Goal: Task Accomplishment & Management: Manage account settings

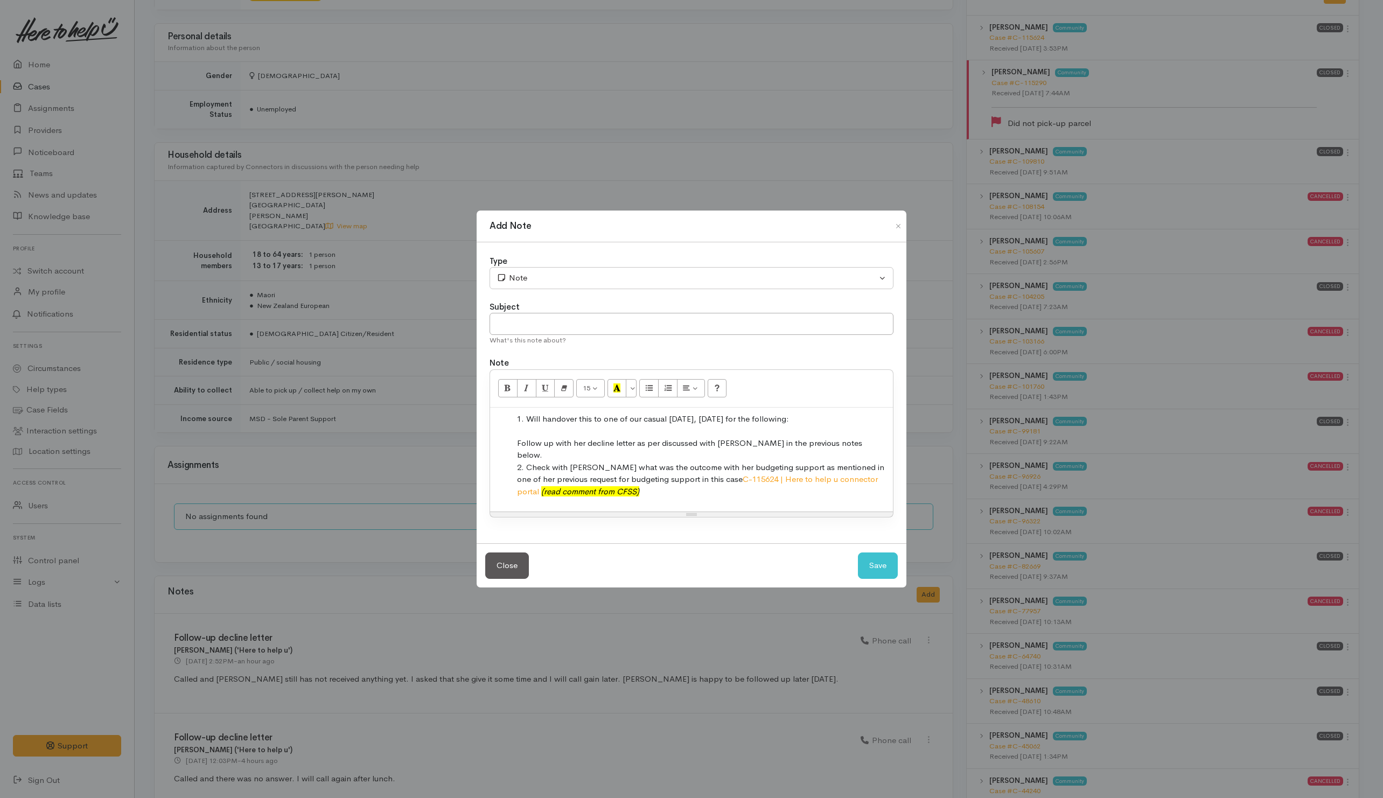
click at [702, 483] on li "Check with [PERSON_NAME] what was the outcome with her budgeting support as men…" at bounding box center [702, 480] width 371 height 37
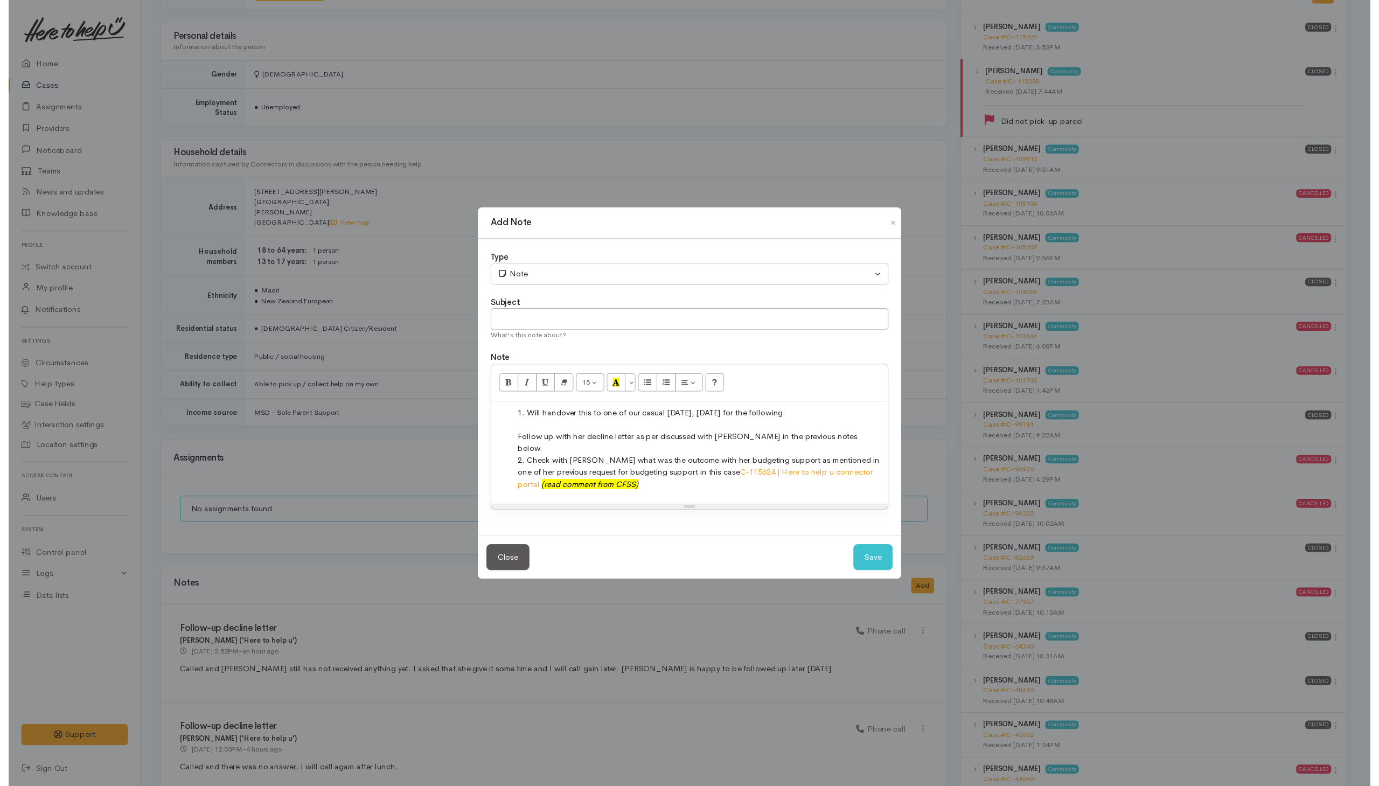
scroll to position [566, 0]
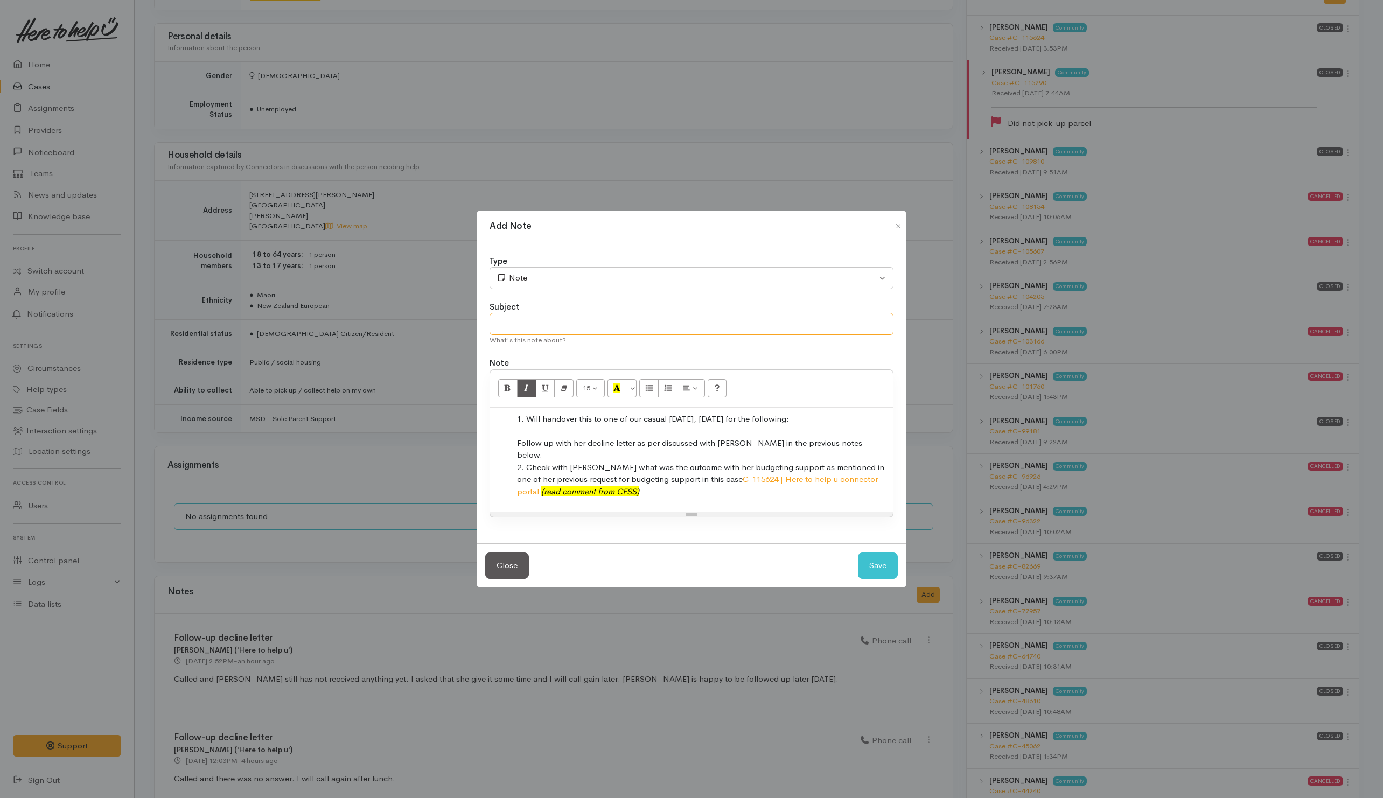
drag, startPoint x: 581, startPoint y: 331, endPoint x: 580, endPoint y: 304, distance: 26.9
click at [581, 330] on input "text" at bounding box center [692, 324] width 404 height 22
type input "Handover notes"
click at [893, 563] on button "Save" at bounding box center [878, 566] width 40 height 26
click at [627, 491] on li "Check with Tracy what was the outcome with her budgeting support as mentioned i…" at bounding box center [702, 480] width 371 height 37
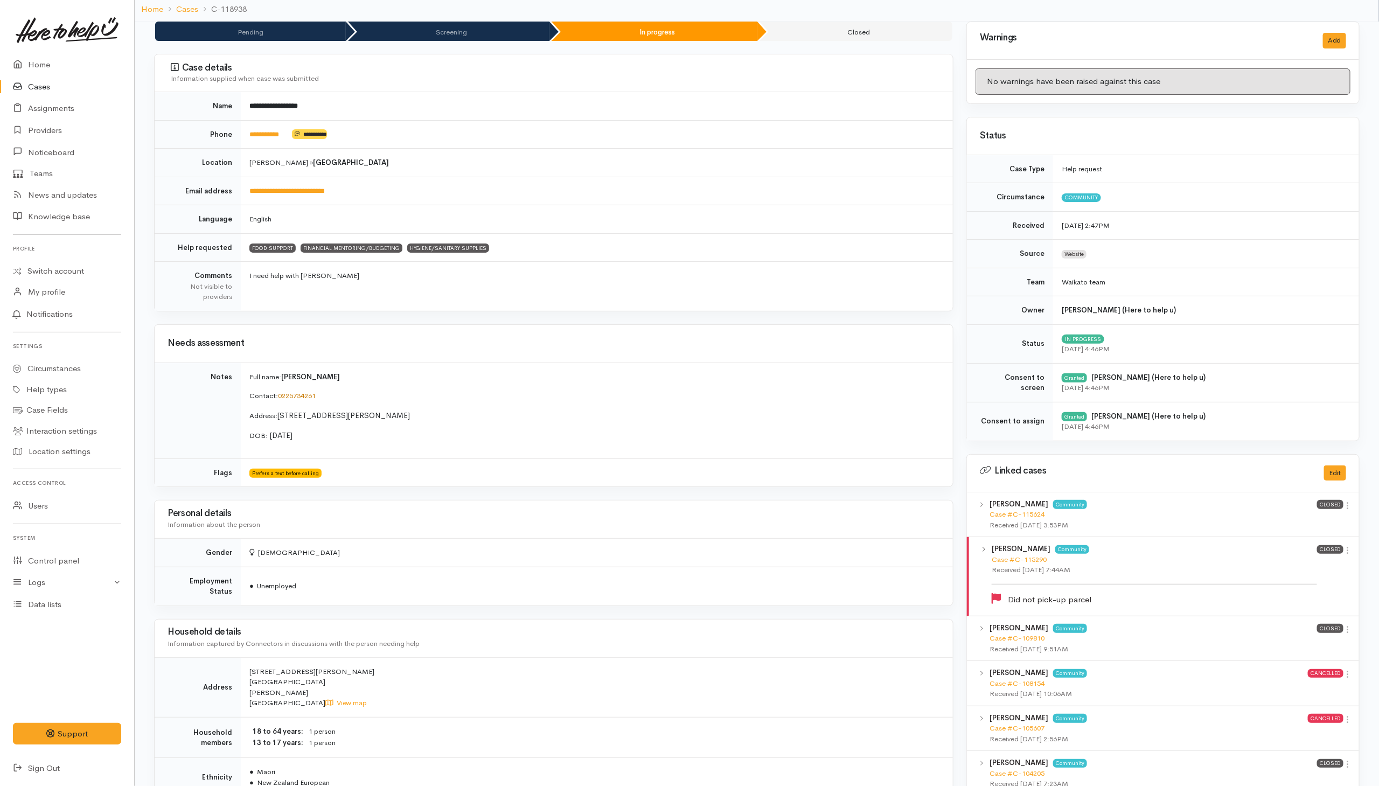
scroll to position [0, 0]
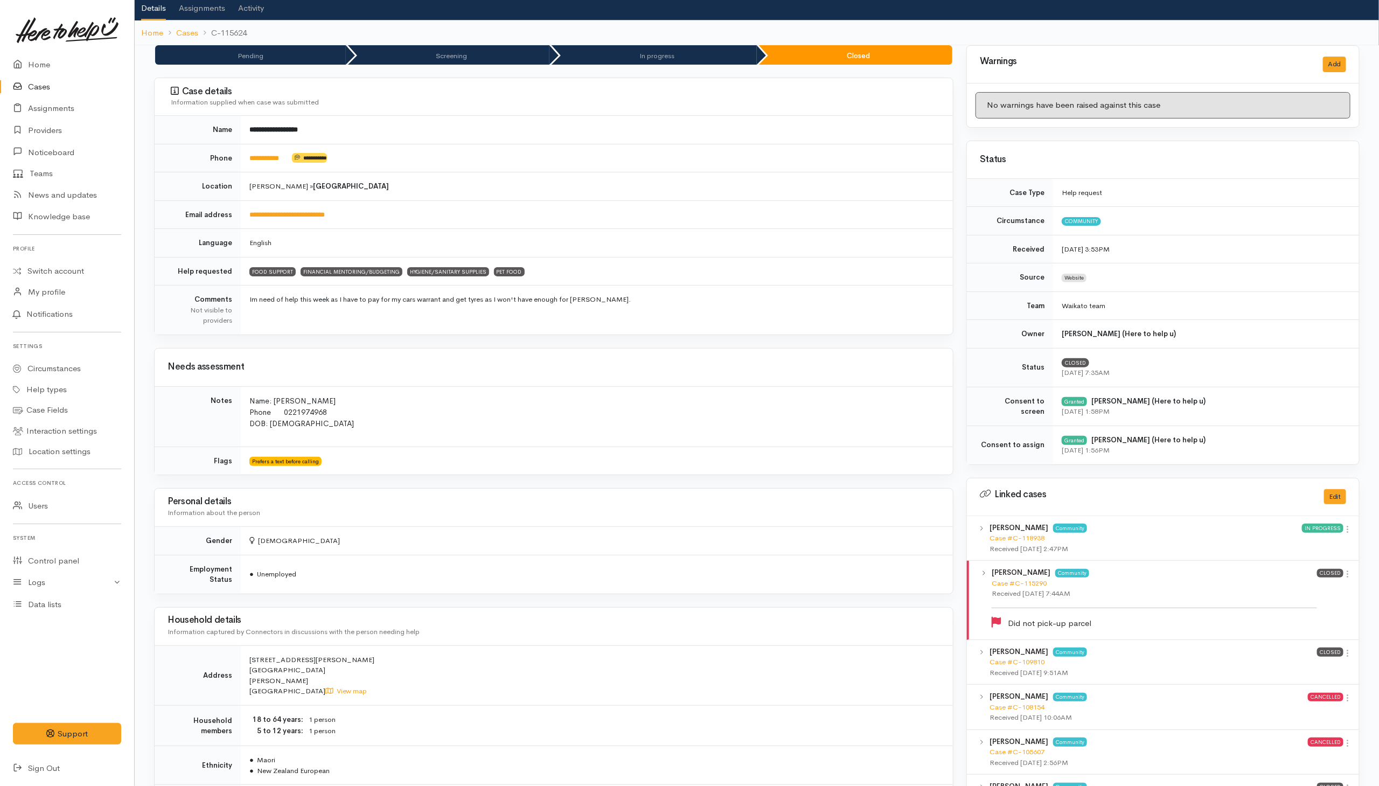
scroll to position [65, 0]
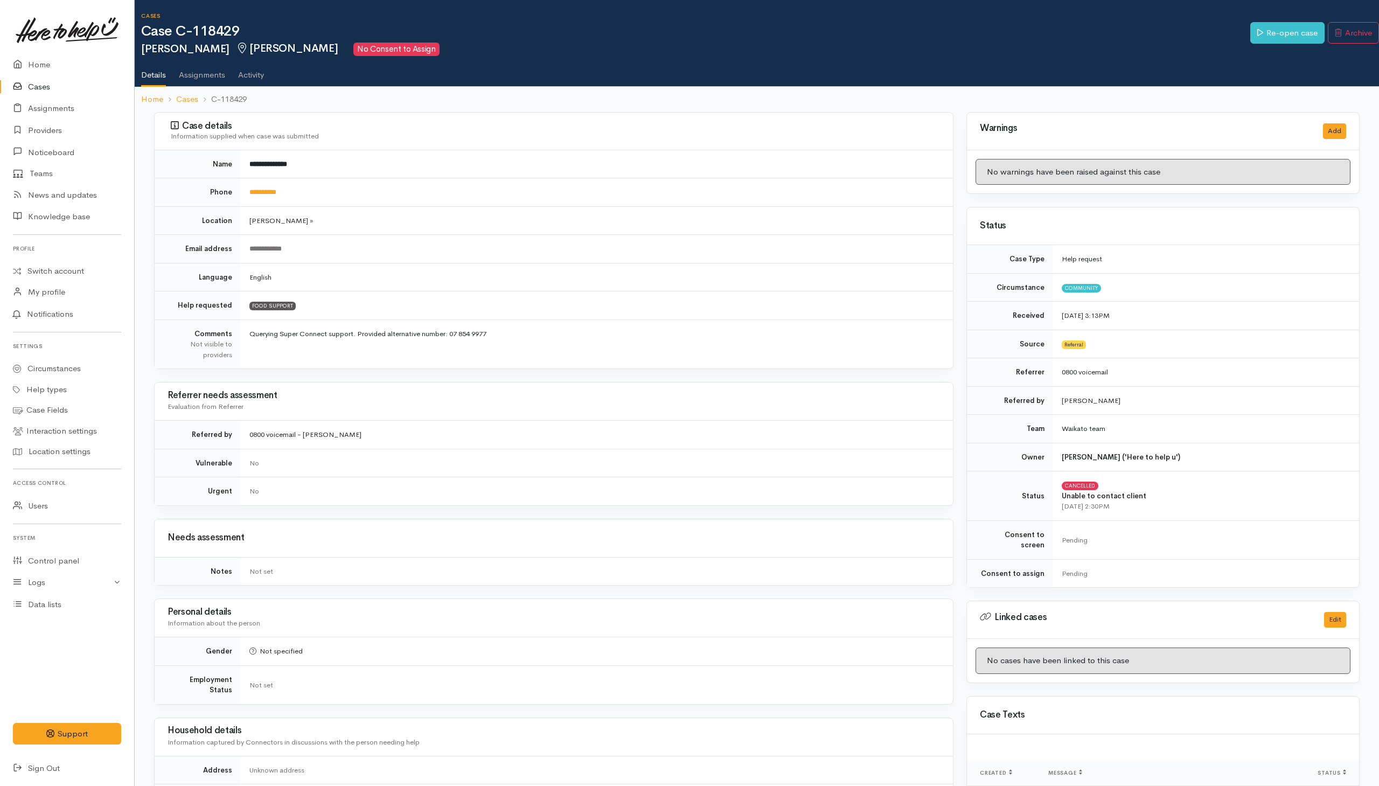
scroll to position [26, 0]
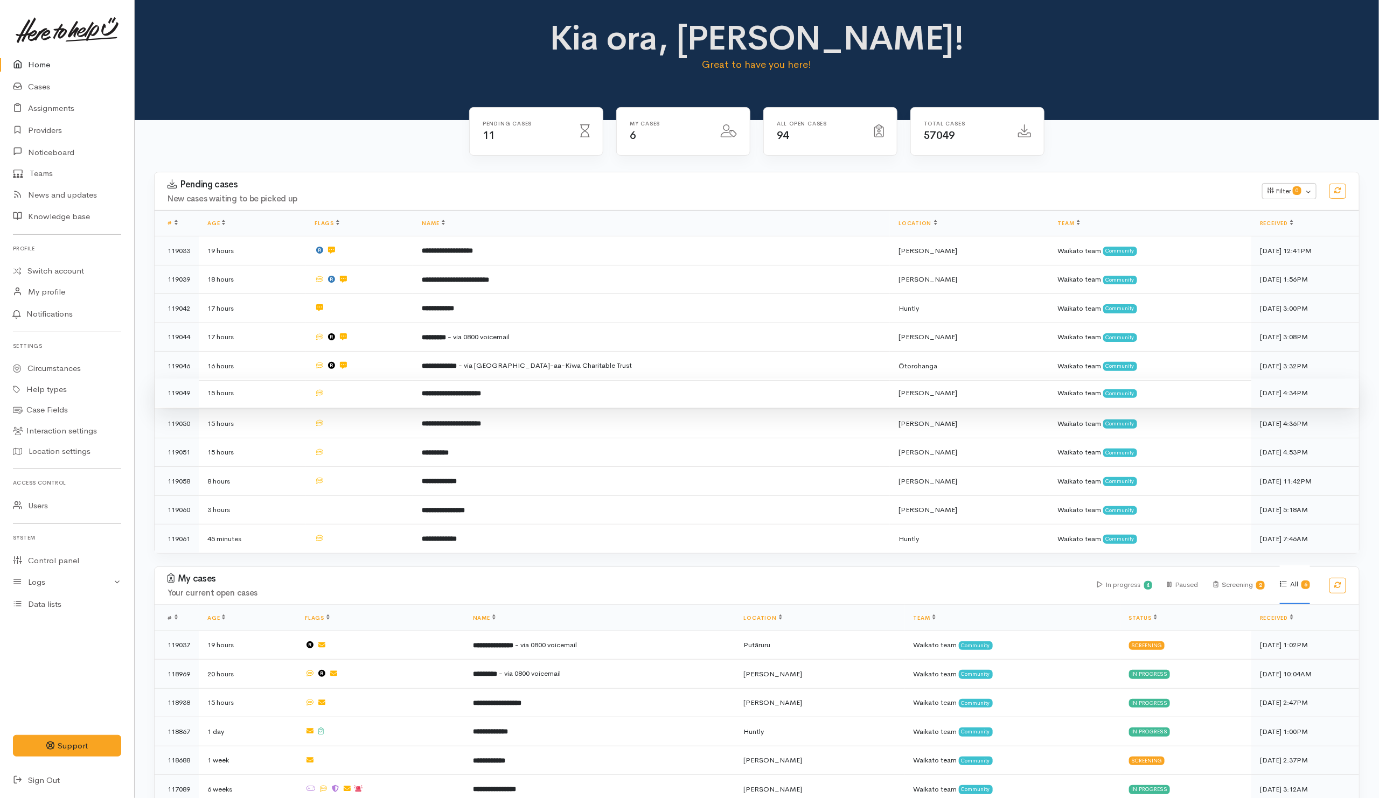
click at [351, 396] on td at bounding box center [359, 393] width 107 height 29
click at [360, 430] on td at bounding box center [359, 422] width 107 height 29
click at [364, 451] on td at bounding box center [359, 450] width 107 height 29
click at [368, 482] on td at bounding box center [359, 479] width 107 height 29
click at [369, 512] on td at bounding box center [359, 508] width 107 height 29
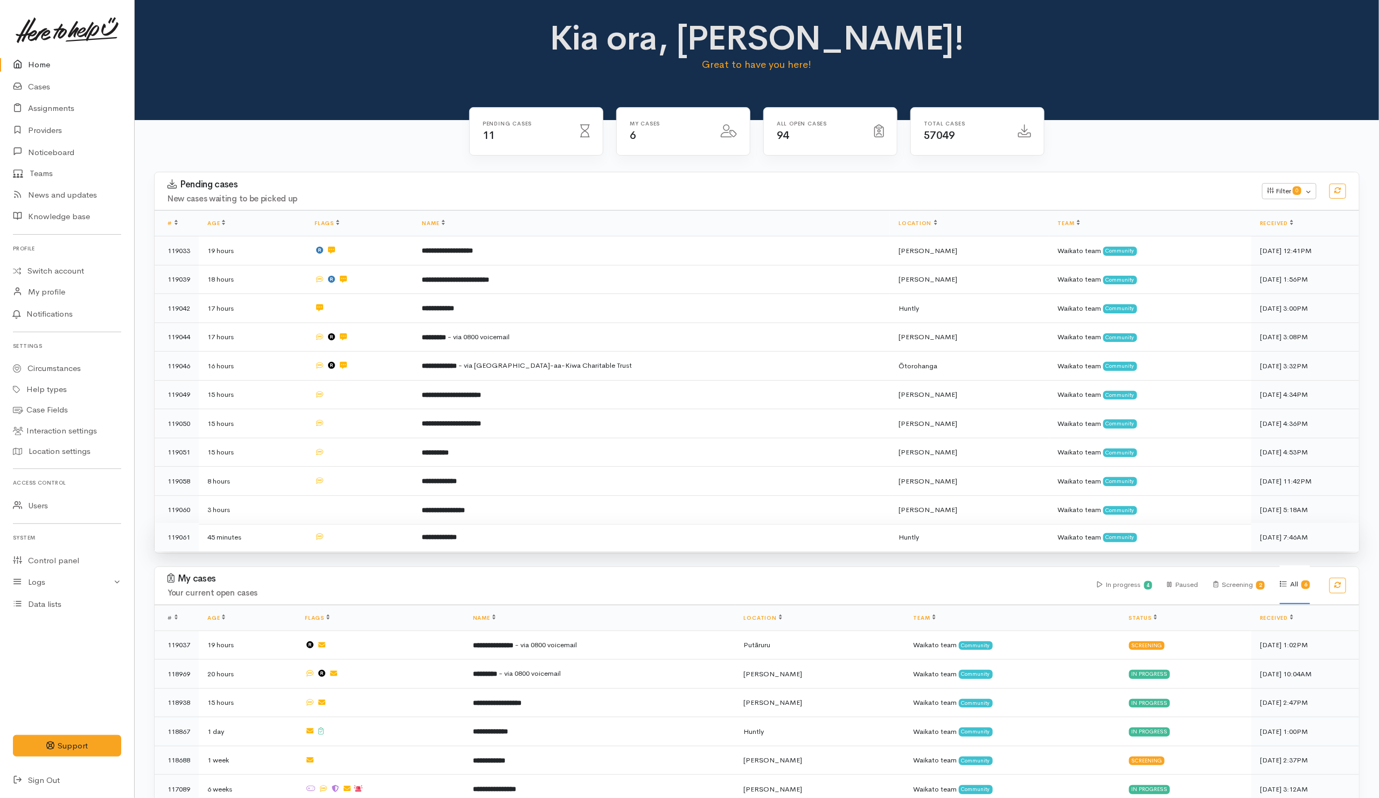
click at [370, 538] on td at bounding box center [359, 537] width 107 height 29
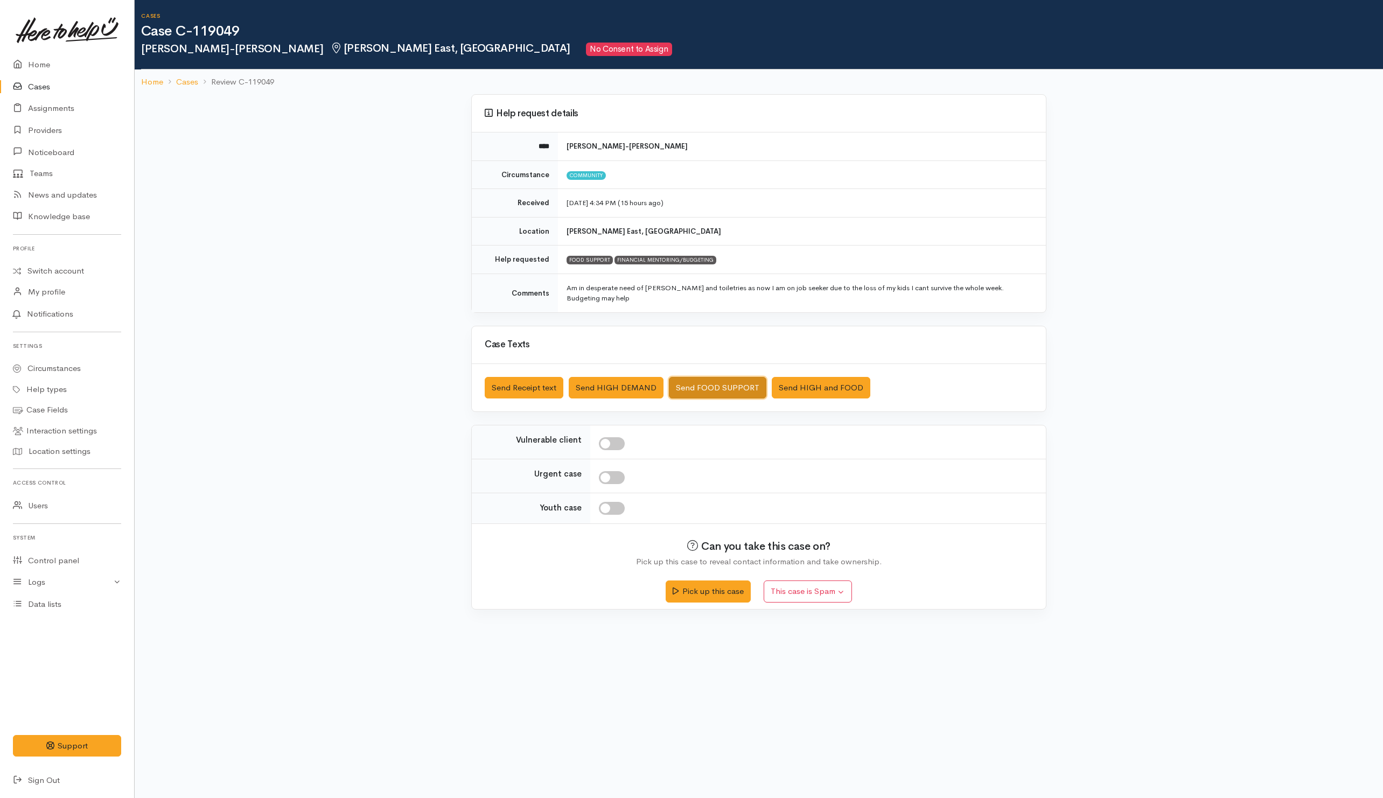
click at [699, 379] on button "Send FOOD SUPPORT" at bounding box center [718, 388] width 98 height 22
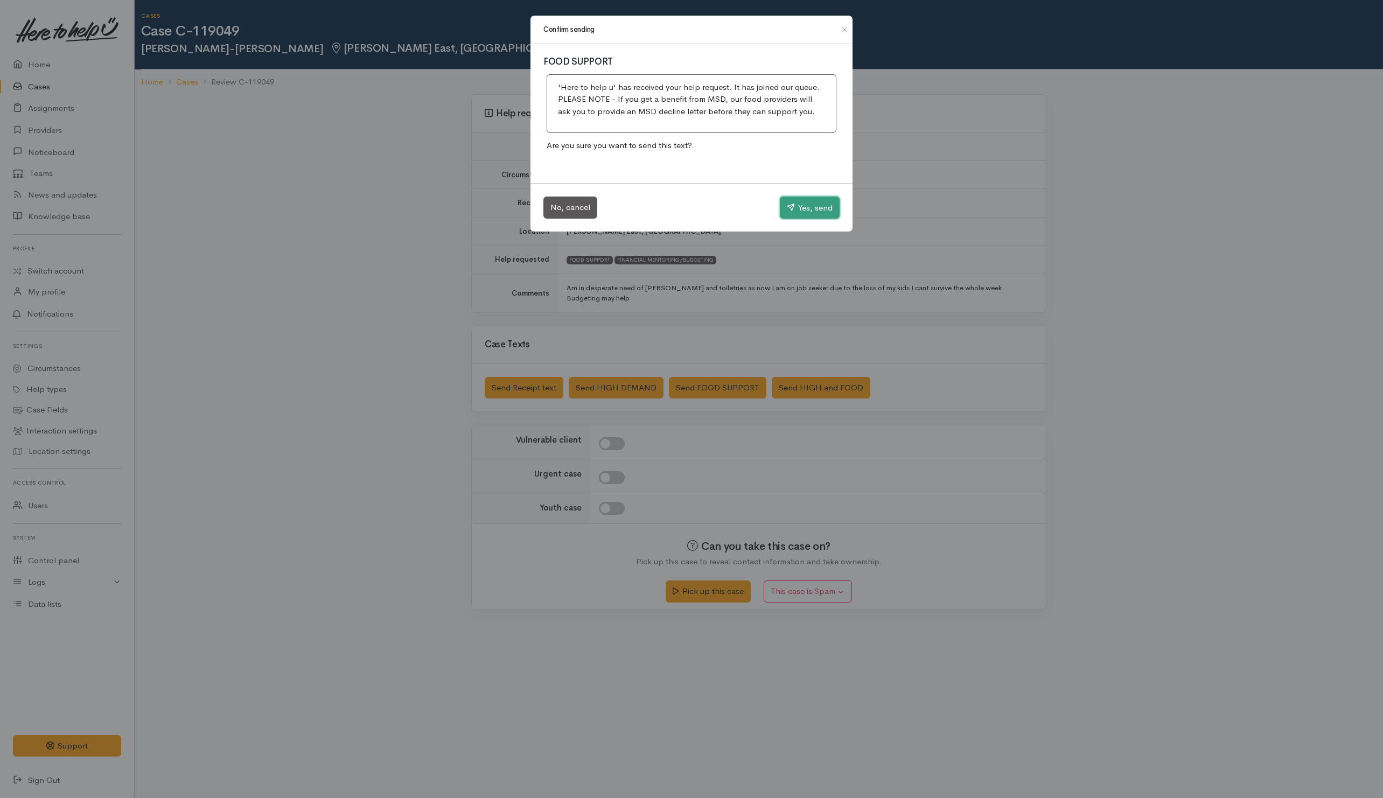
drag, startPoint x: 797, startPoint y: 205, endPoint x: 388, endPoint y: 249, distance: 410.7
click at [797, 206] on button "Yes, send" at bounding box center [810, 208] width 60 height 23
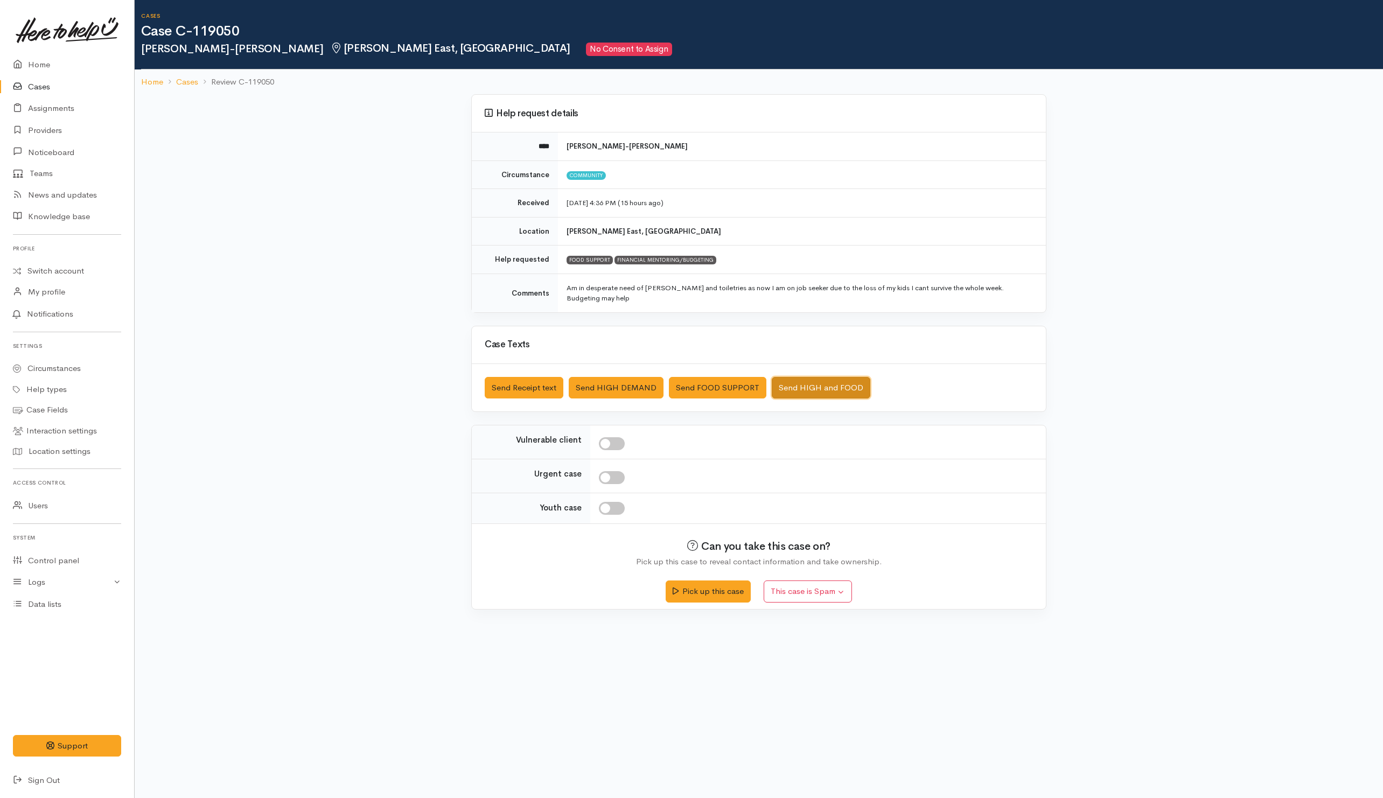
click at [810, 383] on button "Send HIGH and FOOD" at bounding box center [821, 388] width 99 height 22
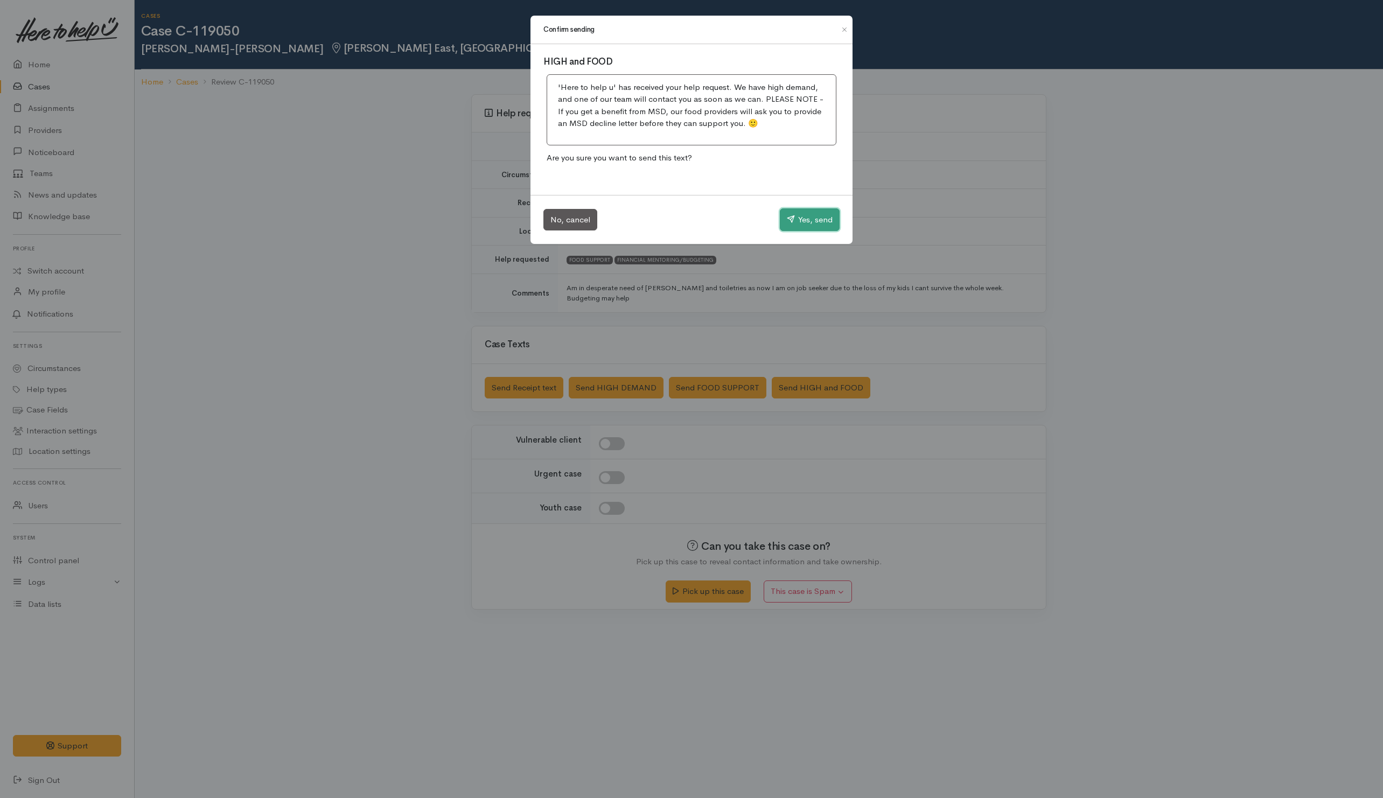
click at [807, 223] on button "Yes, send" at bounding box center [810, 219] width 60 height 23
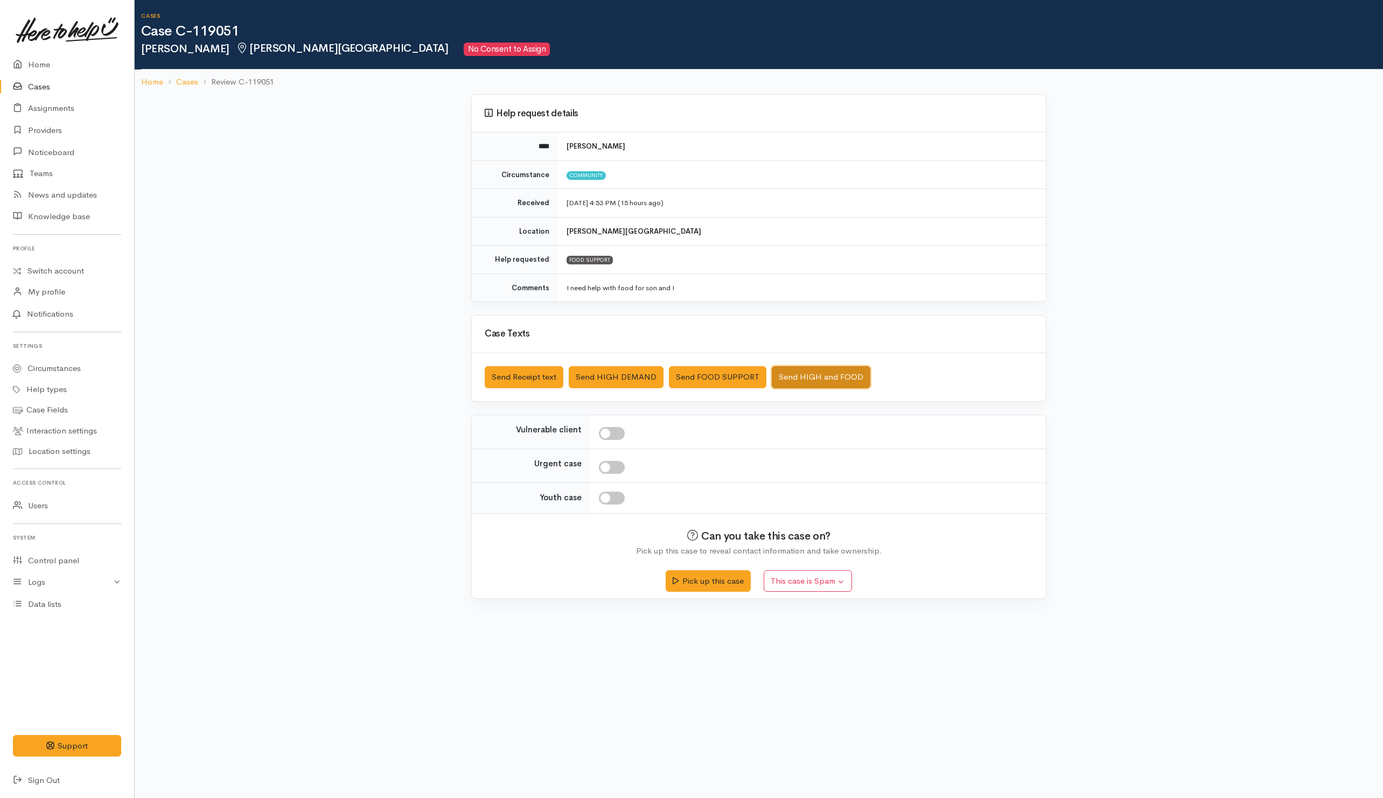
click at [797, 375] on button "Send HIGH and FOOD" at bounding box center [821, 377] width 99 height 22
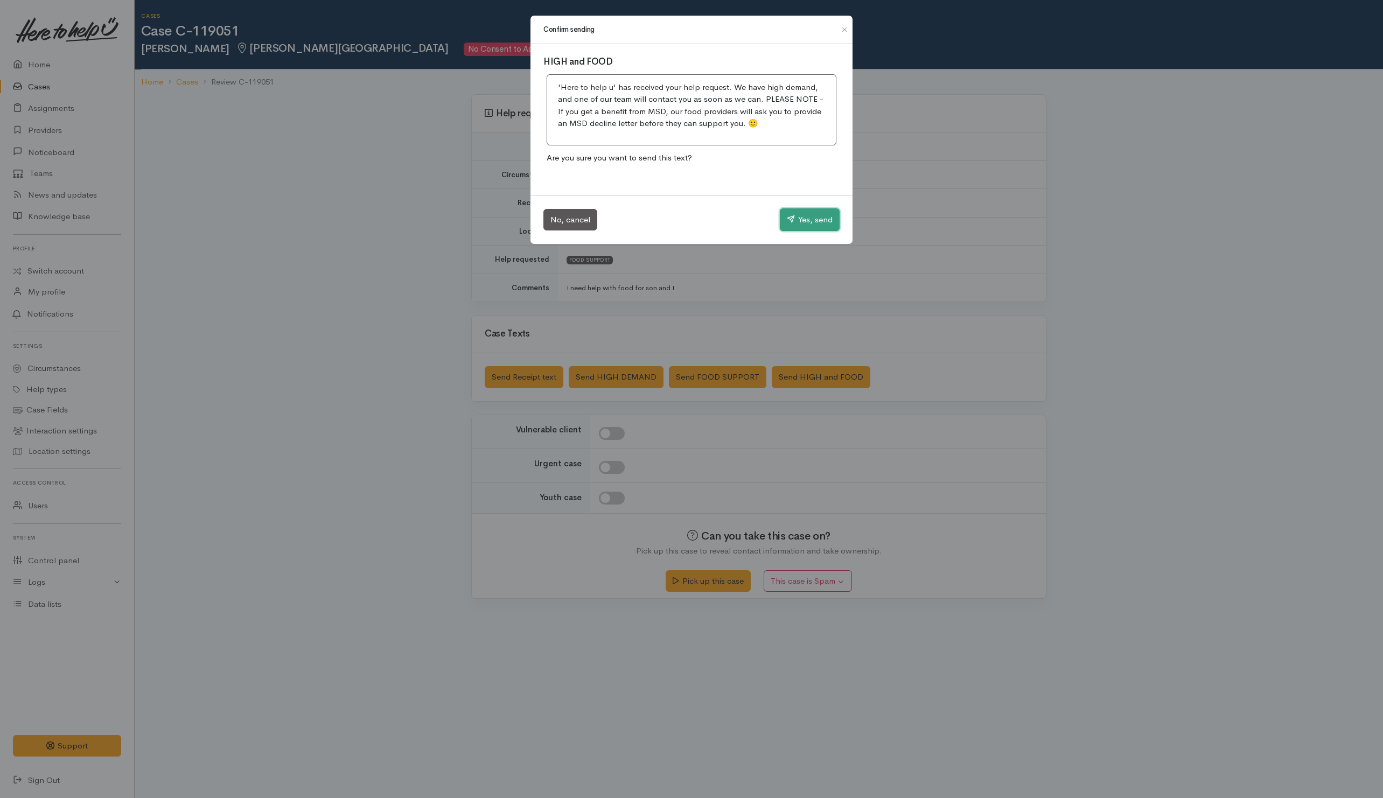
click at [800, 225] on button "Yes, send" at bounding box center [810, 219] width 60 height 23
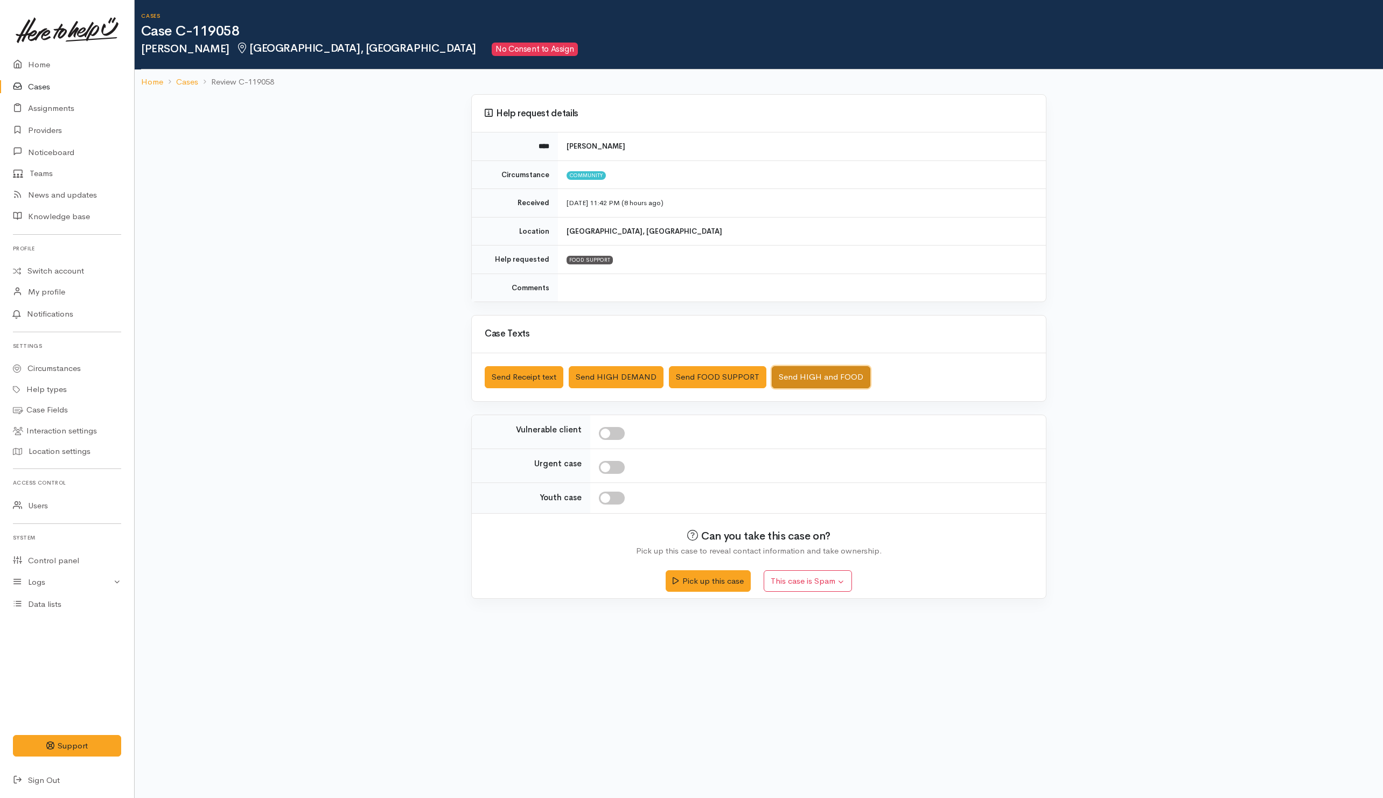
click at [800, 380] on button "Send HIGH and FOOD" at bounding box center [821, 377] width 99 height 22
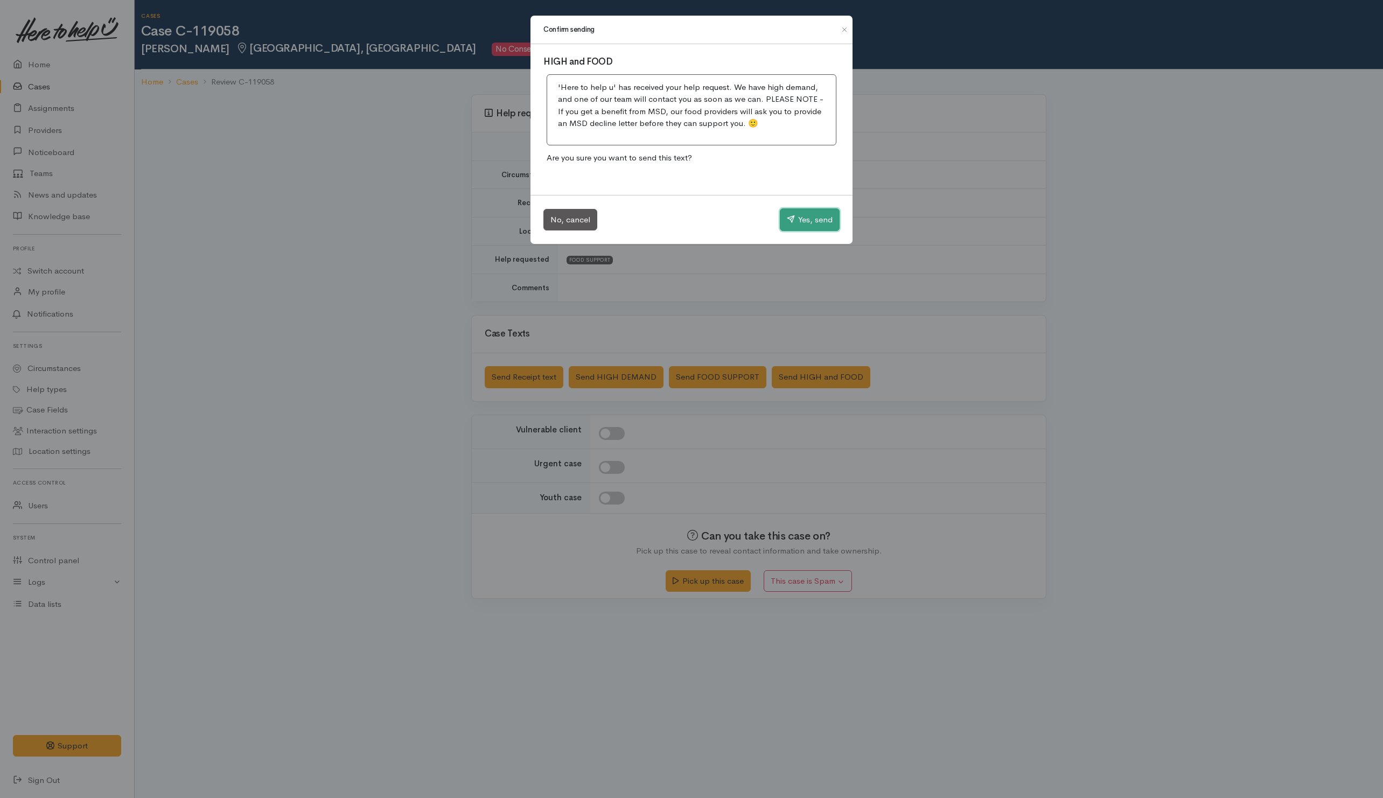
click at [806, 220] on button "Yes, send" at bounding box center [810, 219] width 60 height 23
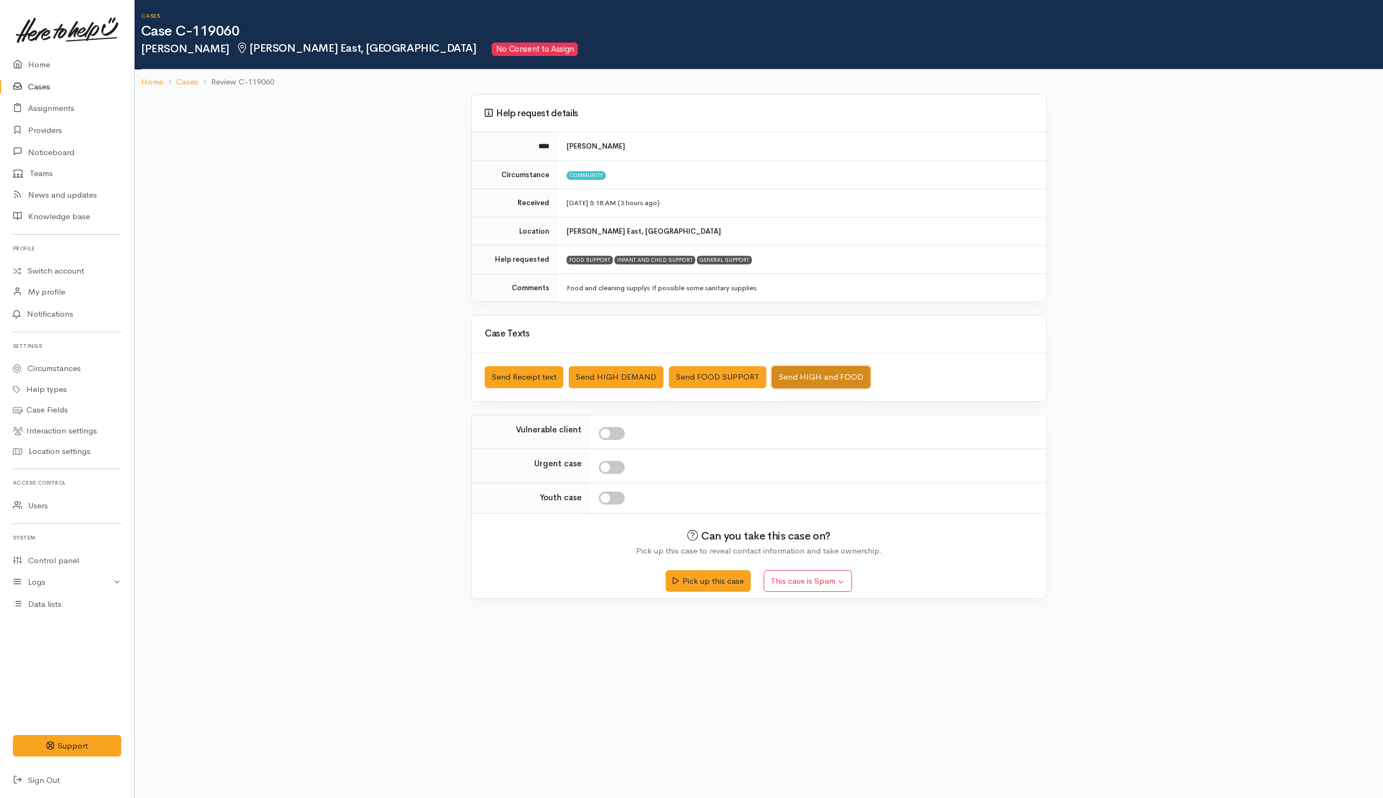
click at [813, 385] on button "Send HIGH and FOOD" at bounding box center [821, 377] width 99 height 22
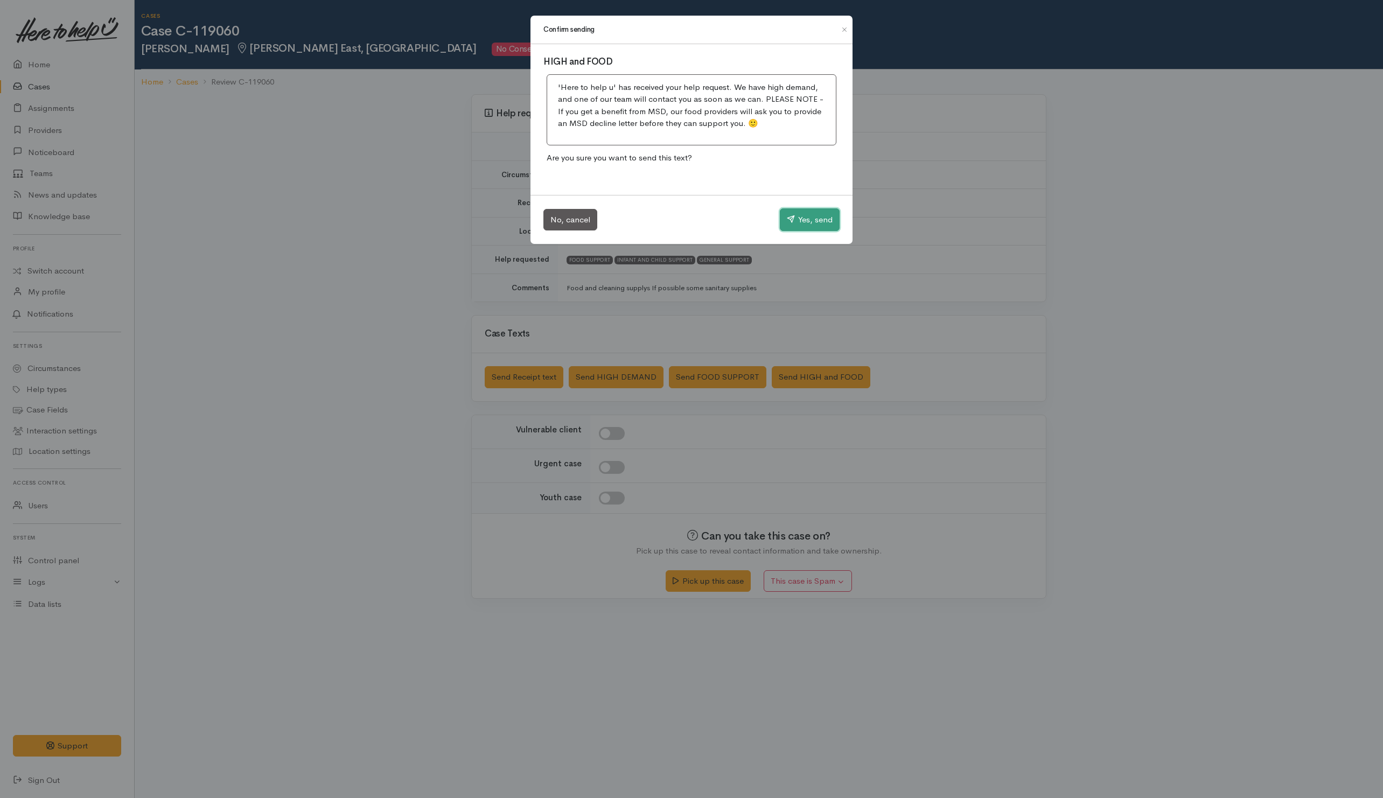
click at [825, 225] on button "Yes, send" at bounding box center [810, 219] width 60 height 23
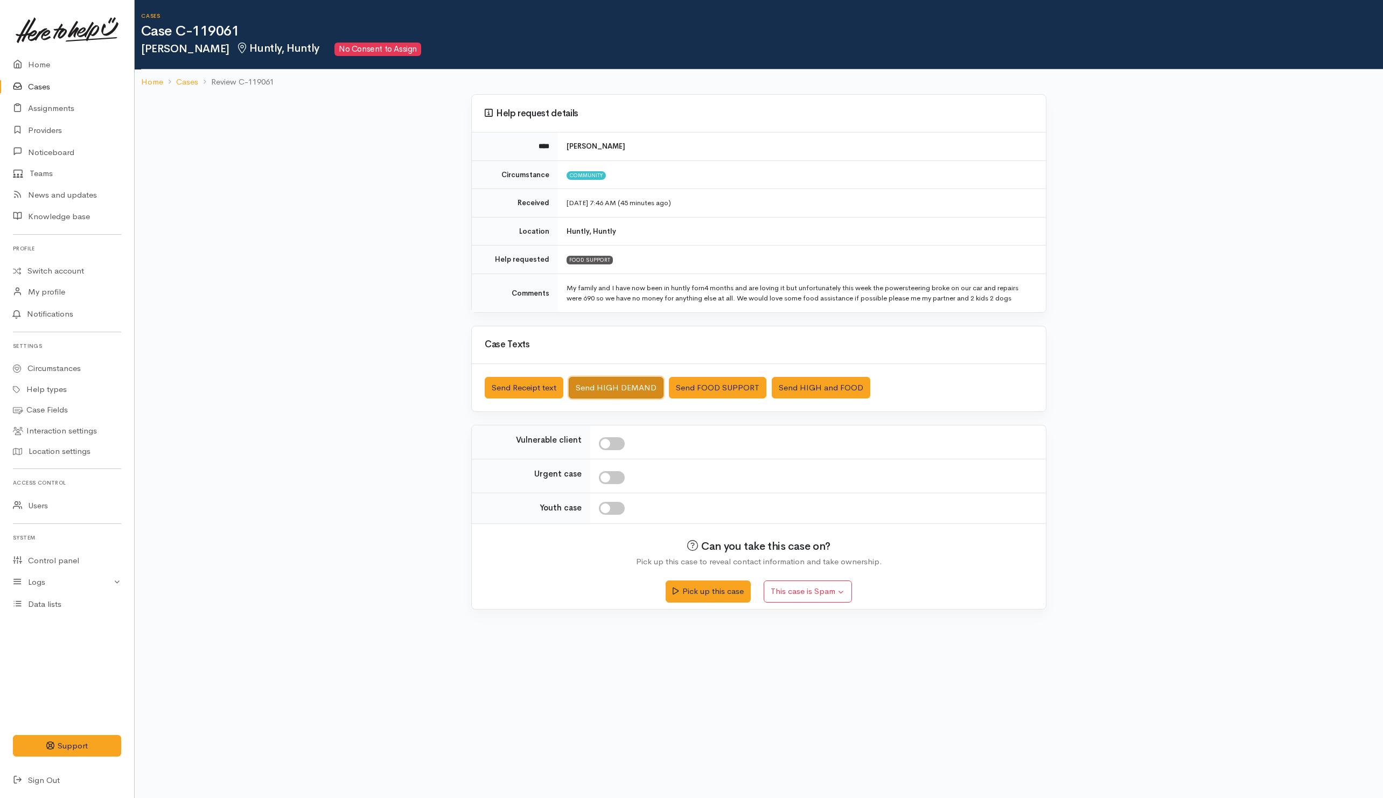
click at [595, 396] on button "Send HIGH DEMAND" at bounding box center [616, 388] width 95 height 22
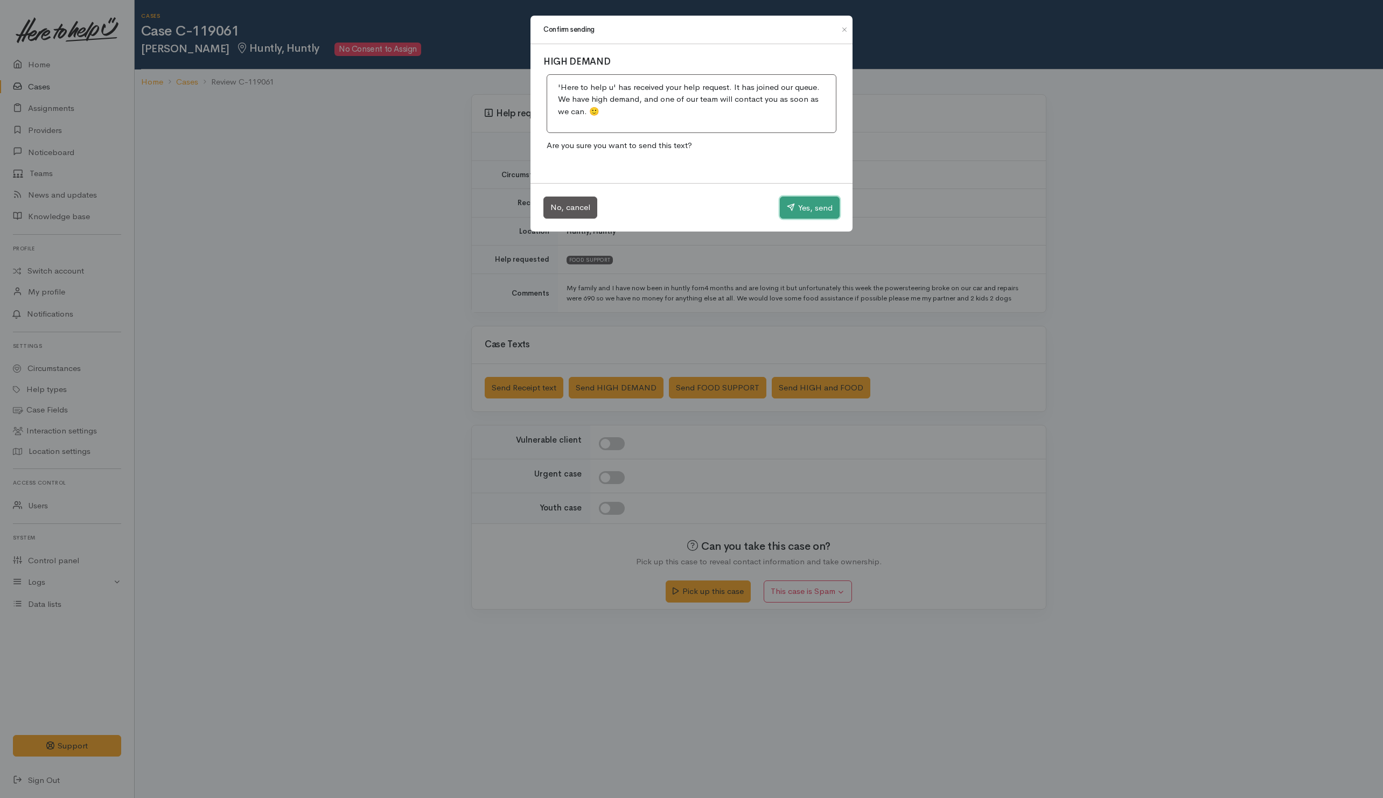
click at [800, 207] on button "Yes, send" at bounding box center [810, 208] width 60 height 23
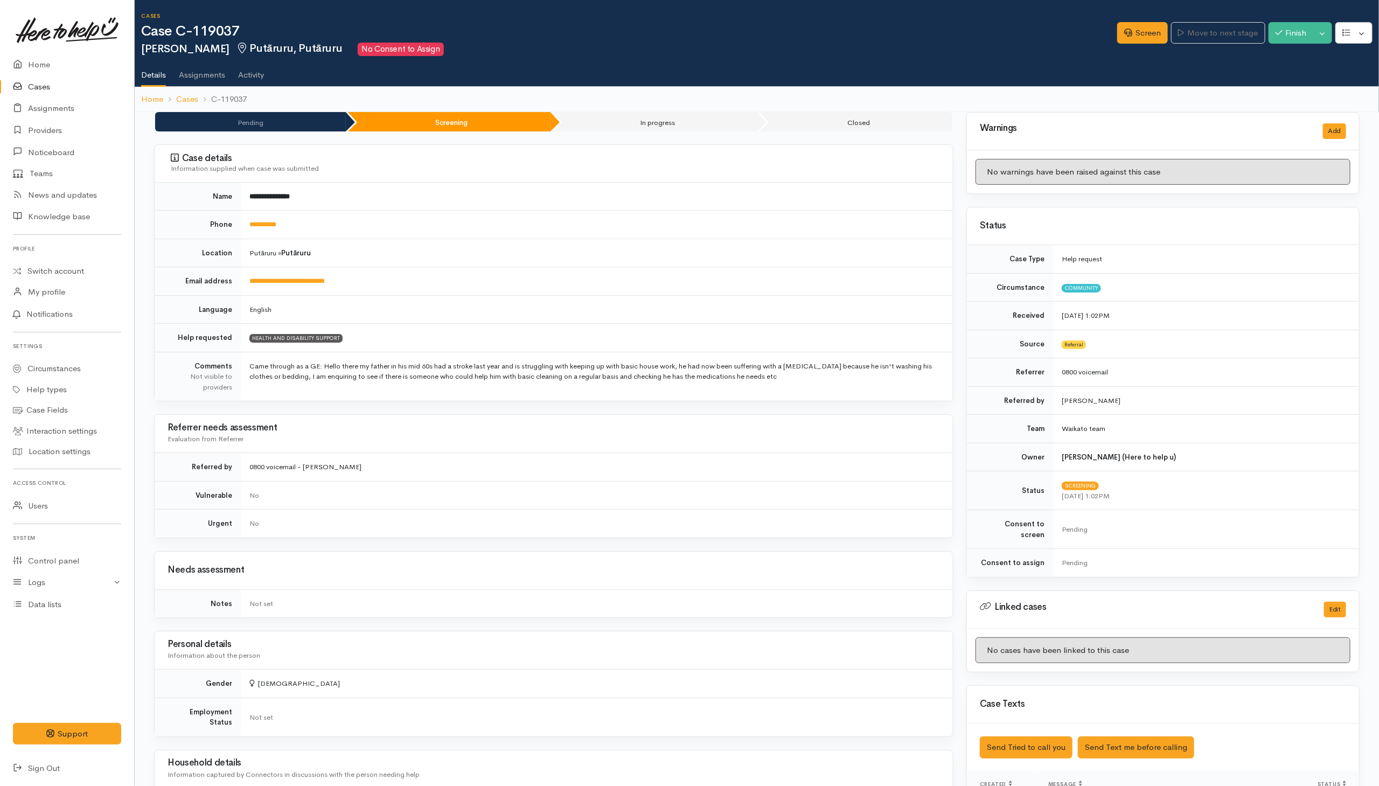
click at [34, 86] on link "Cases" at bounding box center [67, 87] width 134 height 22
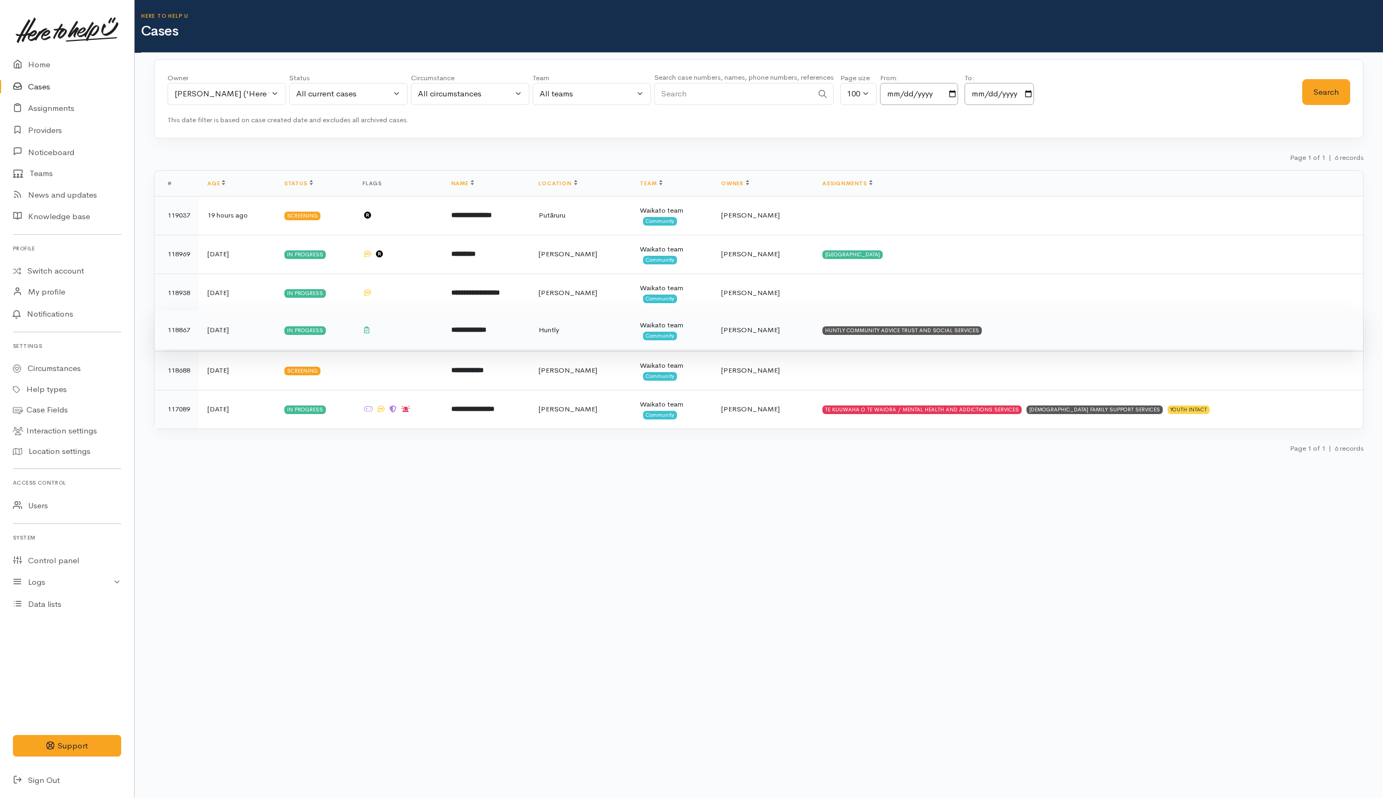
click at [1066, 343] on td "HUNTLY COMMUNITY ADVICE TRUST AND SOCIAL SERVICES" at bounding box center [1088, 330] width 549 height 39
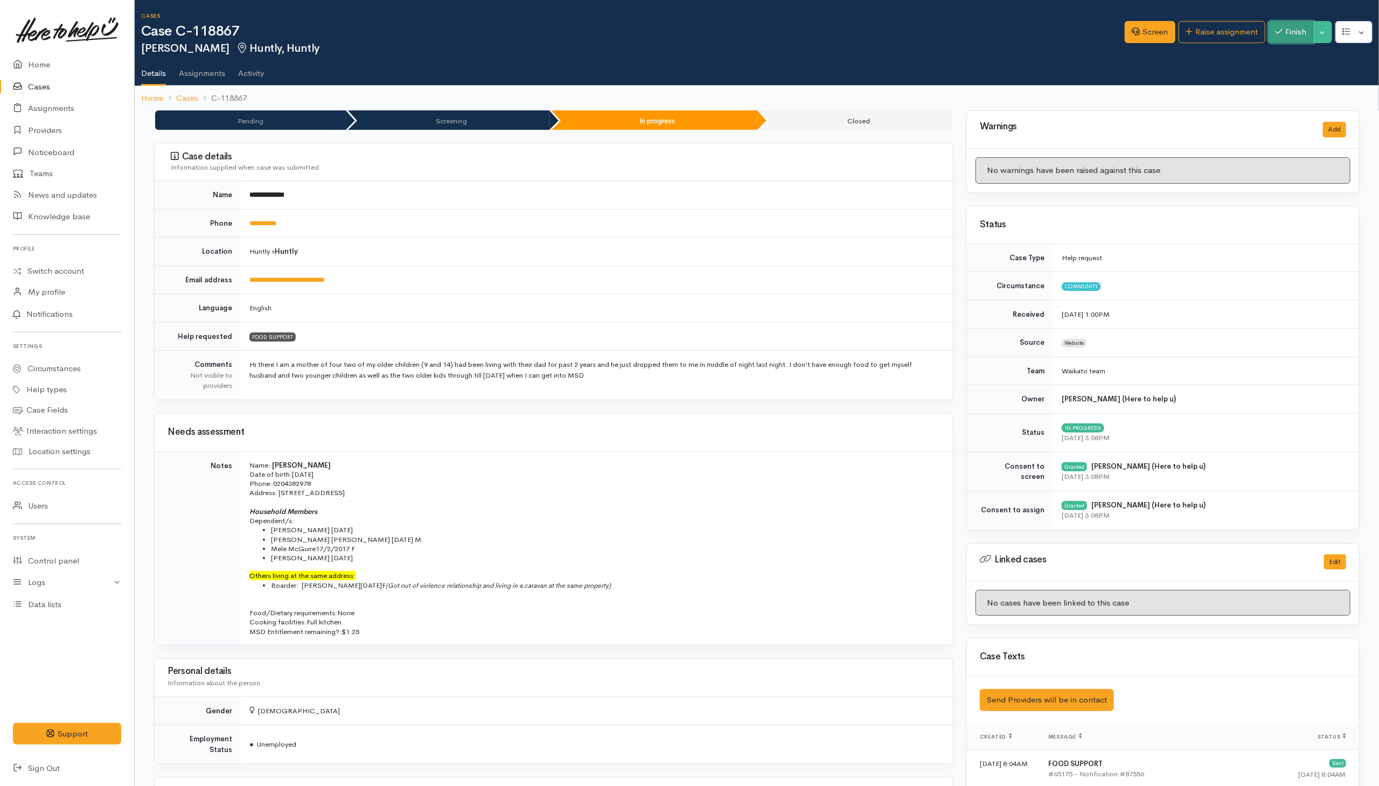
click at [1287, 36] on button "Finish" at bounding box center [1291, 32] width 45 height 22
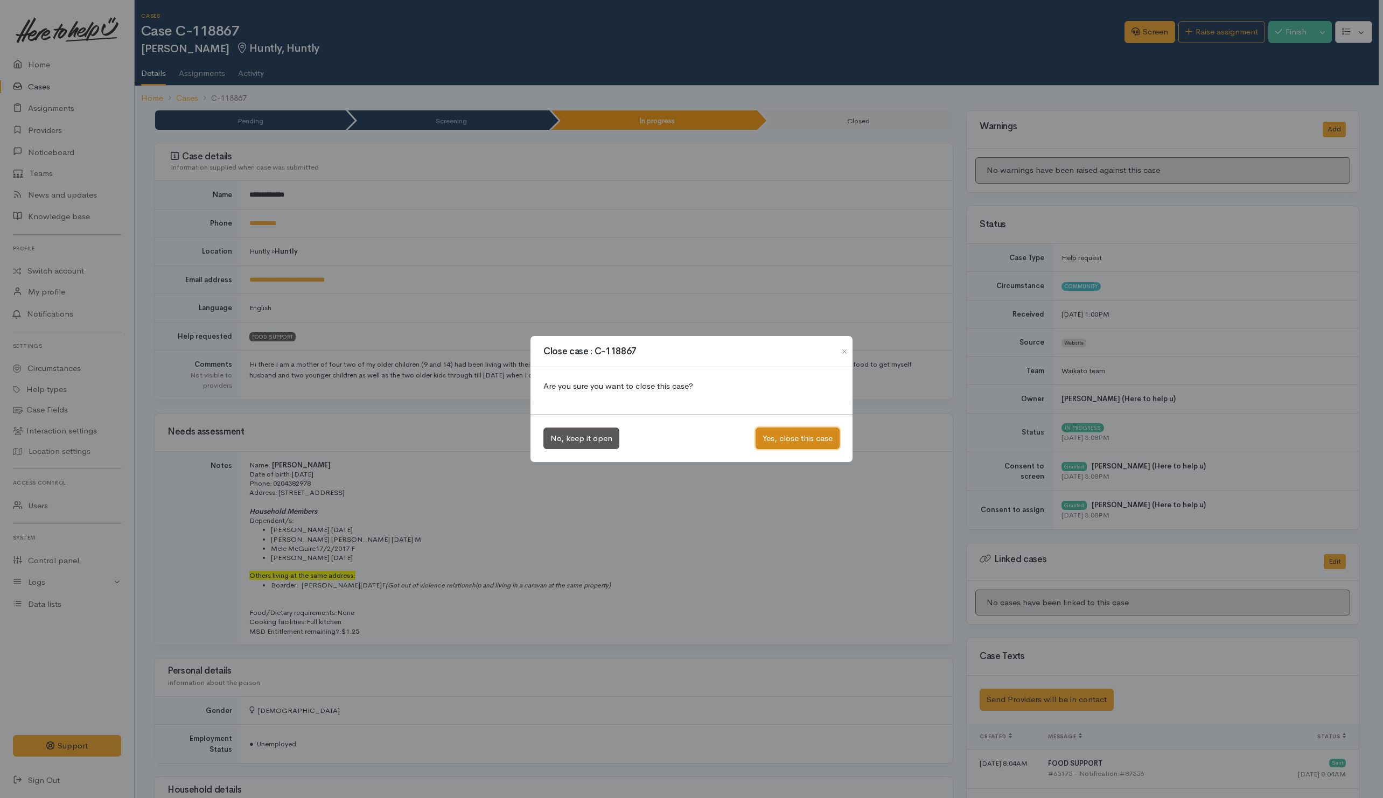
drag, startPoint x: 783, startPoint y: 438, endPoint x: 775, endPoint y: 436, distance: 8.4
click at [783, 440] on button "Yes, close this case" at bounding box center [798, 439] width 84 height 22
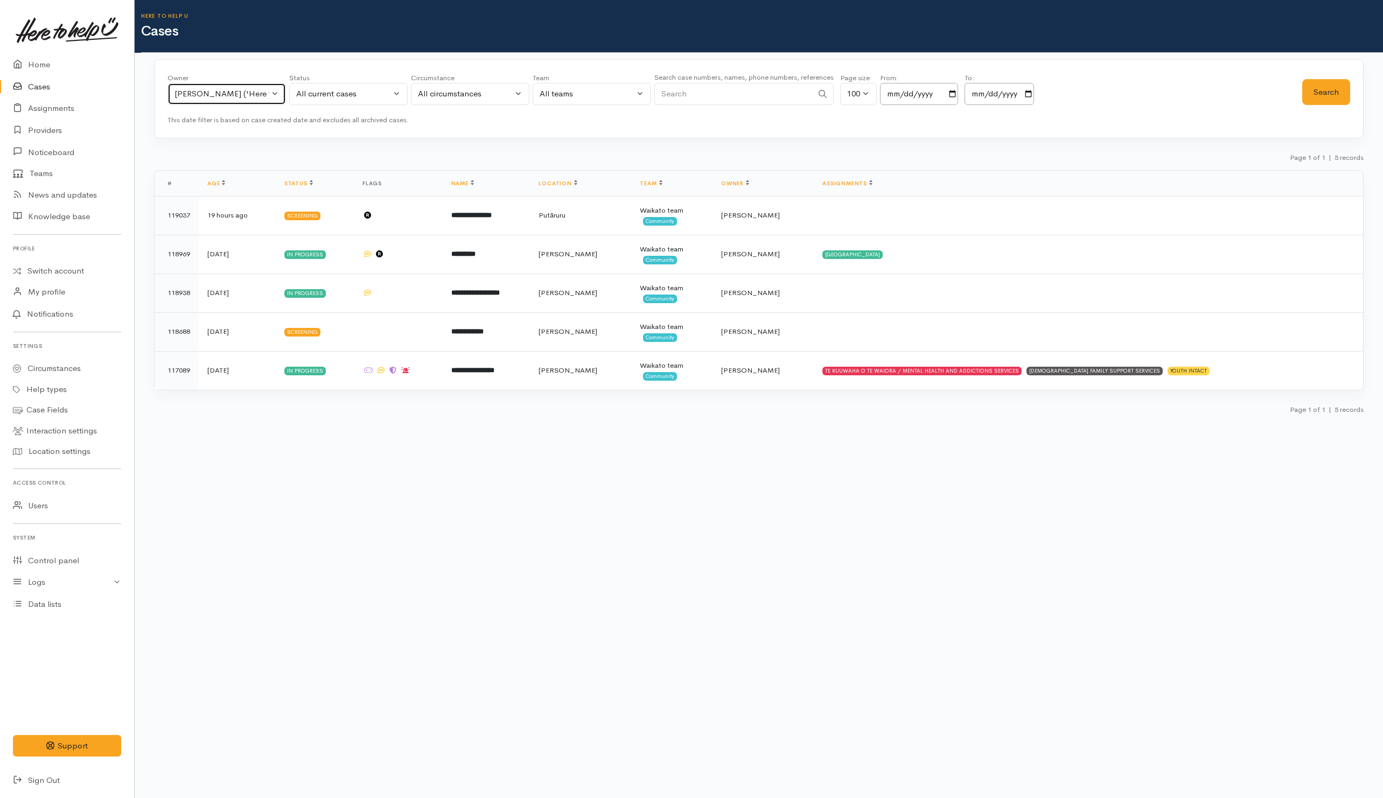
click at [243, 96] on div "Helena Kaufononga ('Here to help u')" at bounding box center [222, 94] width 95 height 12
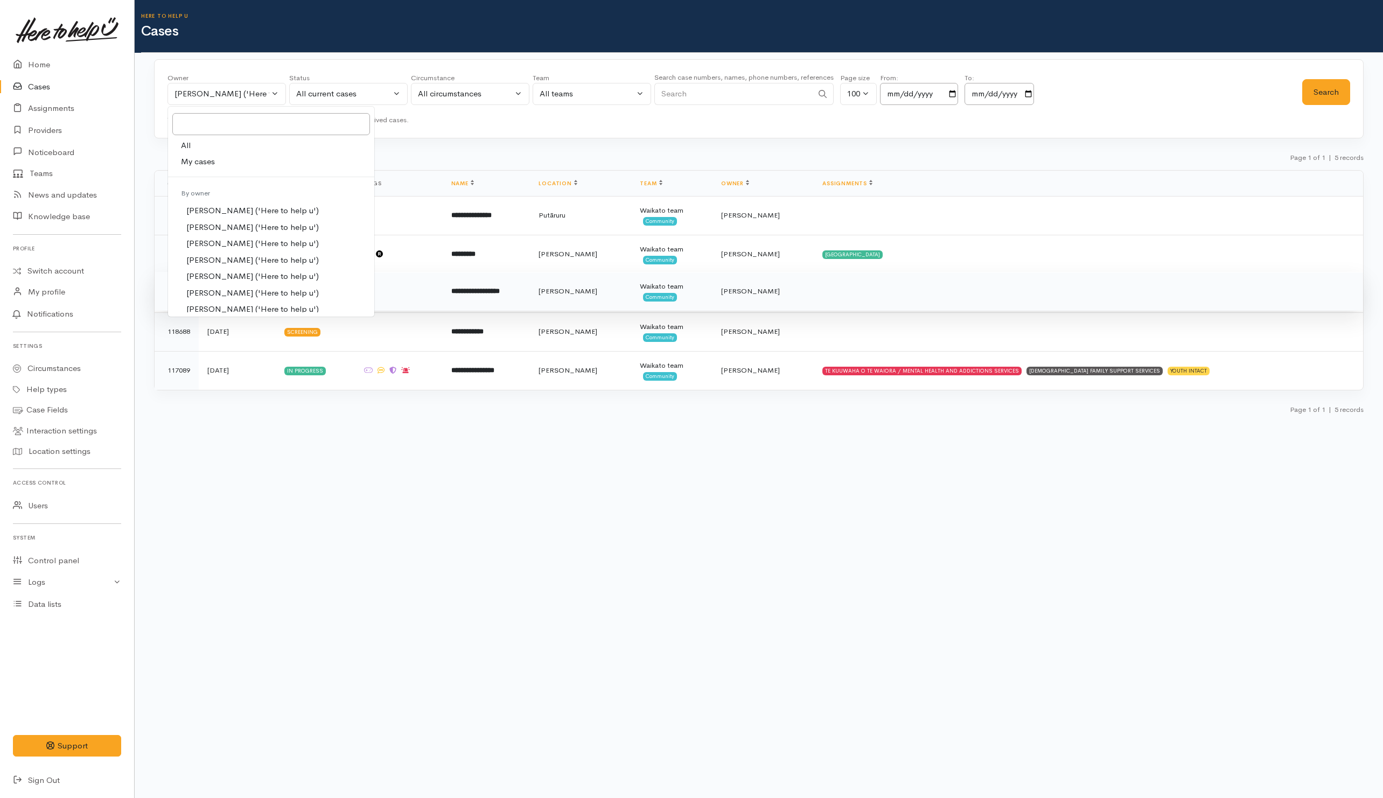
click at [878, 291] on td at bounding box center [1088, 291] width 549 height 39
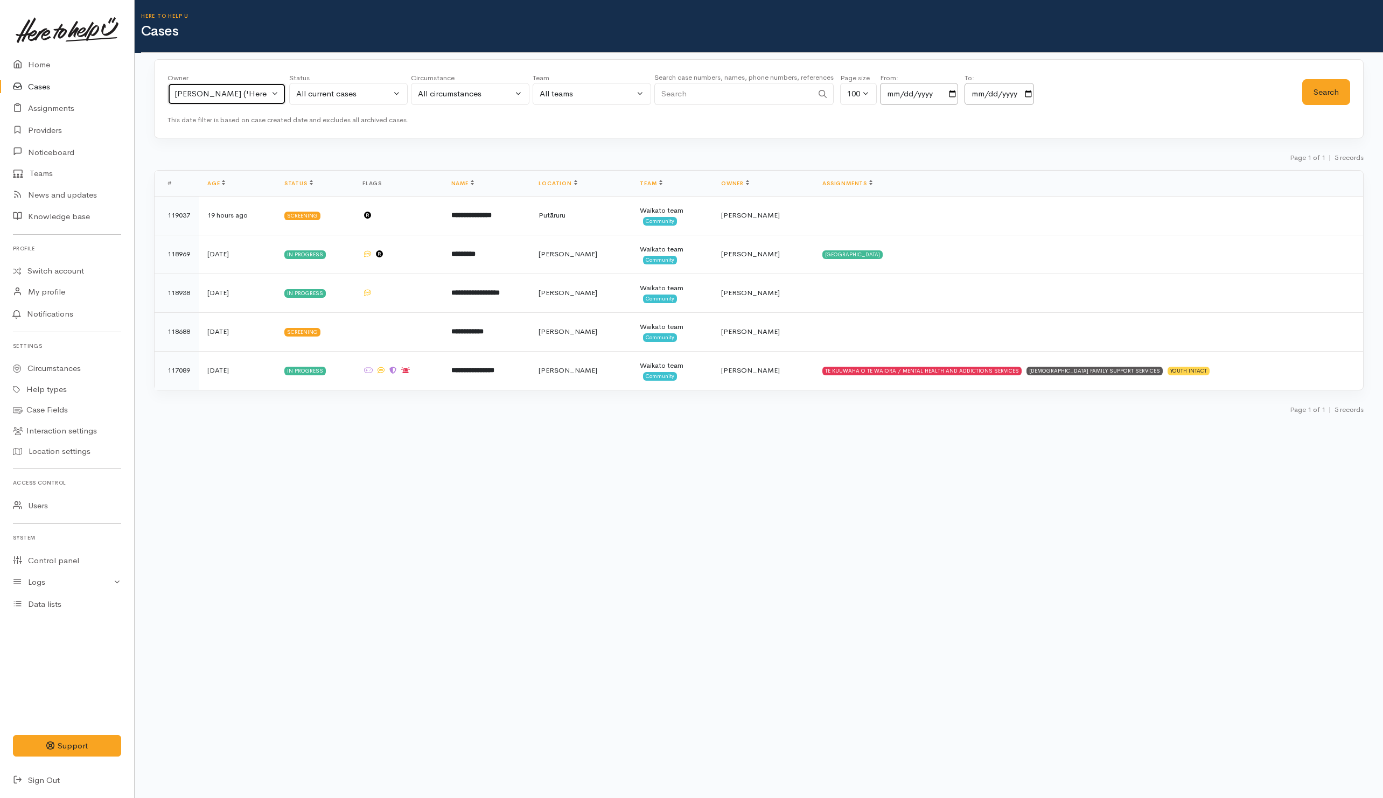
click at [248, 97] on div "Helena Kaufononga ('Here to help u')" at bounding box center [222, 94] width 95 height 12
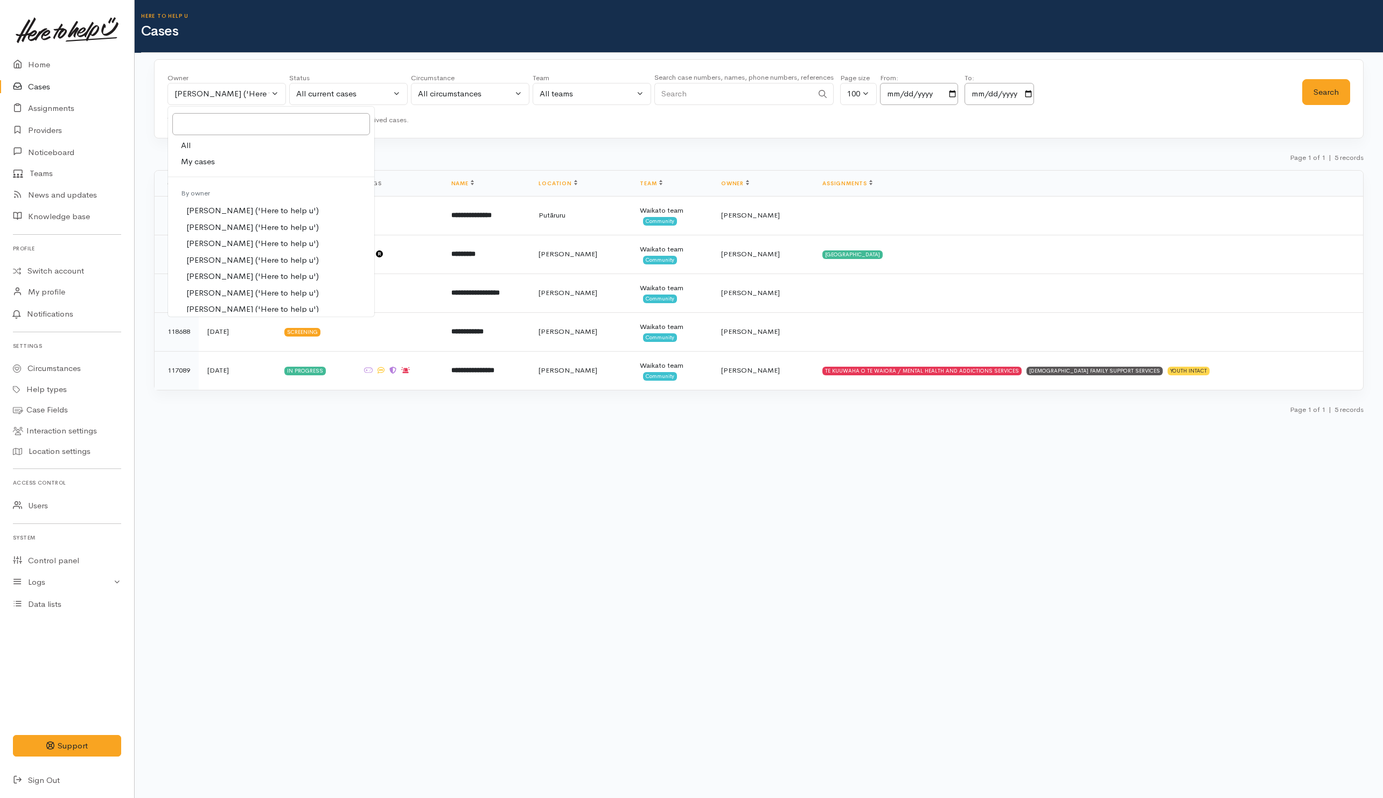
click at [214, 147] on link "All" at bounding box center [271, 145] width 206 height 17
select select "-1"
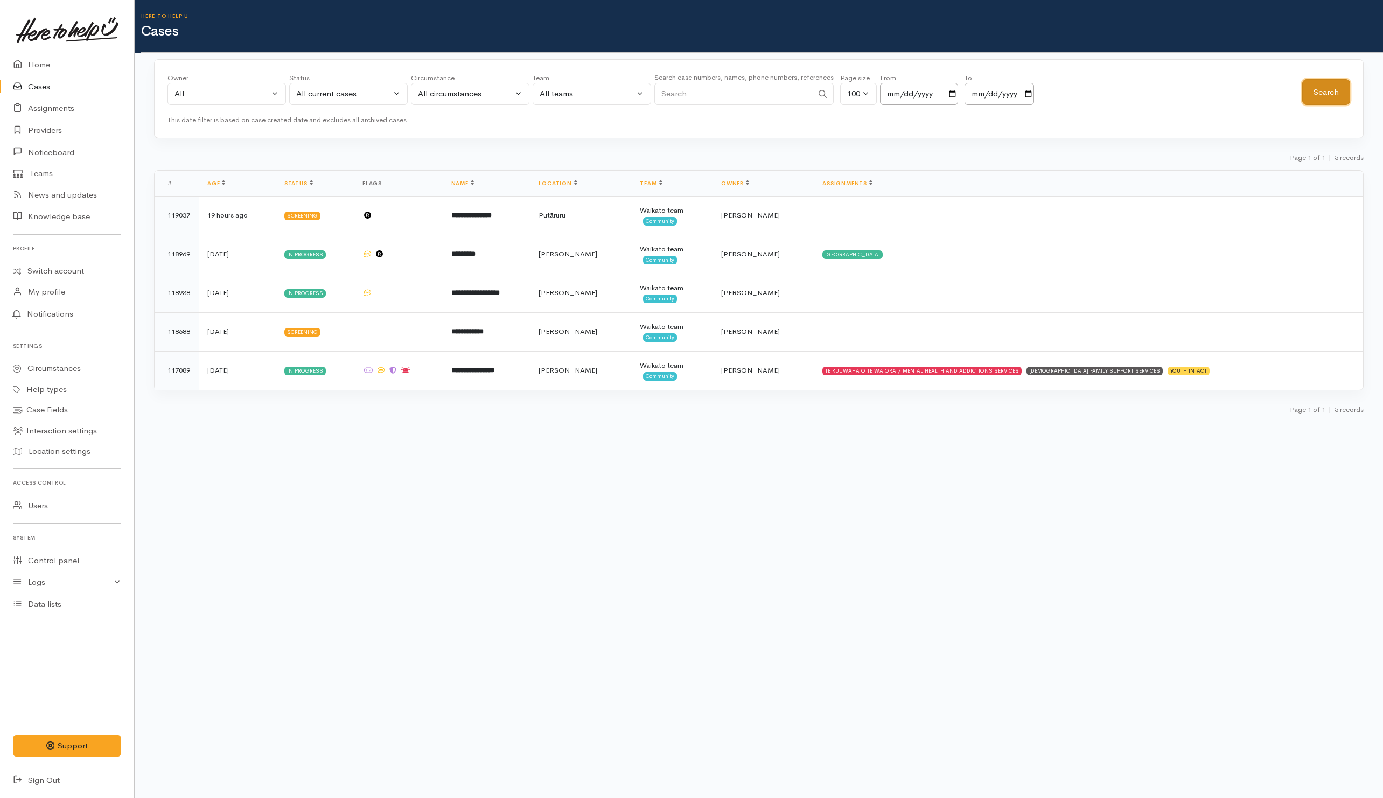
click at [1335, 95] on button "Search" at bounding box center [1327, 92] width 48 height 26
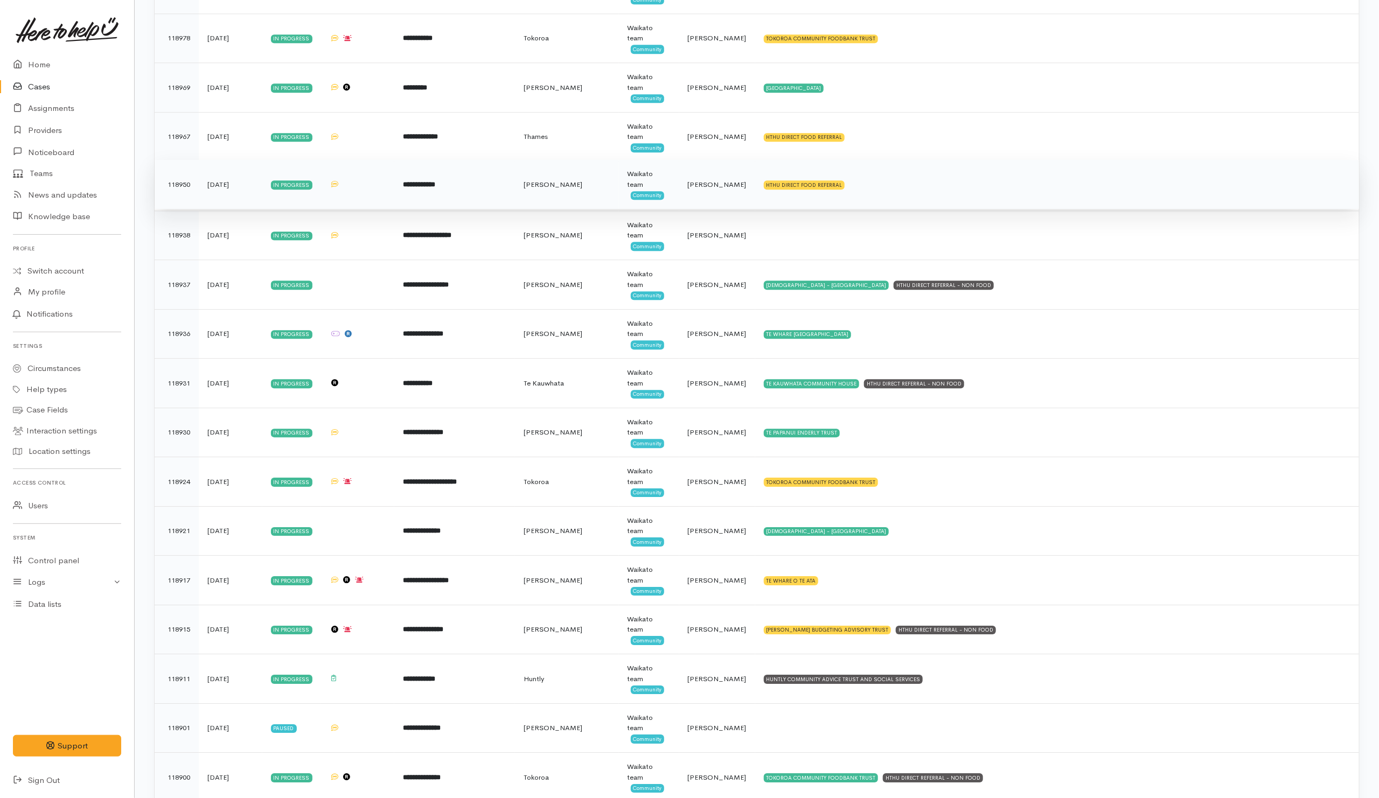
scroll to position [2101, 0]
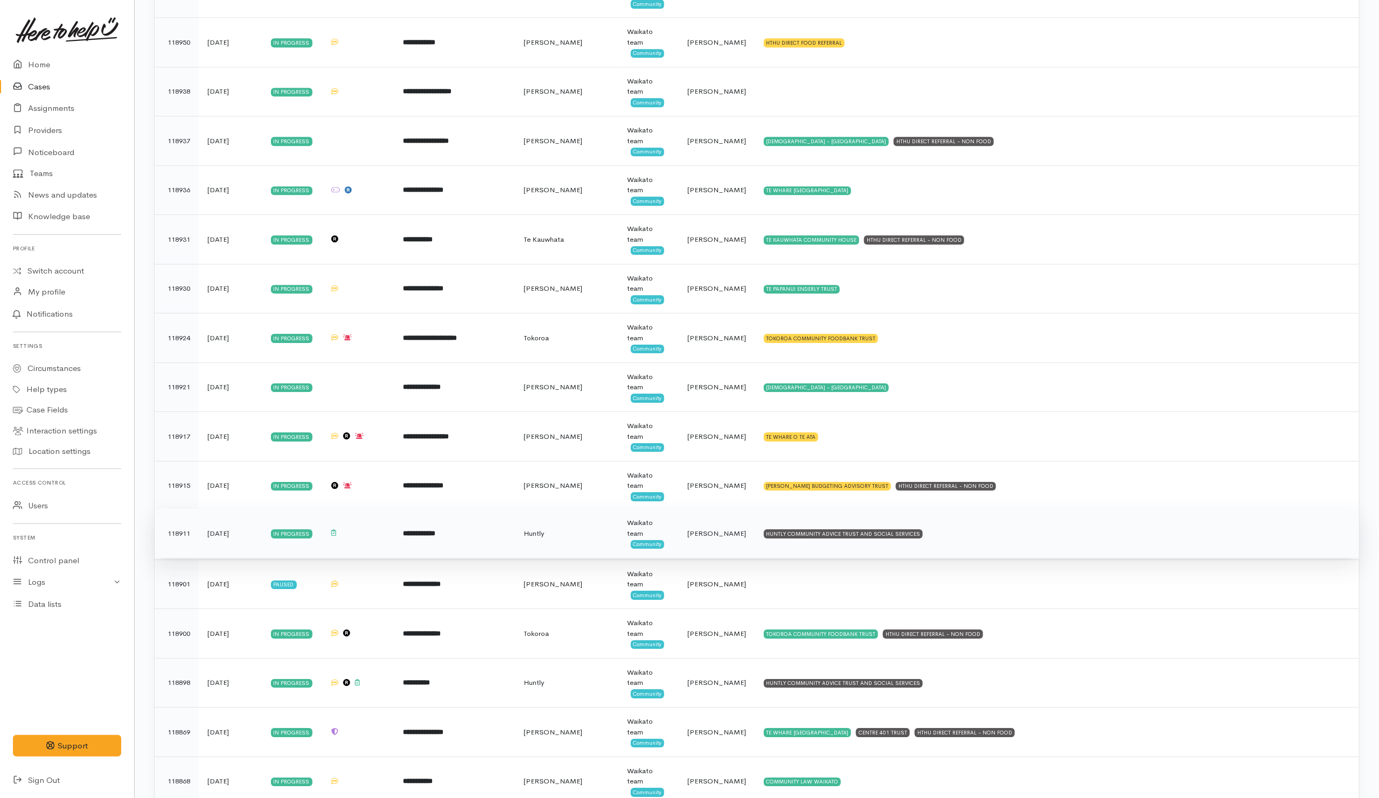
click at [984, 554] on td "HUNTLY COMMUNITY ADVICE TRUST AND SOCIAL SERVICES" at bounding box center [1057, 534] width 604 height 50
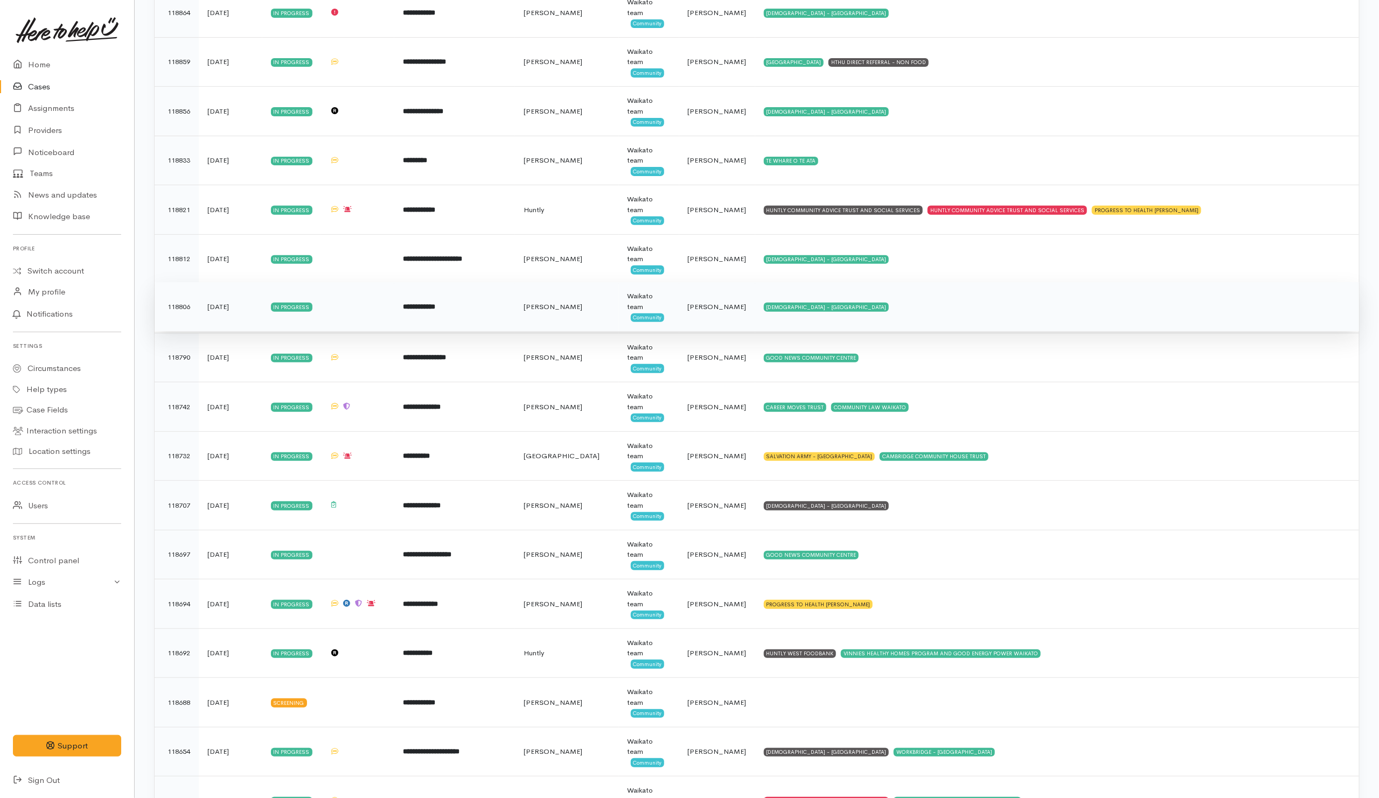
scroll to position [3071, 0]
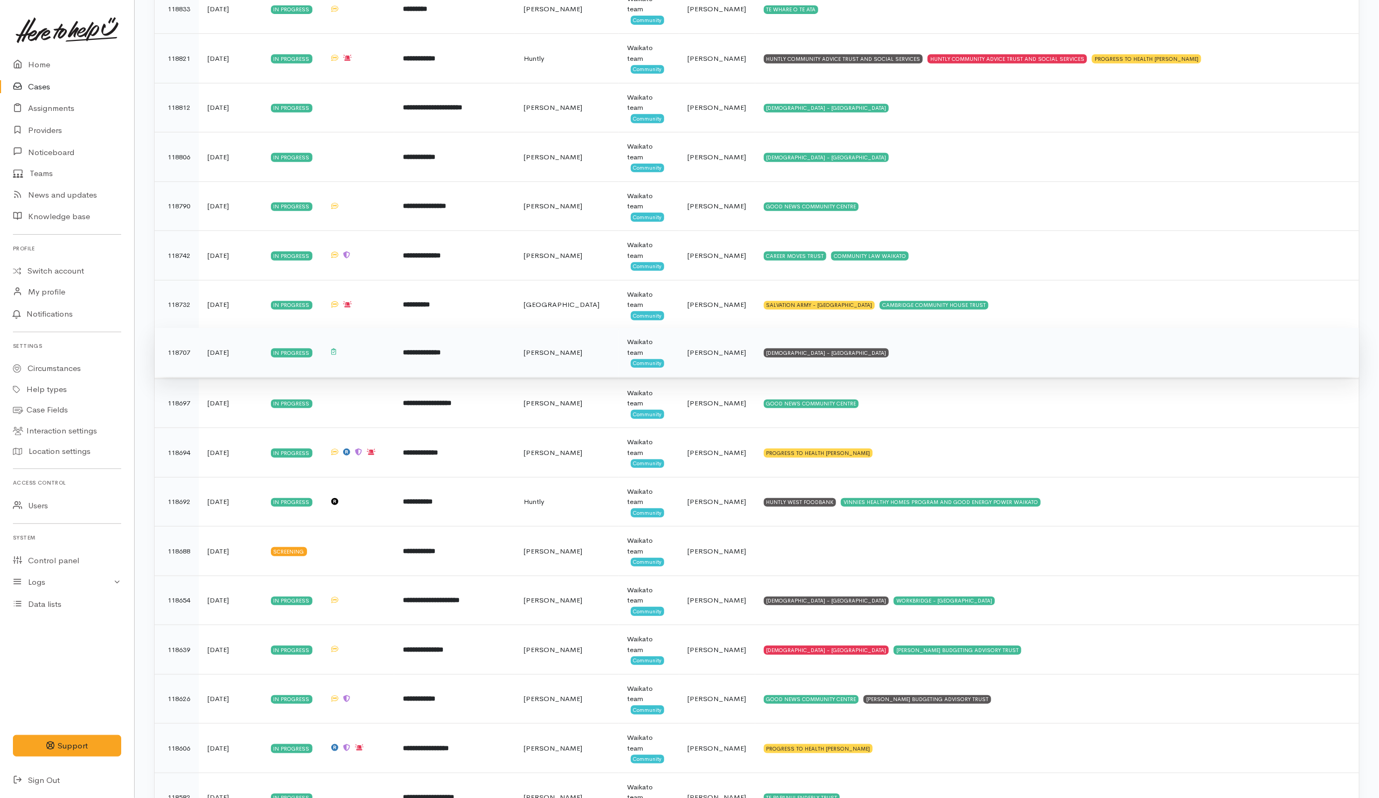
click at [902, 378] on td "SALVATION ARMY - HAMILTON CITY" at bounding box center [1057, 353] width 604 height 50
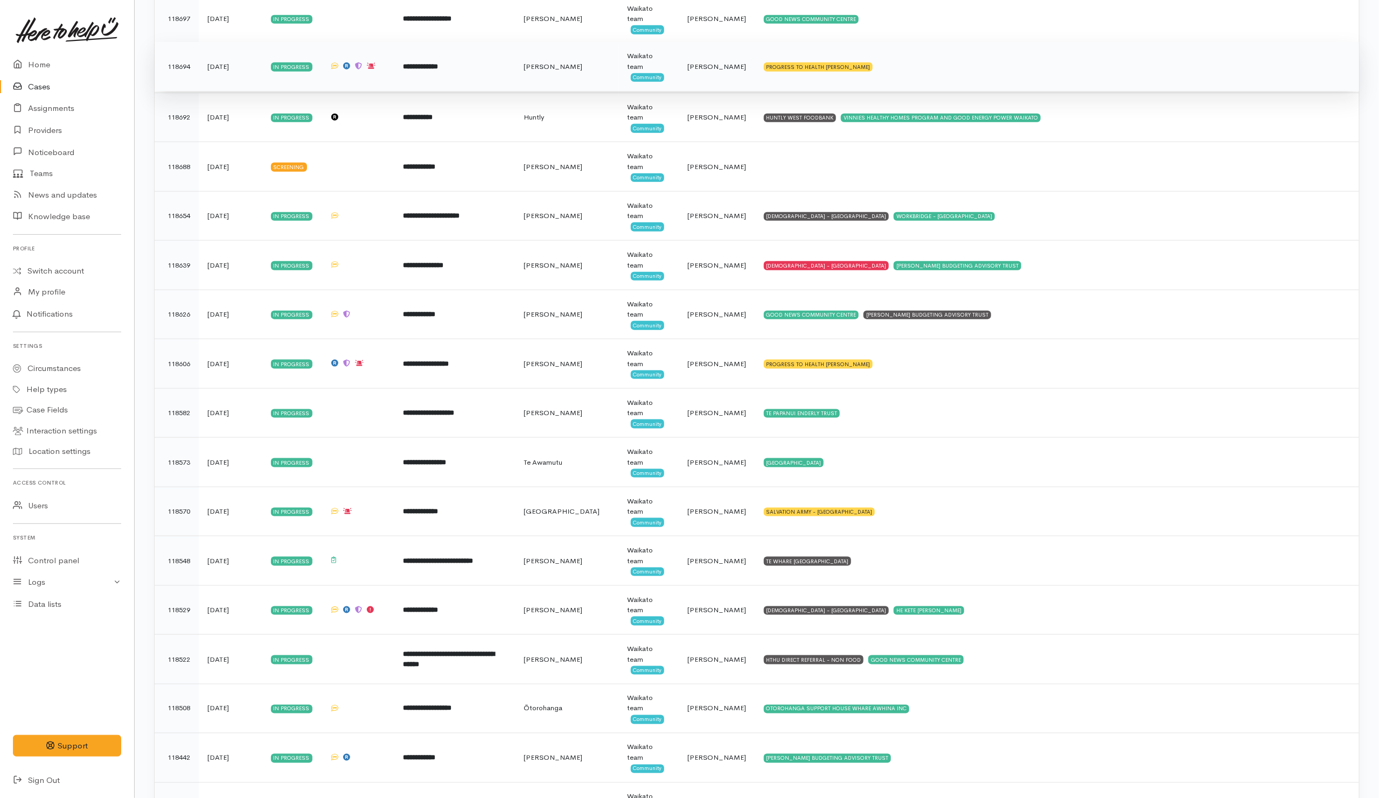
scroll to position [3555, 0]
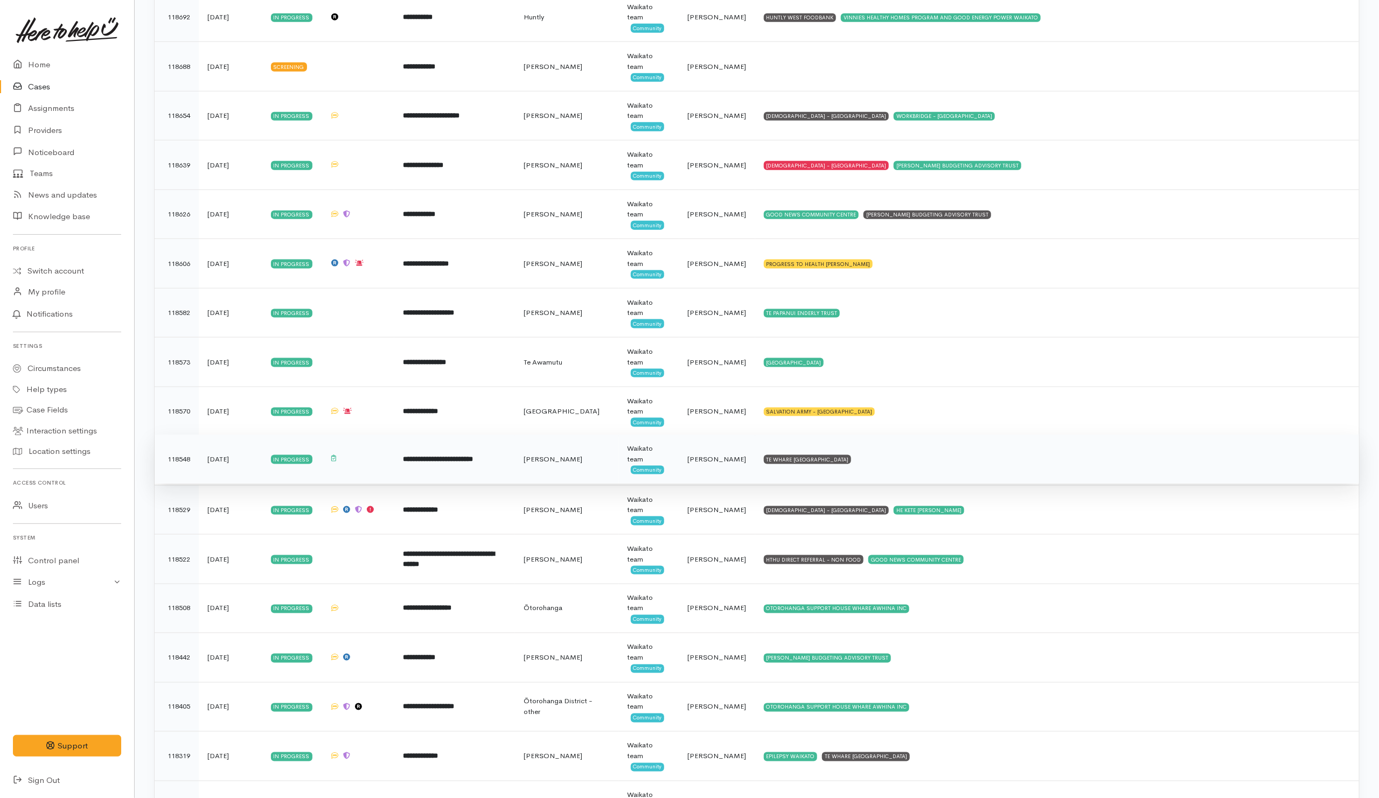
click at [941, 480] on td "TE WHARE KOKONGA MELVILLE COMMUNITY HOUSE" at bounding box center [1057, 460] width 604 height 50
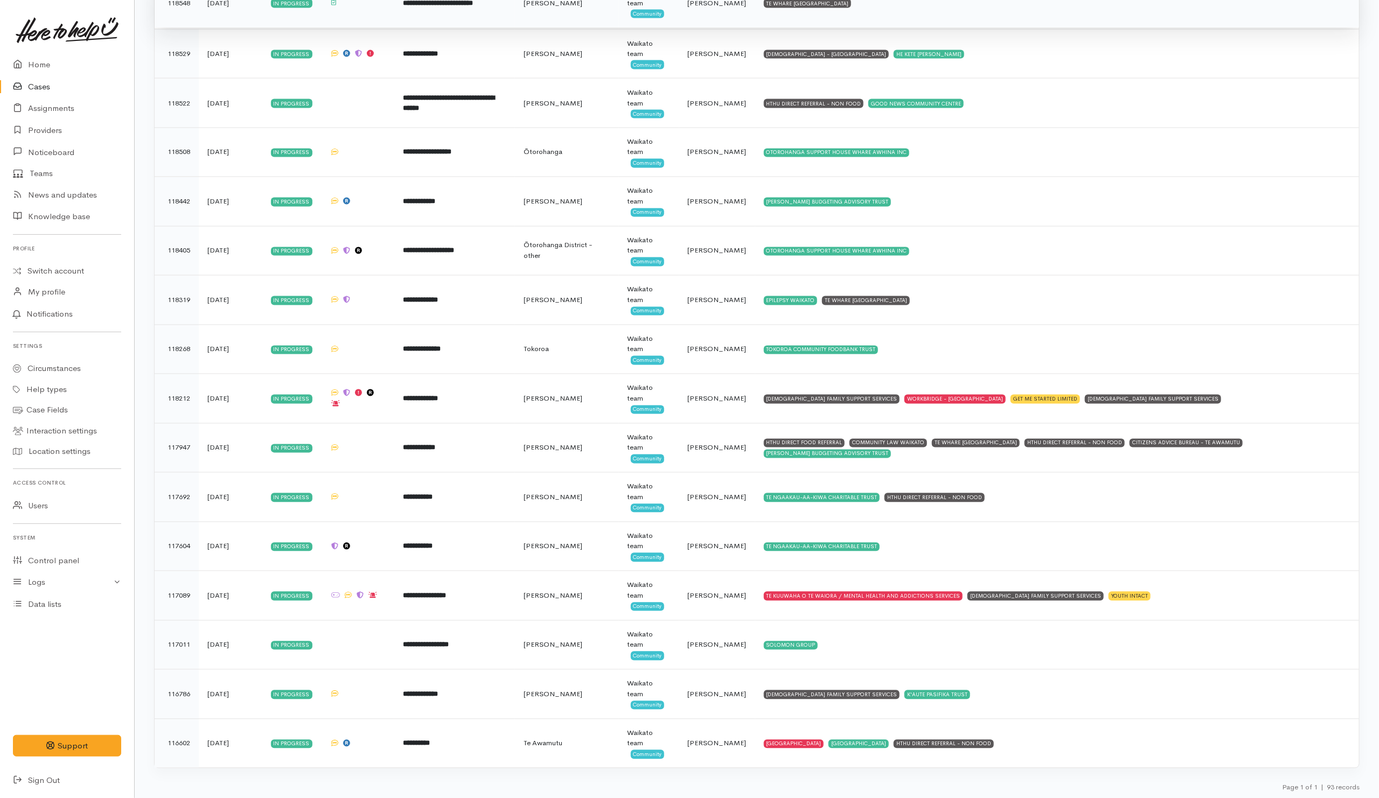
scroll to position [4039, 0]
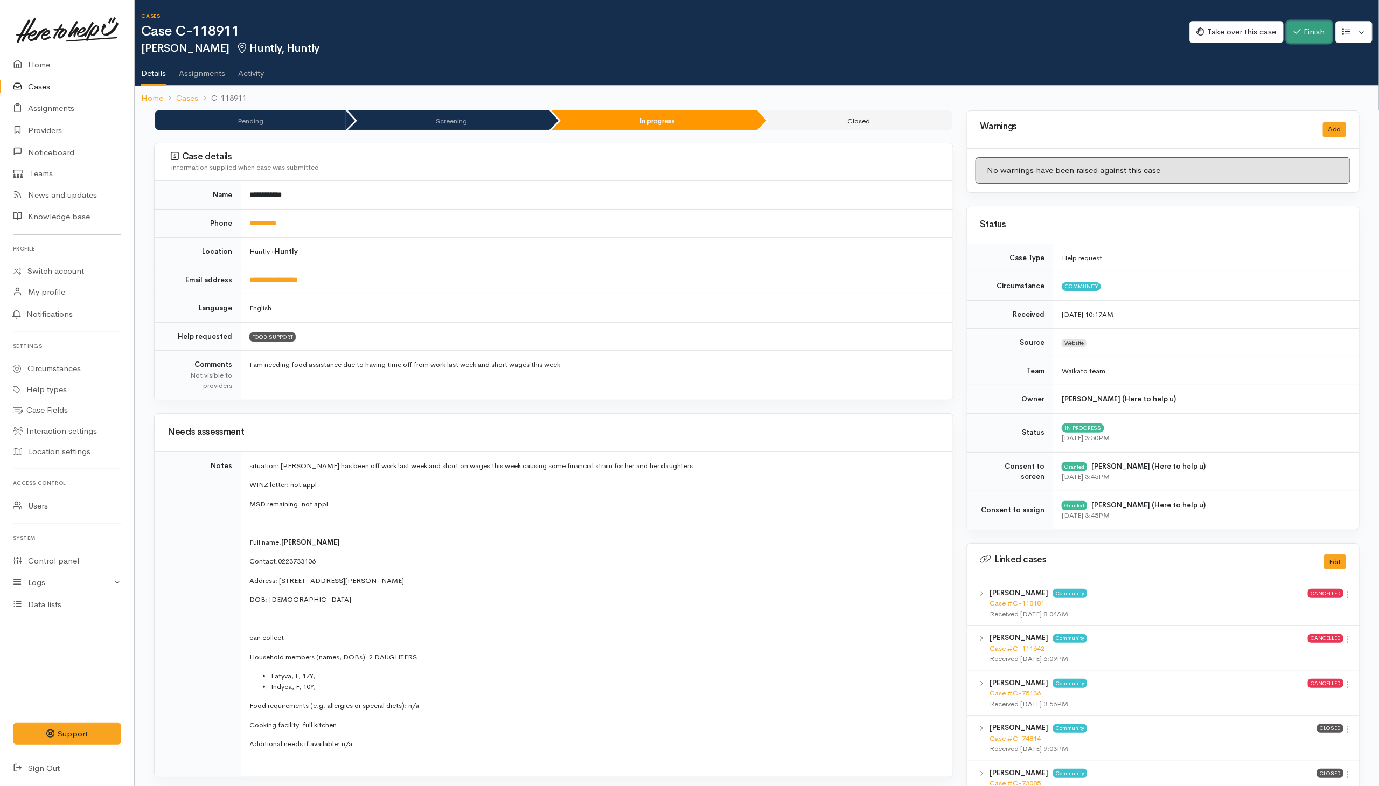
click at [917, 39] on button "Finish" at bounding box center [1309, 32] width 45 height 22
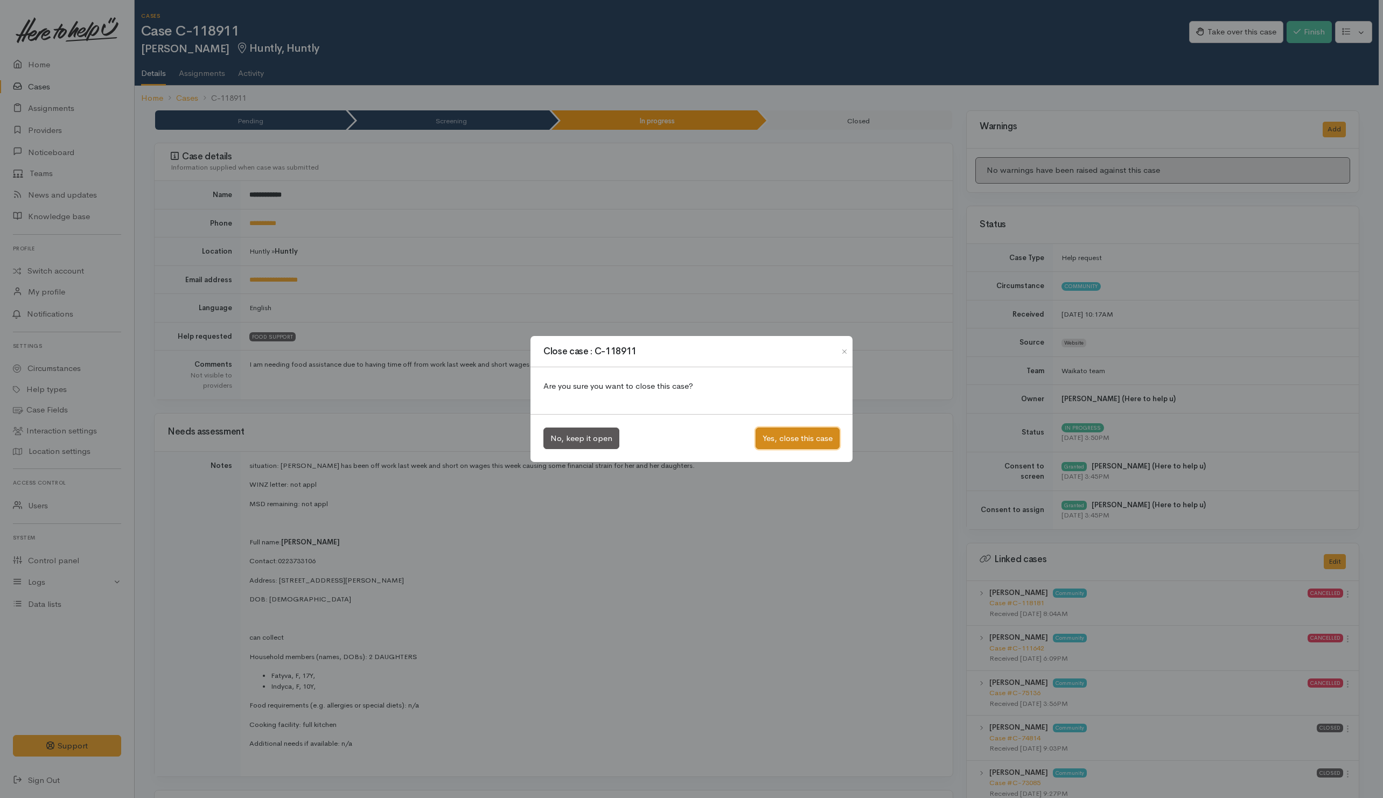
click at [810, 438] on button "Yes, close this case" at bounding box center [798, 439] width 84 height 22
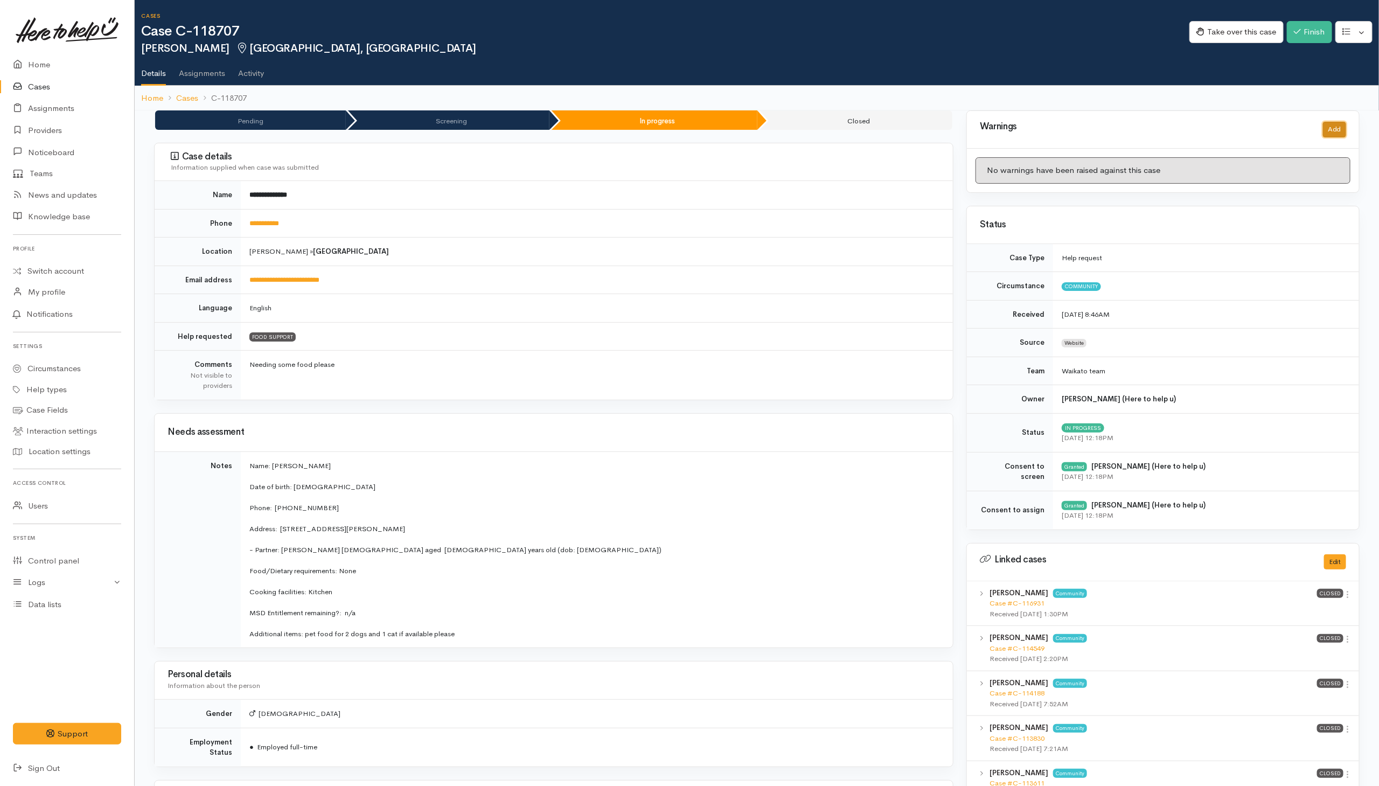
click at [922, 133] on button "Add" at bounding box center [1334, 130] width 23 height 16
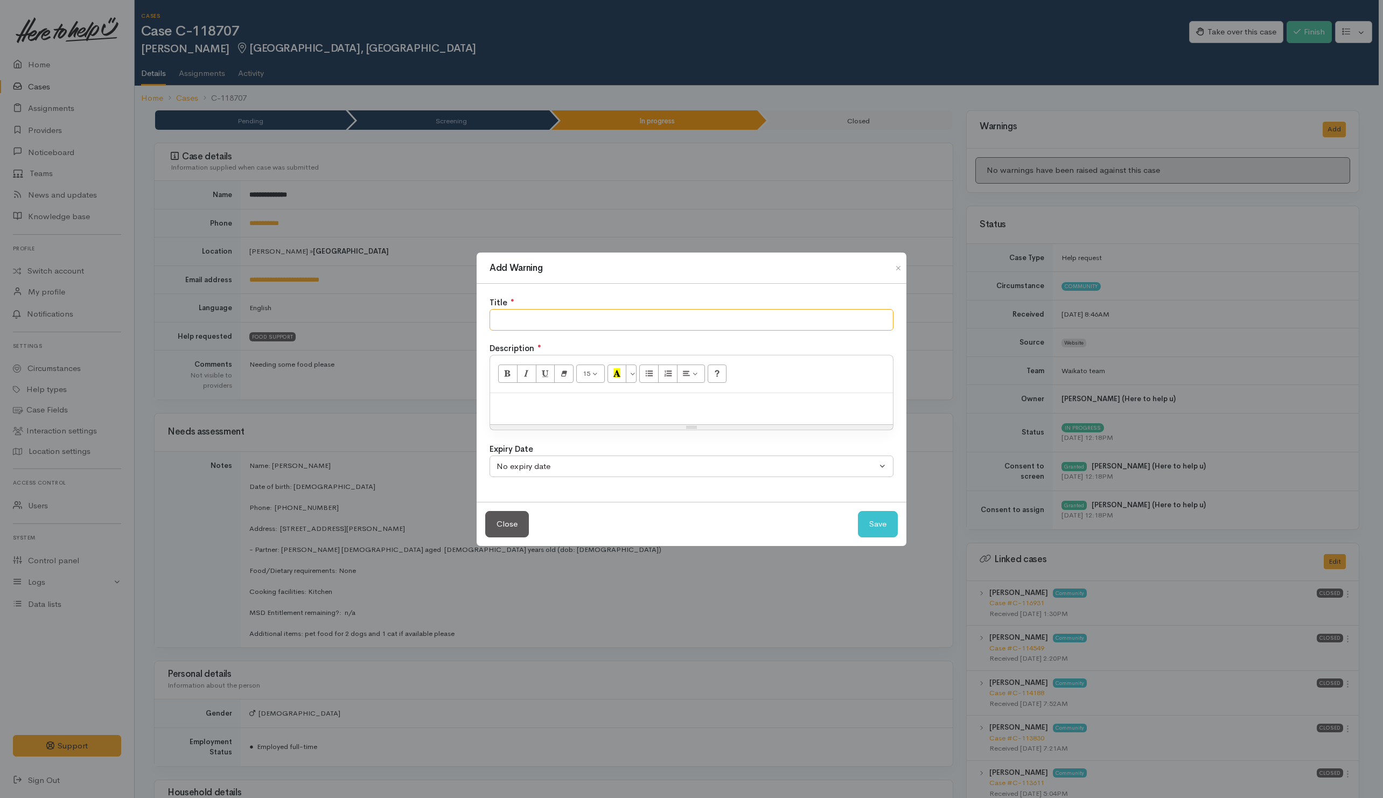
click at [704, 325] on input "text" at bounding box center [692, 320] width 404 height 22
type input "3rd Request - NO SHOW"
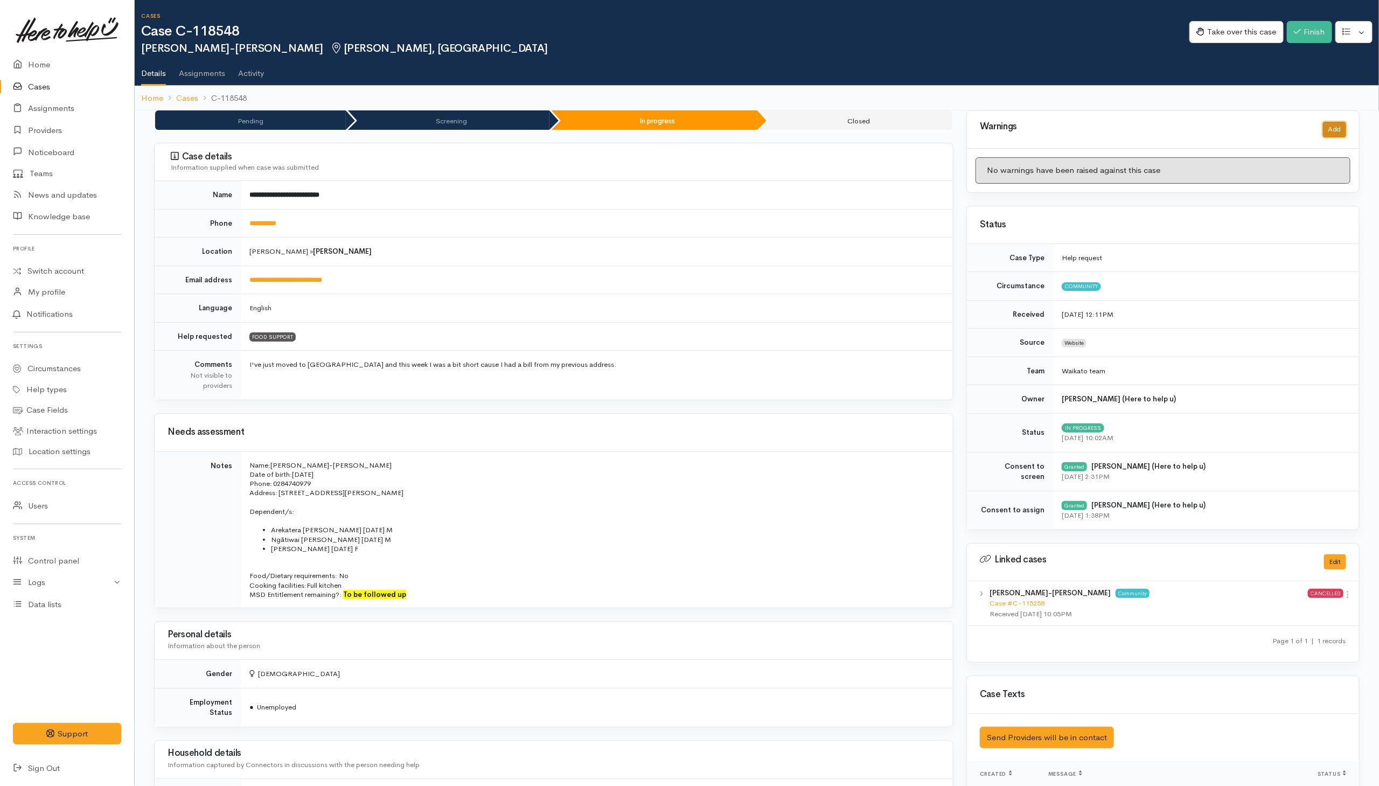
click at [917, 131] on button "Add" at bounding box center [1334, 130] width 23 height 16
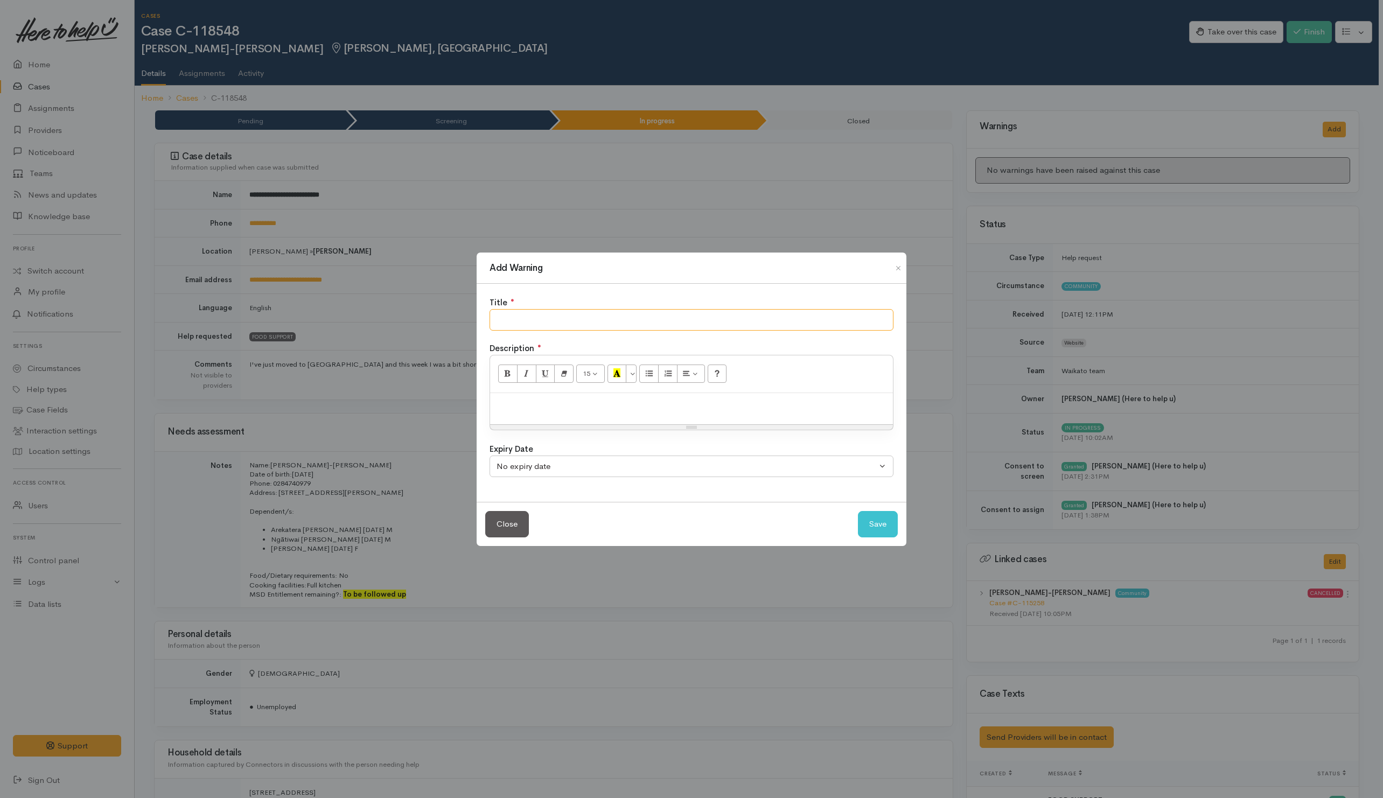
click at [768, 314] on input "text" at bounding box center [692, 320] width 404 height 22
type input "DID NOT PICH UP CONTACTS FROM PROVIDER - TWK"
click at [734, 395] on div at bounding box center [691, 409] width 403 height 32
click at [894, 524] on button "Save" at bounding box center [878, 524] width 40 height 26
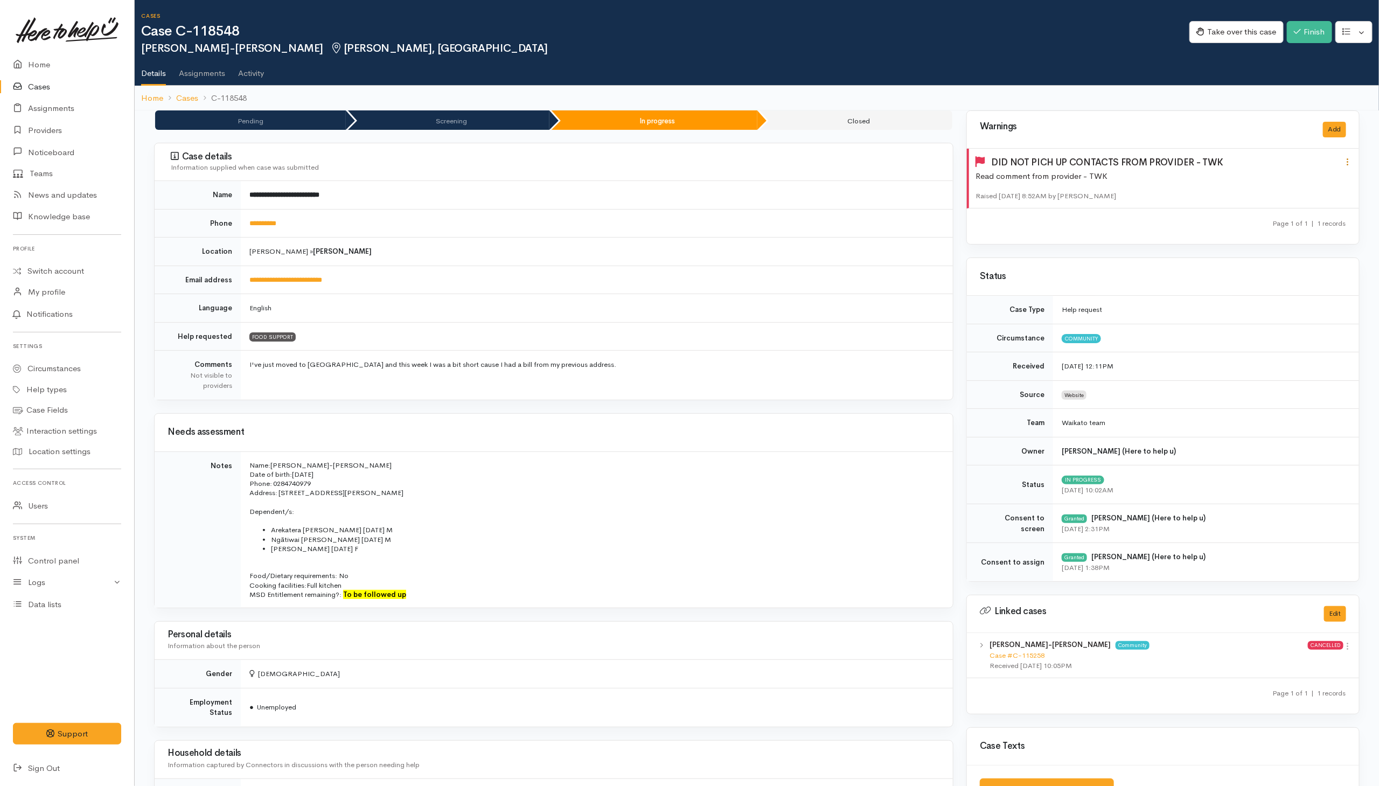
click at [917, 162] on div "DID NOT PICH UP CONTACTS FROM PROVIDER - TWK Edit Cancel Delete" at bounding box center [1164, 162] width 390 height 15
click at [917, 162] on icon at bounding box center [1347, 161] width 9 height 9
click at [917, 183] on link "Edit" at bounding box center [1310, 181] width 85 height 17
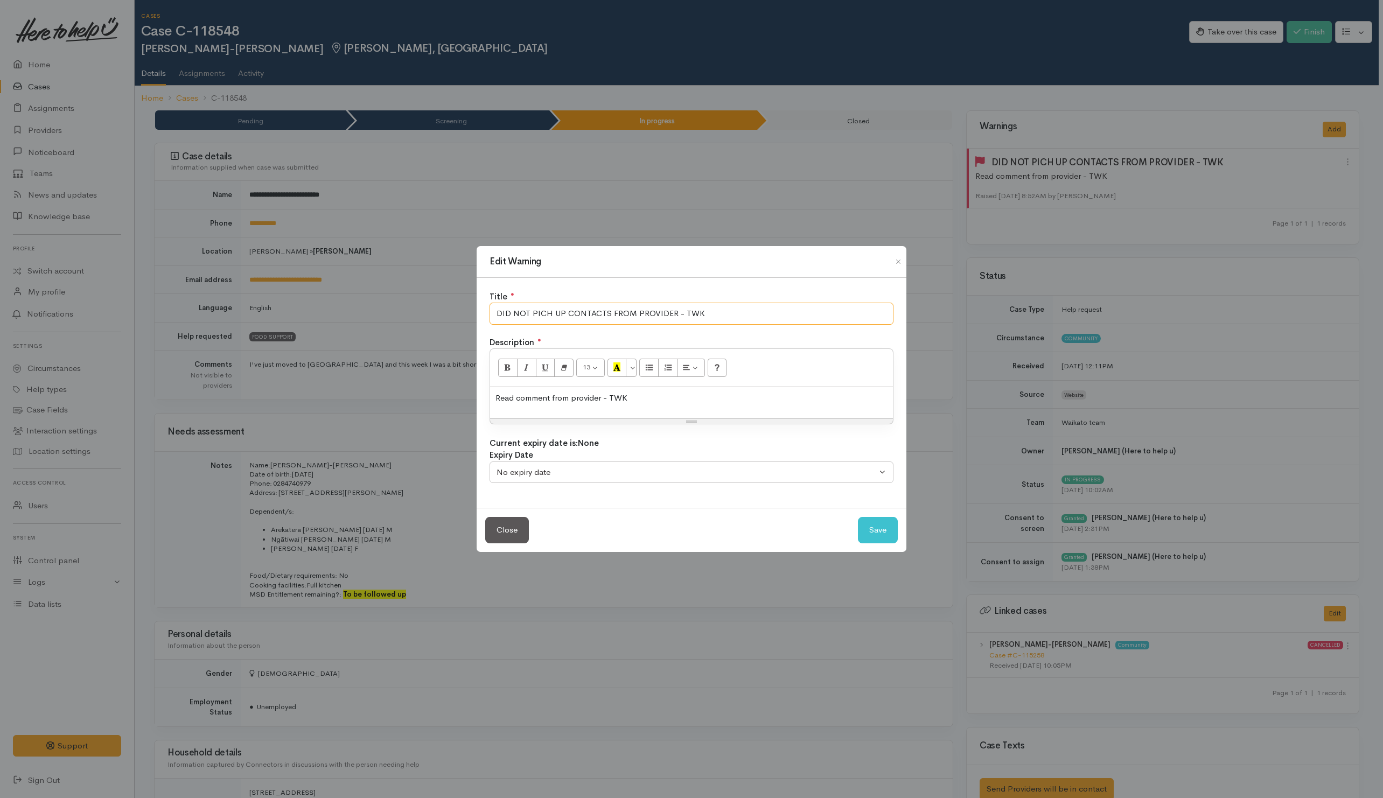
click at [552, 314] on input "DID NOT PICH UP CONTACTS FROM PROVIDER - TWK" at bounding box center [692, 314] width 404 height 22
drag, startPoint x: 531, startPoint y: 311, endPoint x: 561, endPoint y: 309, distance: 30.8
click at [561, 309] on input "DID NOT PICK UP CONTACTS FROM PROVIDER - TWK" at bounding box center [692, 314] width 404 height 22
type input "DID NOT RESPOND TO CONTACTS FROM PROVIDER - TWK"
click at [876, 524] on button "Save" at bounding box center [878, 530] width 40 height 26
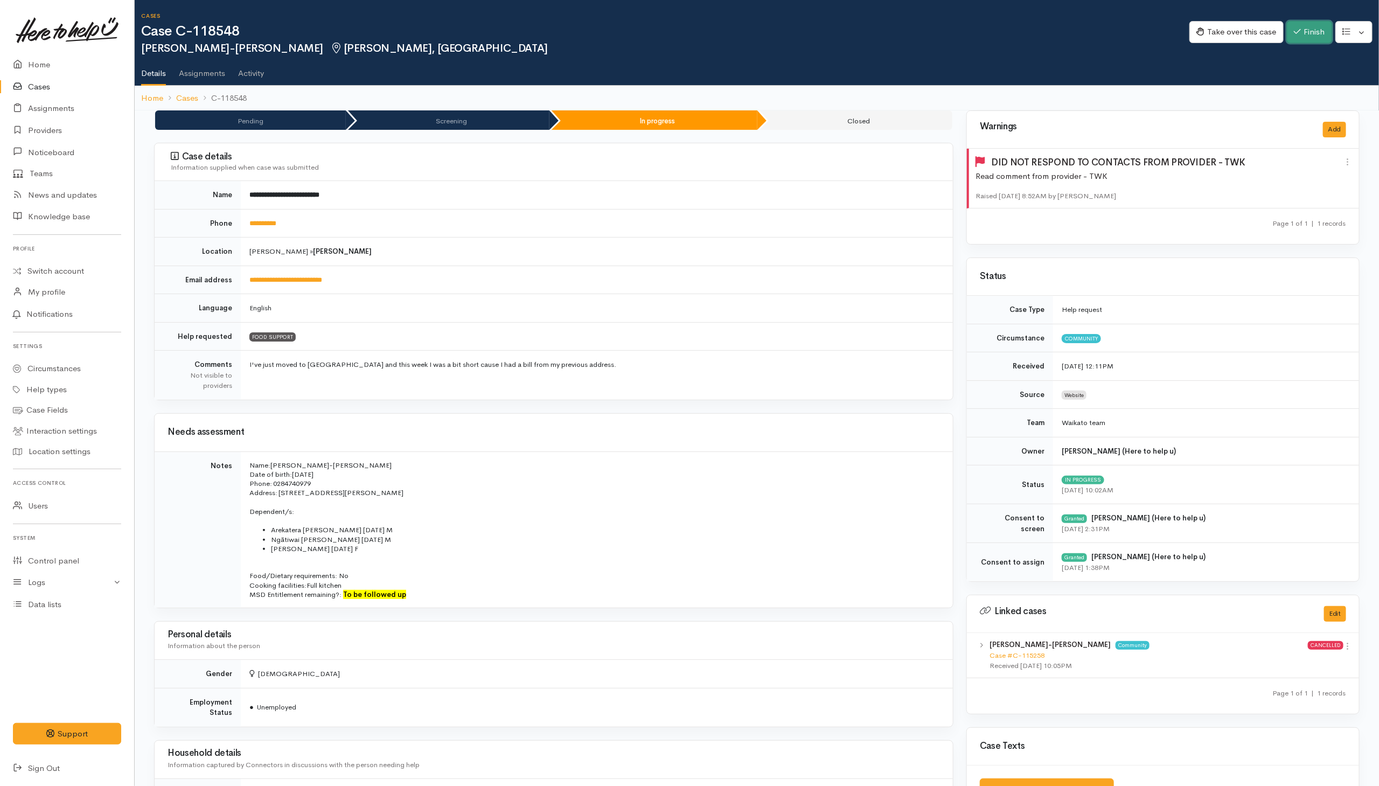
click at [917, 41] on button "Finish" at bounding box center [1309, 32] width 45 height 22
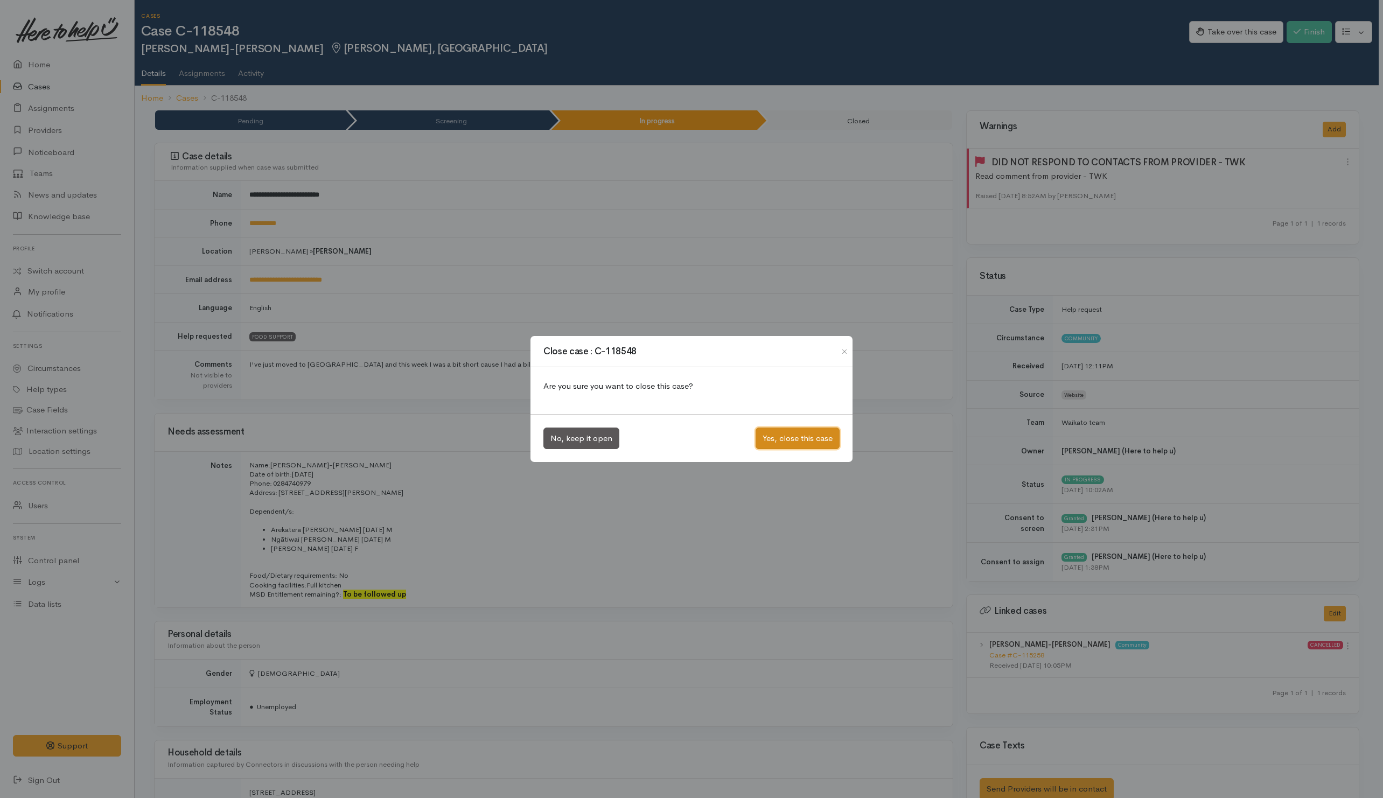
click at [781, 444] on button "Yes, close this case" at bounding box center [798, 439] width 84 height 22
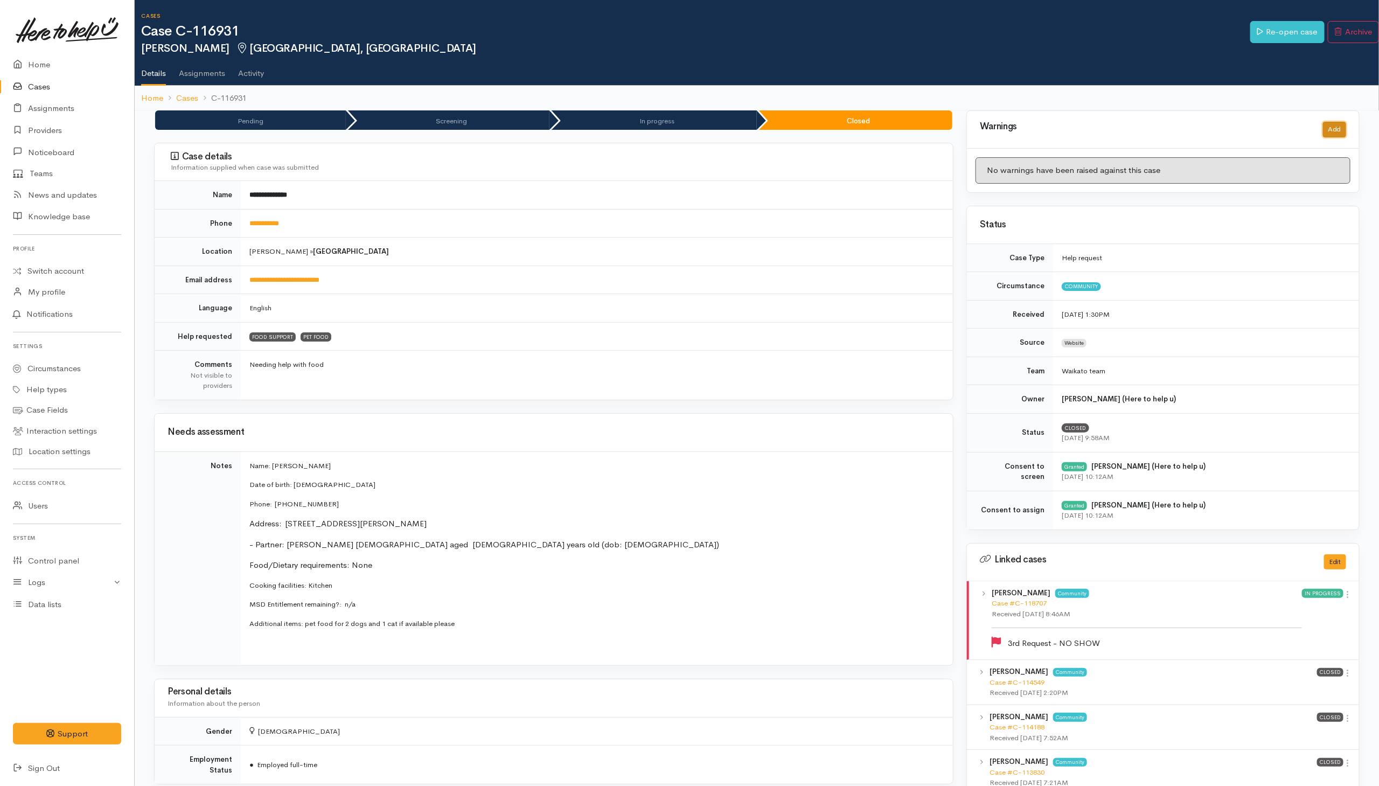
click at [1335, 126] on button "Add" at bounding box center [1334, 130] width 23 height 16
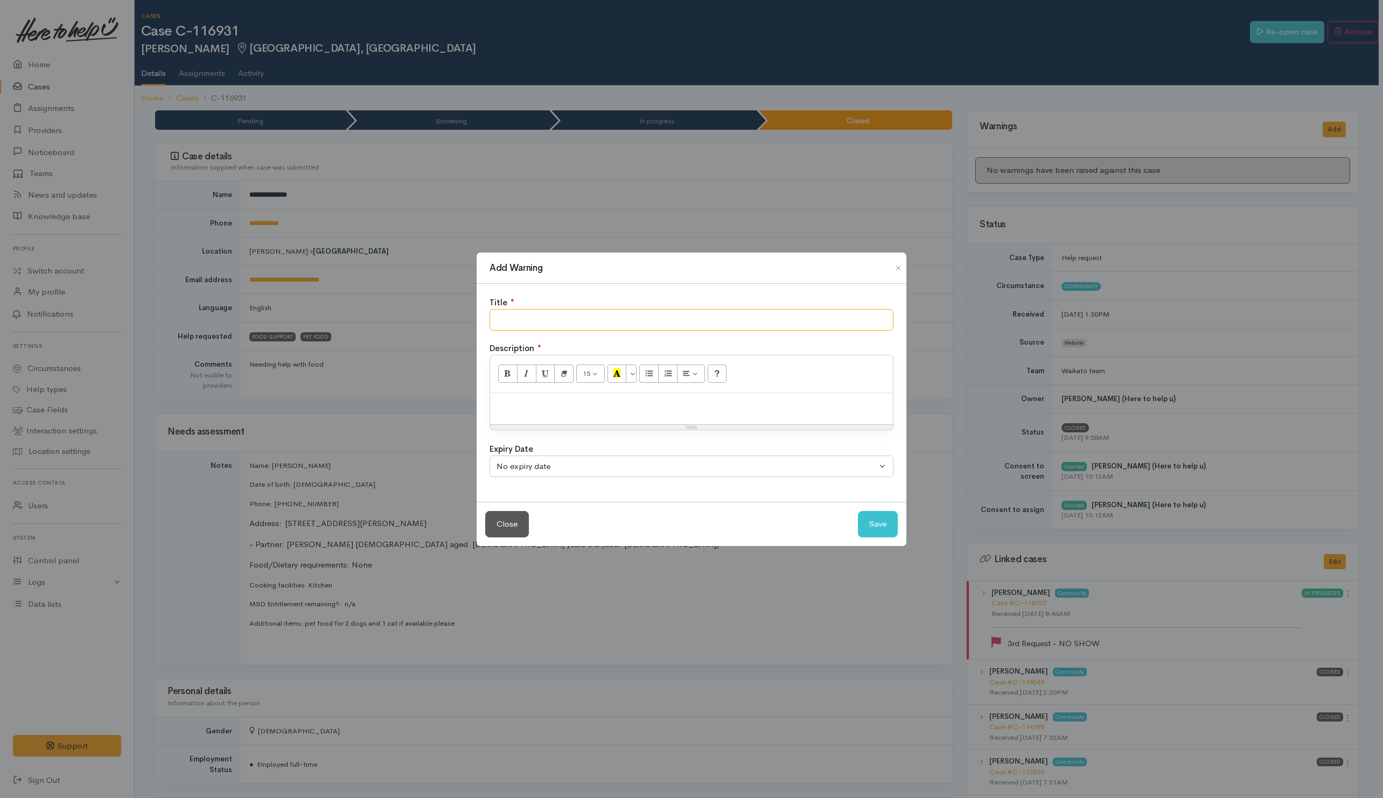
click at [658, 330] on input "text" at bounding box center [692, 320] width 404 height 22
type input "NO SHOW"
click at [889, 526] on button "Save" at bounding box center [878, 524] width 40 height 26
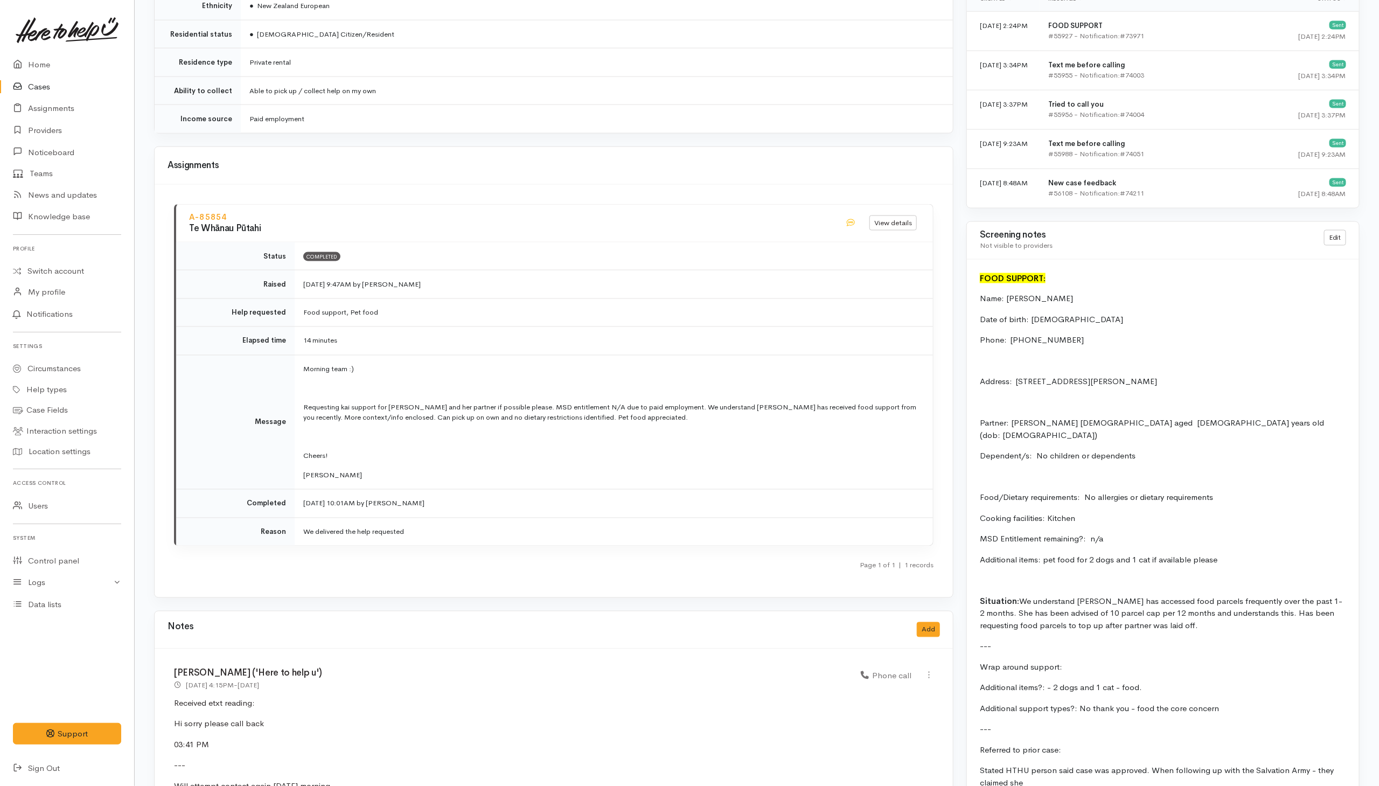
scroll to position [1238, 0]
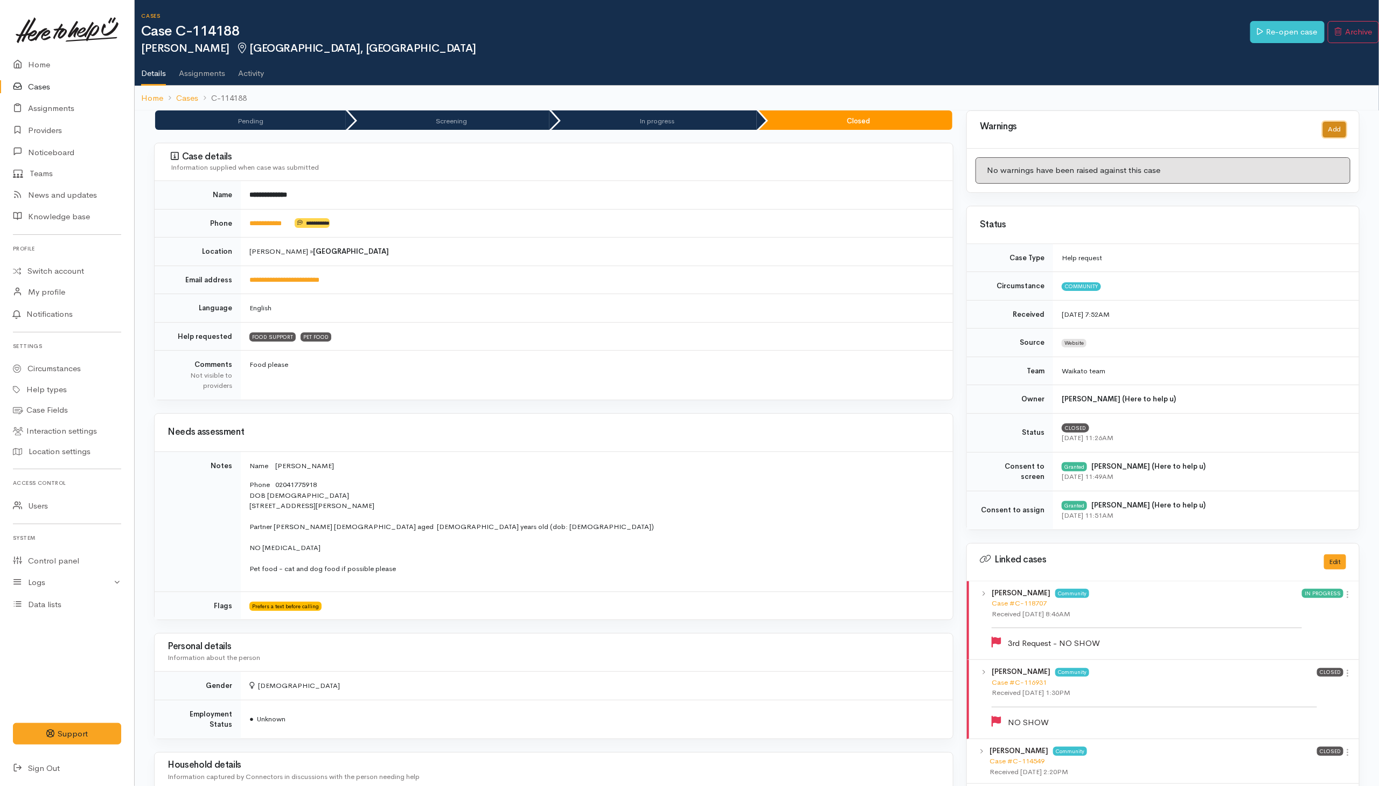
click at [1337, 136] on button "Add" at bounding box center [1334, 130] width 23 height 16
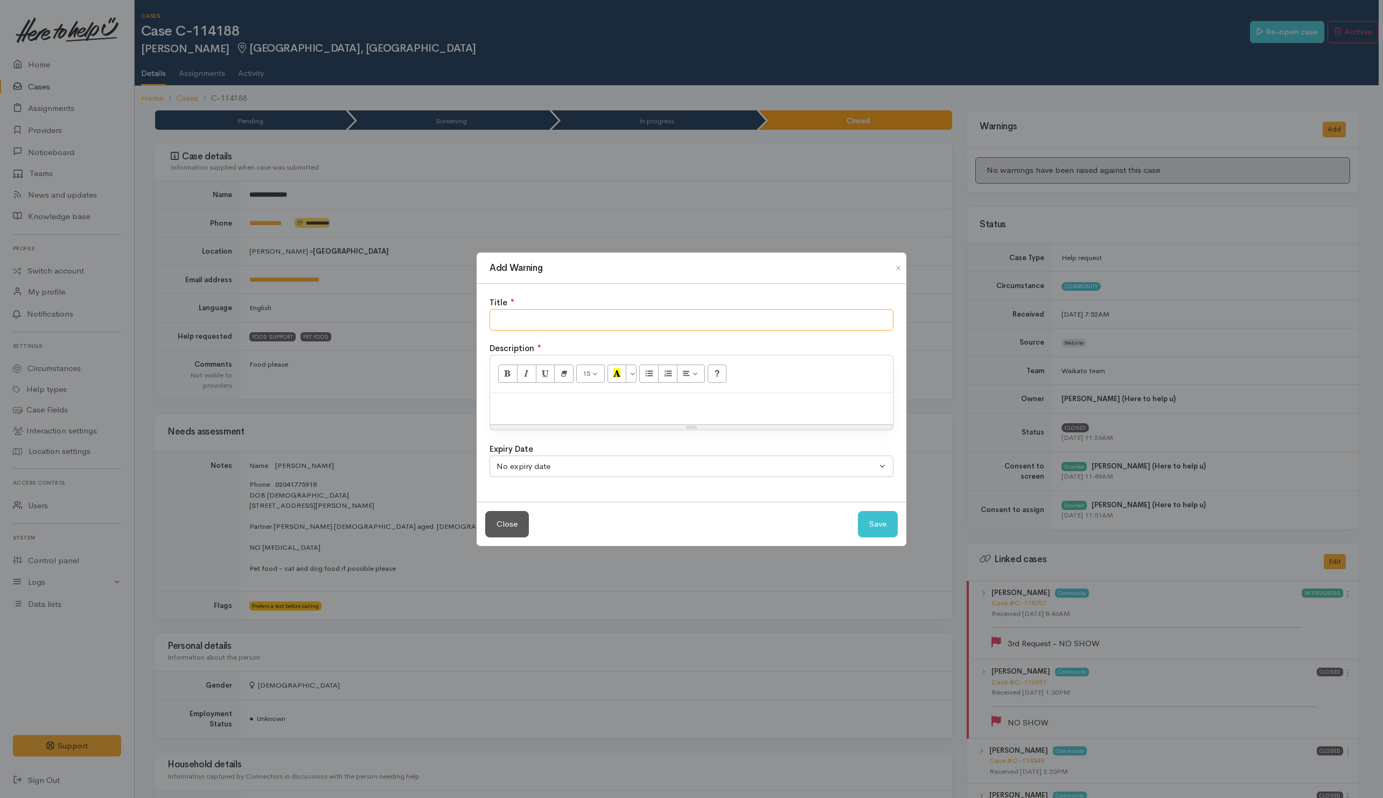
click at [722, 322] on input "text" at bounding box center [692, 320] width 404 height 22
type input "NO SHOW"
drag, startPoint x: 881, startPoint y: 532, endPoint x: 804, endPoint y: 479, distance: 93.7
click at [881, 532] on button "Save" at bounding box center [878, 524] width 40 height 26
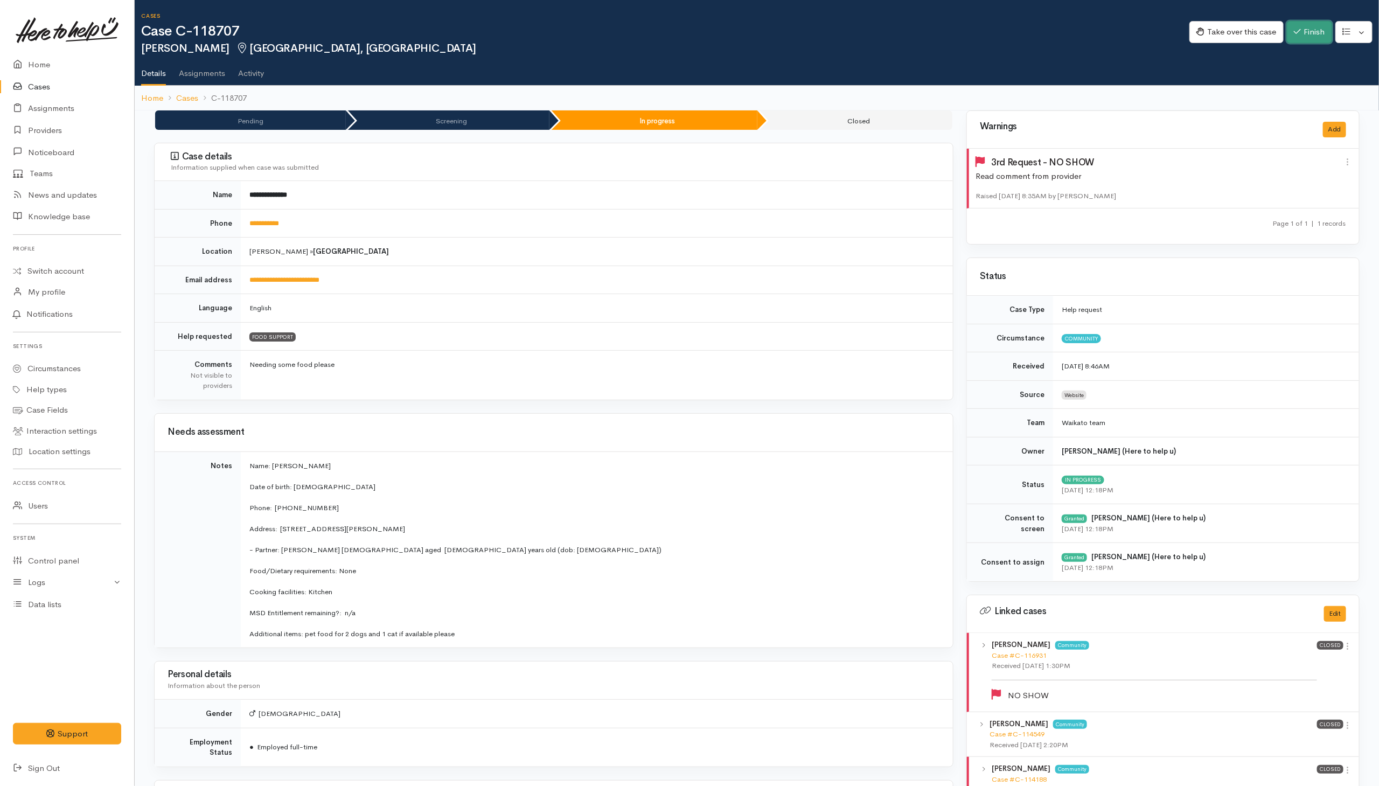
click at [1301, 42] on button "Finish" at bounding box center [1309, 32] width 45 height 22
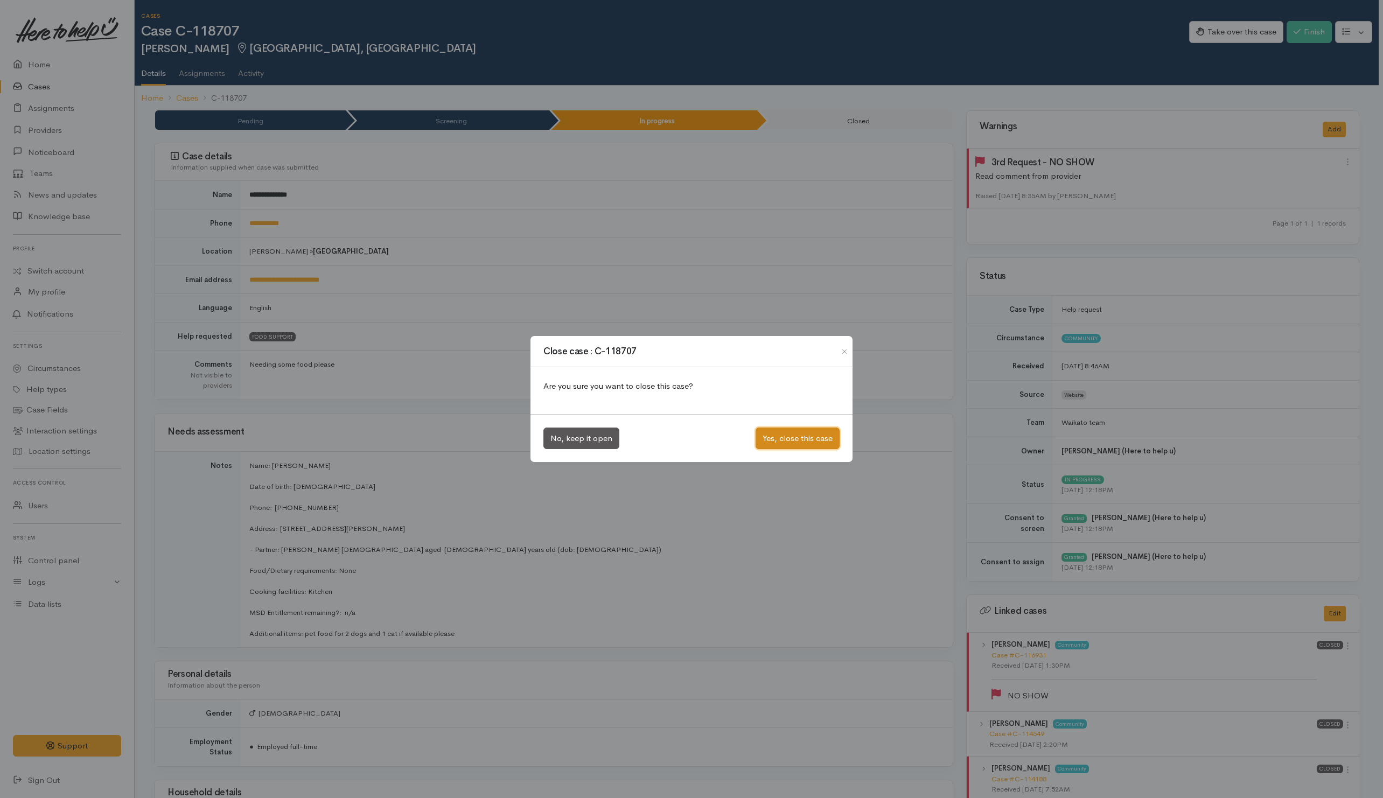
drag, startPoint x: 824, startPoint y: 435, endPoint x: 607, endPoint y: 403, distance: 220.0
click at [824, 436] on button "Yes, close this case" at bounding box center [798, 439] width 84 height 22
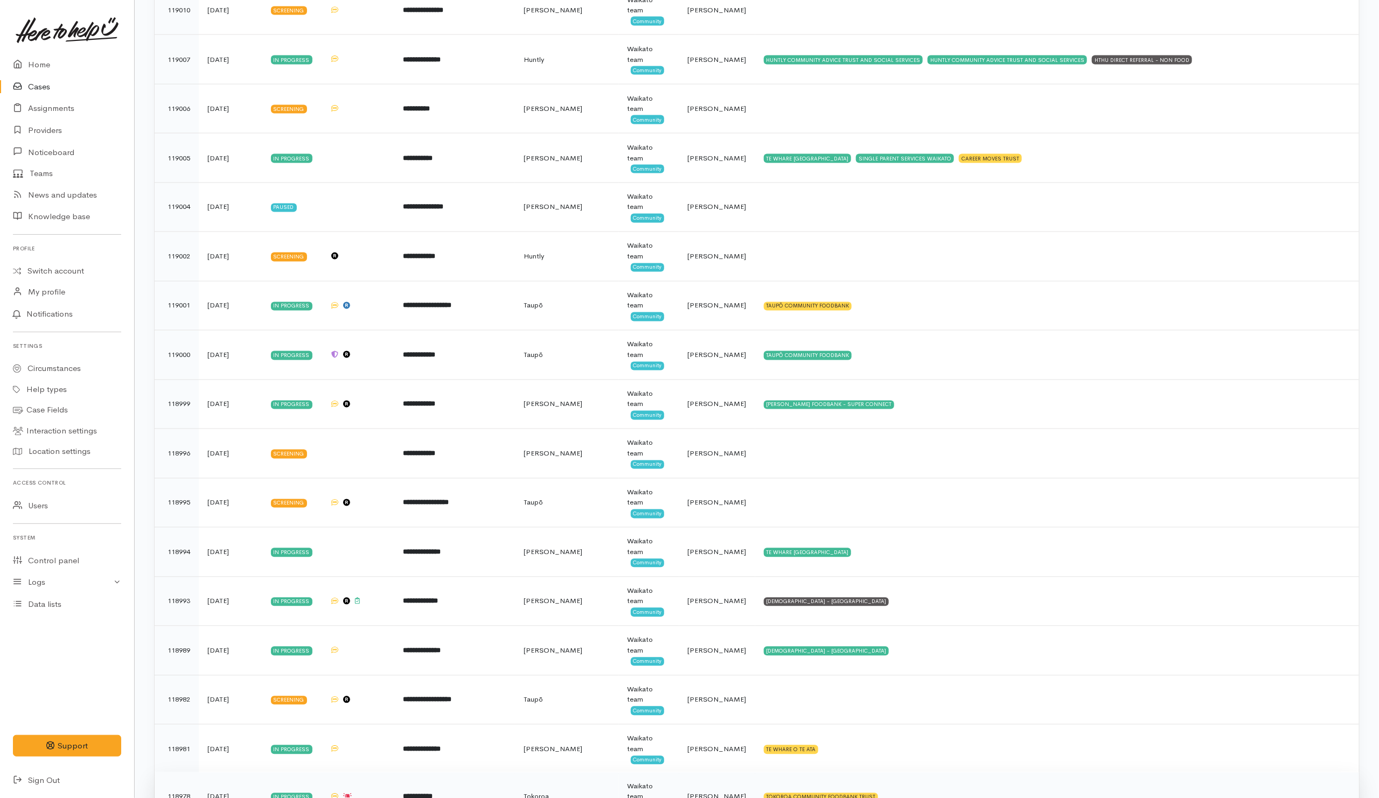
scroll to position [1031, 0]
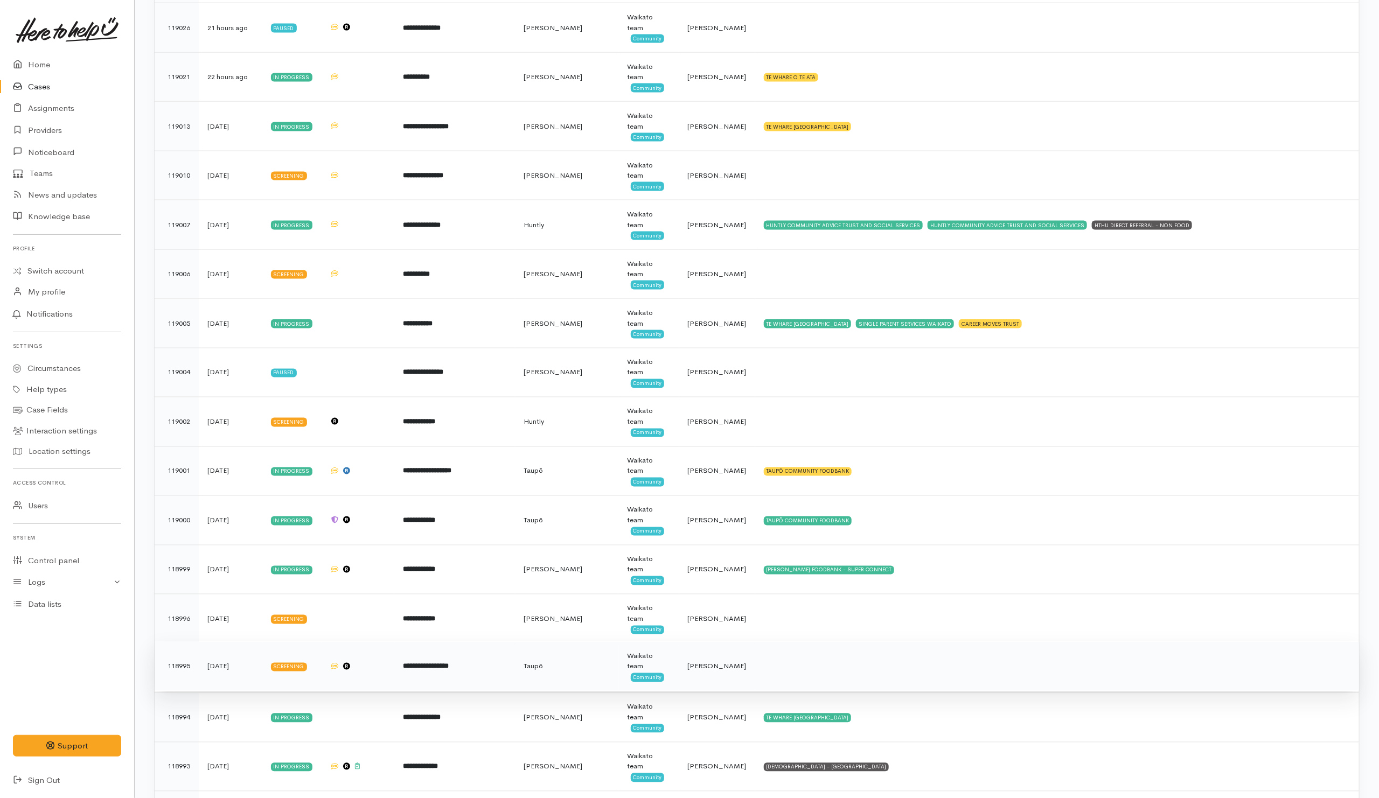
click at [885, 687] on td at bounding box center [1057, 667] width 604 height 50
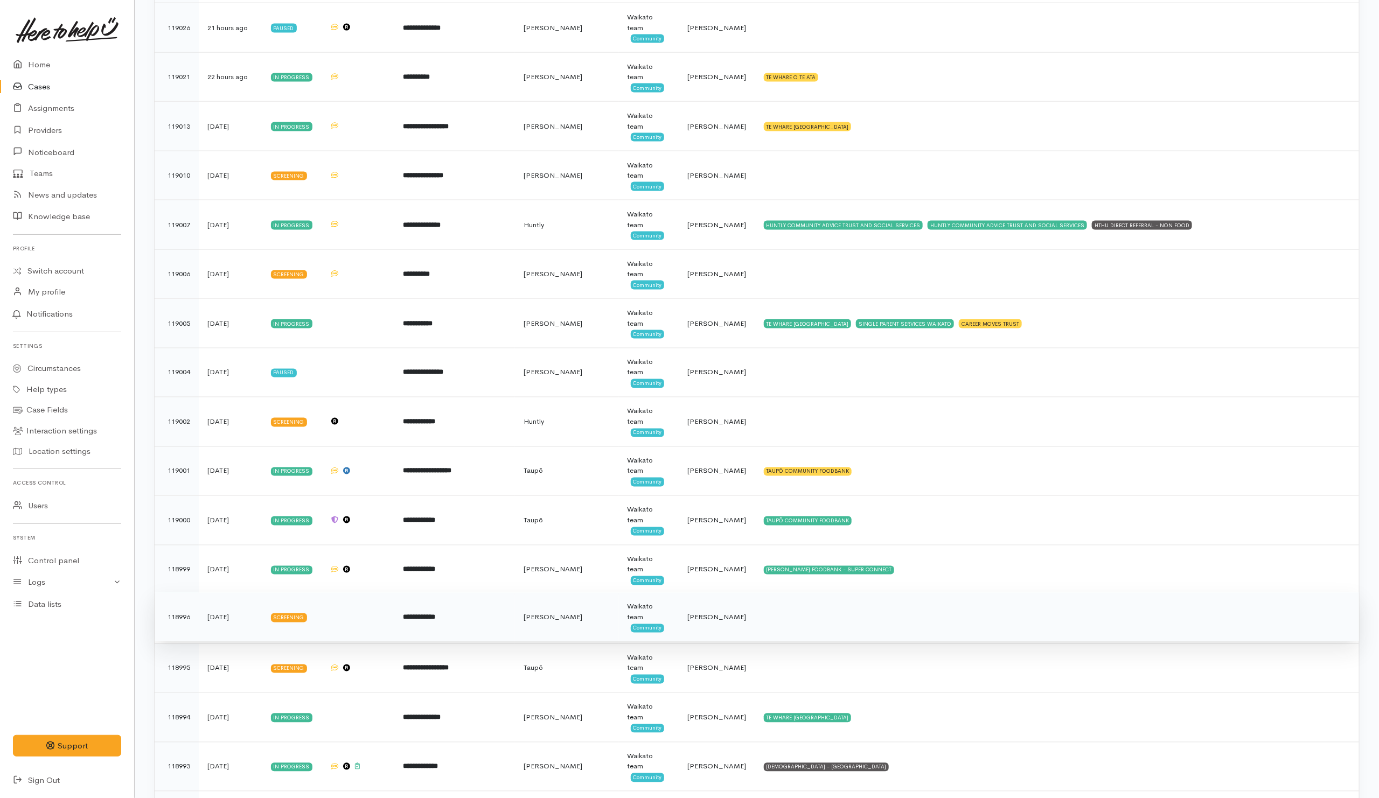
click at [842, 632] on td at bounding box center [1057, 618] width 604 height 50
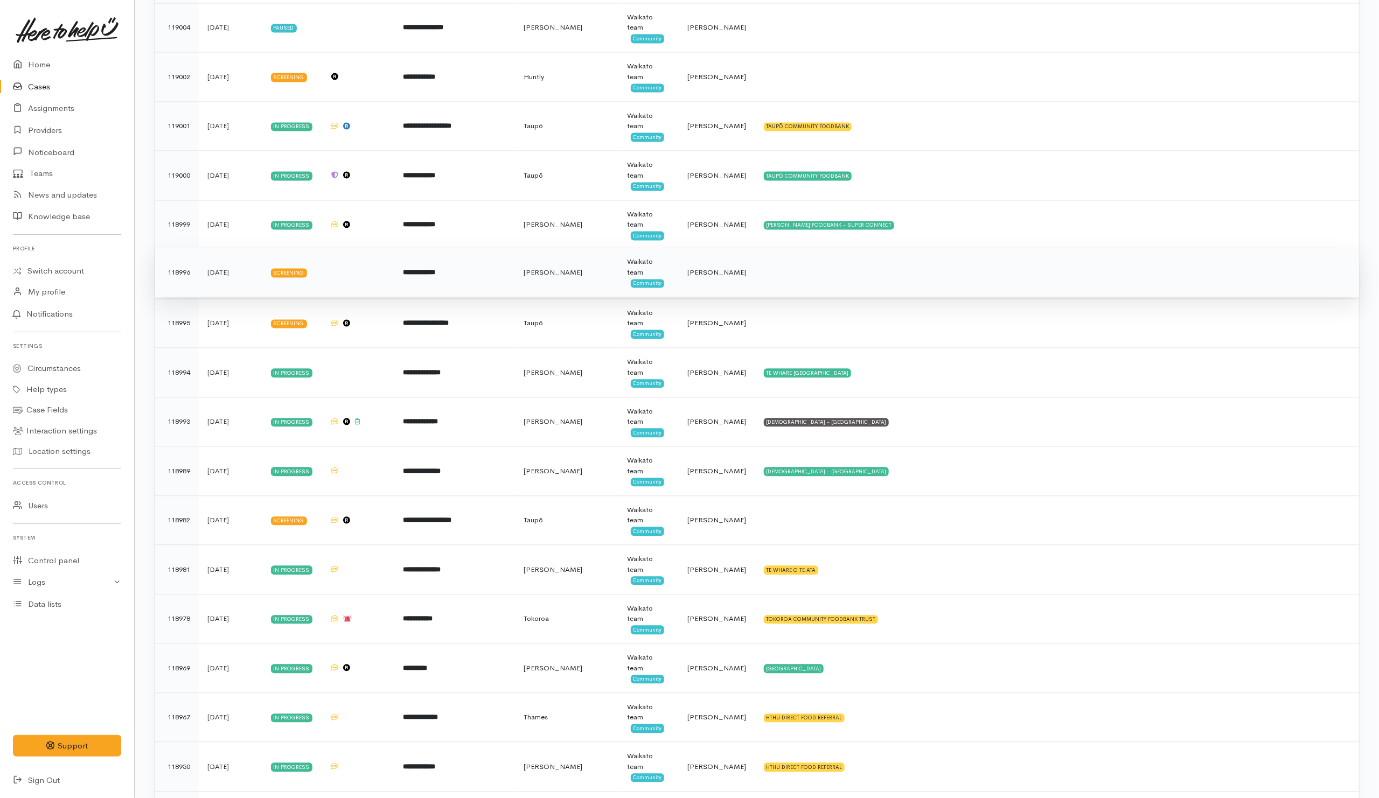
scroll to position [1435, 0]
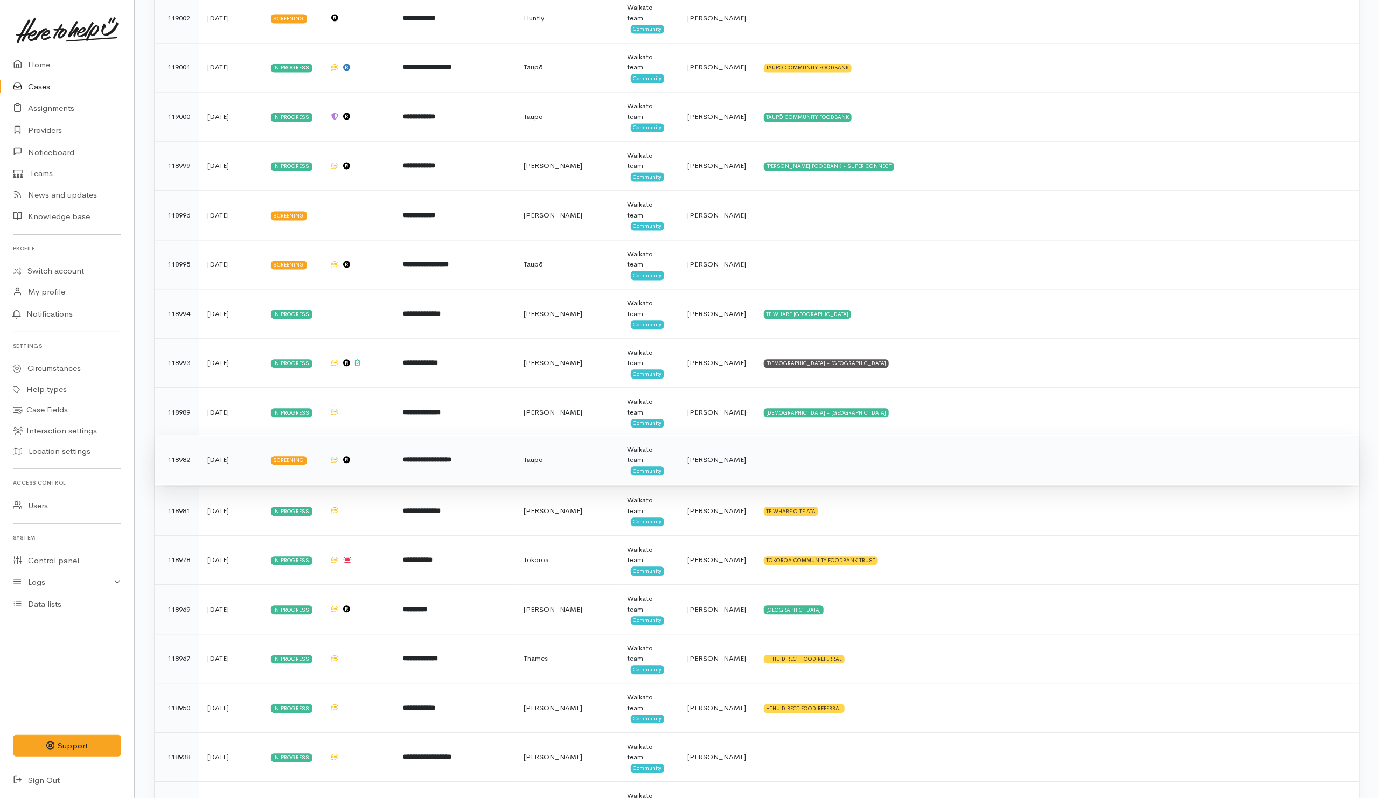
click at [831, 478] on td at bounding box center [1057, 460] width 604 height 50
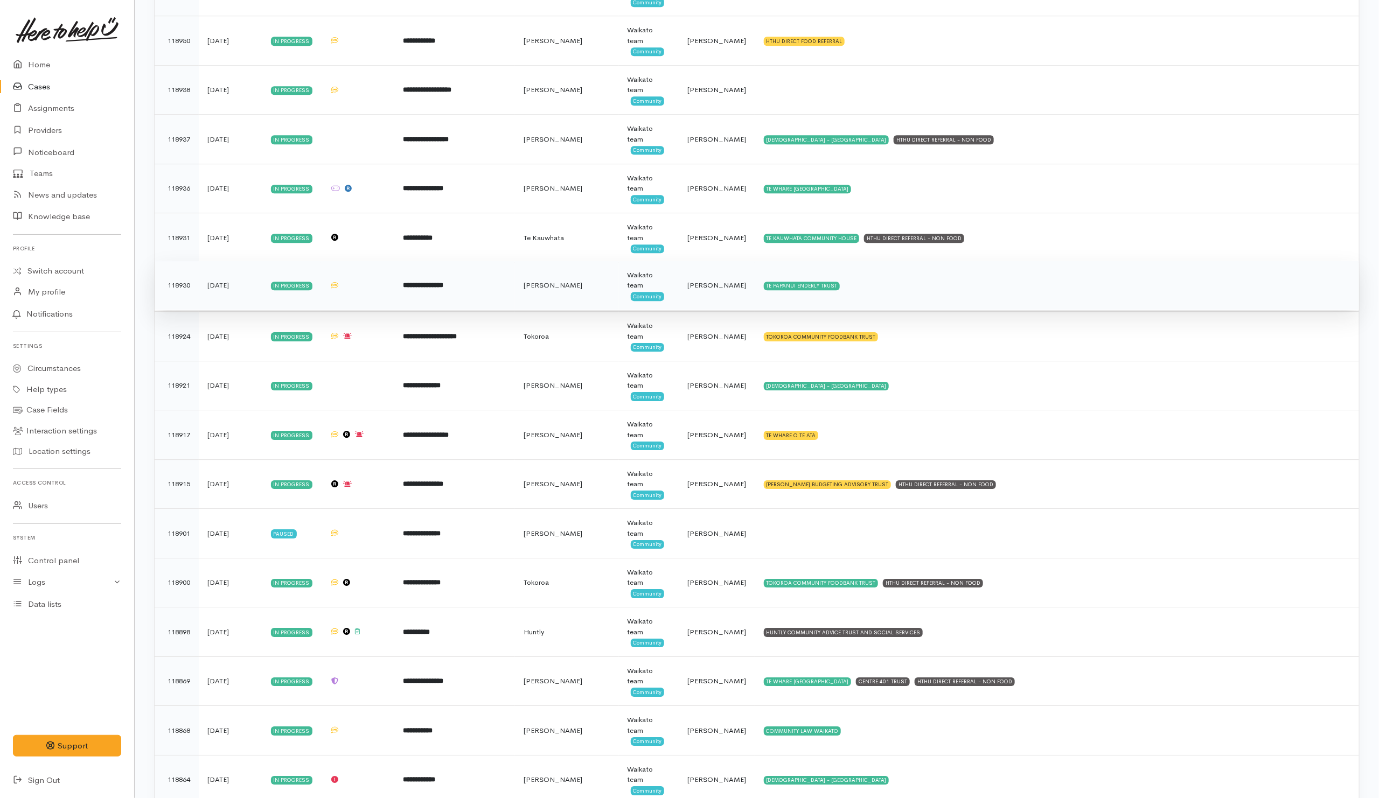
scroll to position [2162, 0]
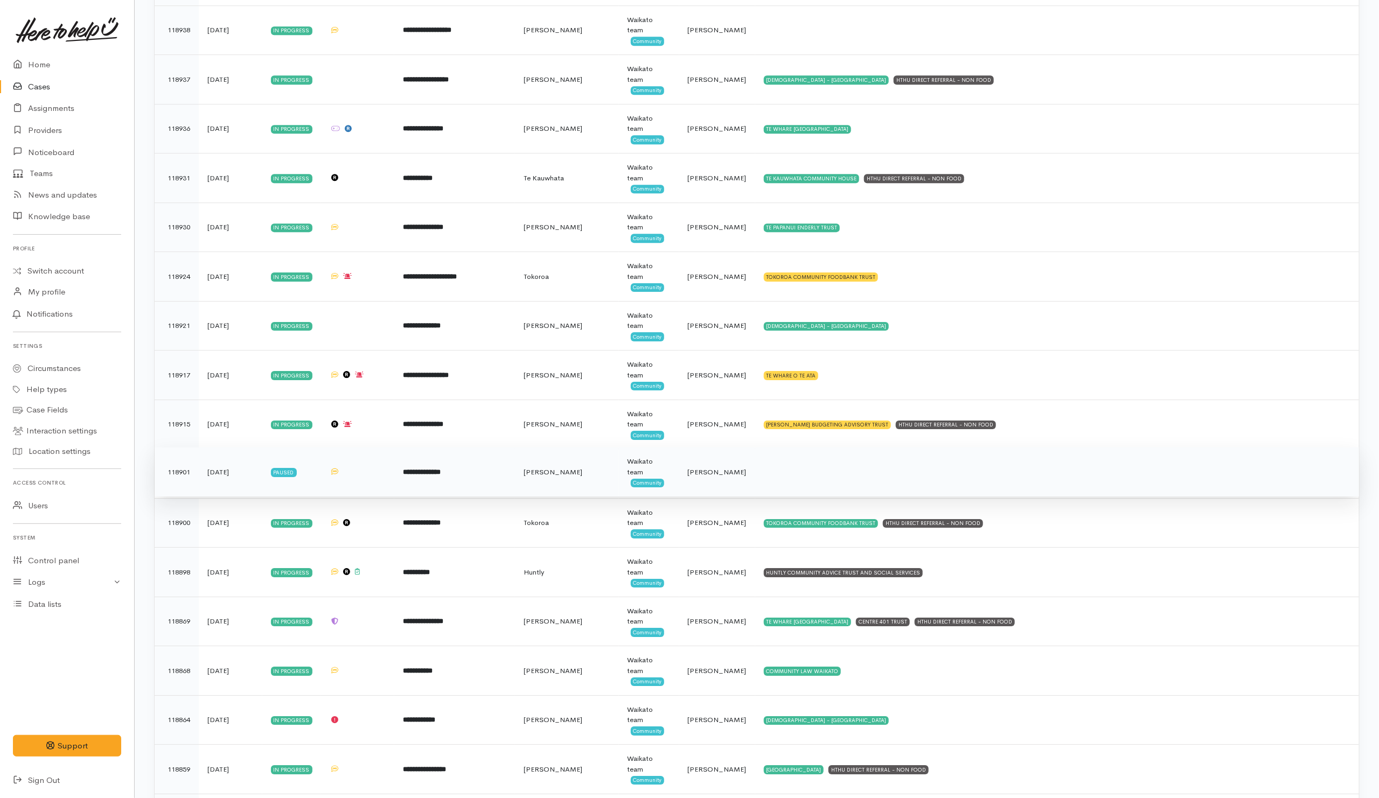
click at [826, 491] on td at bounding box center [1057, 473] width 604 height 50
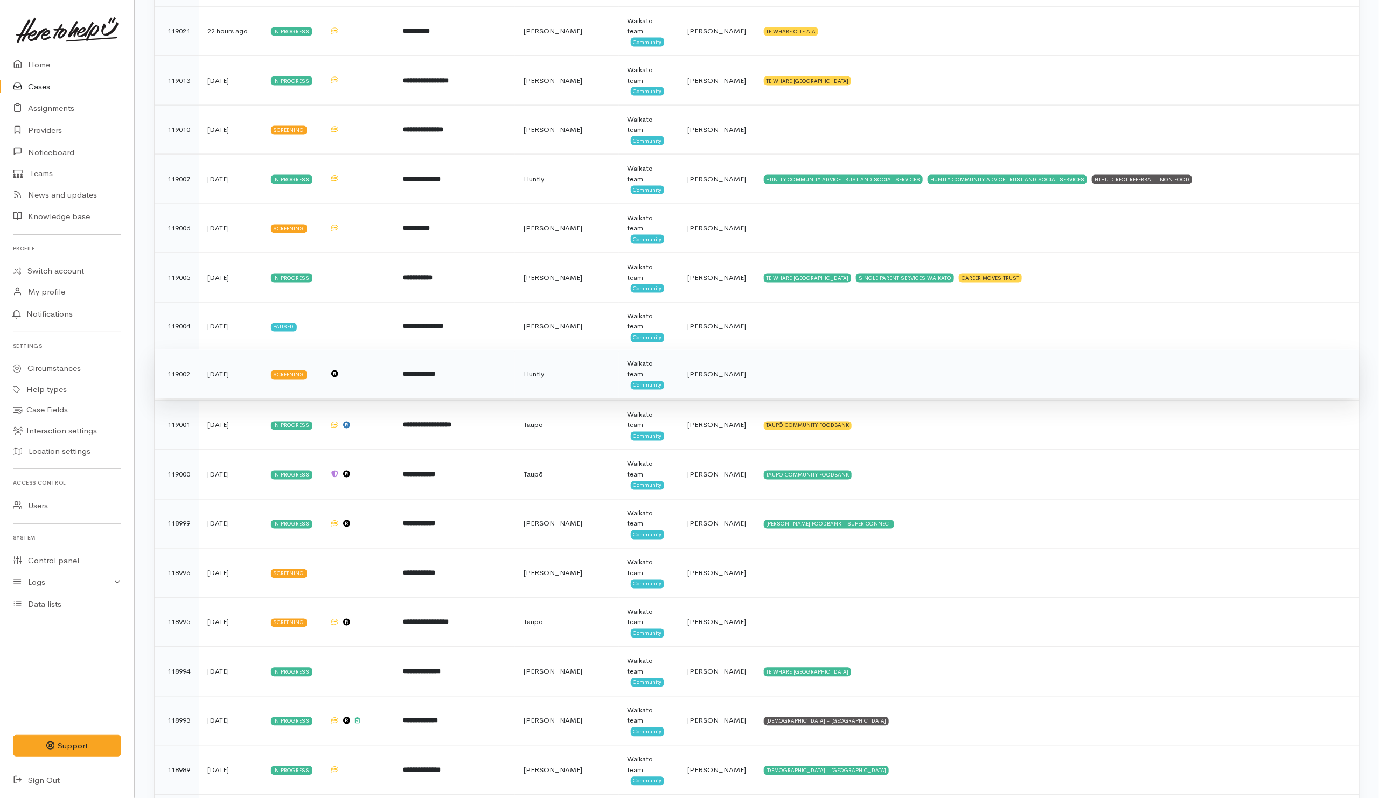
scroll to position [1031, 0]
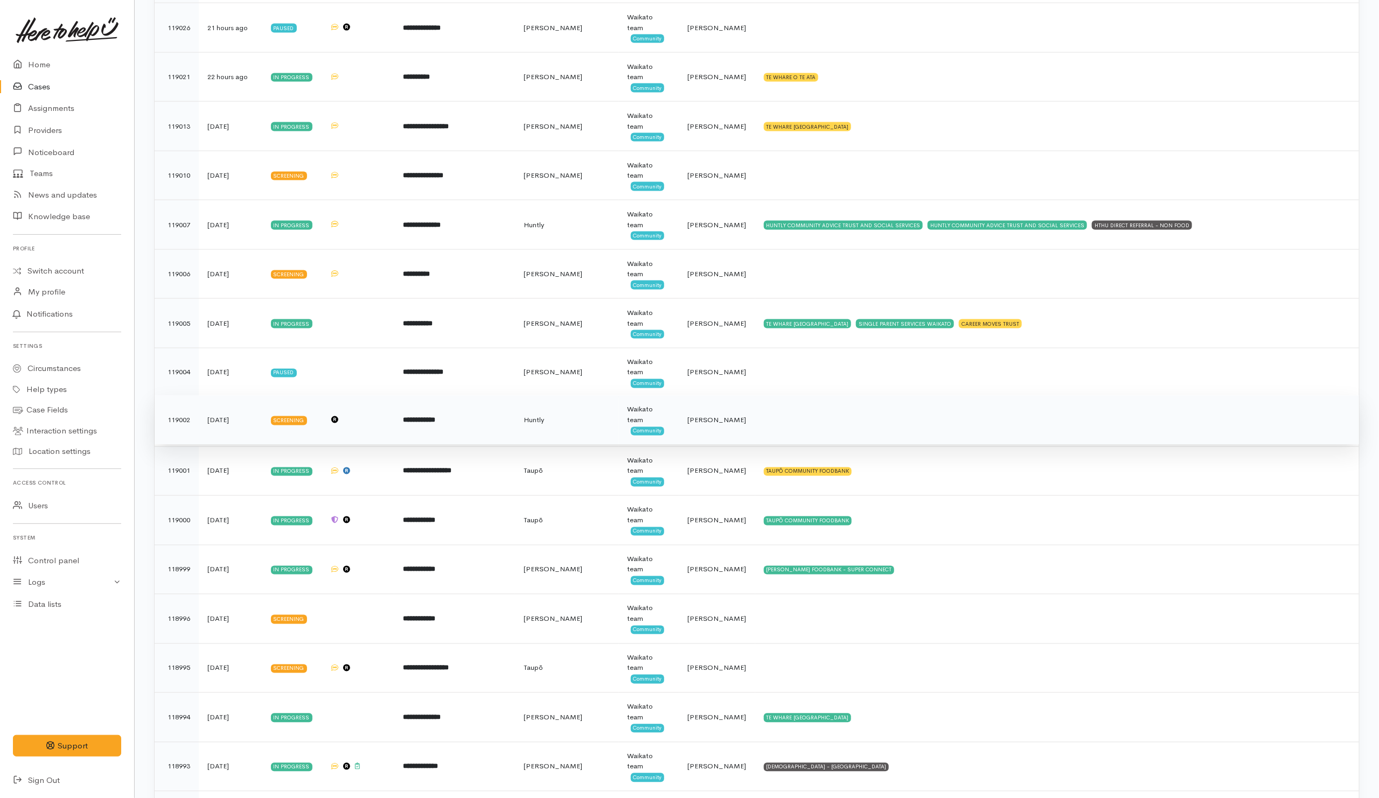
click at [818, 434] on td at bounding box center [1057, 421] width 604 height 50
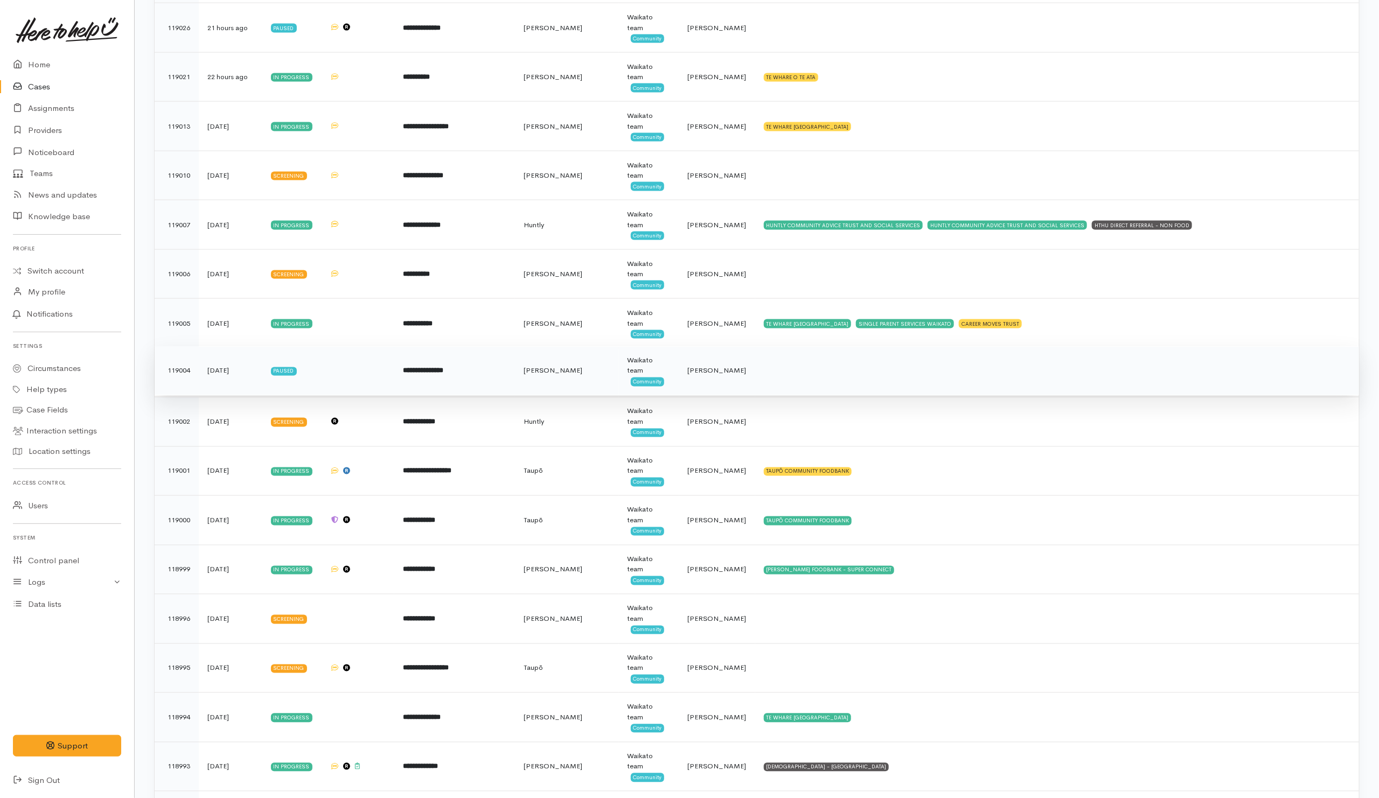
click at [813, 388] on td at bounding box center [1057, 371] width 604 height 50
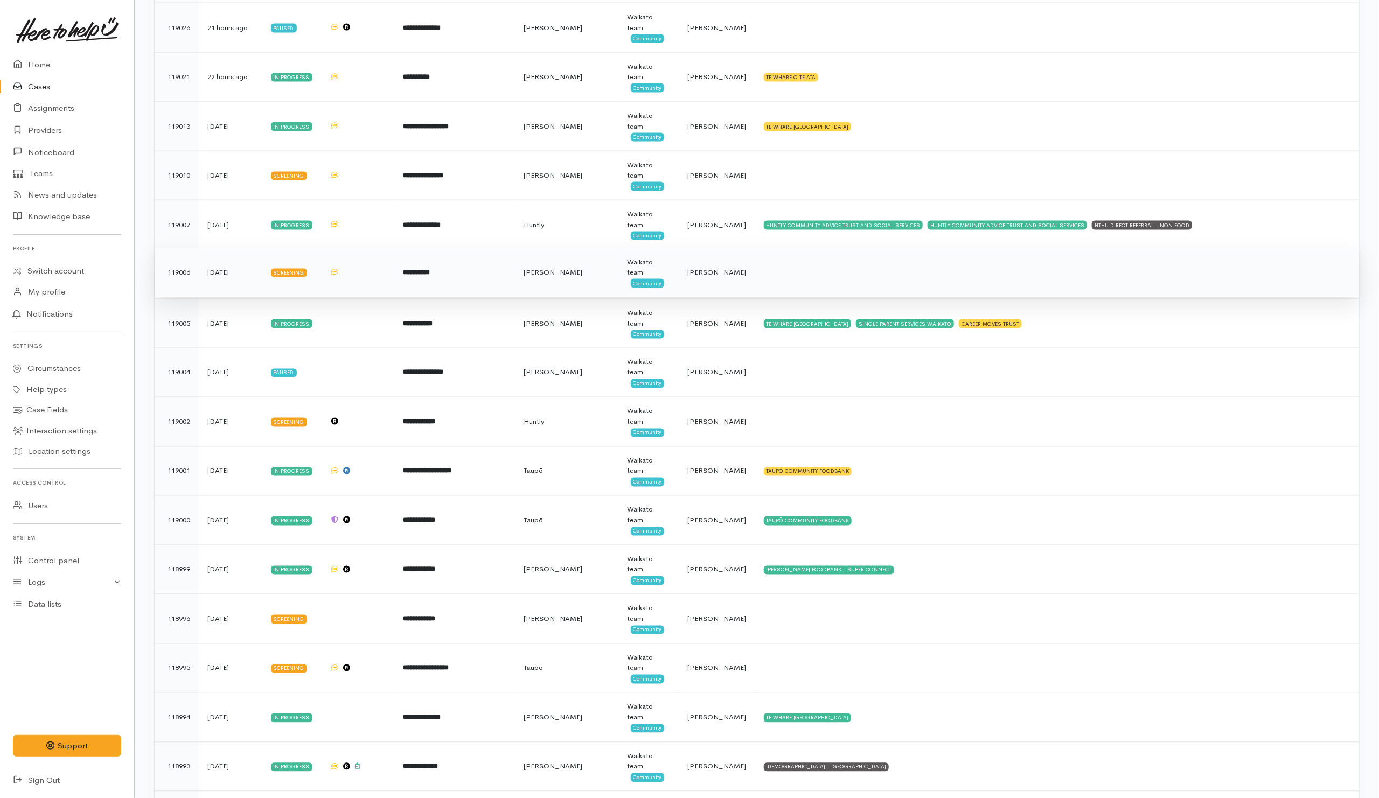
click at [816, 289] on td at bounding box center [1057, 273] width 604 height 50
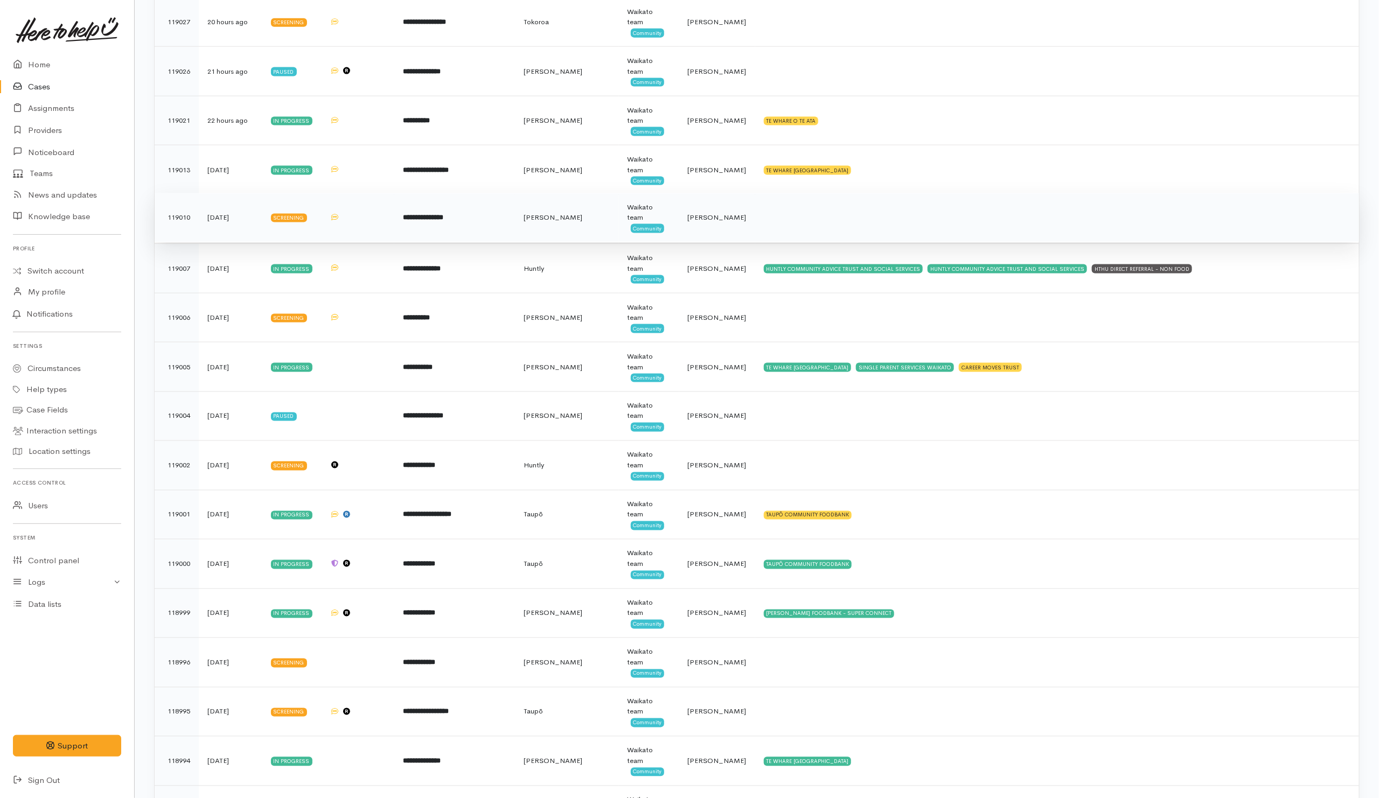
scroll to position [950, 0]
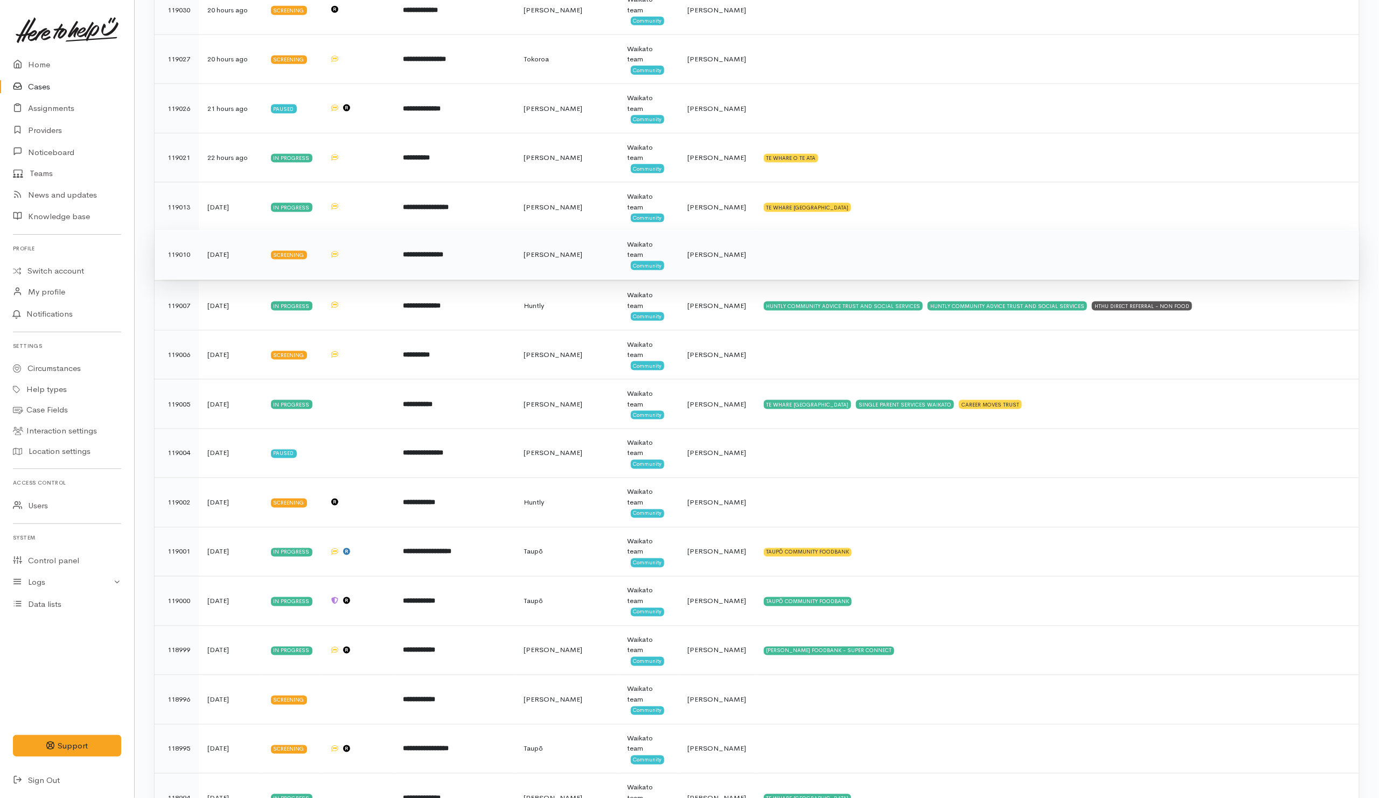
click at [805, 272] on td at bounding box center [1057, 255] width 604 height 50
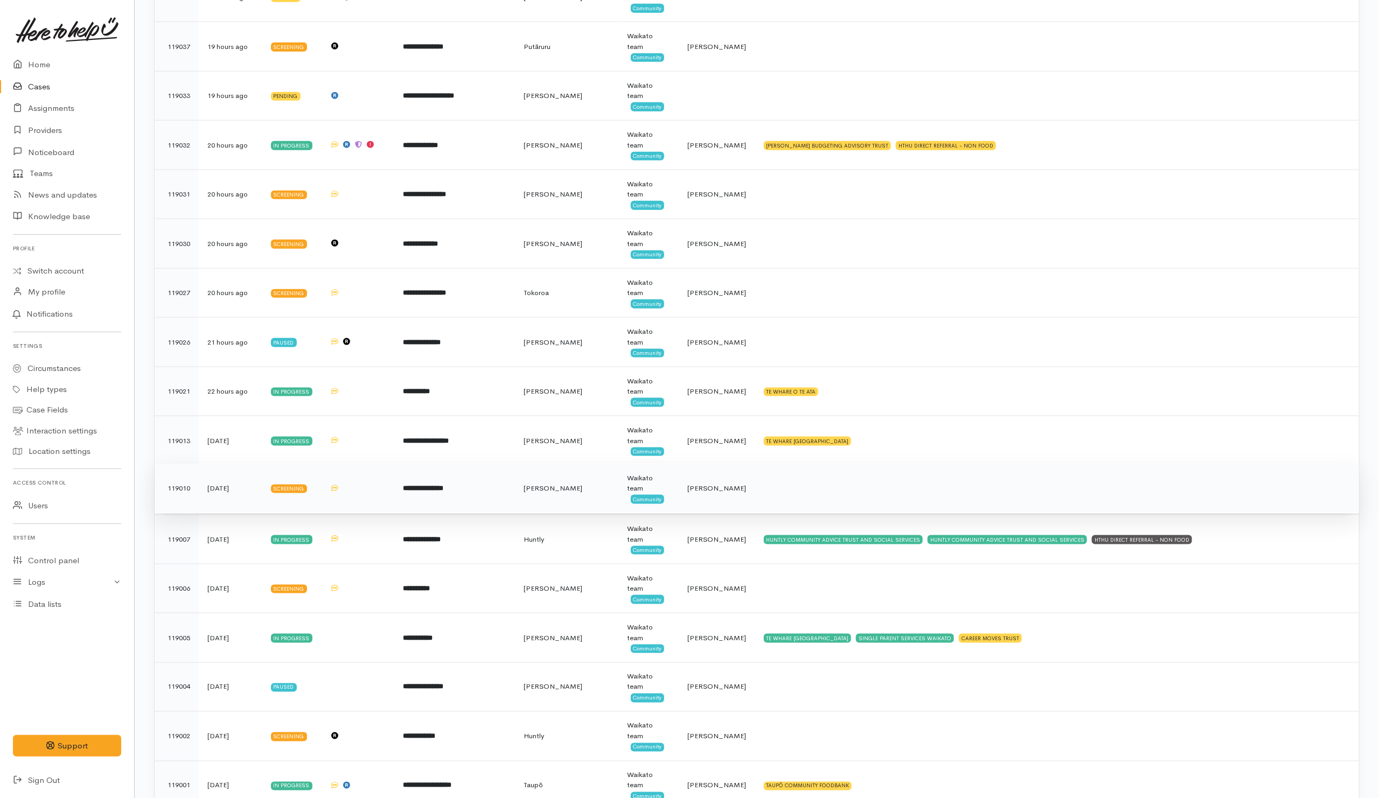
scroll to position [708, 0]
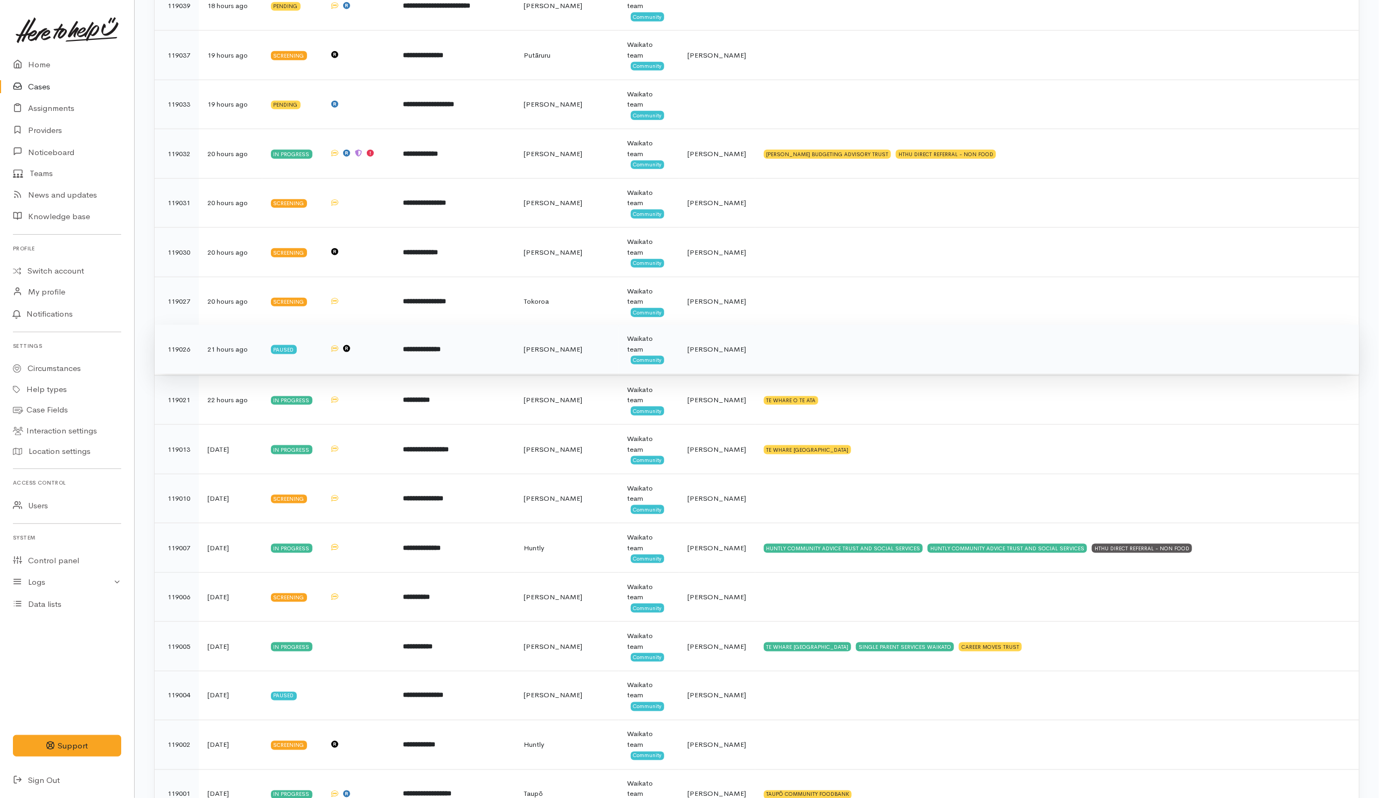
click at [797, 354] on td at bounding box center [1057, 350] width 604 height 50
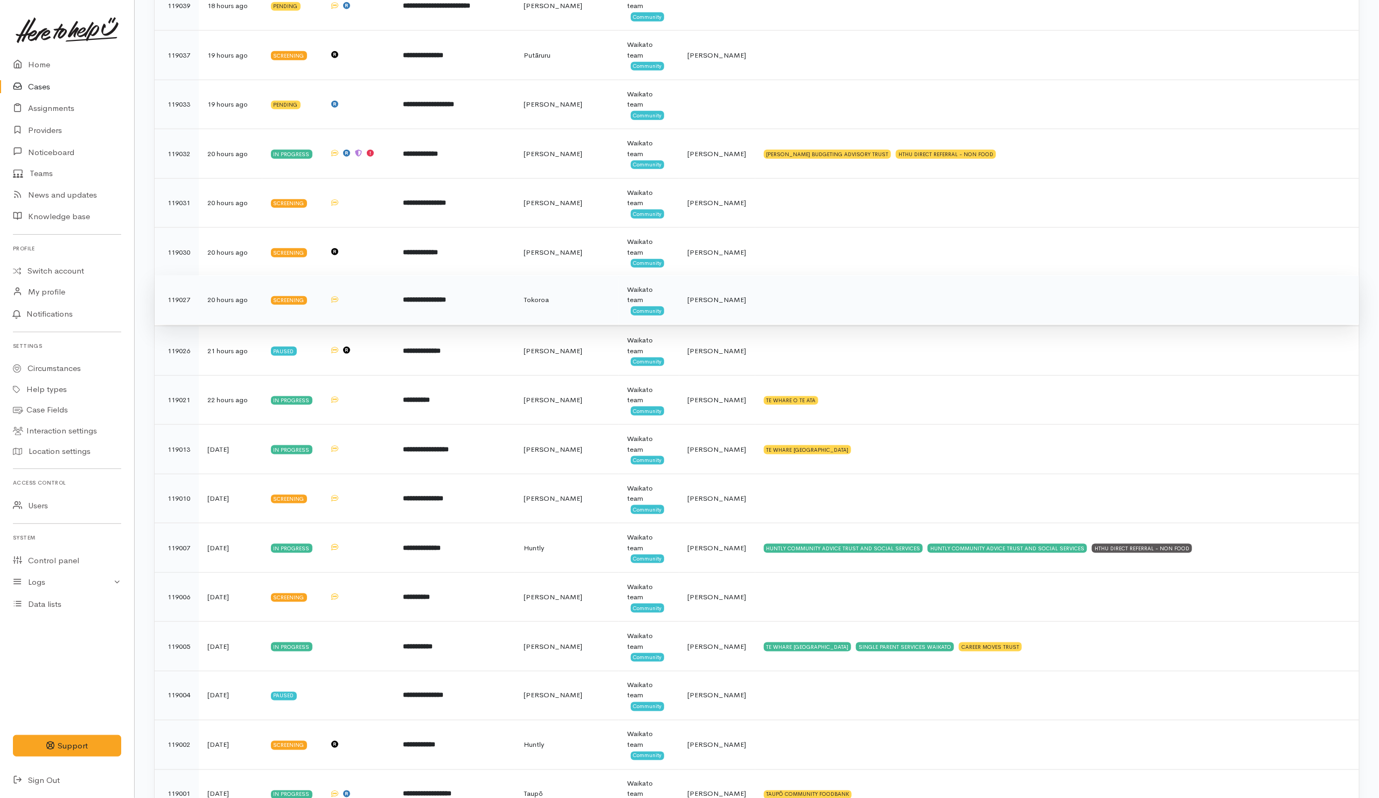
click at [781, 297] on td at bounding box center [1057, 300] width 604 height 50
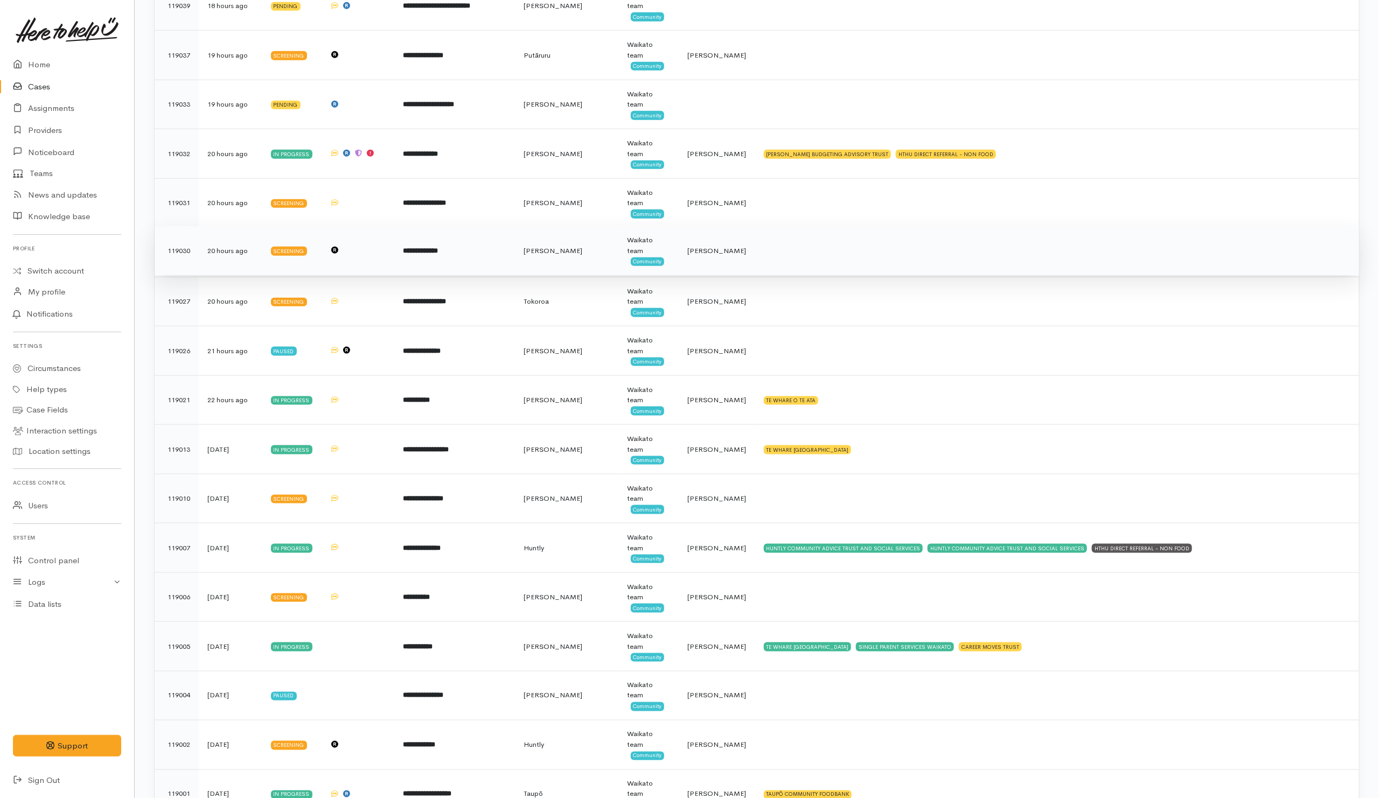
click at [769, 257] on td at bounding box center [1057, 251] width 604 height 50
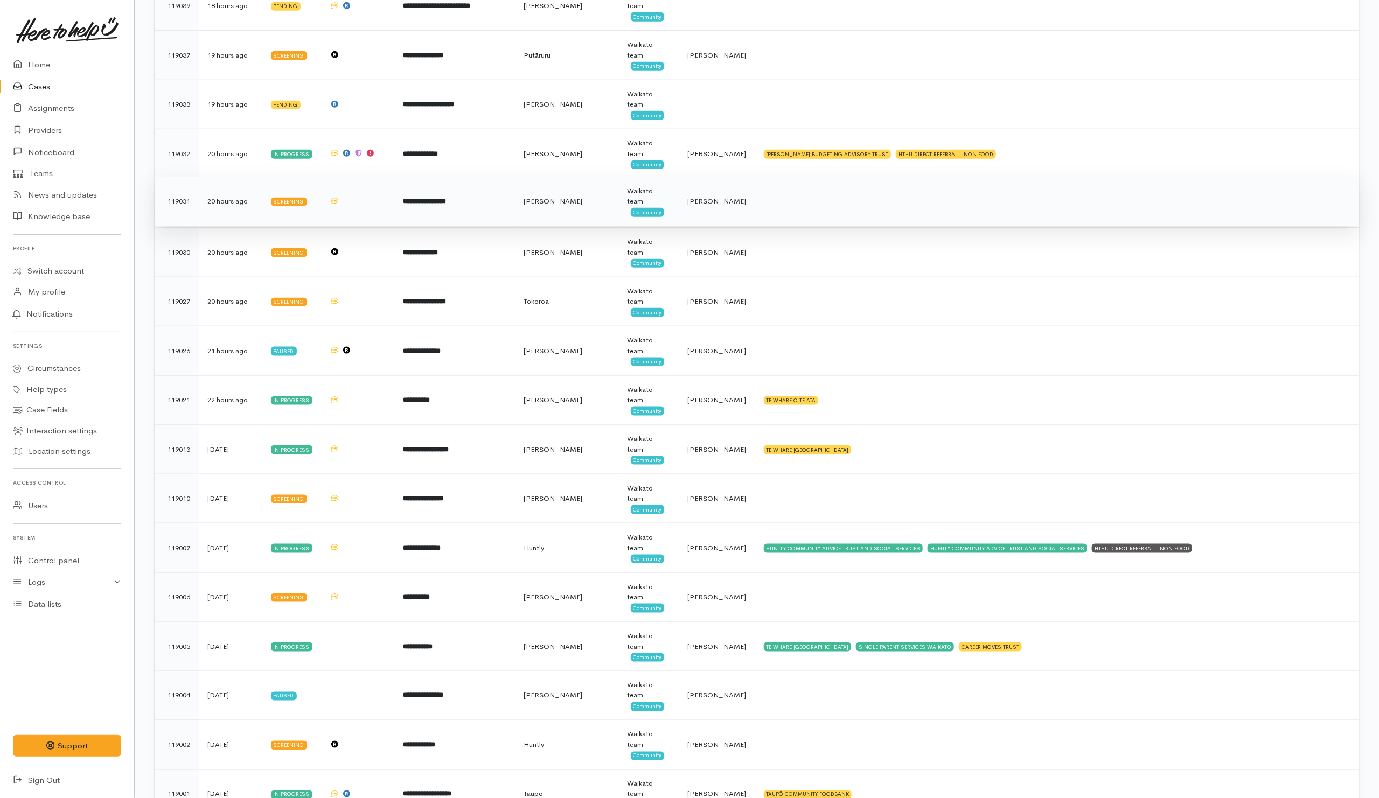
click at [779, 204] on td at bounding box center [1057, 202] width 604 height 50
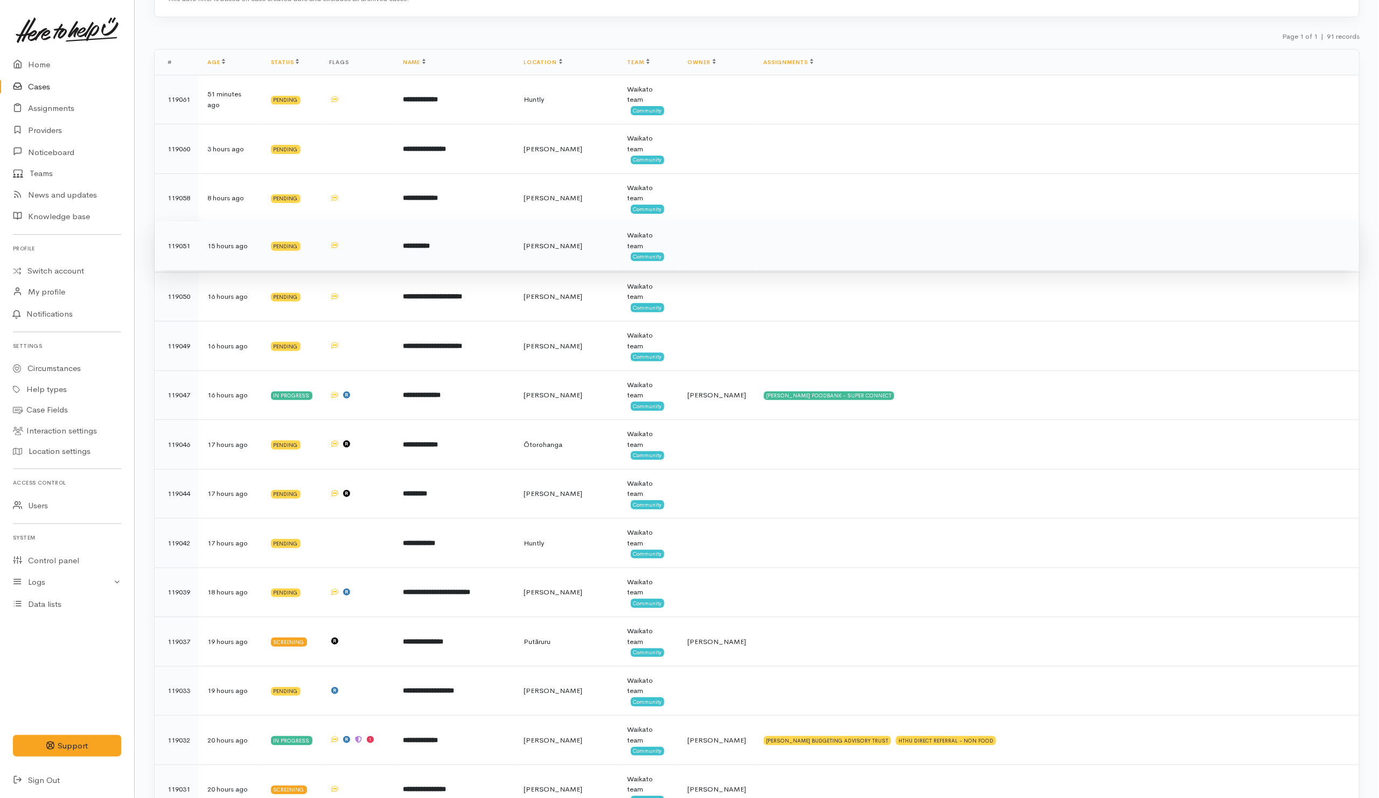
scroll to position [0, 0]
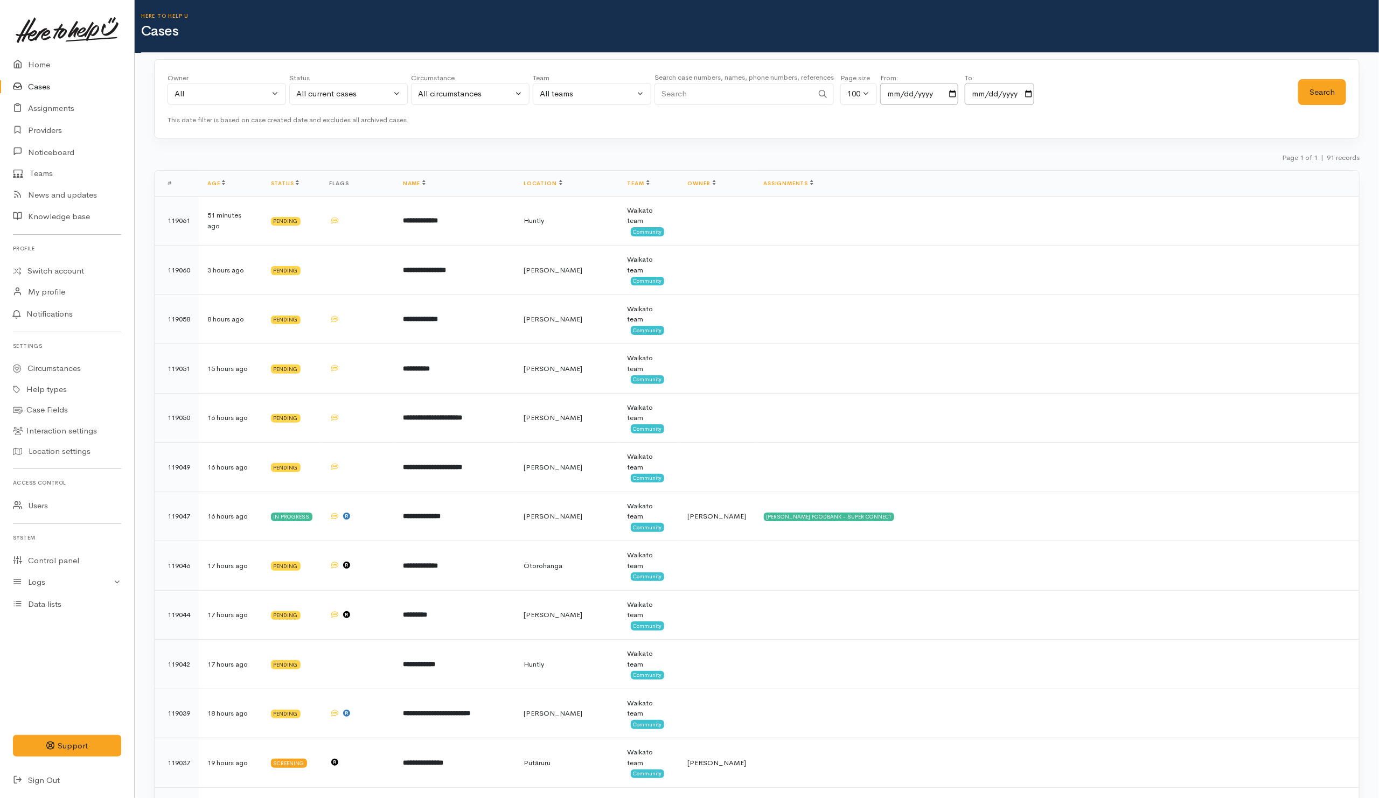
click at [730, 93] on input "Search" at bounding box center [734, 94] width 158 height 22
paste input "642102448920."
drag, startPoint x: 671, startPoint y: 89, endPoint x: 644, endPoint y: 97, distance: 28.0
click at [644, 97] on div "Owner All My cases Aandrea Murray ('Here to help u') Akash Prakash ('Here to he…" at bounding box center [733, 92] width 1131 height 39
click at [760, 102] on input "2102448920." at bounding box center [734, 94] width 158 height 22
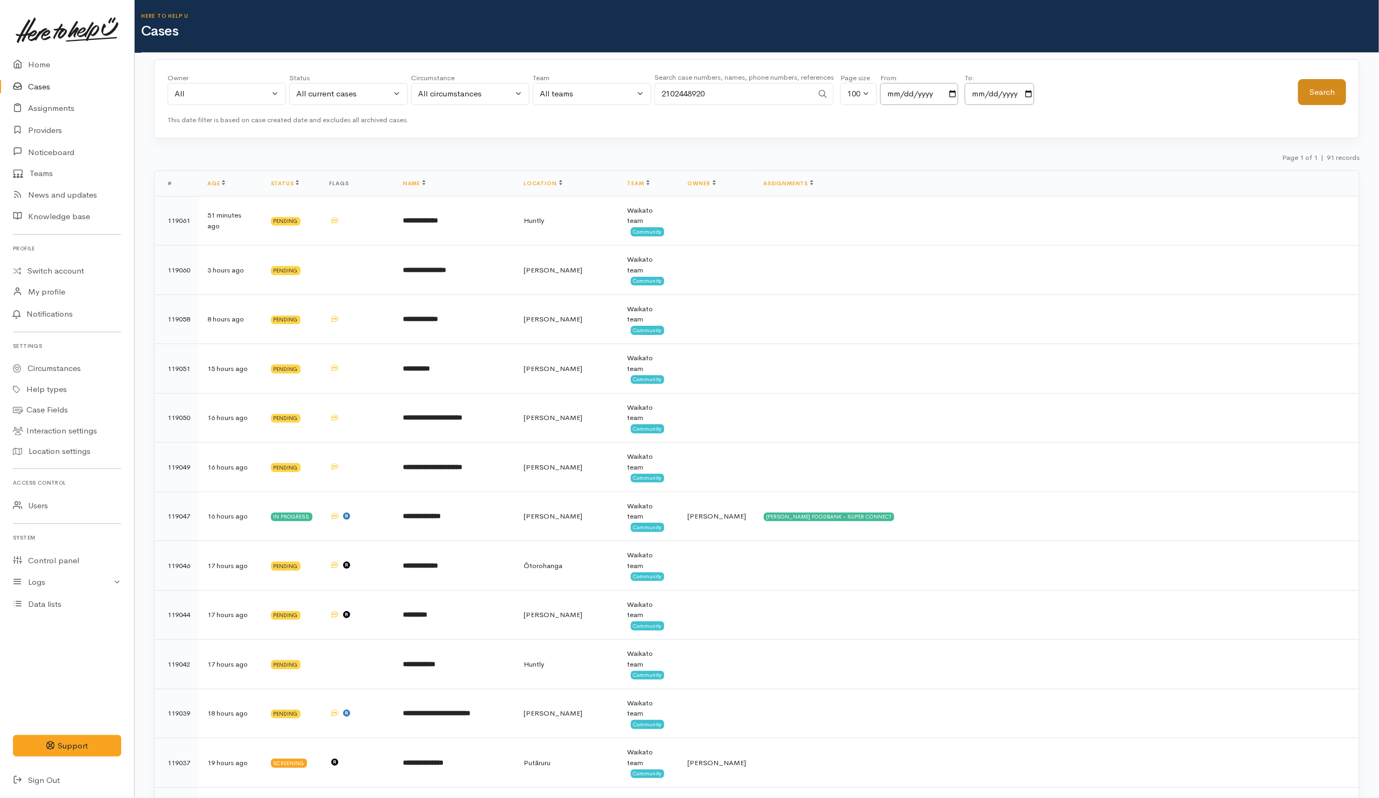
type input "2102448920"
click at [1334, 86] on button "Search" at bounding box center [1322, 92] width 48 height 26
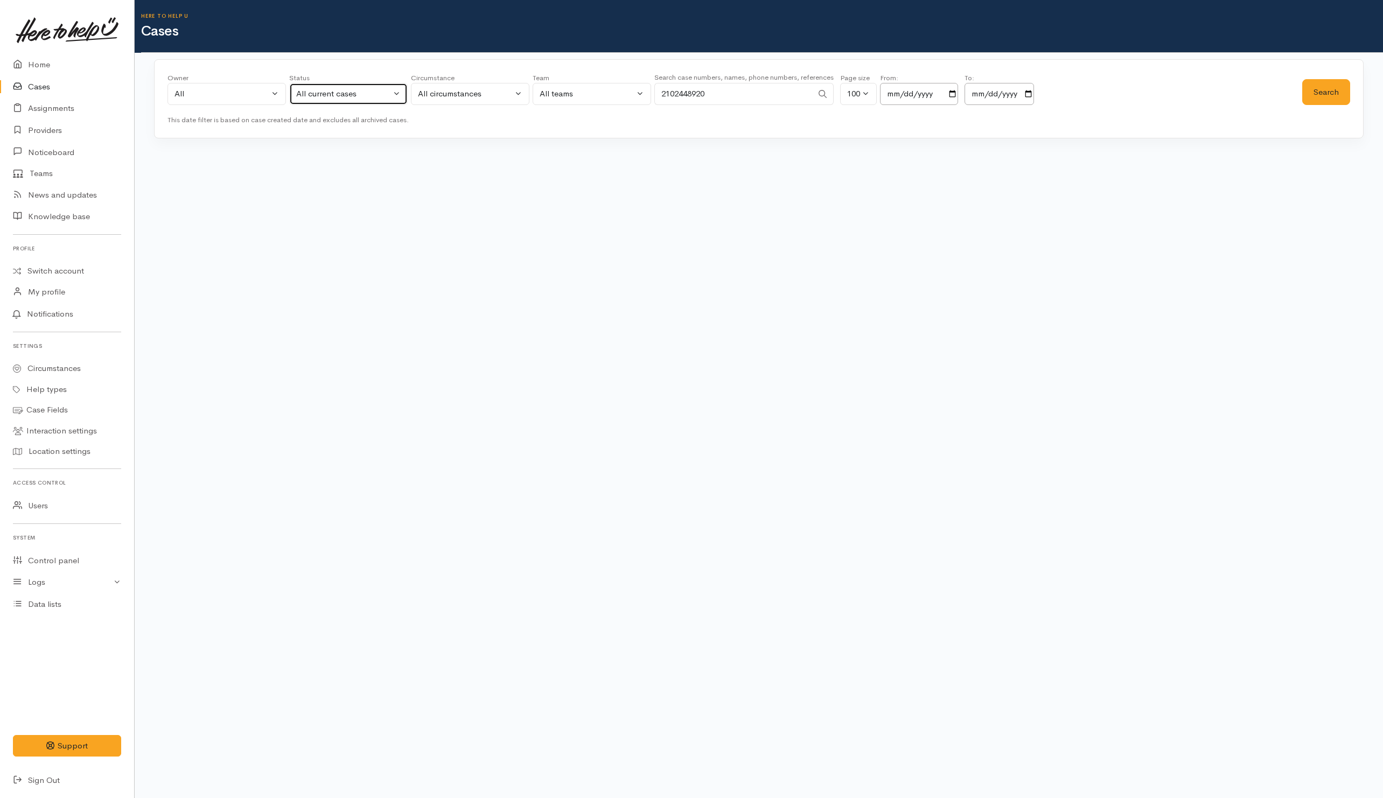
click at [328, 98] on div "All current cases" at bounding box center [343, 94] width 95 height 12
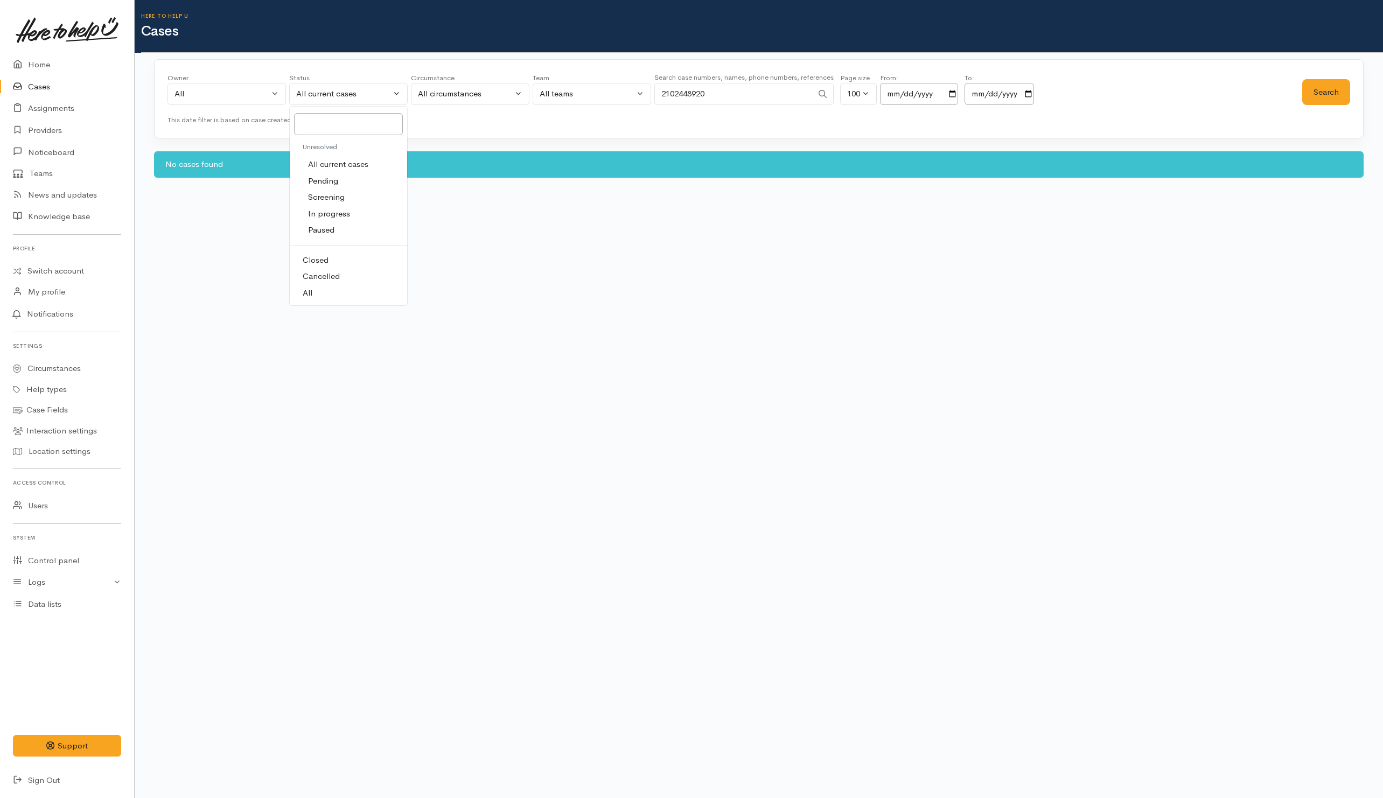
click at [328, 300] on link "All" at bounding box center [348, 293] width 117 height 17
select select "All"
click at [1320, 102] on button "Search" at bounding box center [1327, 92] width 48 height 26
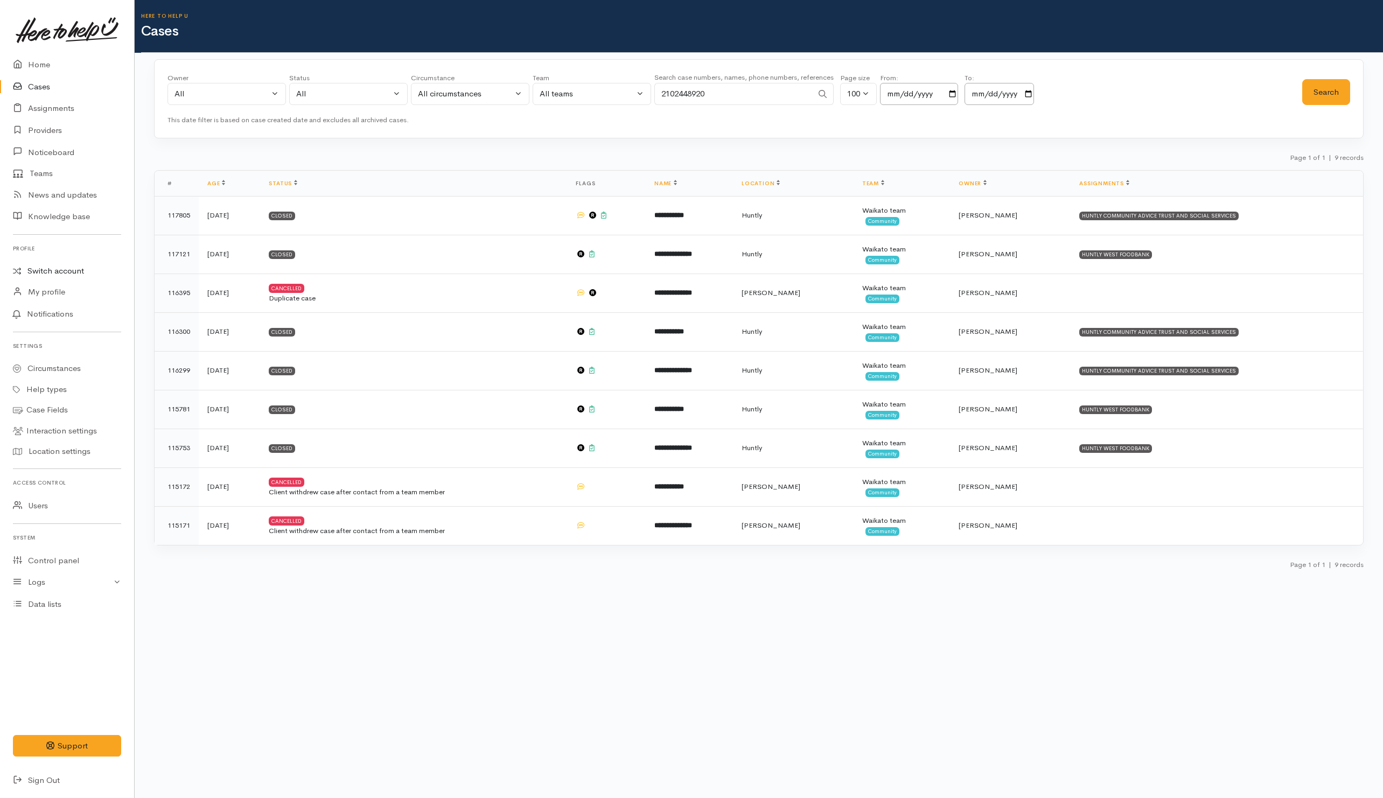
click at [57, 271] on link "Switch account" at bounding box center [67, 271] width 134 height 21
drag, startPoint x: 739, startPoint y: 84, endPoint x: 574, endPoint y: 99, distance: 166.1
click at [574, 99] on div "Owner All My cases Aandrea Murray ('Here to help u') Akash Prakash ('Here to he…" at bounding box center [735, 92] width 1135 height 39
paste input "72978731"
type input "272978731"
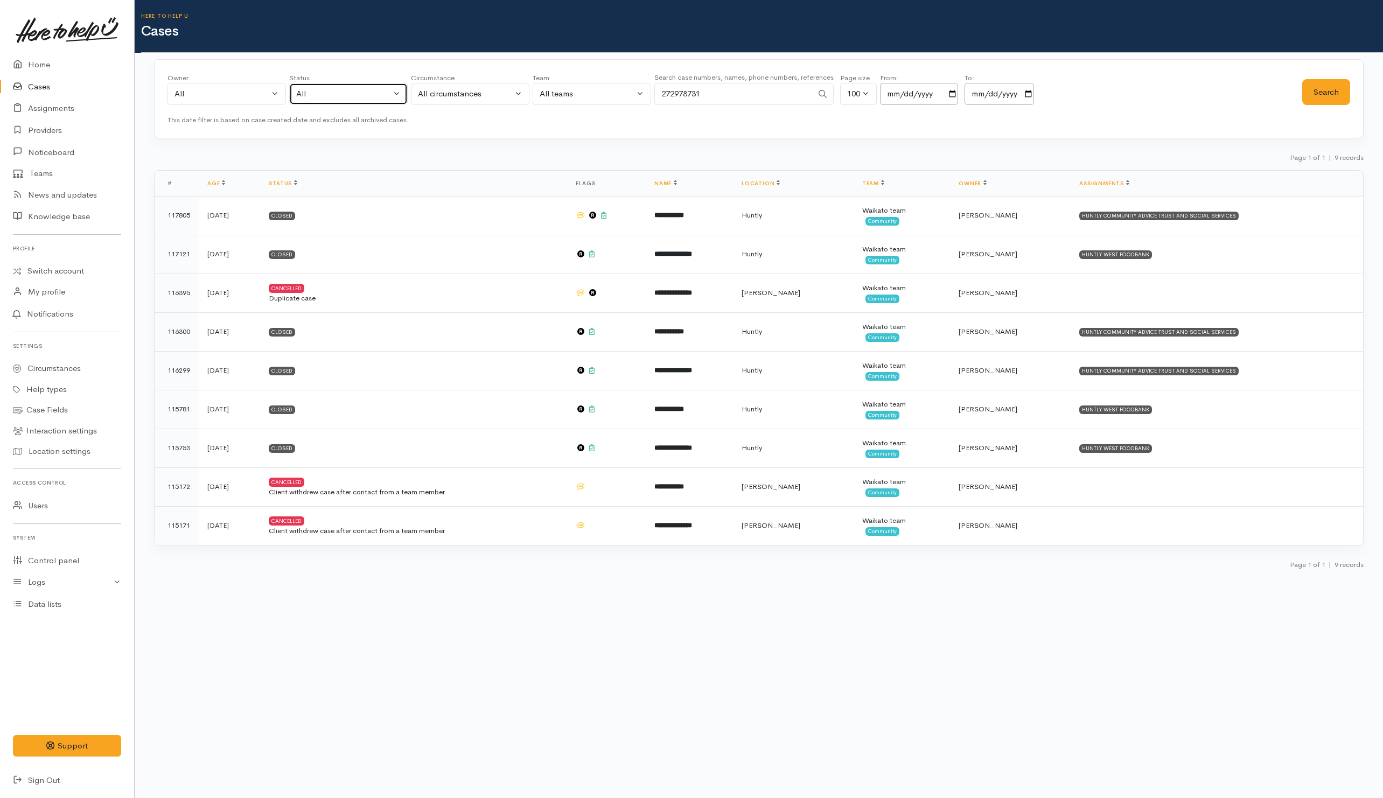
click at [342, 95] on div "All" at bounding box center [343, 94] width 95 height 12
click at [1328, 94] on button "Search" at bounding box center [1327, 92] width 48 height 26
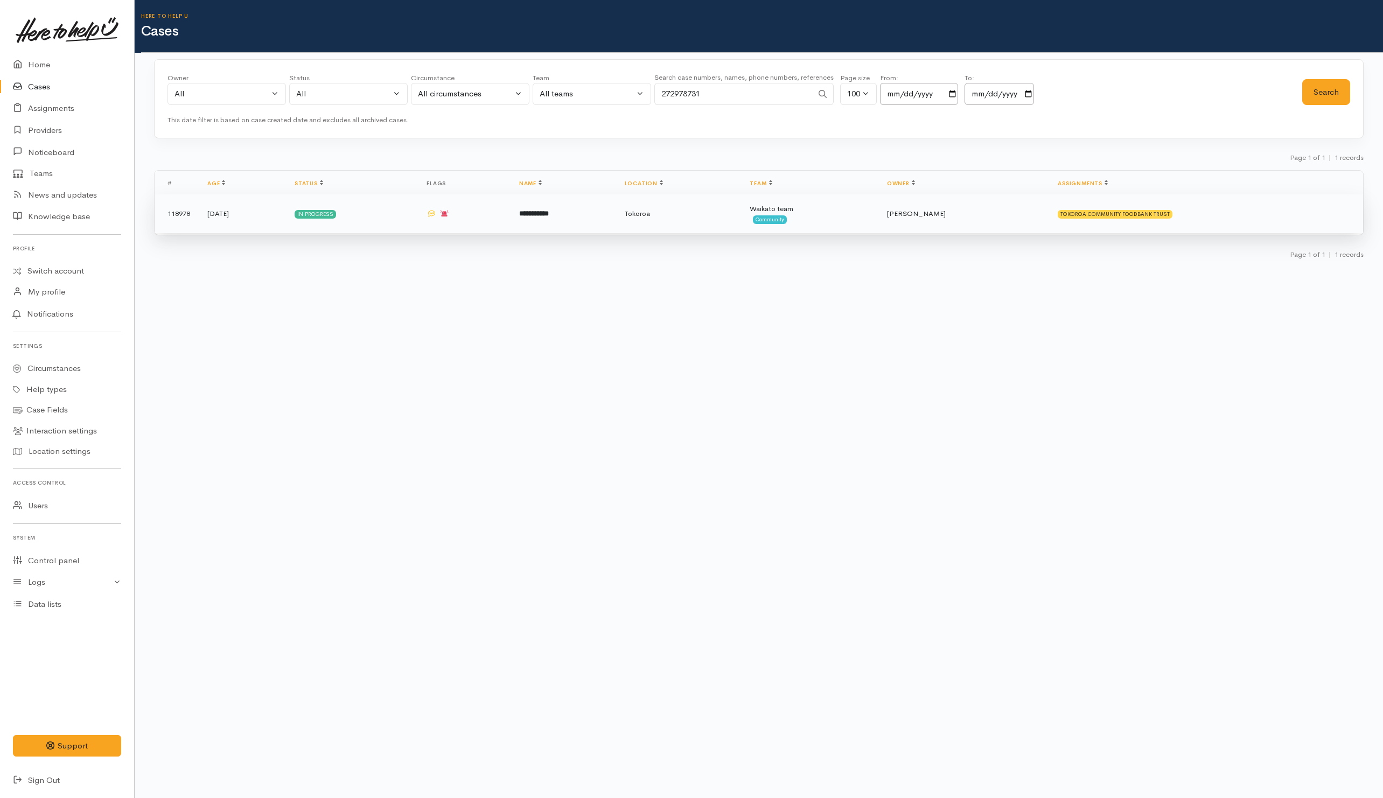
click at [718, 224] on td "Tokoroa" at bounding box center [679, 213] width 126 height 39
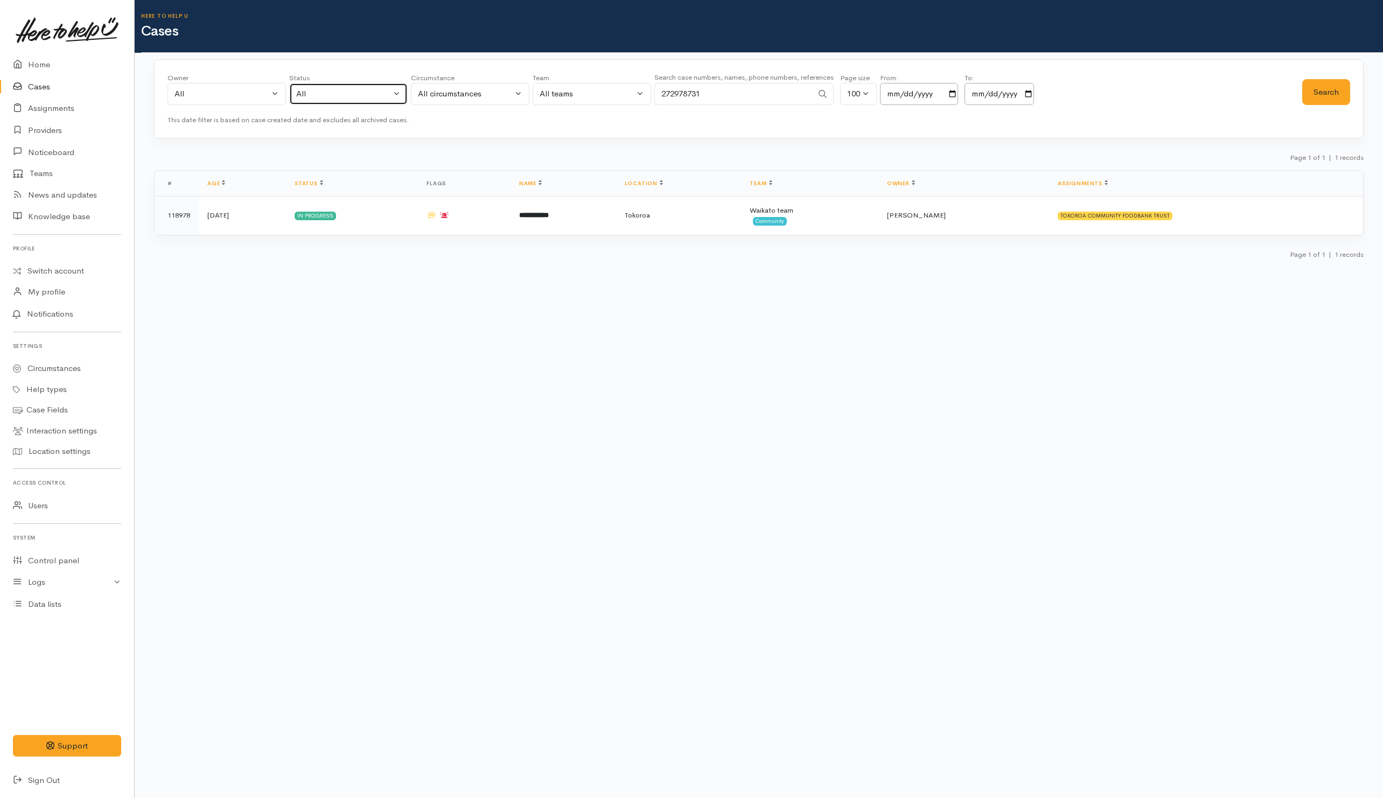
click at [359, 94] on div "All" at bounding box center [343, 94] width 95 height 12
click at [332, 165] on span "All current cases" at bounding box center [338, 164] width 60 height 12
select select "Unresolved"
drag, startPoint x: 721, startPoint y: 94, endPoint x: 585, endPoint y: 96, distance: 135.8
click at [585, 96] on div "Owner All My cases Aandrea Murray ('Here to help u') Akash Prakash ('Here to he…" at bounding box center [735, 92] width 1135 height 39
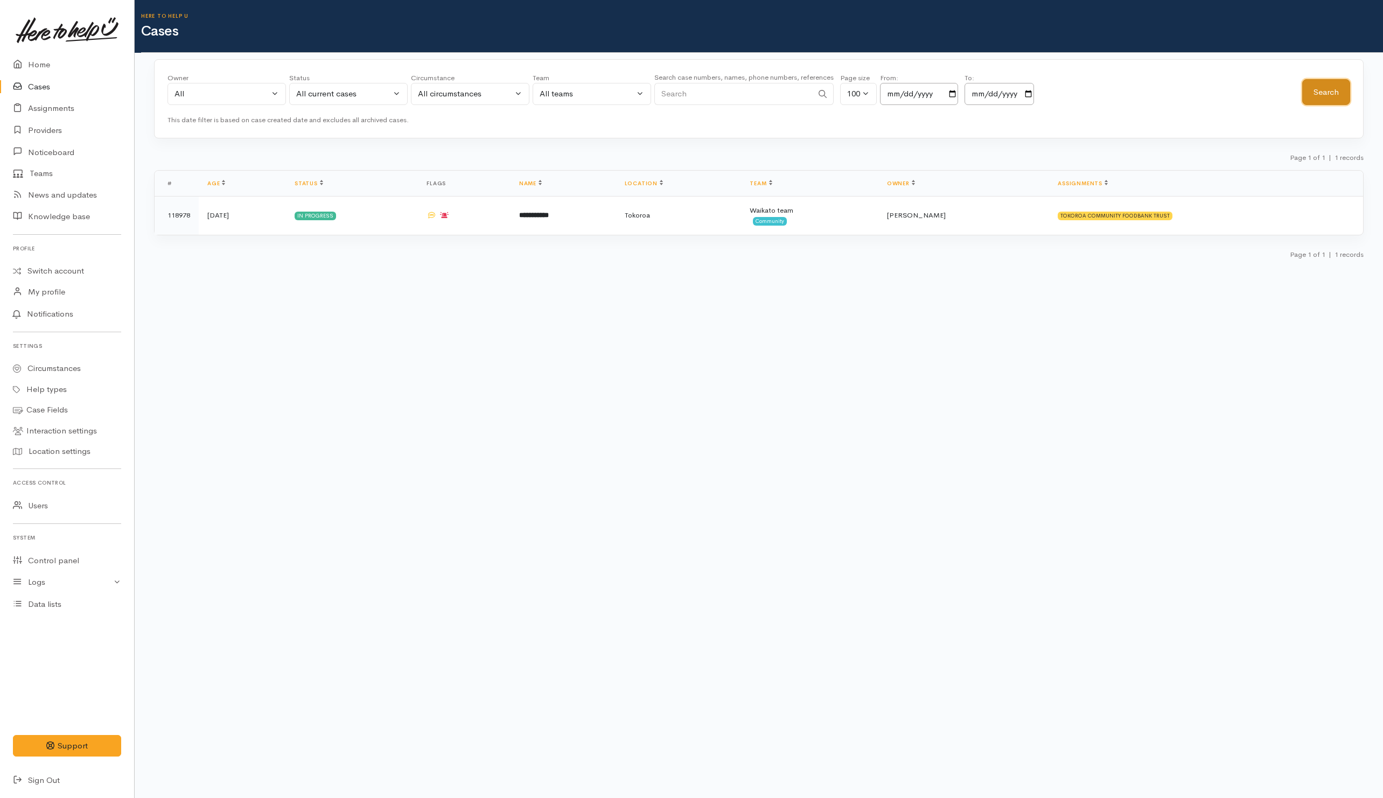
click at [1340, 99] on button "Search" at bounding box center [1327, 92] width 48 height 26
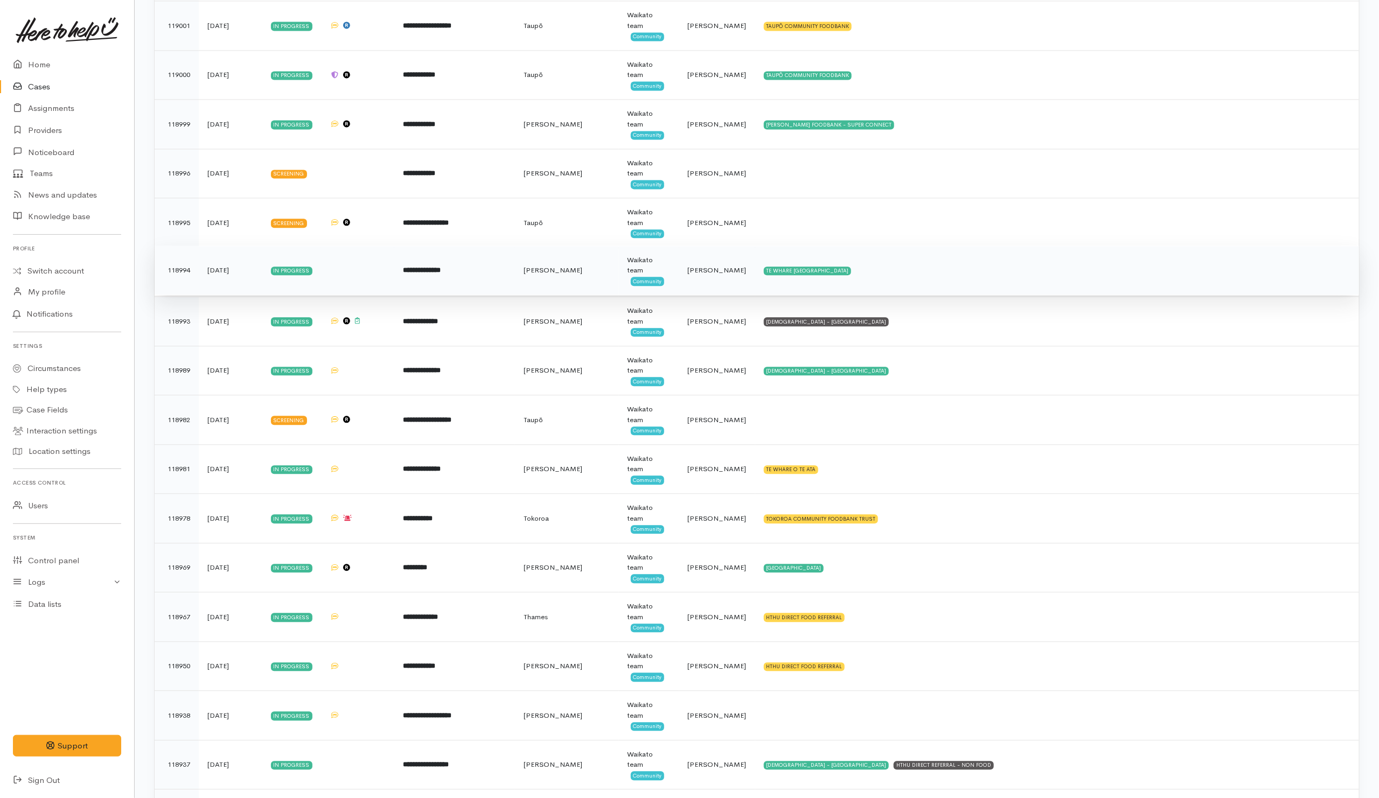
scroll to position [1535, 0]
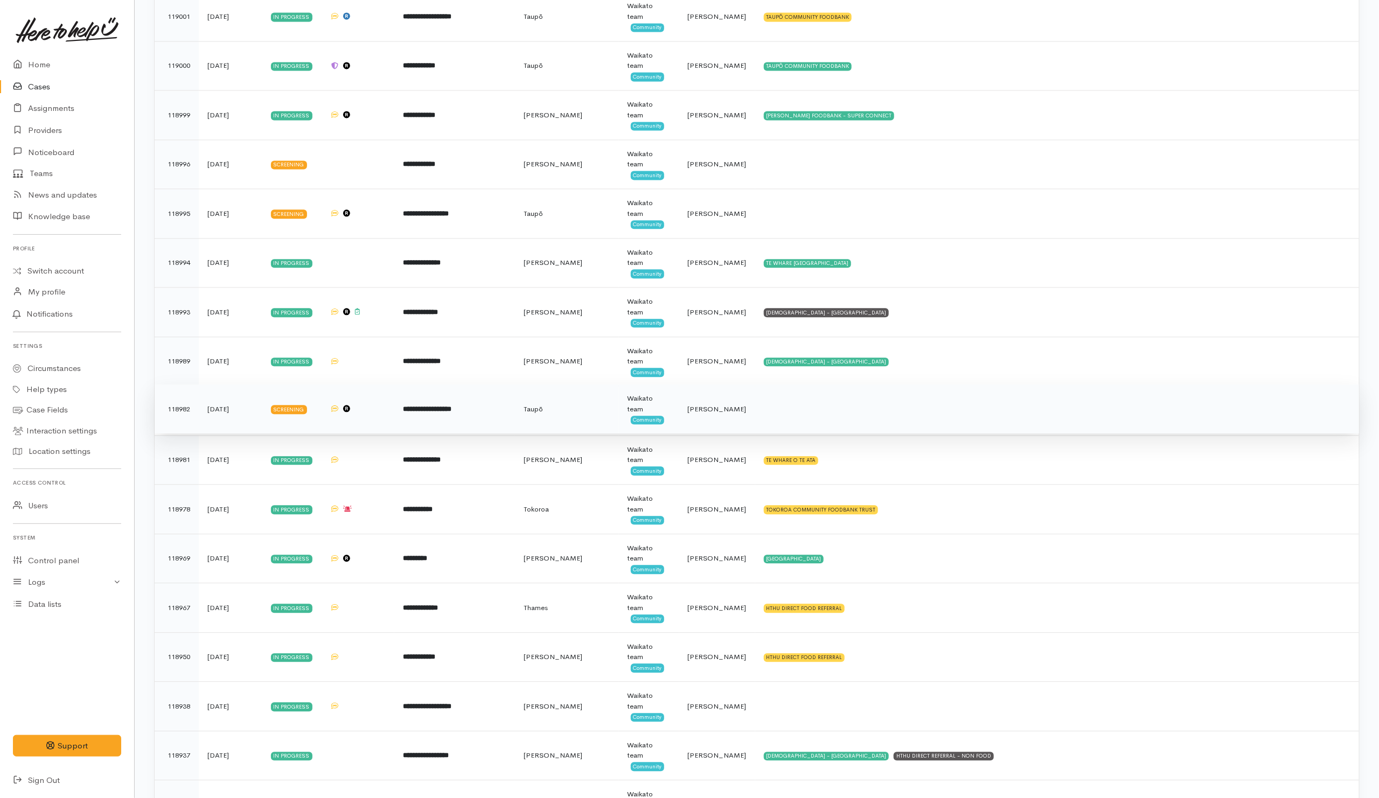
click at [827, 427] on td at bounding box center [1057, 410] width 604 height 50
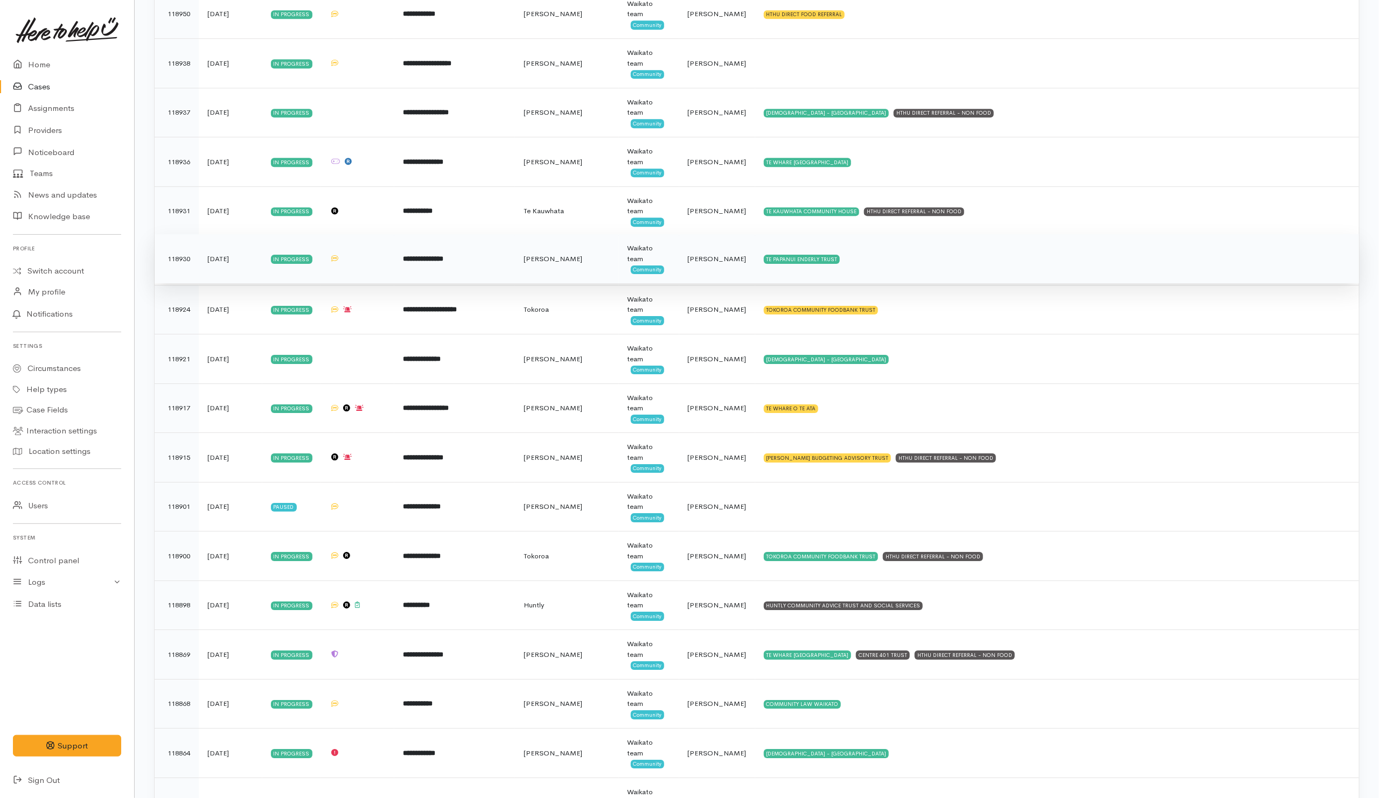
scroll to position [2182, 0]
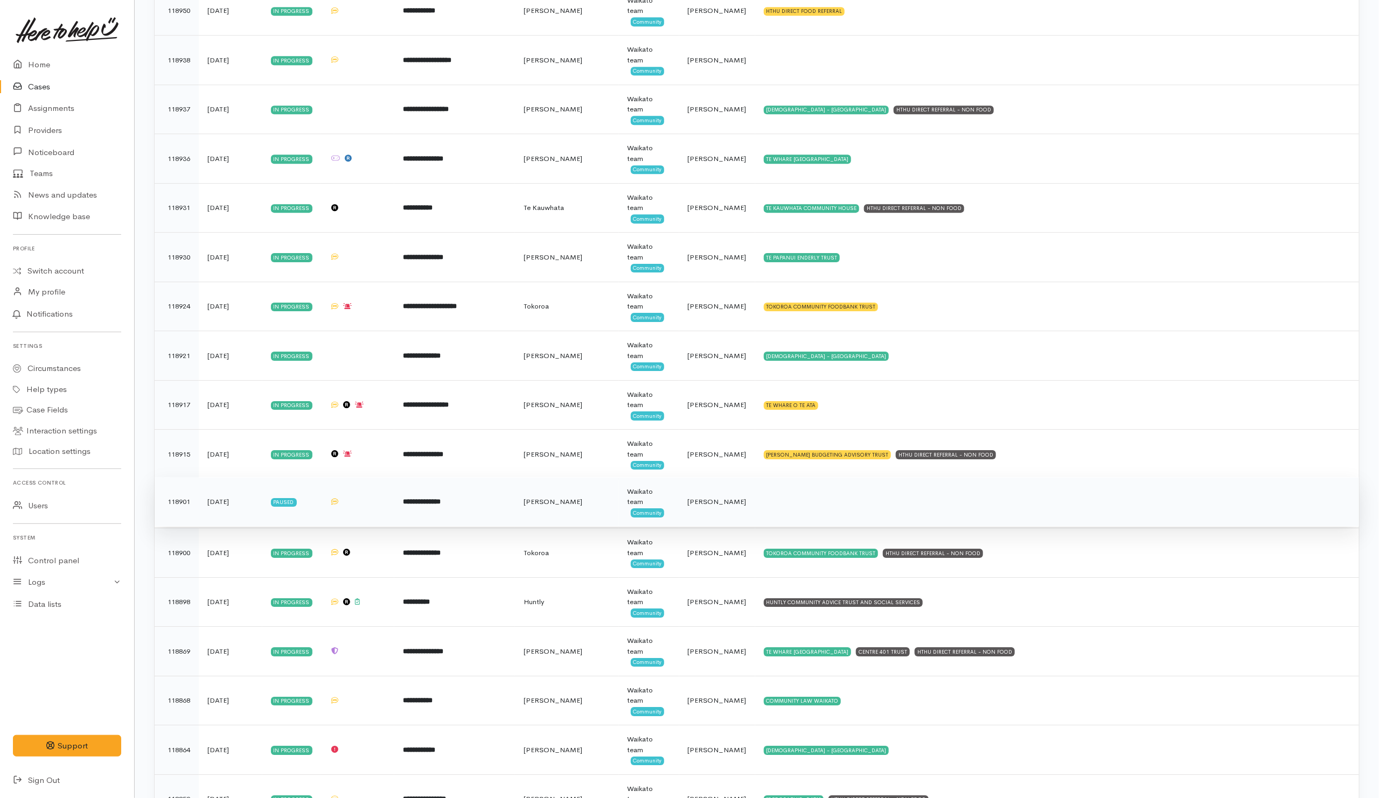
click at [826, 526] on td at bounding box center [1057, 502] width 604 height 50
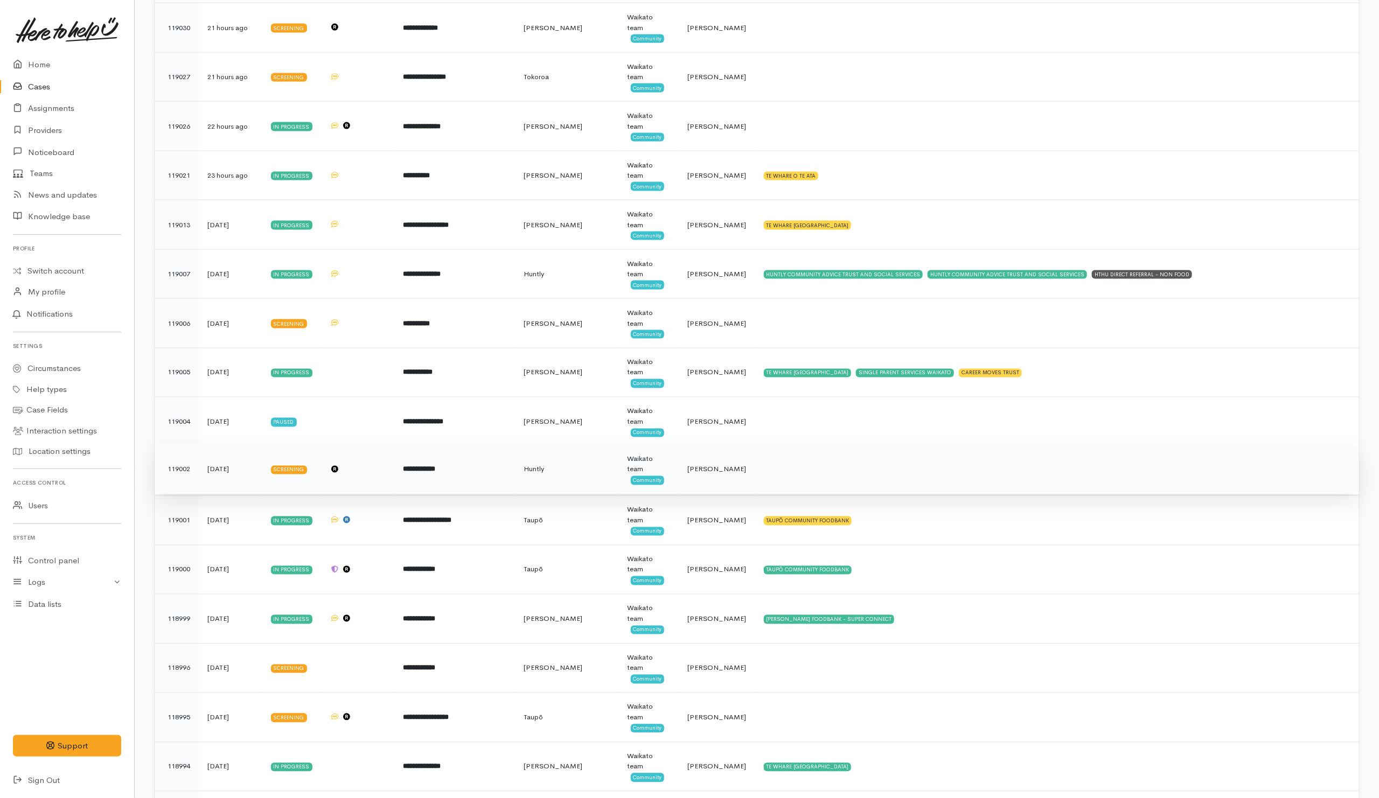
scroll to position [950, 0]
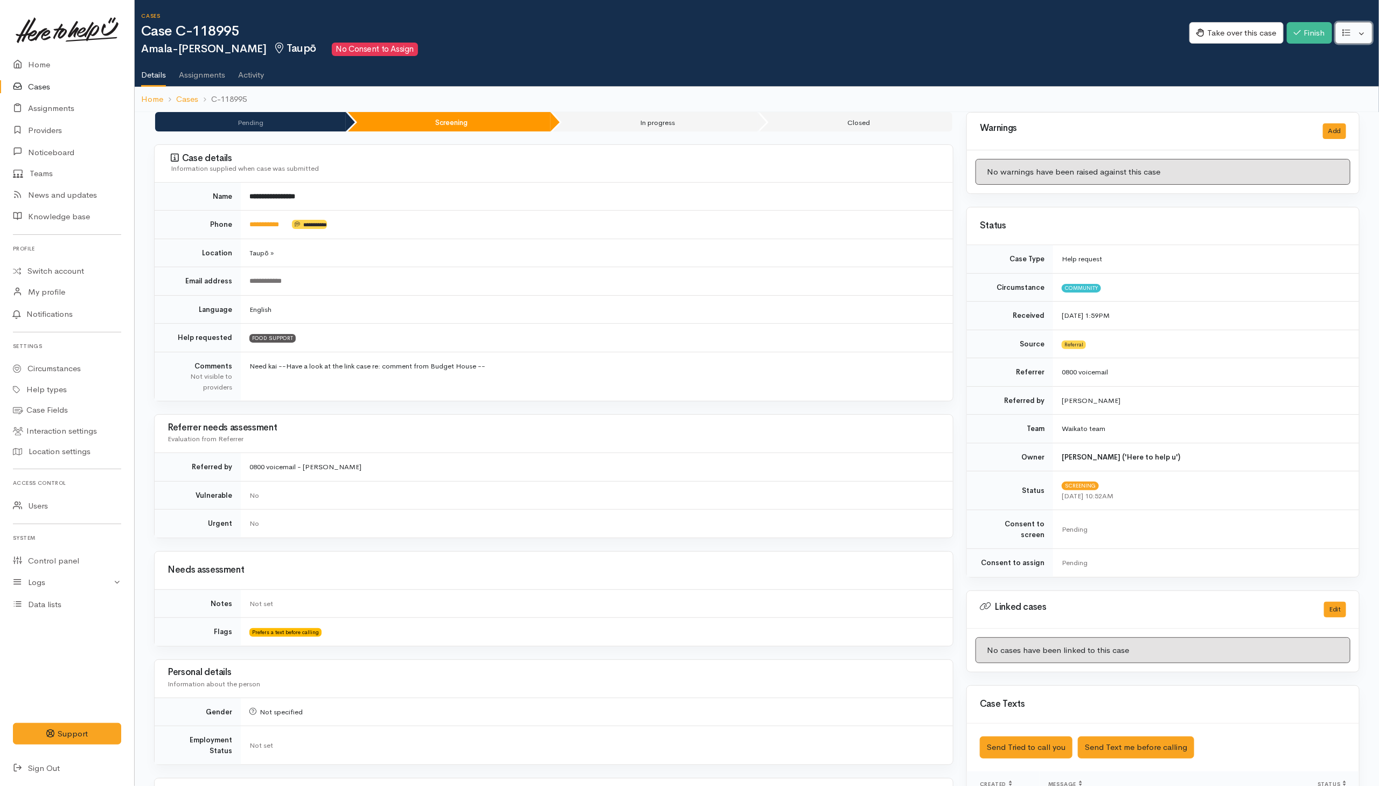
click at [917, 32] on button "button" at bounding box center [1353, 33] width 37 height 22
click at [917, 89] on link "Re-assign team" at bounding box center [1314, 91] width 115 height 17
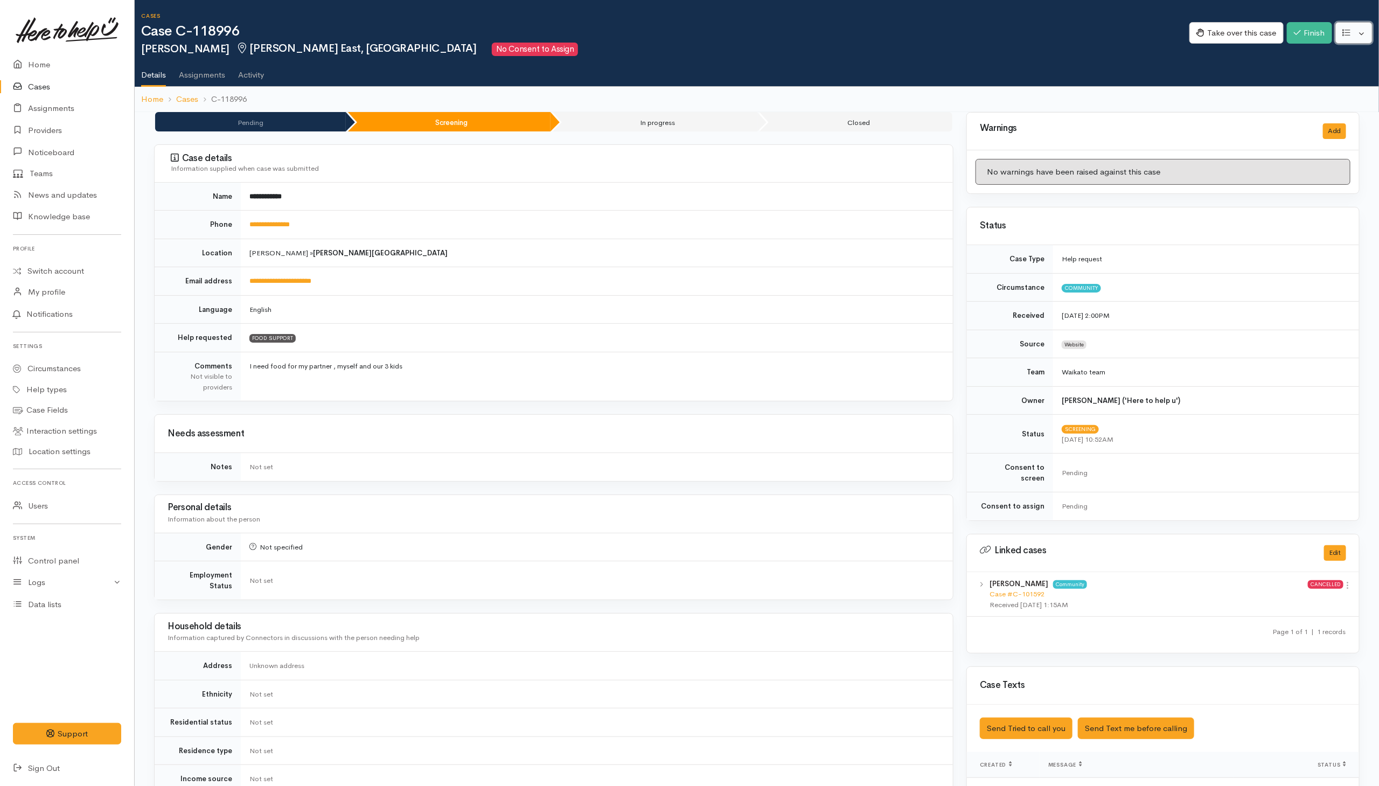
click at [917, 30] on button "button" at bounding box center [1353, 33] width 37 height 22
drag, startPoint x: 1312, startPoint y: 92, endPoint x: 1298, endPoint y: 94, distance: 14.7
click at [917, 92] on link "Re-assign team" at bounding box center [1314, 91] width 115 height 17
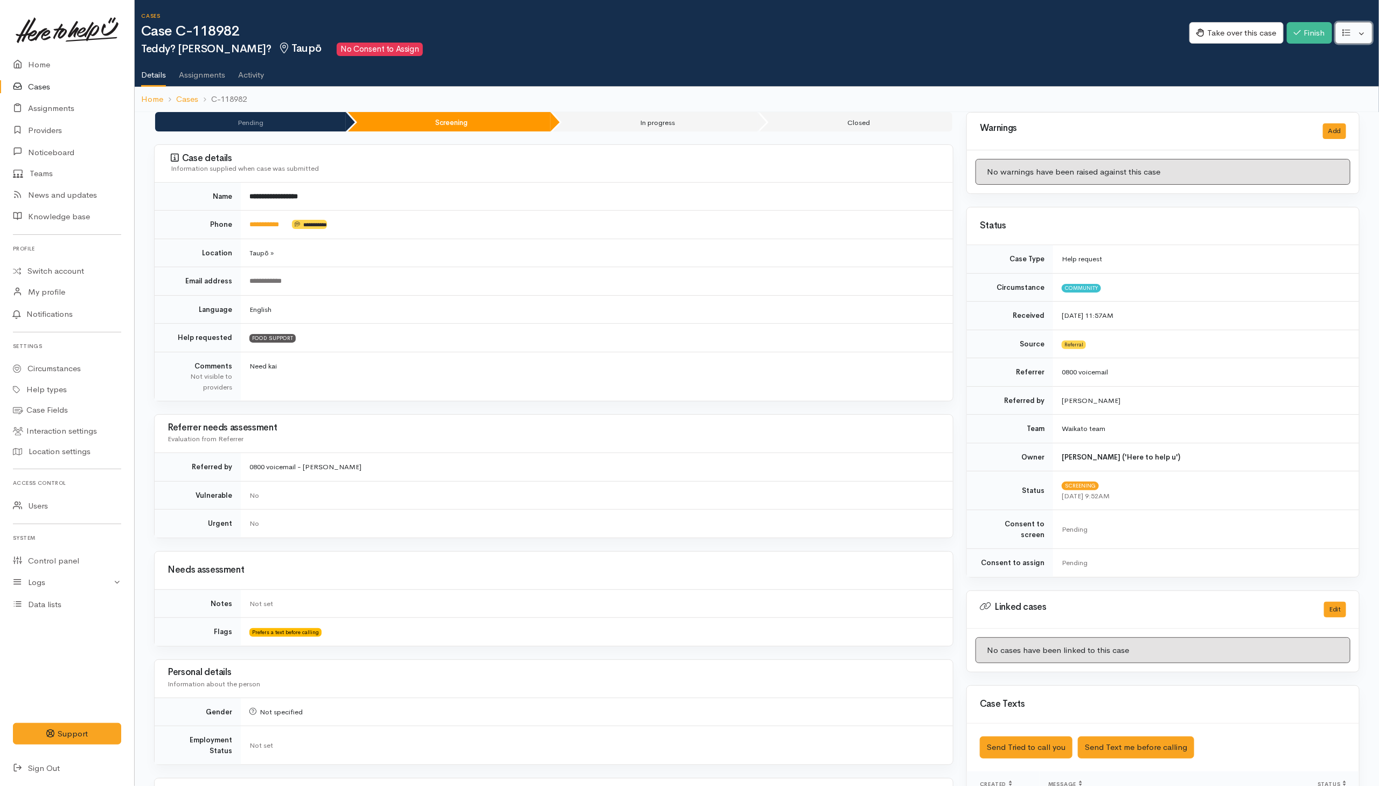
click at [917, 37] on button "button" at bounding box center [1353, 33] width 37 height 22
click at [917, 91] on link "Re-assign team" at bounding box center [1314, 91] width 115 height 17
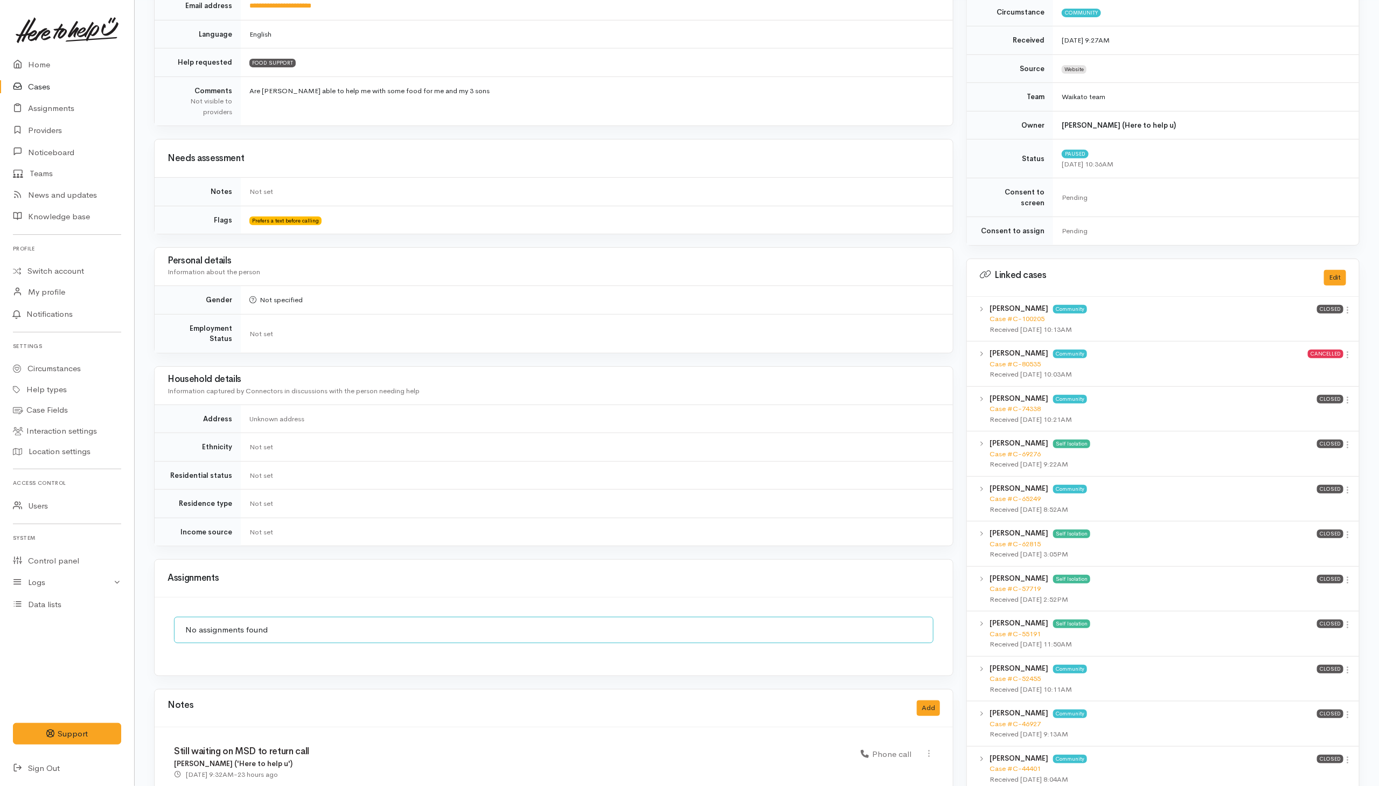
scroll to position [81, 0]
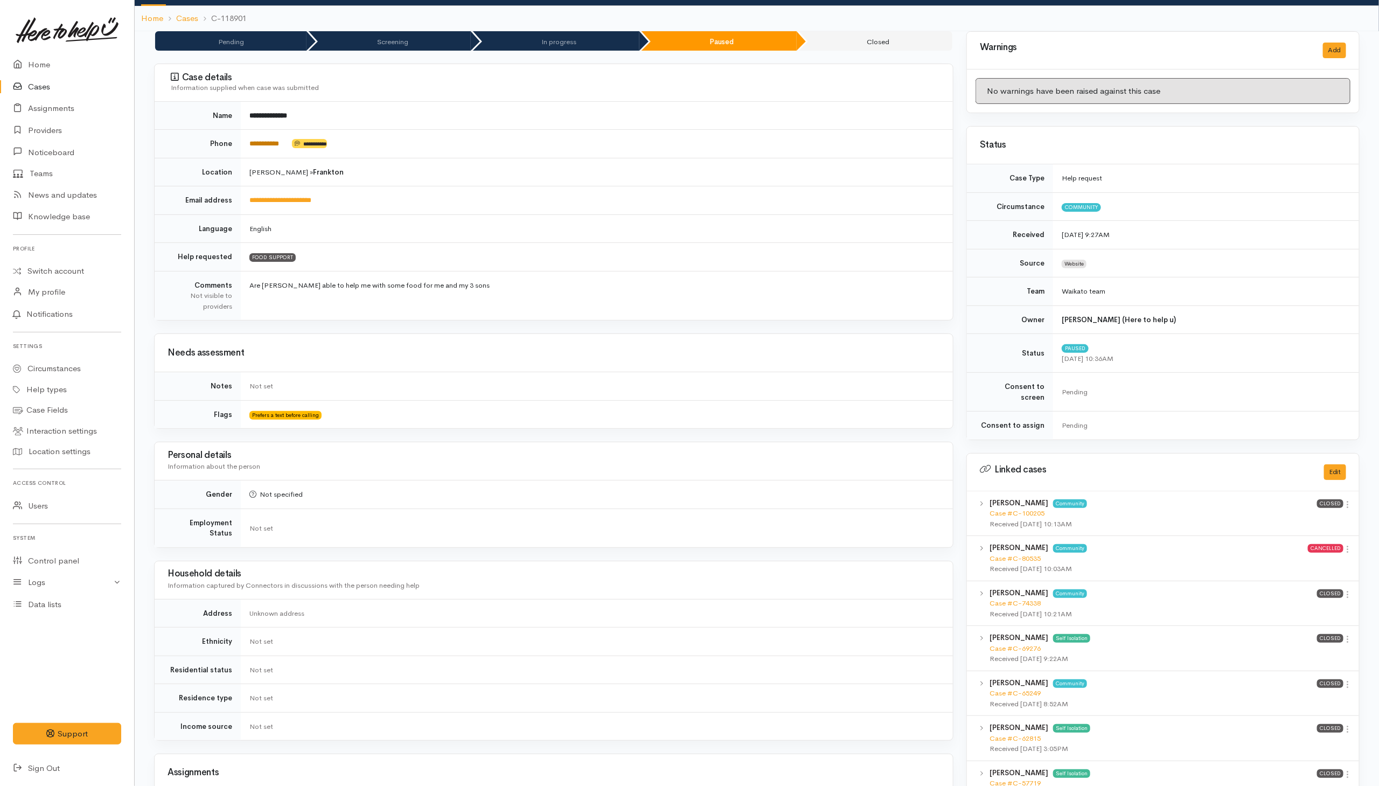
click at [262, 146] on link "**********" at bounding box center [264, 143] width 30 height 7
click at [689, 524] on td "Not set" at bounding box center [597, 670] width 712 height 29
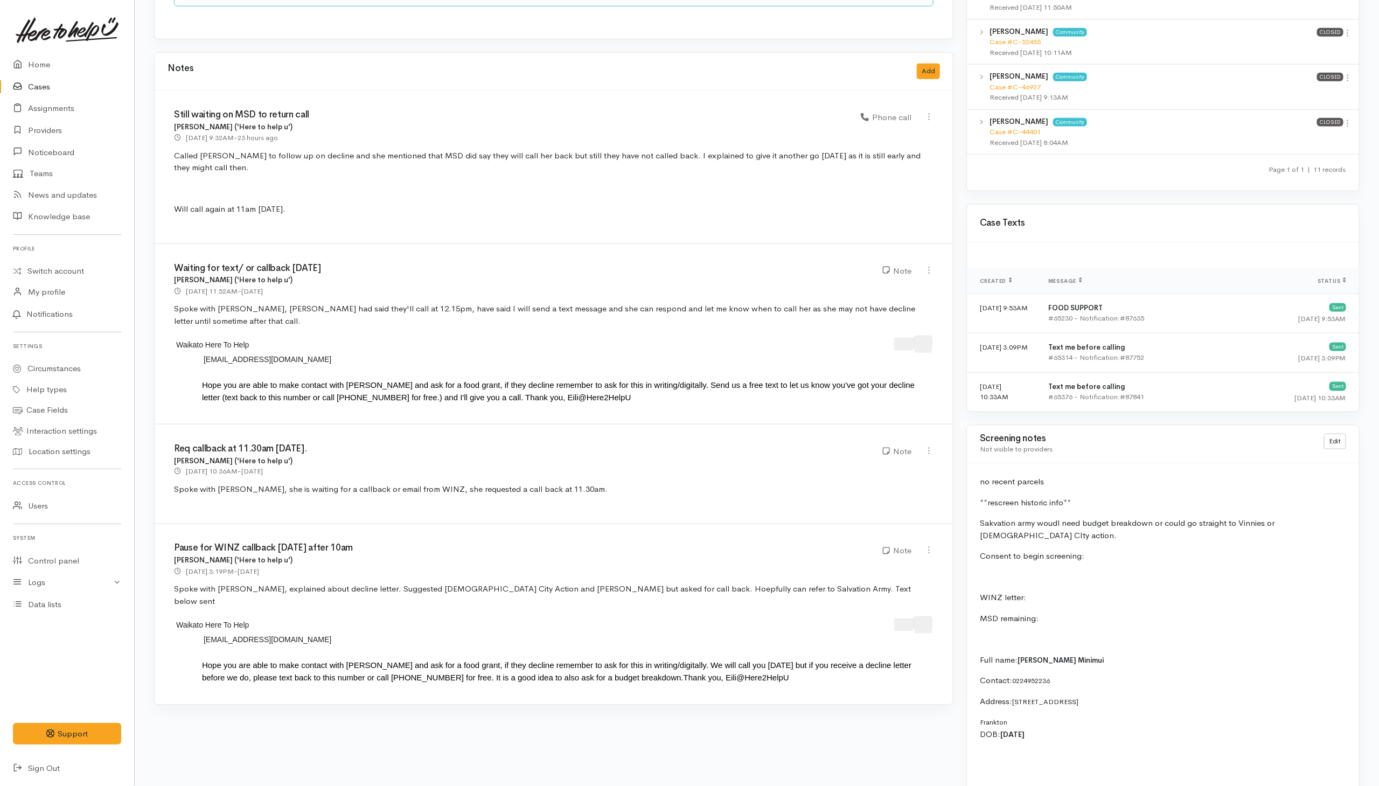
scroll to position [889, 0]
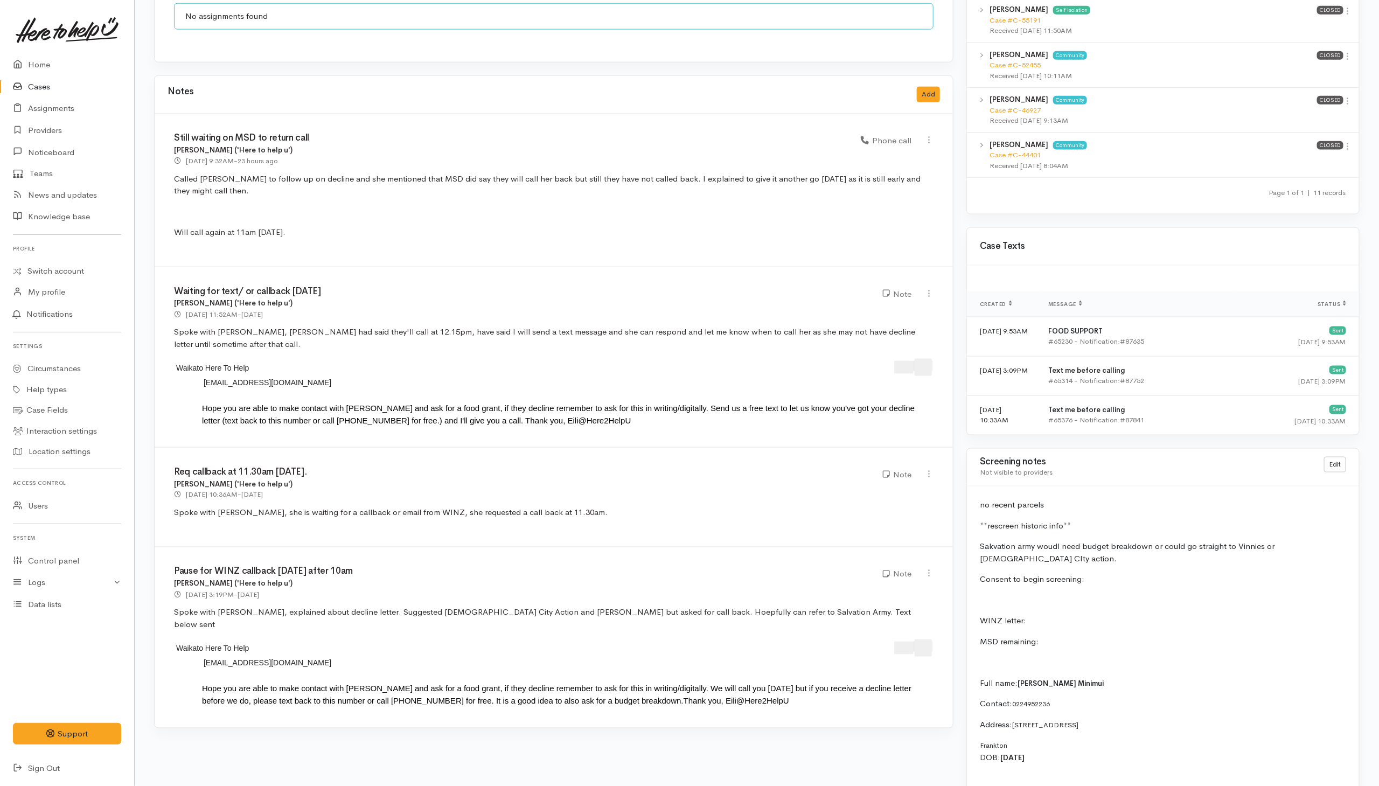
click at [489, 194] on p "Called [PERSON_NAME] to follow up on decline and she mentioned that MSD did say…" at bounding box center [554, 185] width 760 height 24
click at [917, 96] on button "Add" at bounding box center [928, 95] width 23 height 16
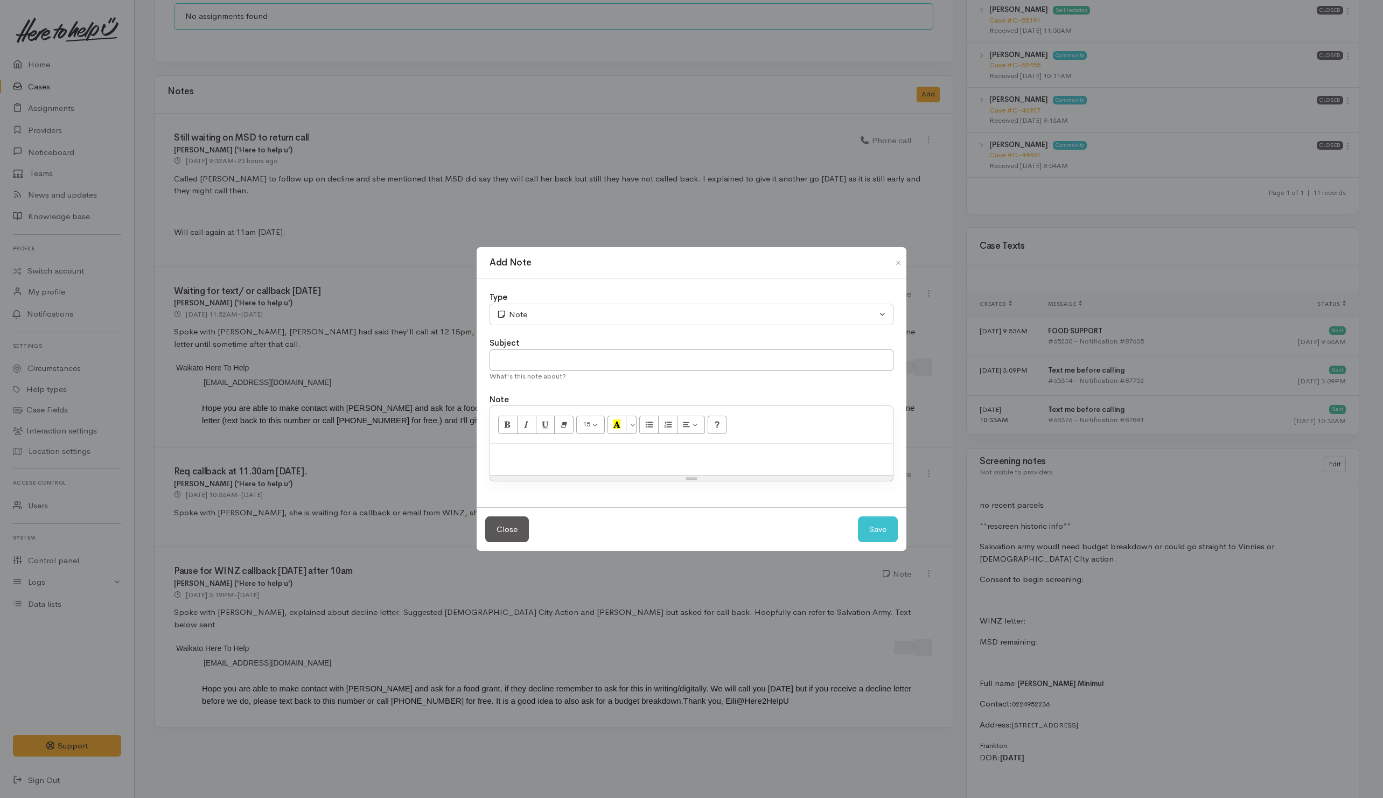
drag, startPoint x: 556, startPoint y: 470, endPoint x: 752, endPoint y: 384, distance: 214.4
click at [558, 469] on div at bounding box center [691, 460] width 403 height 32
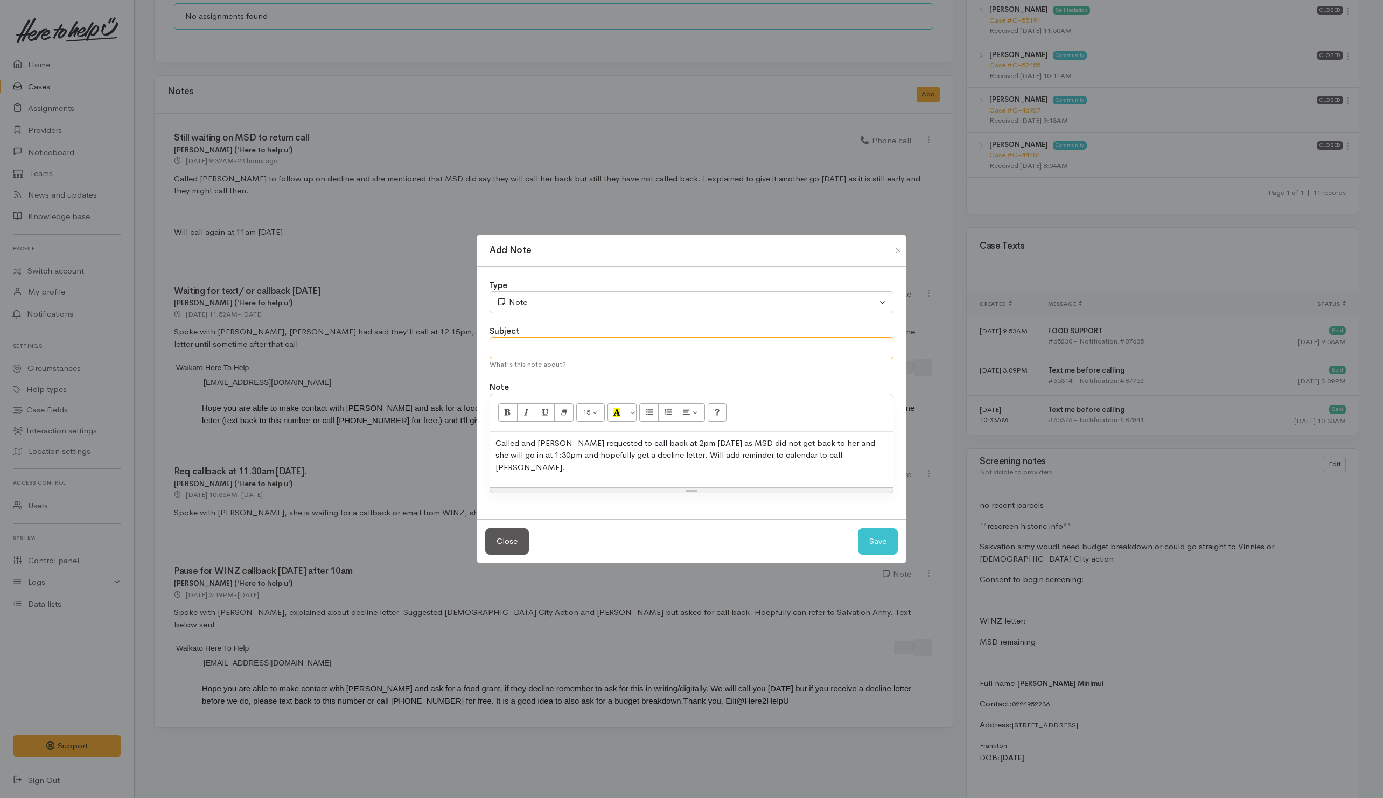
click at [797, 347] on input "text" at bounding box center [692, 348] width 404 height 22
type input "Follow-up"
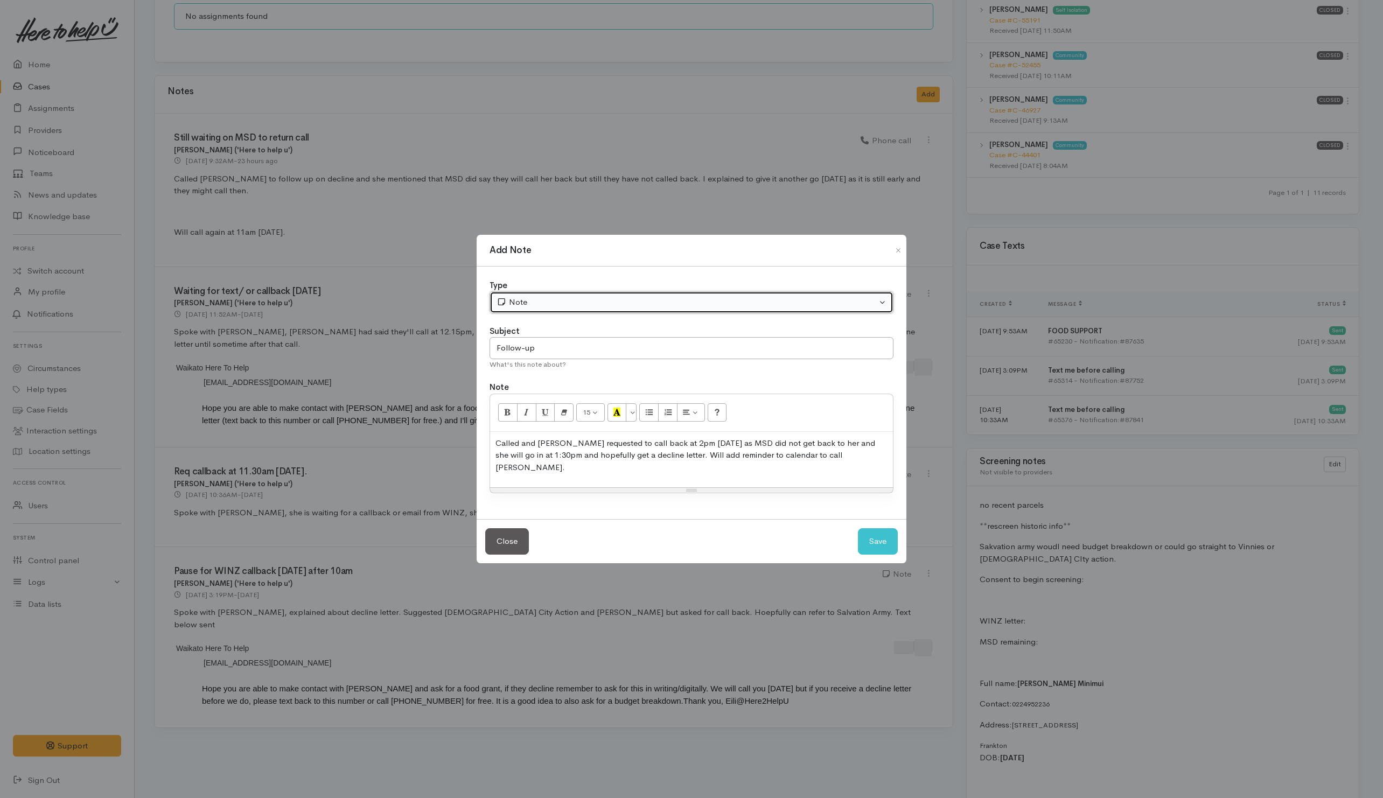
click at [830, 302] on div "Note" at bounding box center [687, 302] width 380 height 12
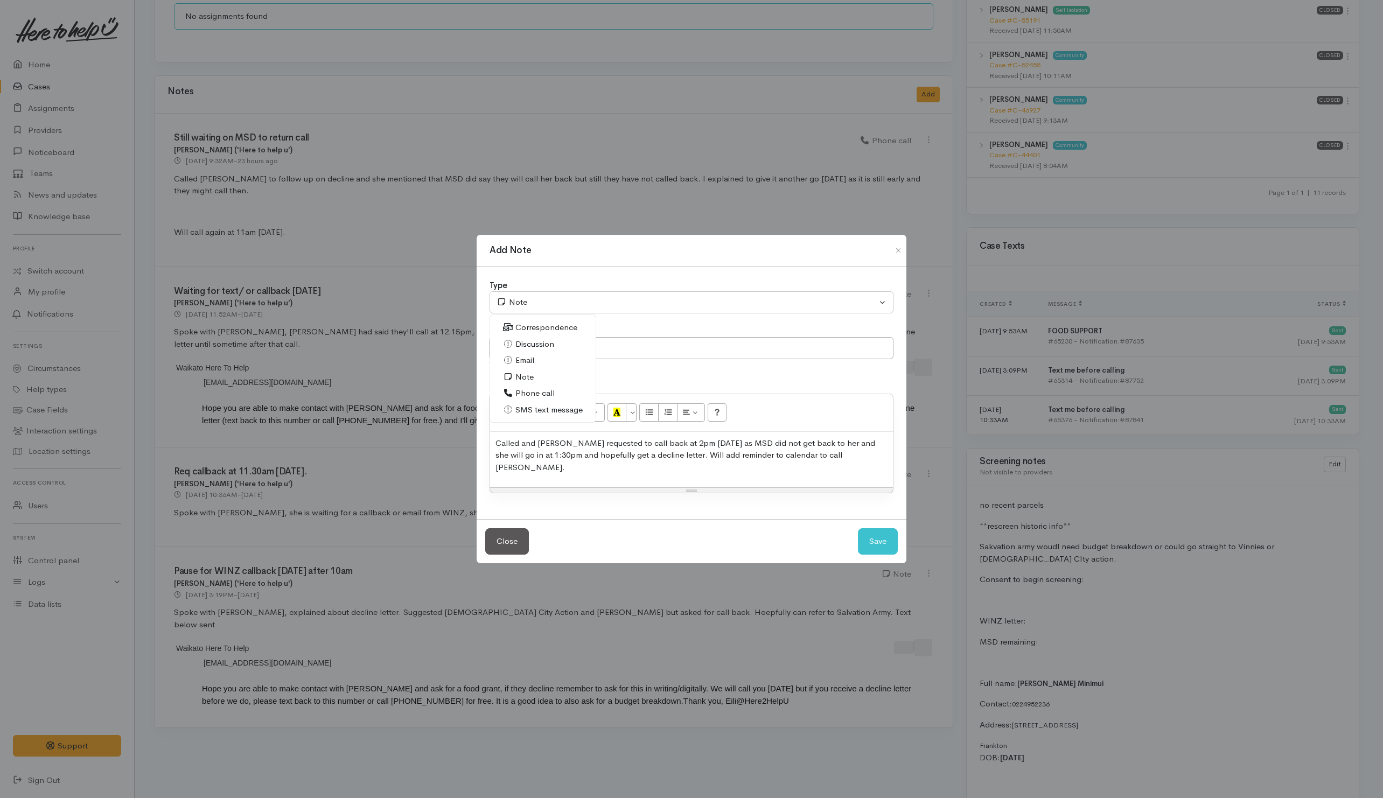
click at [535, 399] on span "Phone call" at bounding box center [535, 393] width 39 height 12
select select "3"
click at [876, 524] on button "Save" at bounding box center [878, 541] width 40 height 26
select select "1"
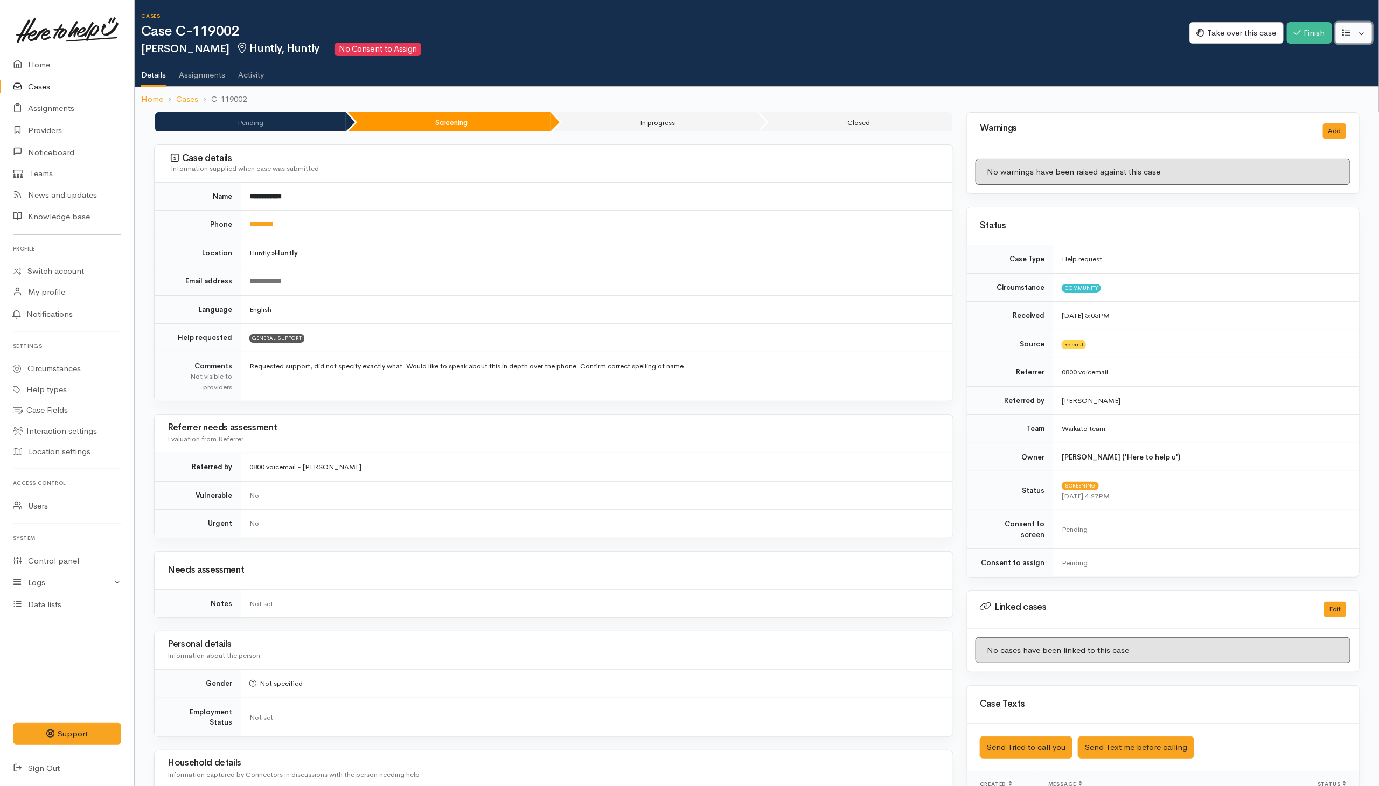
click at [917, 43] on button "button" at bounding box center [1353, 33] width 37 height 22
click at [917, 92] on link "Re-assign team" at bounding box center [1314, 91] width 115 height 17
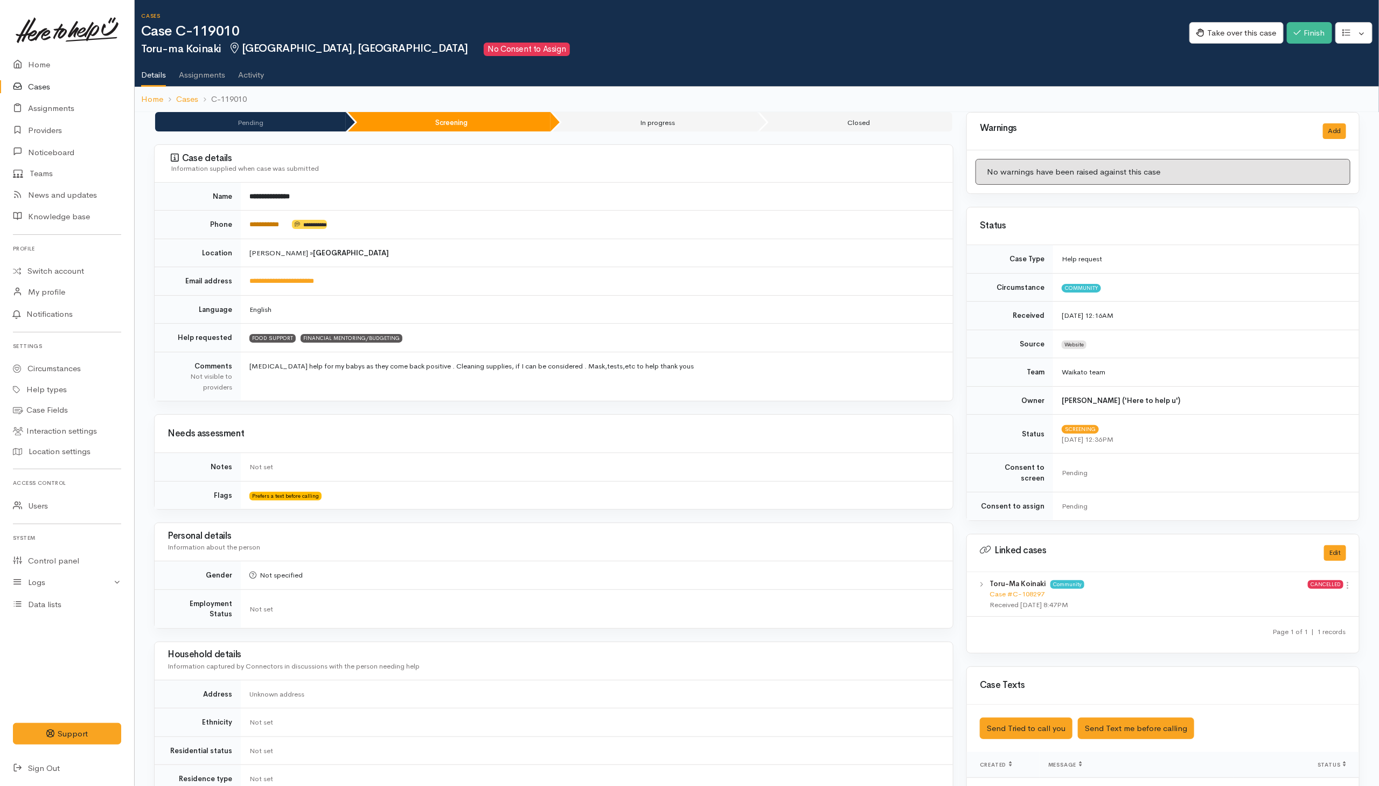
click at [262, 225] on link "**********" at bounding box center [264, 224] width 30 height 7
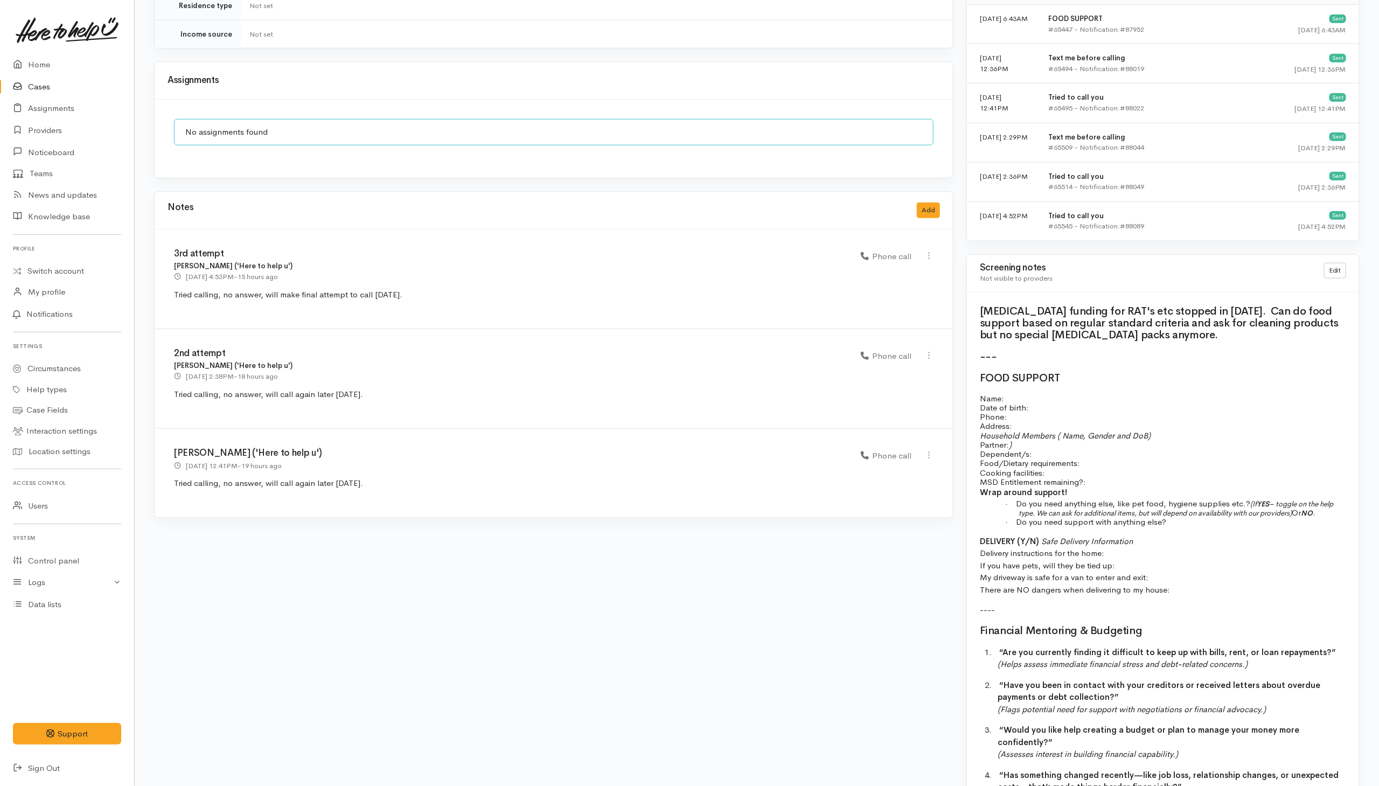
scroll to position [889, 0]
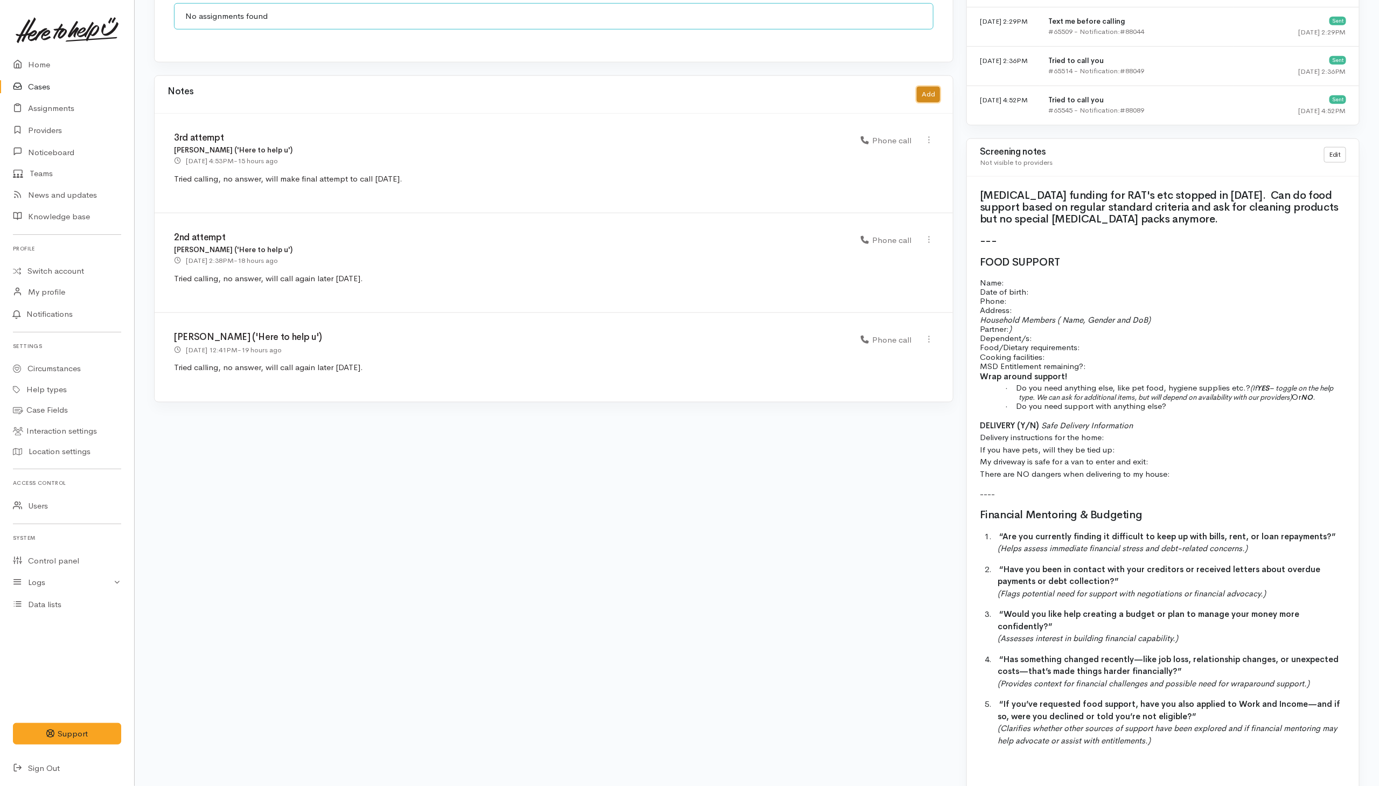
click at [917, 91] on button "Add" at bounding box center [928, 95] width 23 height 16
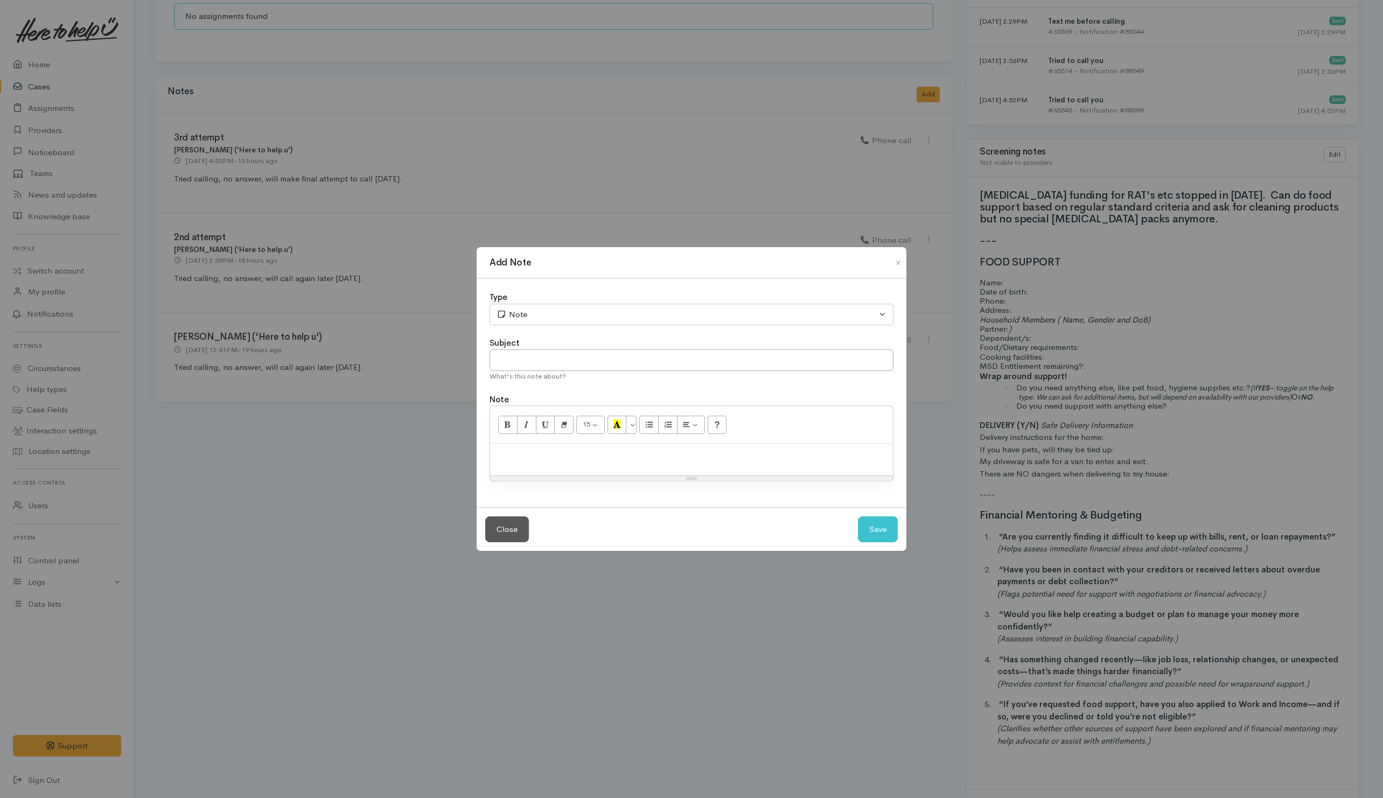
click at [677, 453] on p at bounding box center [692, 455] width 392 height 12
drag, startPoint x: 634, startPoint y: 453, endPoint x: 481, endPoint y: 456, distance: 153.5
click at [481, 456] on div "Type Correspondence Discussion Email Note Phone call SMS text message Note Subj…" at bounding box center [692, 392] width 430 height 229
click at [524, 362] on input "text" at bounding box center [692, 361] width 404 height 22
paste input "4th and Last attempt of contact"
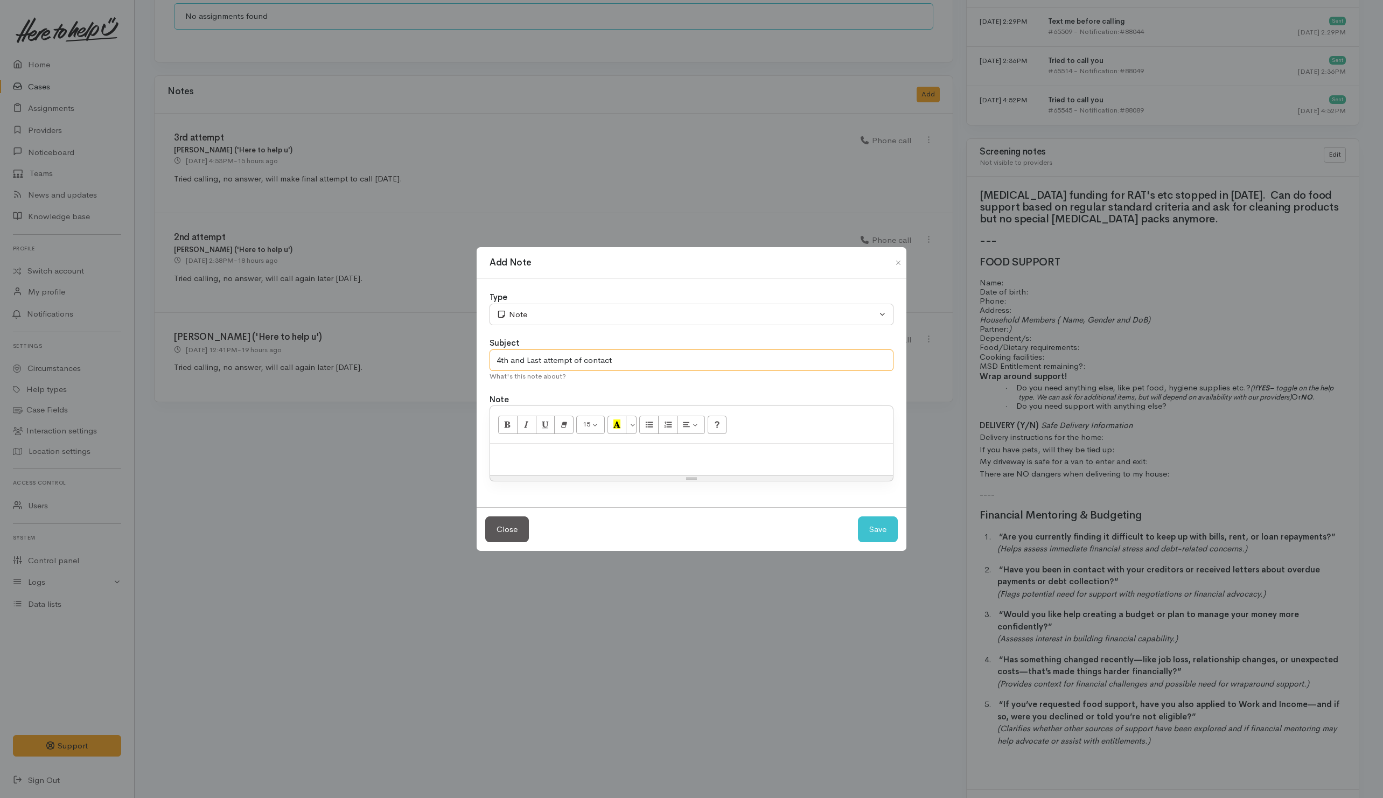
type input "4th and Last attempt of contact"
click at [540, 461] on p at bounding box center [692, 455] width 392 height 12
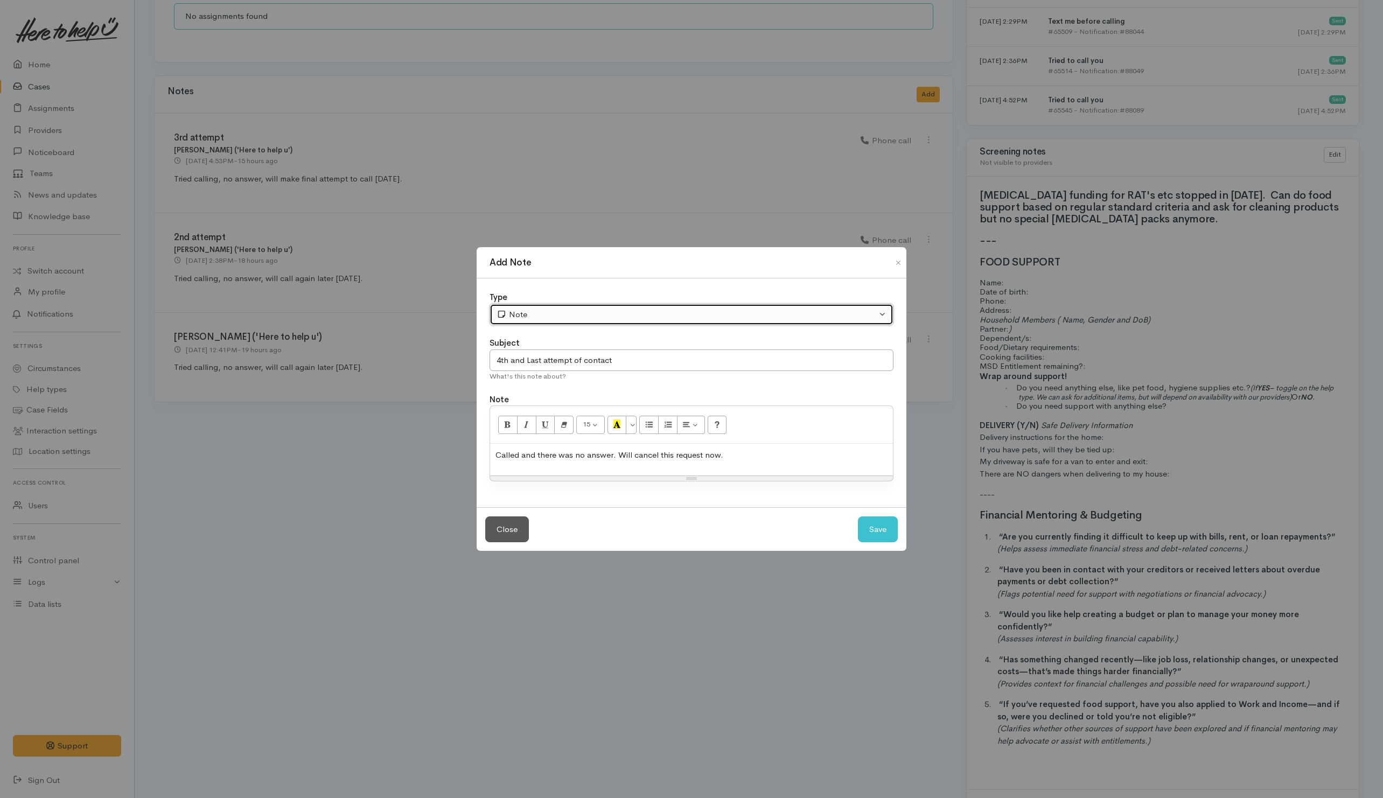
click at [618, 314] on div "Note" at bounding box center [687, 315] width 380 height 12
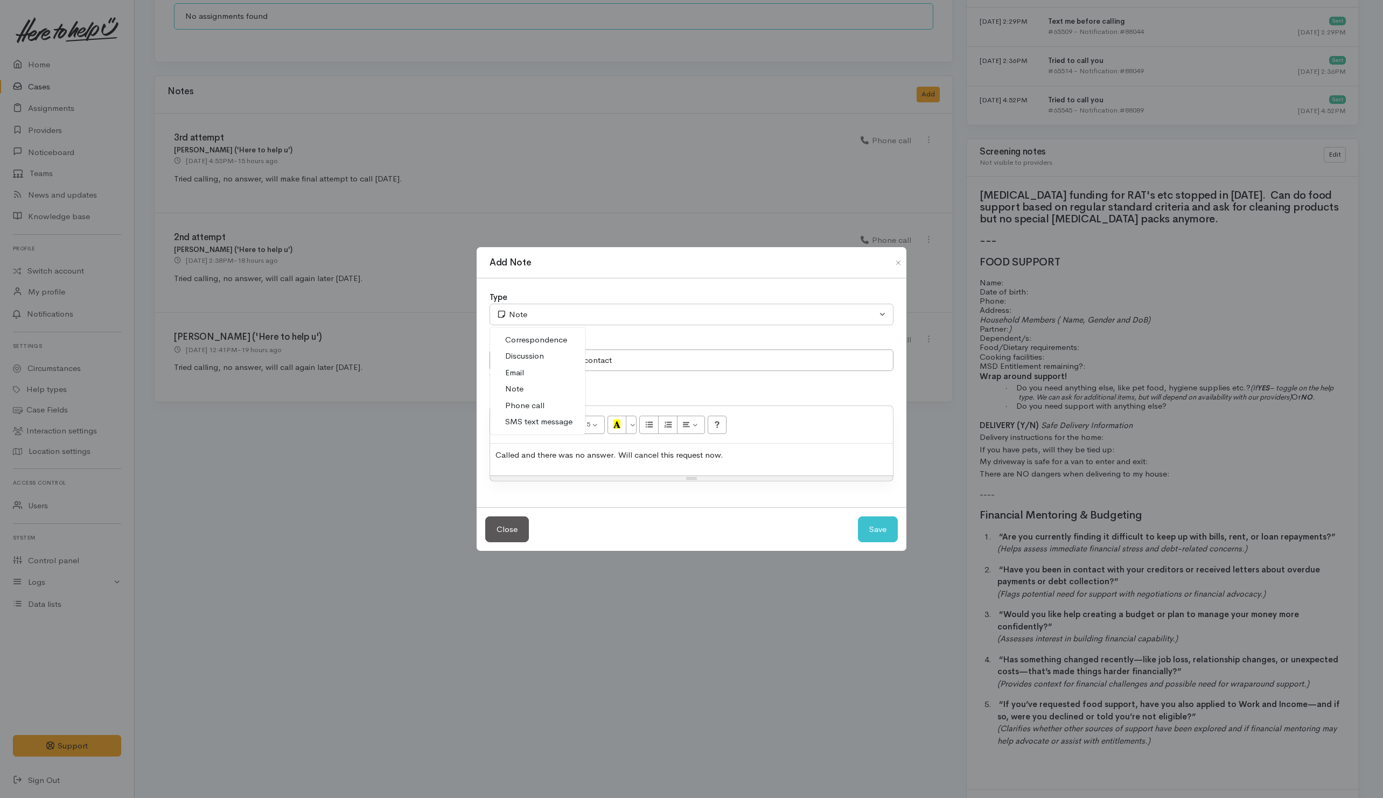
click at [555, 404] on link "Phone call" at bounding box center [537, 406] width 95 height 17
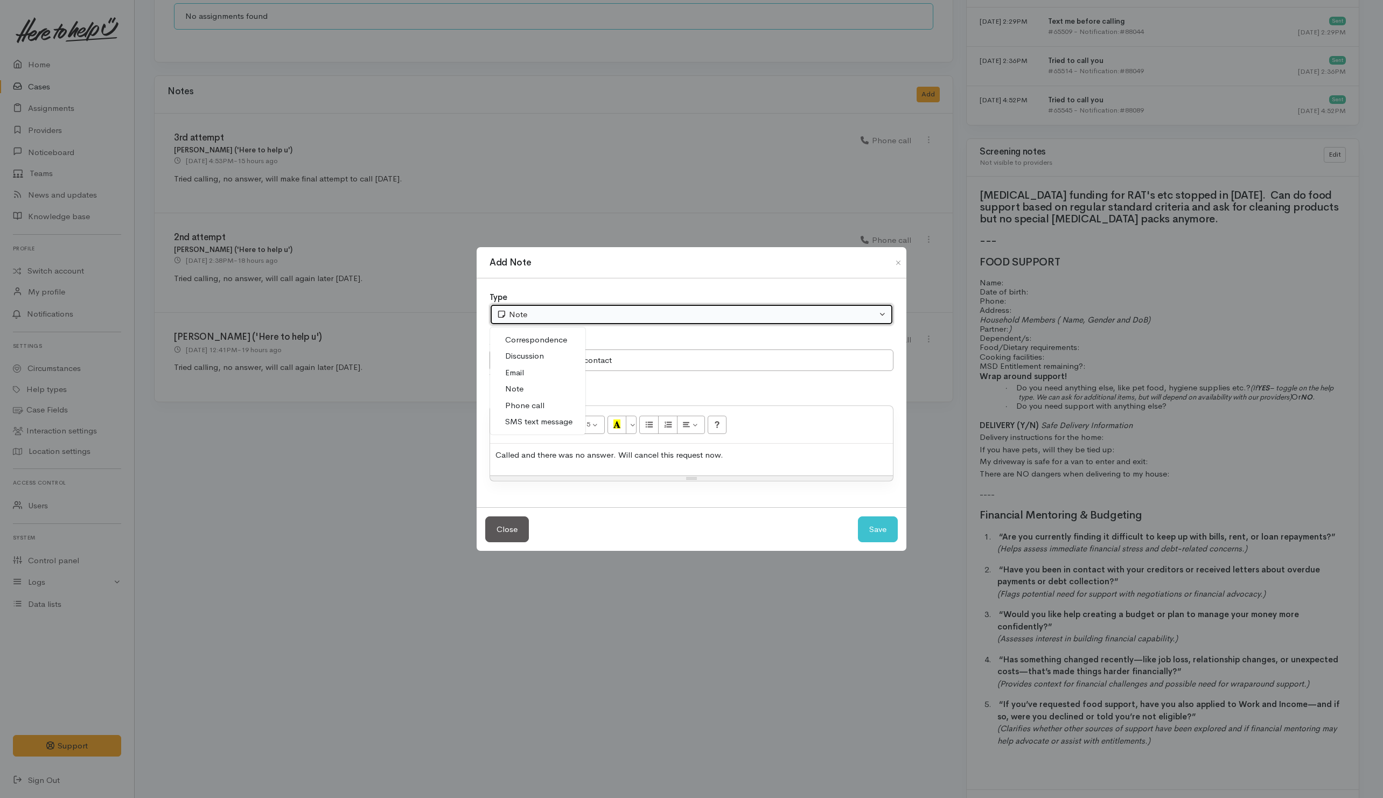
select select "3"
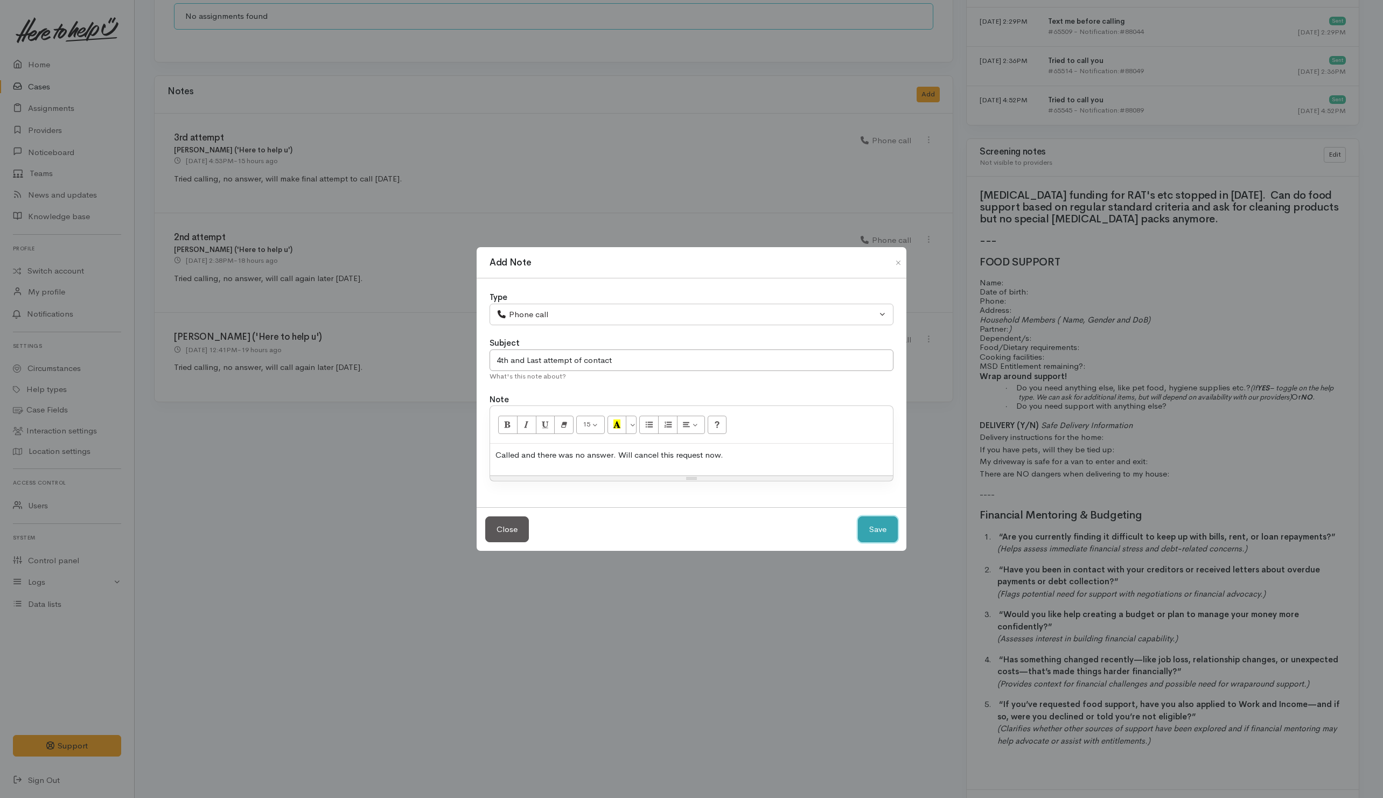
click at [876, 524] on button "Save" at bounding box center [878, 530] width 40 height 26
select select "1"
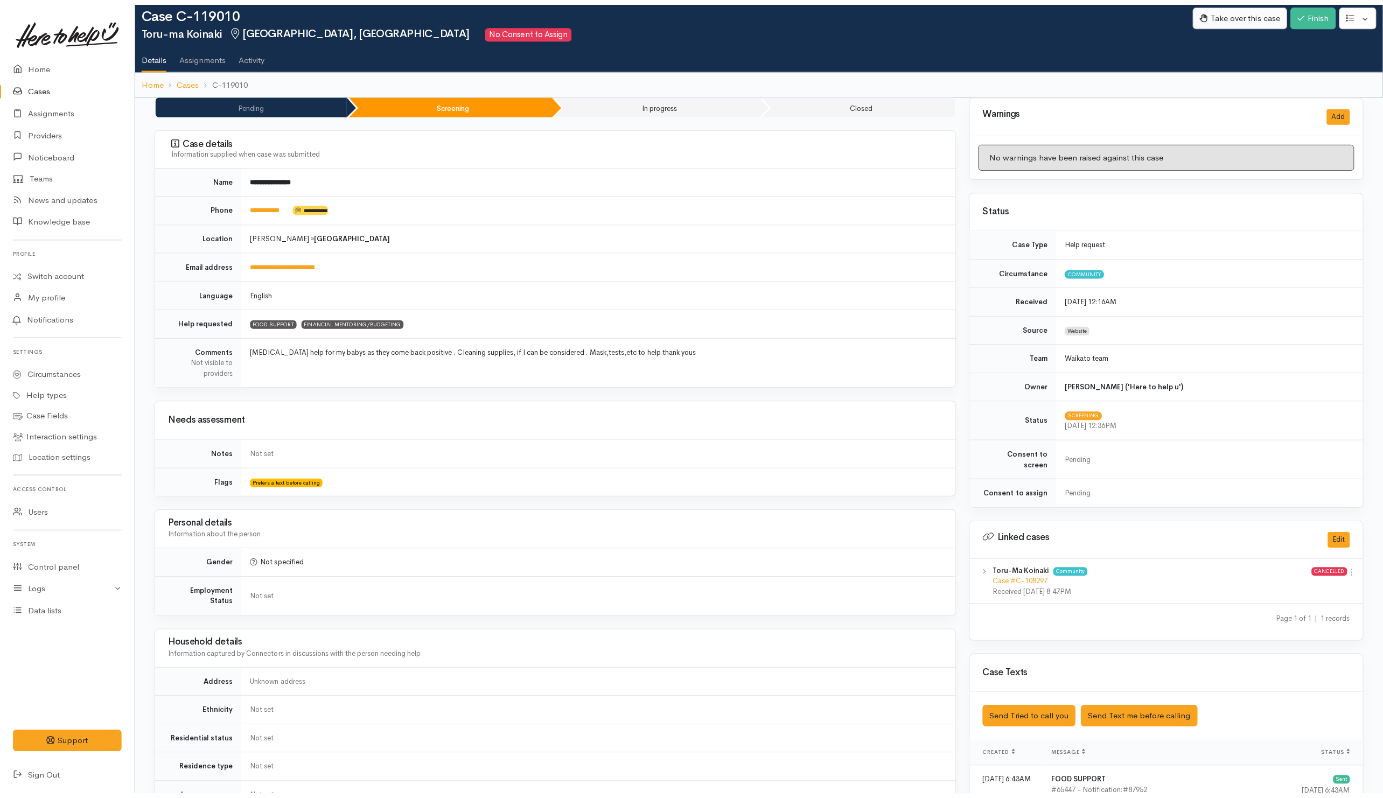
scroll to position [0, 0]
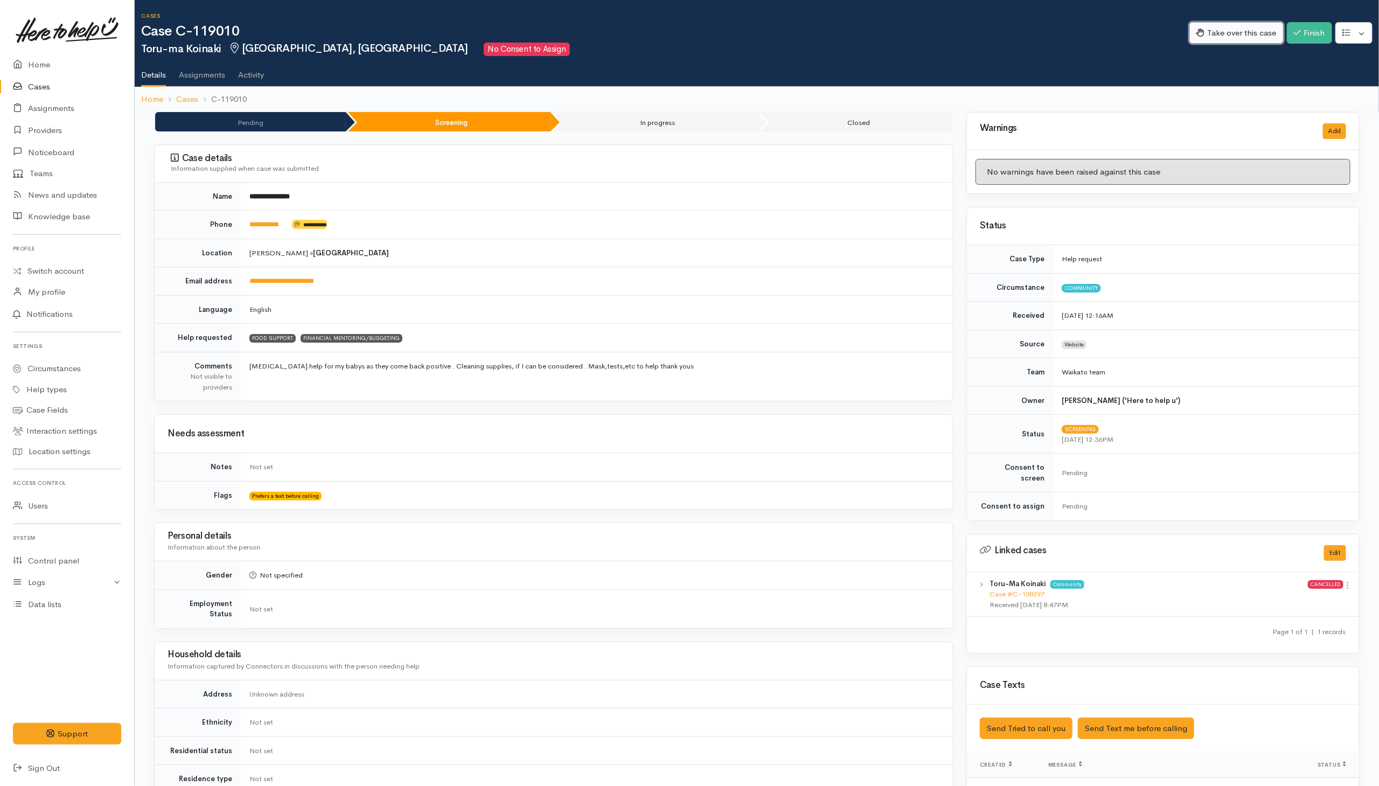
click at [917, 26] on button "Take over this case" at bounding box center [1236, 33] width 94 height 22
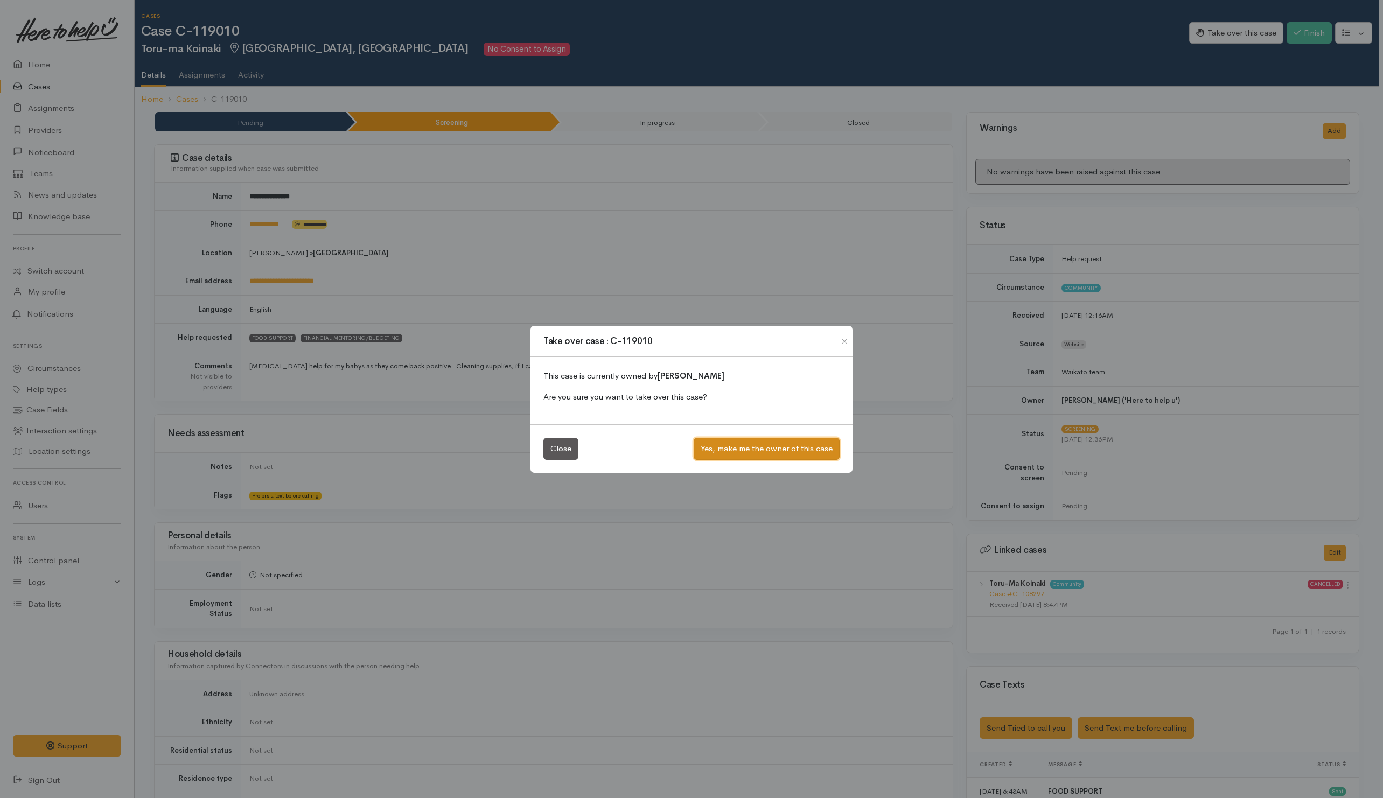
click at [741, 447] on button "Yes, make me the owner of this case" at bounding box center [767, 449] width 146 height 22
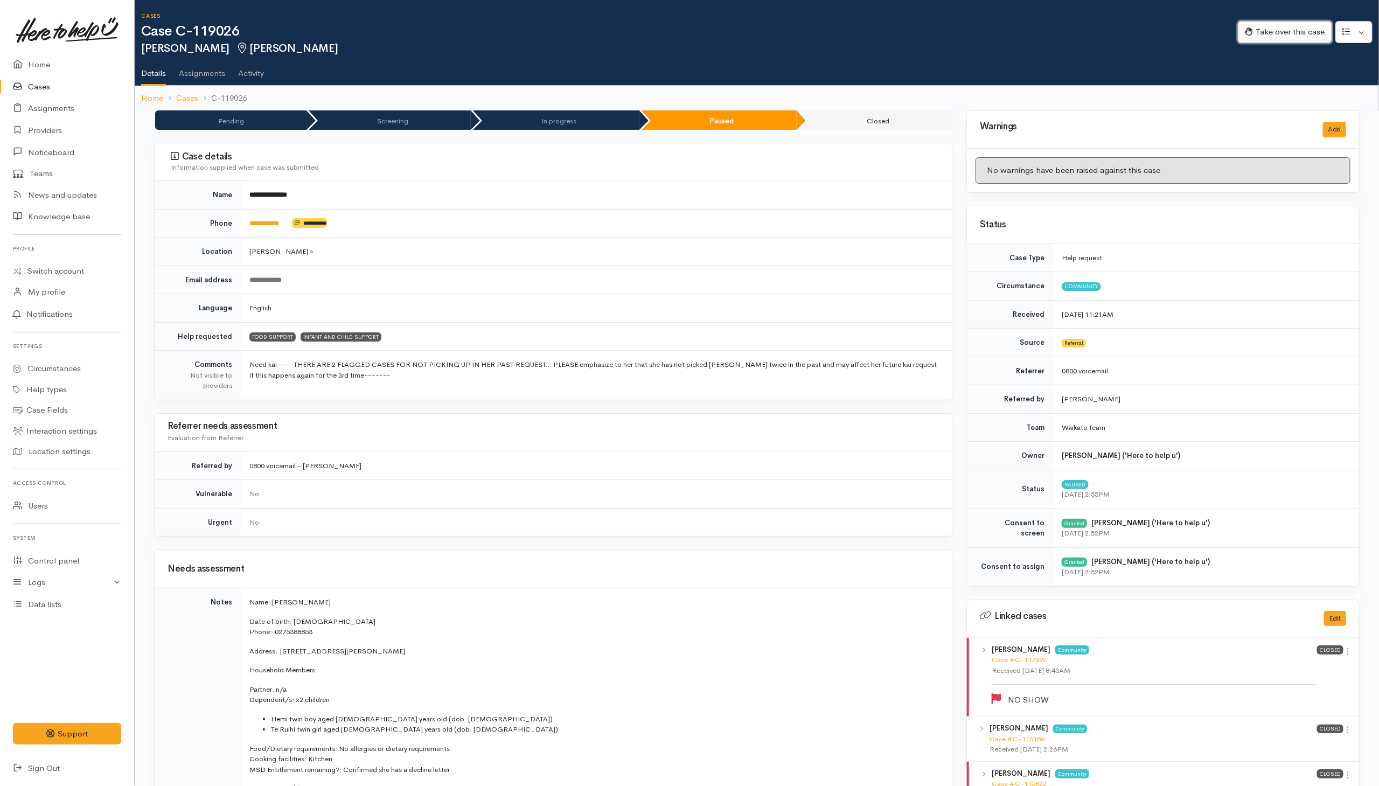
click at [917, 29] on button "Take over this case" at bounding box center [1285, 32] width 94 height 22
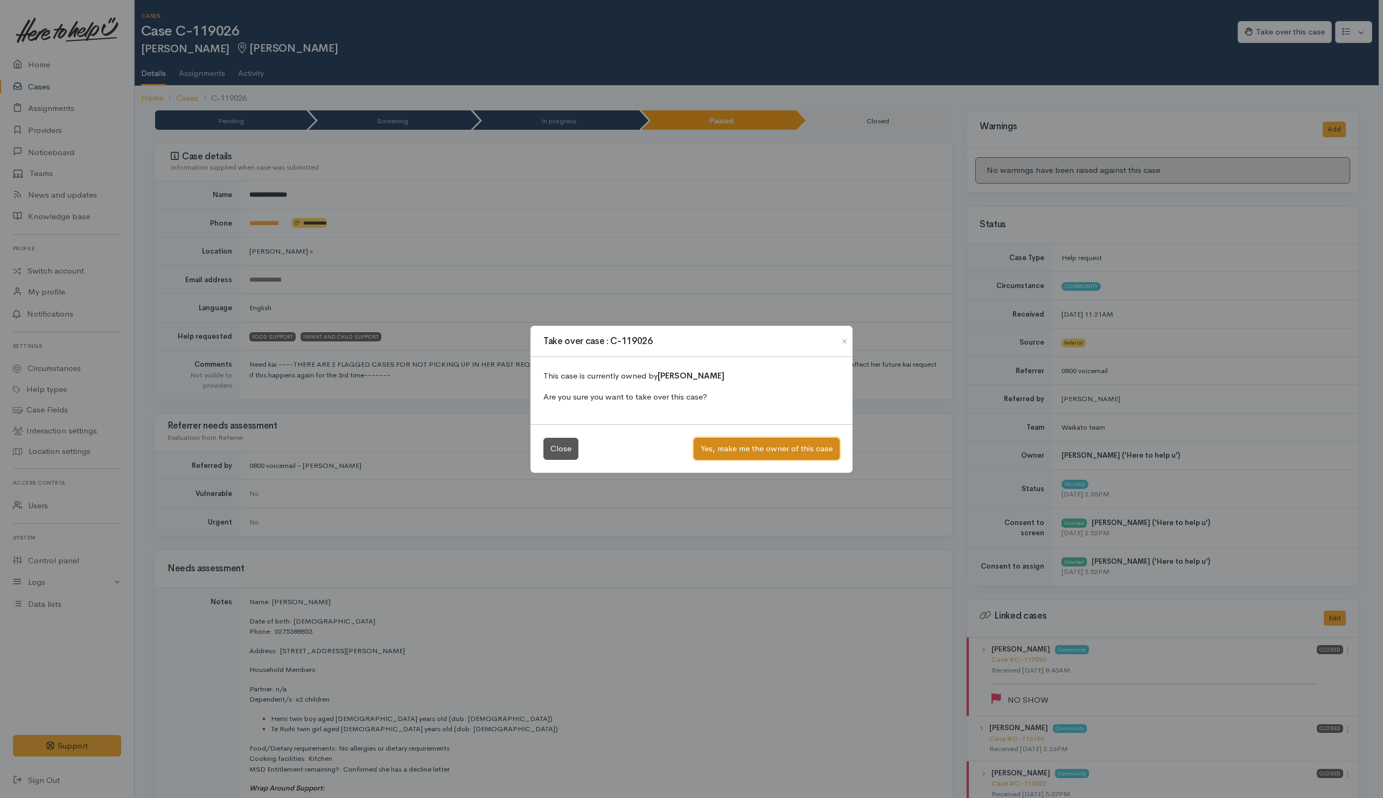
click at [724, 451] on button "Yes, make me the owner of this case" at bounding box center [767, 449] width 146 height 22
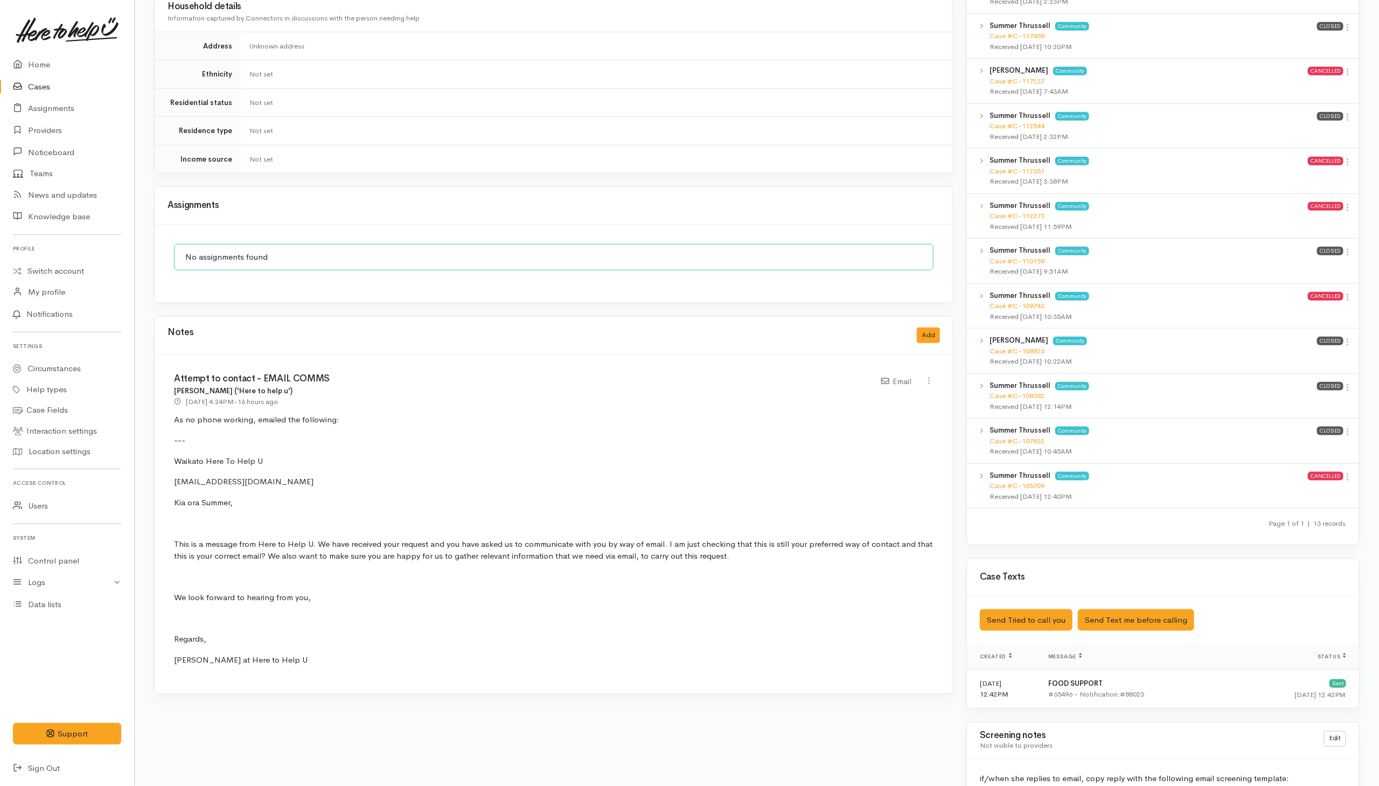
scroll to position [646, 0]
click at [917, 378] on icon at bounding box center [928, 382] width 9 height 9
click at [866, 401] on link "Edit" at bounding box center [890, 402] width 85 height 17
select select "2"
type input "Attempt to contact - EMAIL COMMS"
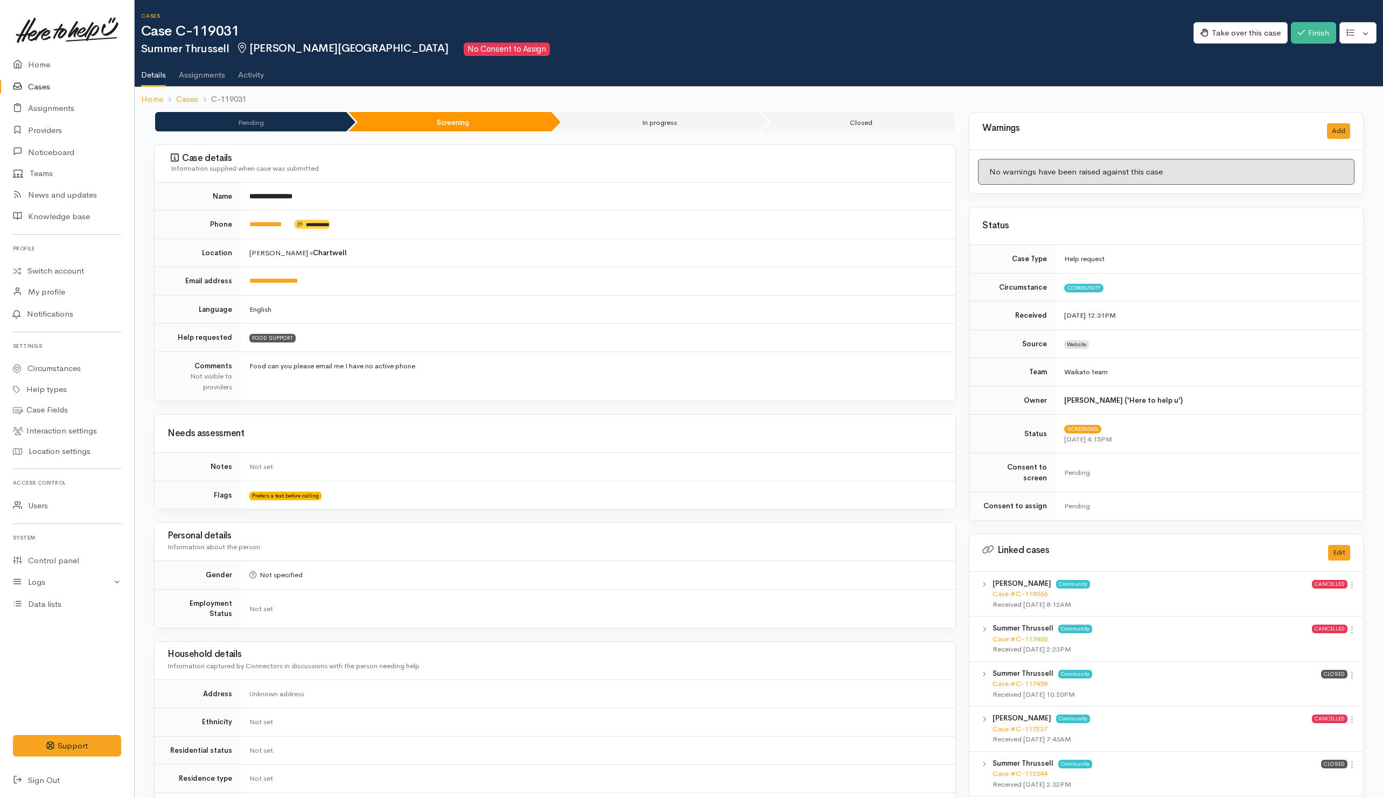
select select "2"
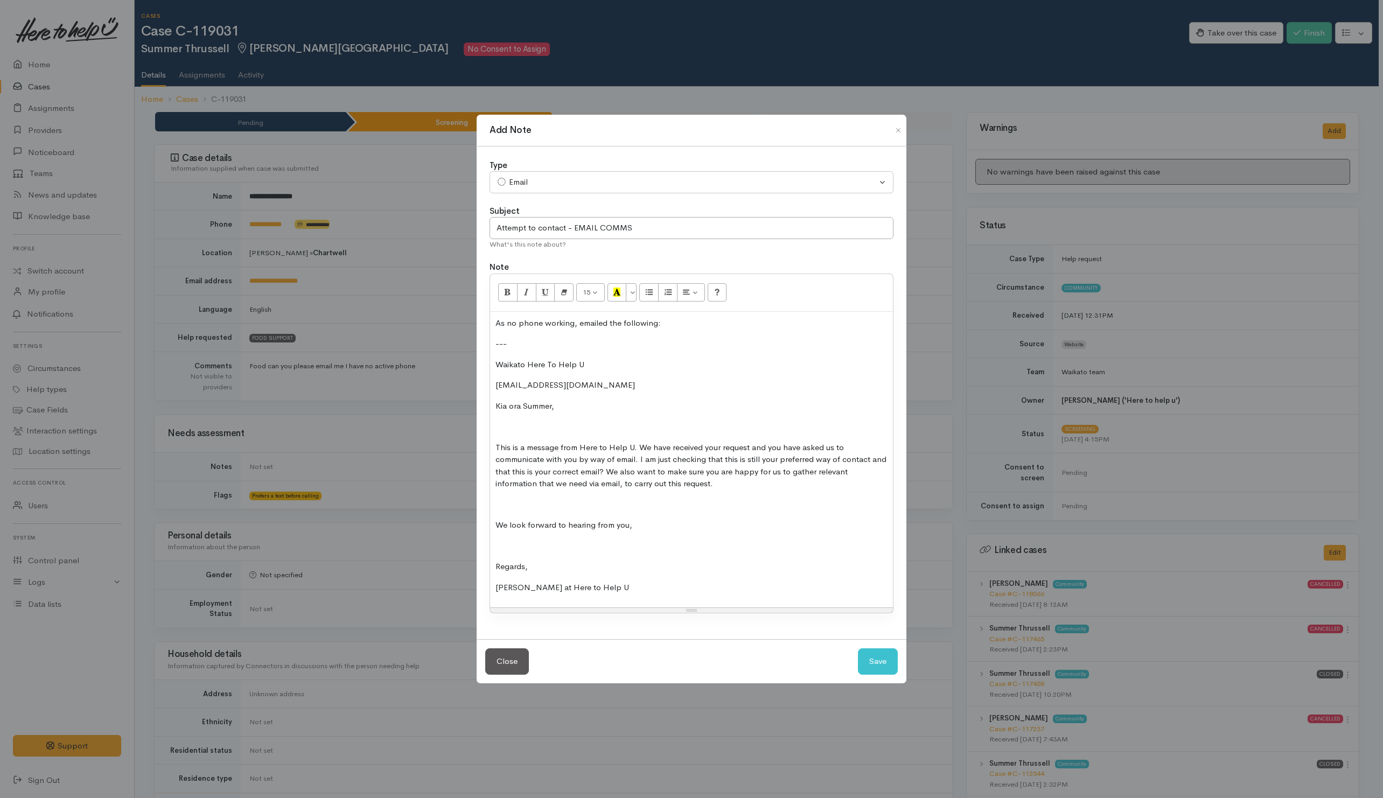
click at [398, 485] on div "Add Note Type Correspondence Discussion Email Note Phone call SMS text message …" at bounding box center [691, 399] width 1383 height 798
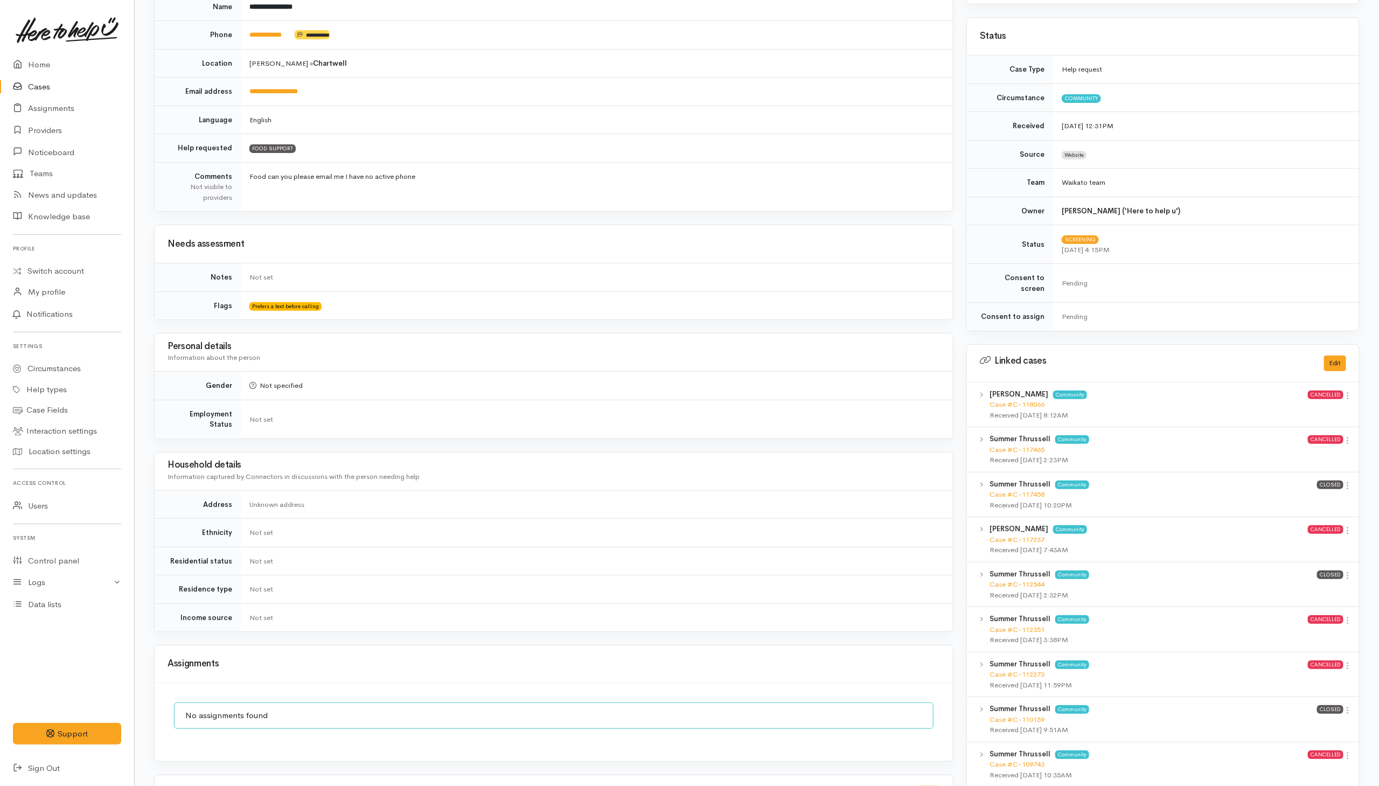
scroll to position [242, 0]
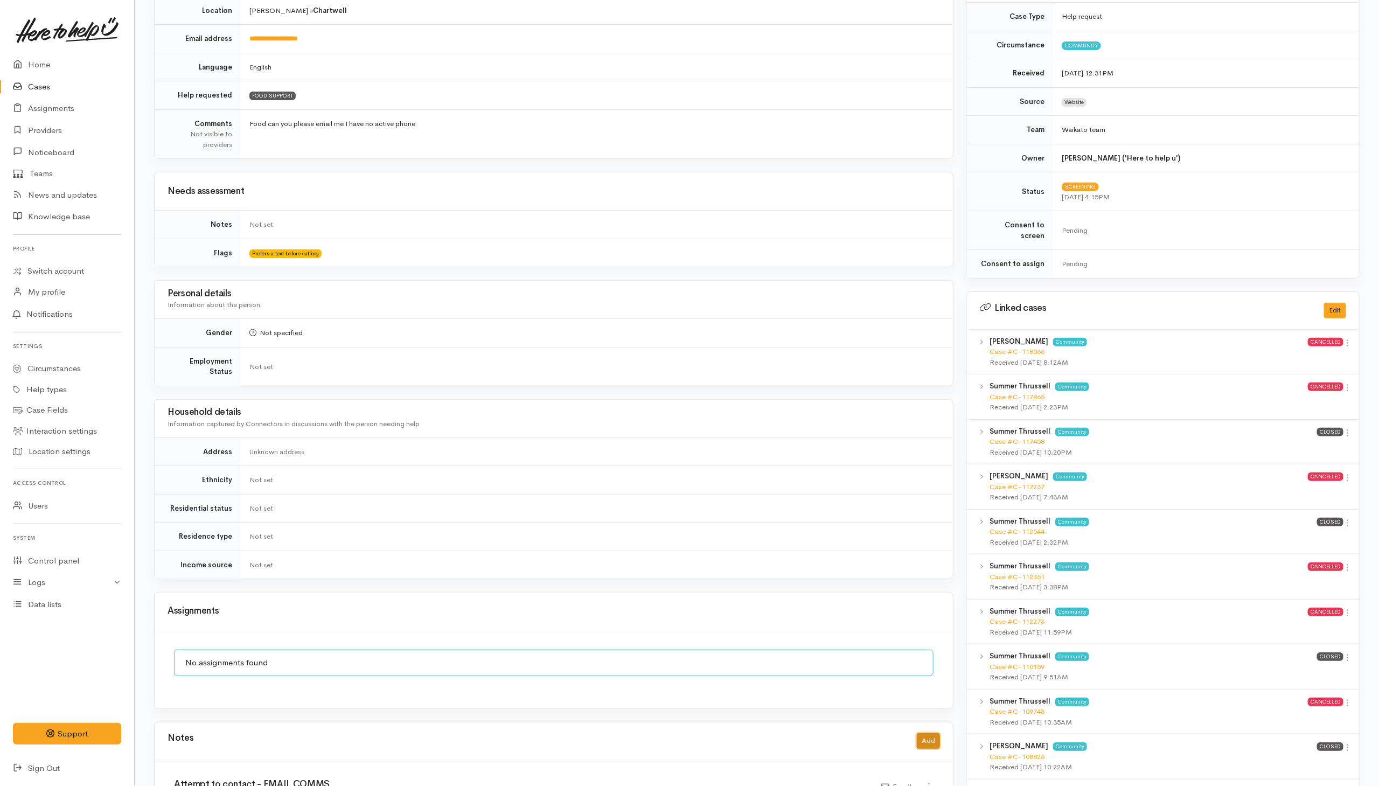
click at [917, 524] on button "Add" at bounding box center [928, 741] width 23 height 16
select select "1"
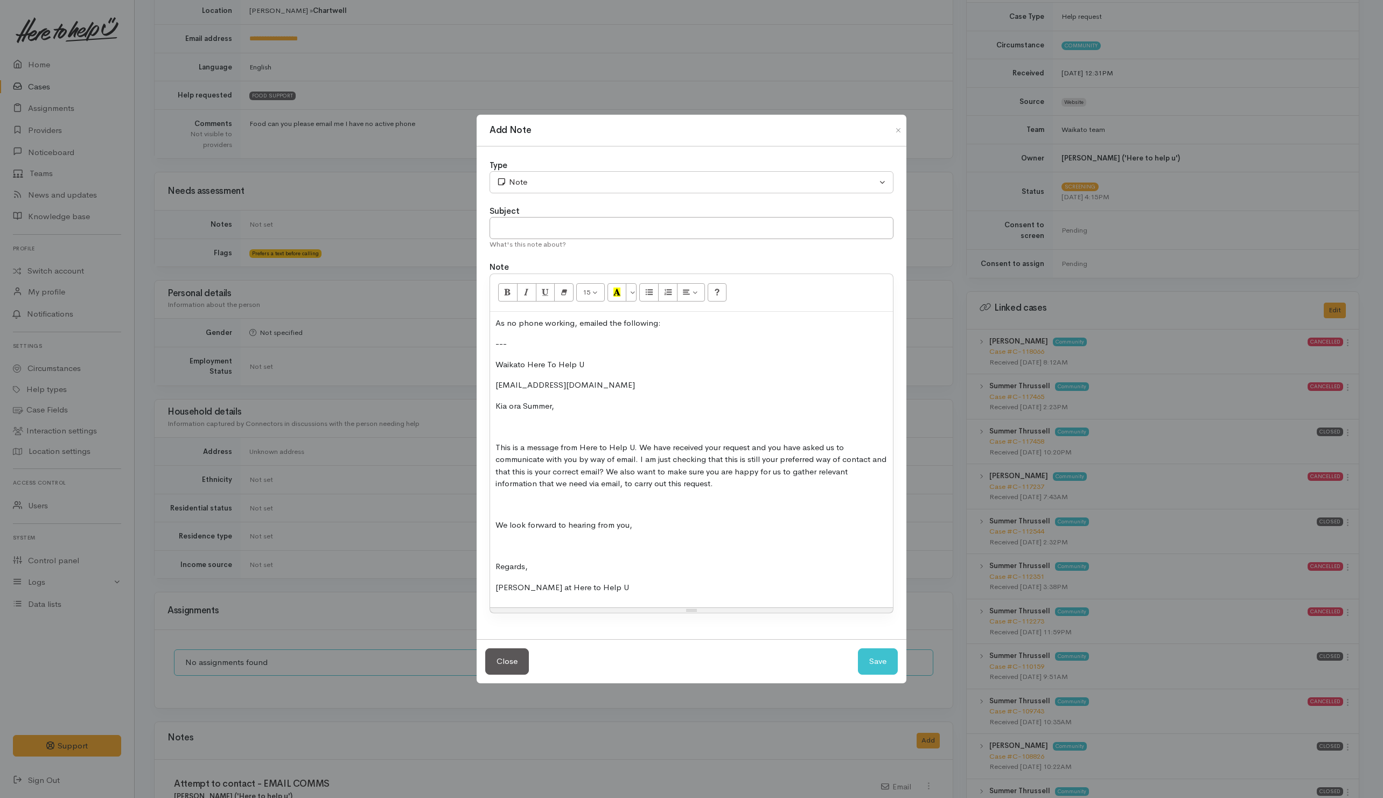
click at [272, 171] on div "Add Note Type Correspondence Discussion Email Note Phone call SMS text message …" at bounding box center [691, 399] width 1383 height 798
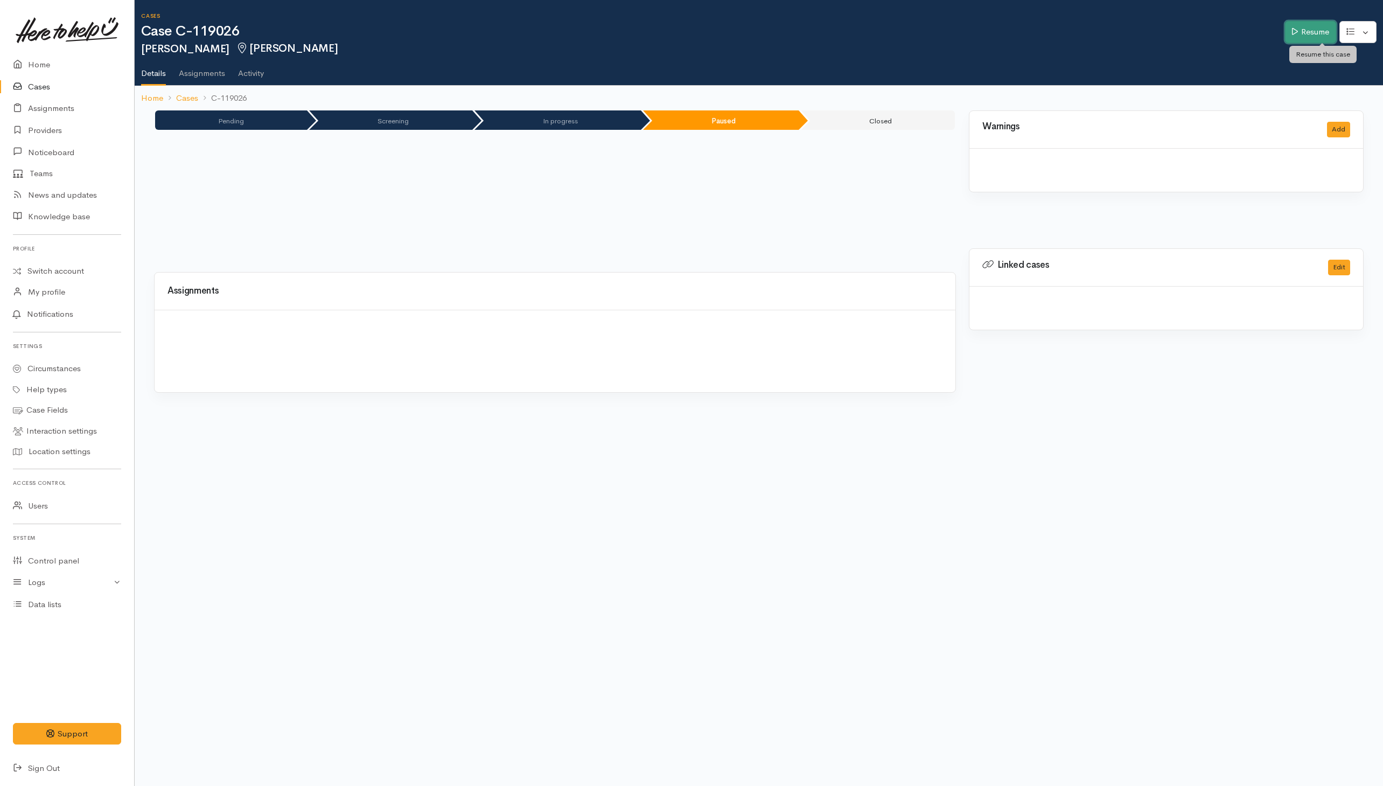
click at [1300, 27] on link "Resume" at bounding box center [1310, 32] width 51 height 22
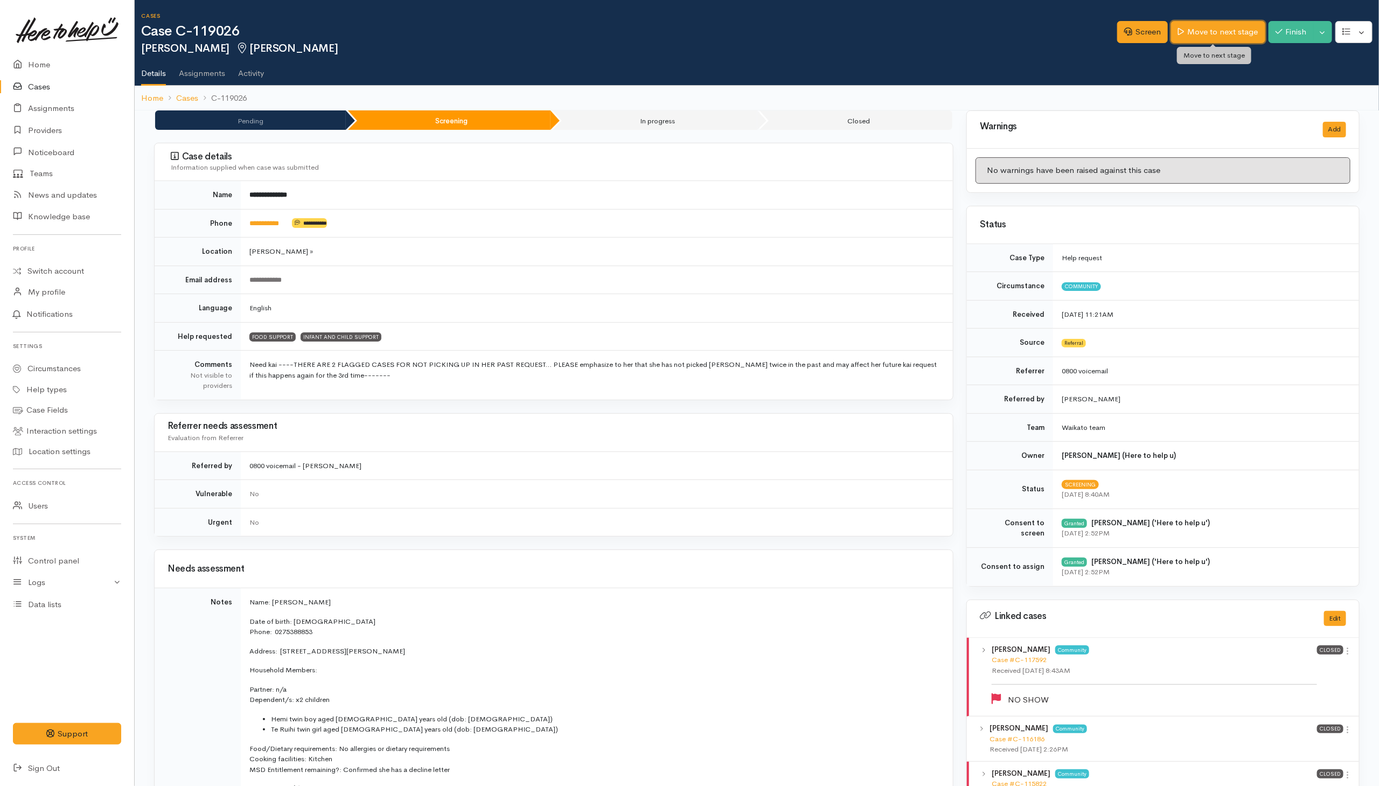
click at [1215, 33] on link "Move to next stage" at bounding box center [1218, 32] width 94 height 22
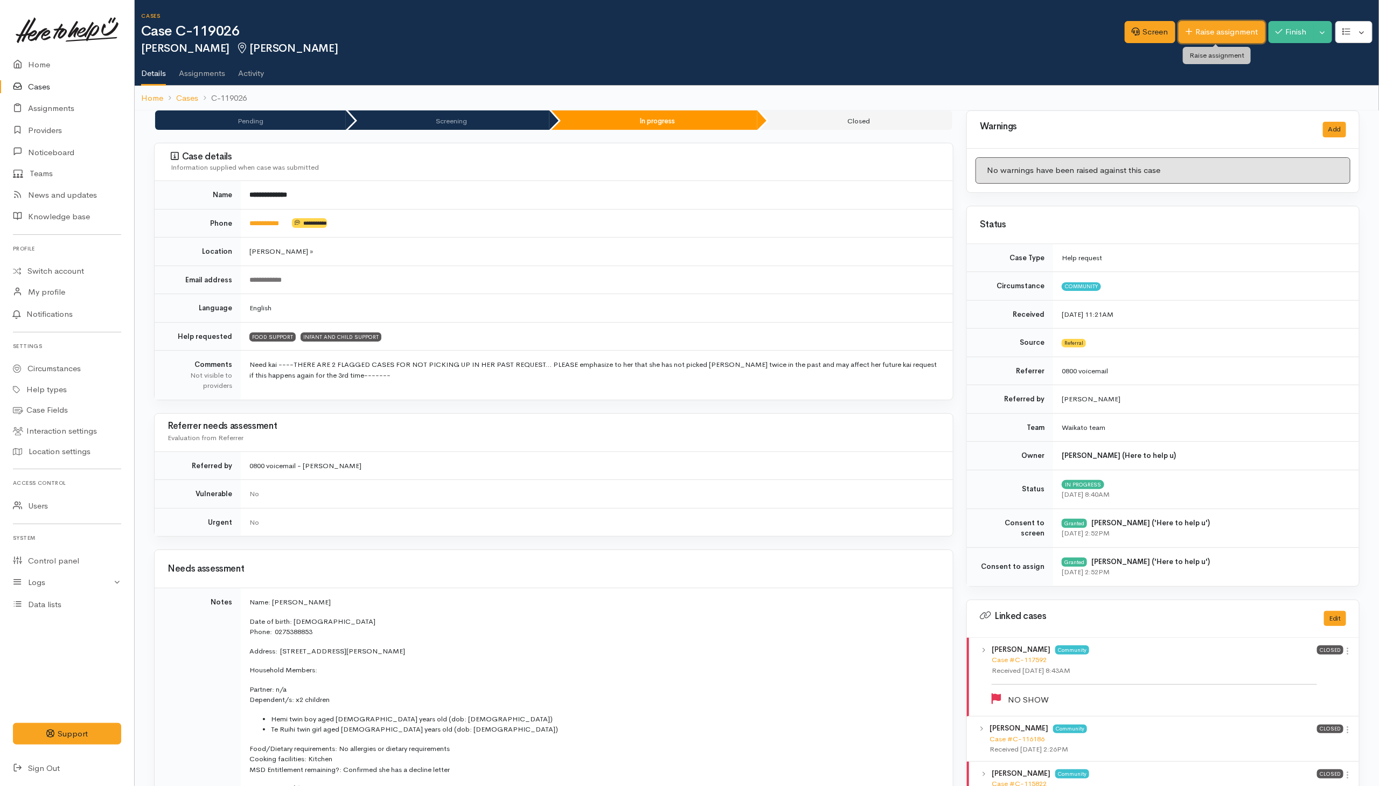
click at [1216, 26] on link "Raise assignment" at bounding box center [1222, 32] width 87 height 22
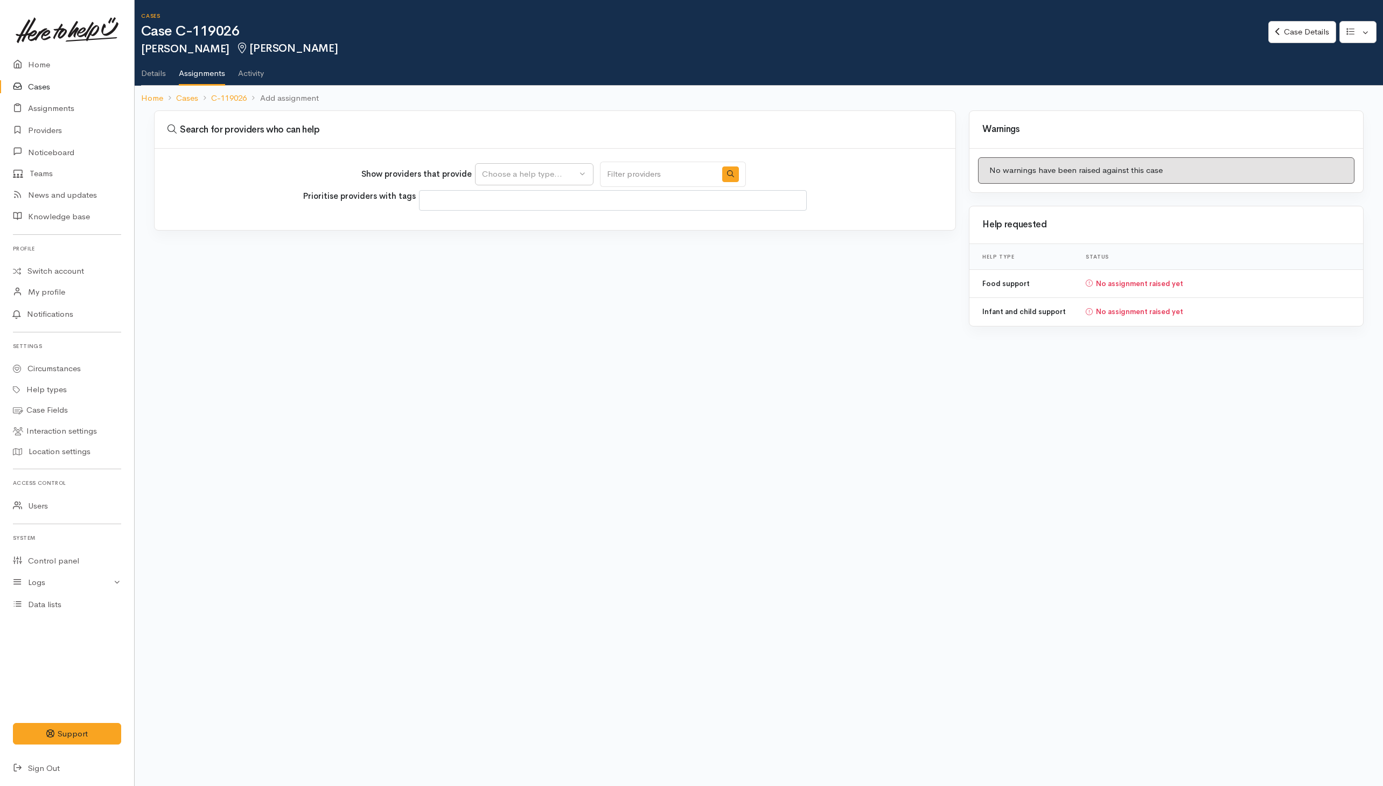
select select
click at [538, 180] on div "Choose a help type..." at bounding box center [529, 174] width 95 height 12
click at [506, 225] on span "Food support" at bounding box center [514, 226] width 50 height 12
select select "3"
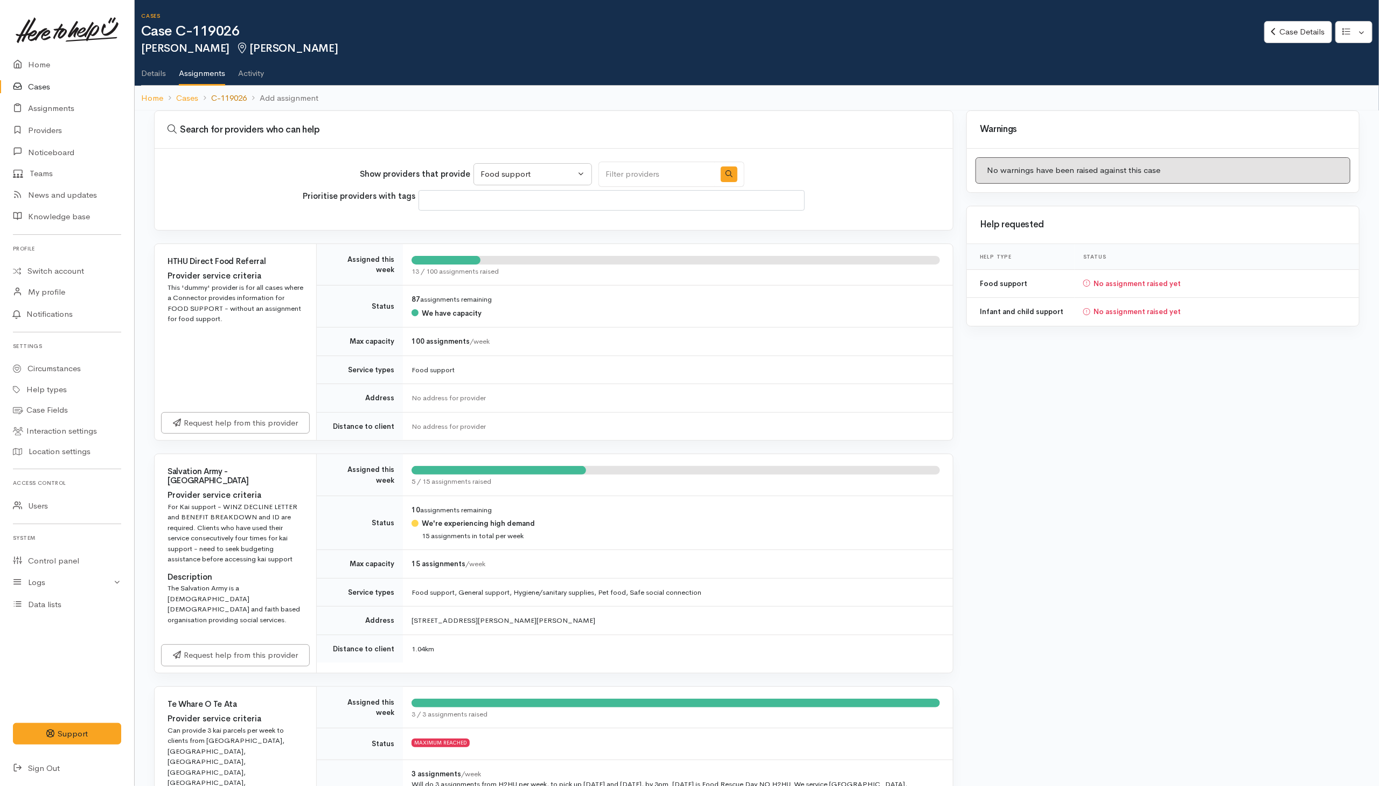
click at [228, 100] on link "C-119026" at bounding box center [229, 98] width 36 height 12
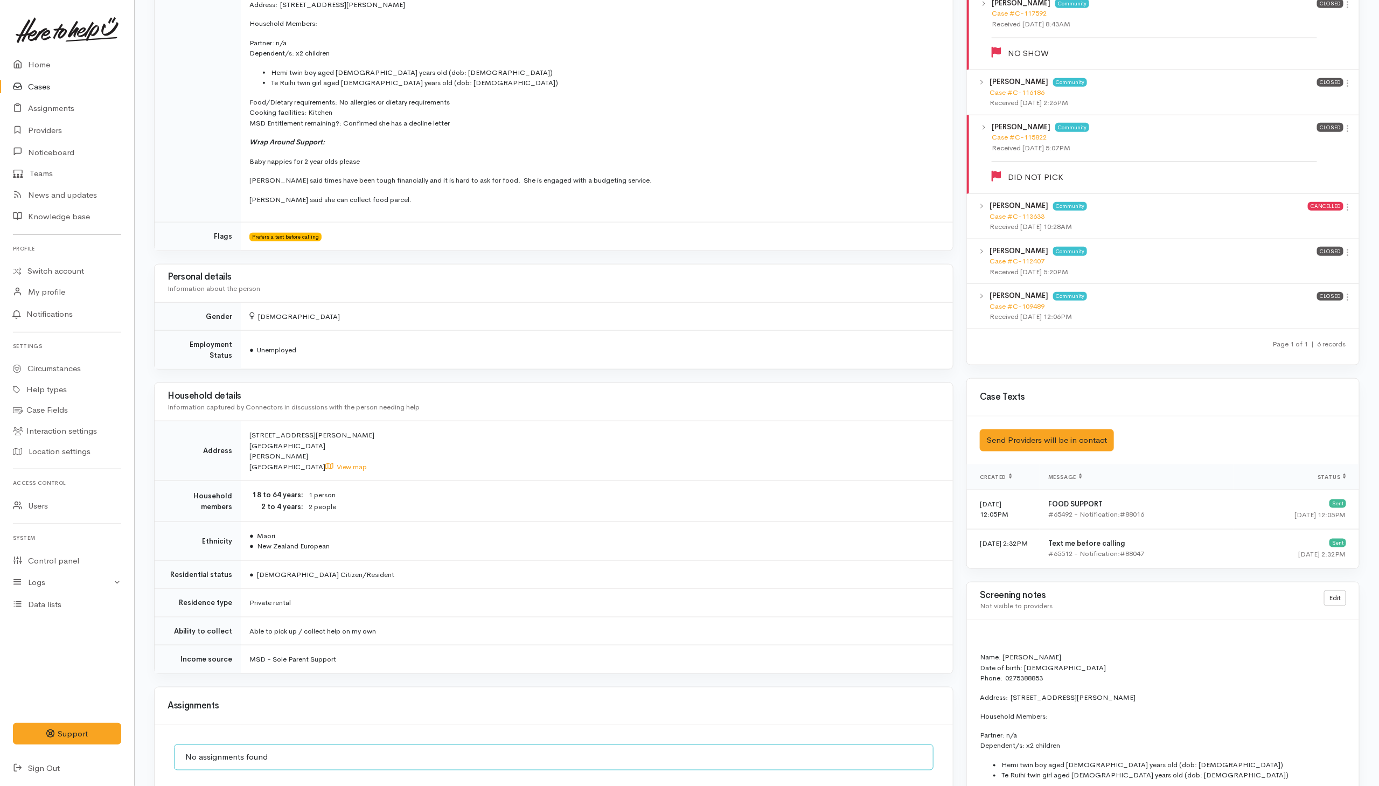
scroll to position [404, 0]
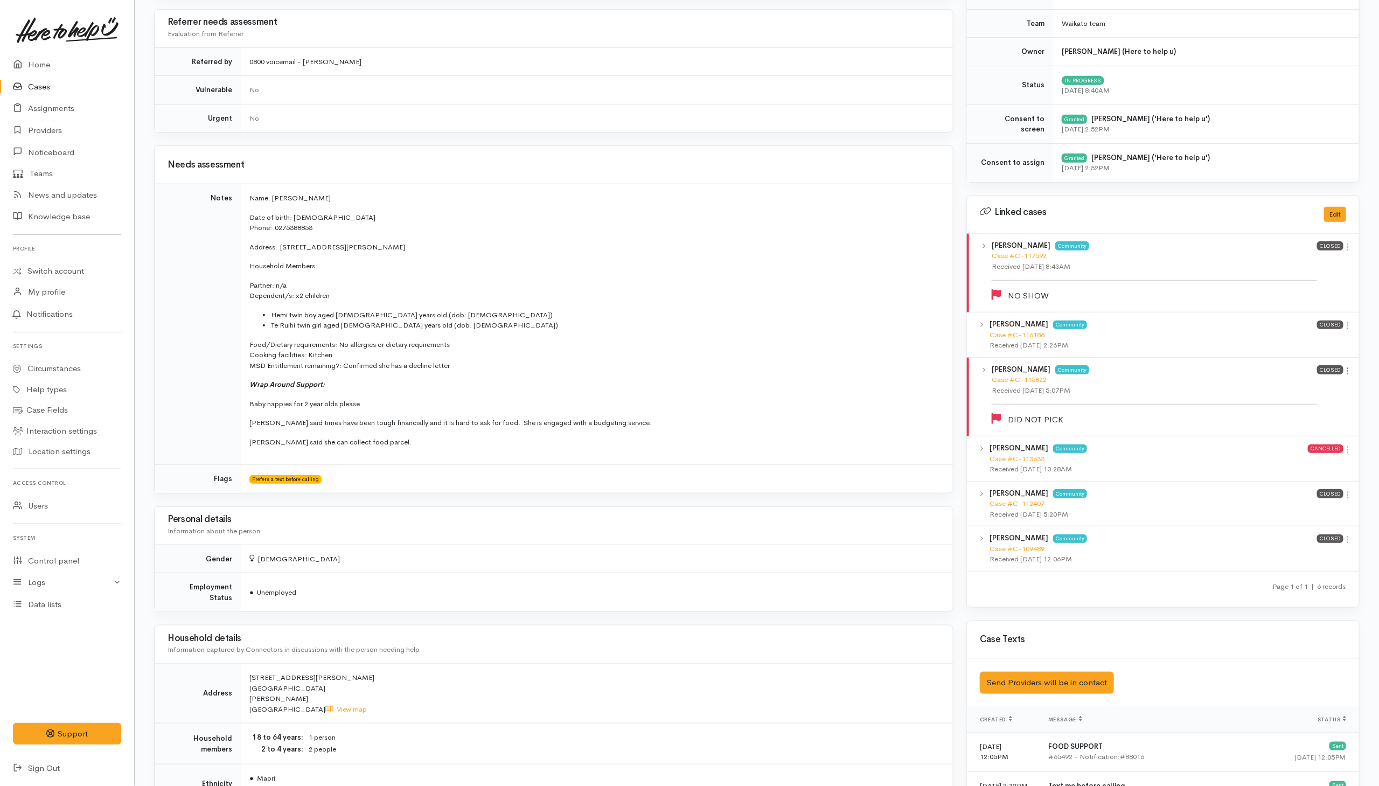
click at [1348, 373] on icon at bounding box center [1347, 370] width 9 height 9
click at [1301, 396] on link "View case" at bounding box center [1310, 390] width 85 height 17
drag, startPoint x: 1348, startPoint y: 256, endPoint x: 1340, endPoint y: 261, distance: 9.9
click at [1348, 252] on icon at bounding box center [1347, 246] width 9 height 9
click at [1293, 271] on link "View case" at bounding box center [1310, 267] width 85 height 17
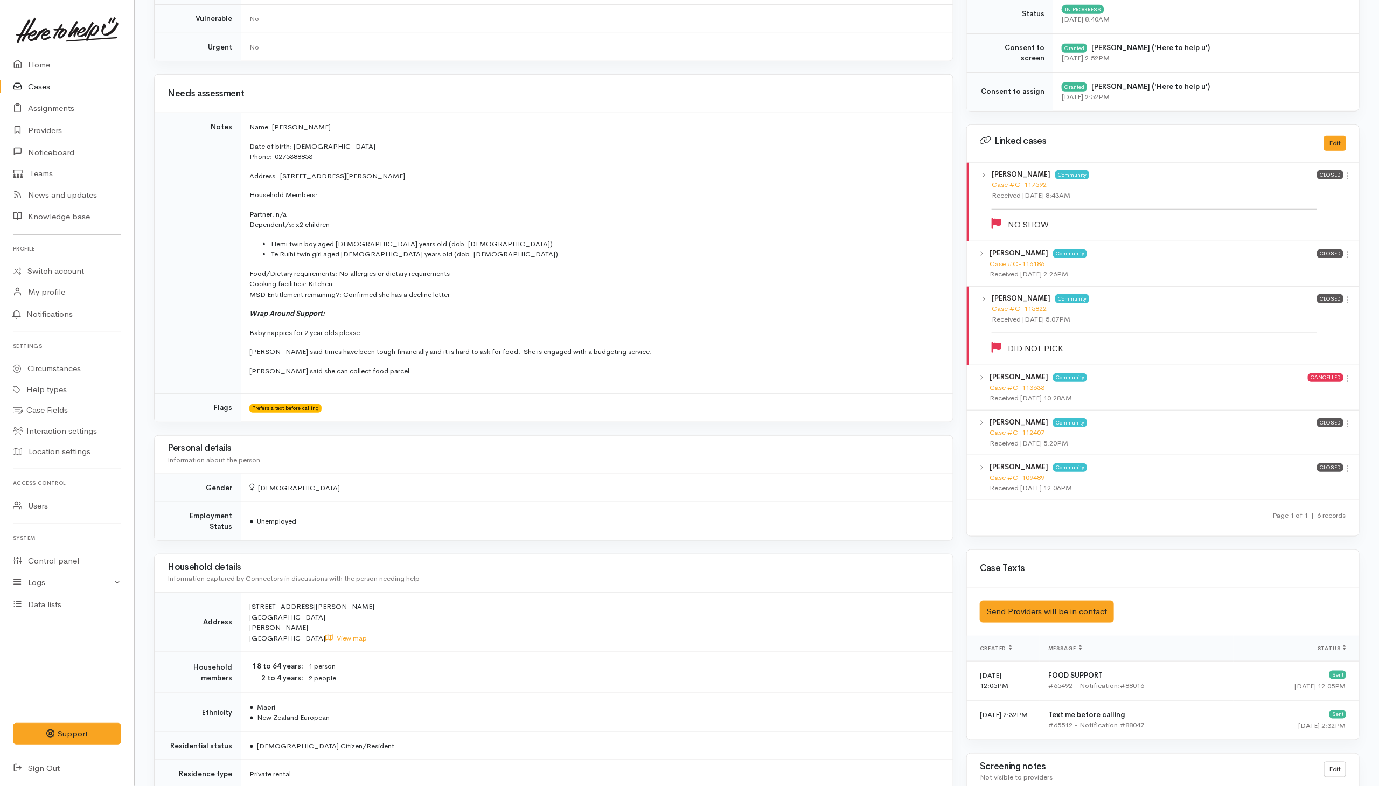
scroll to position [0, 0]
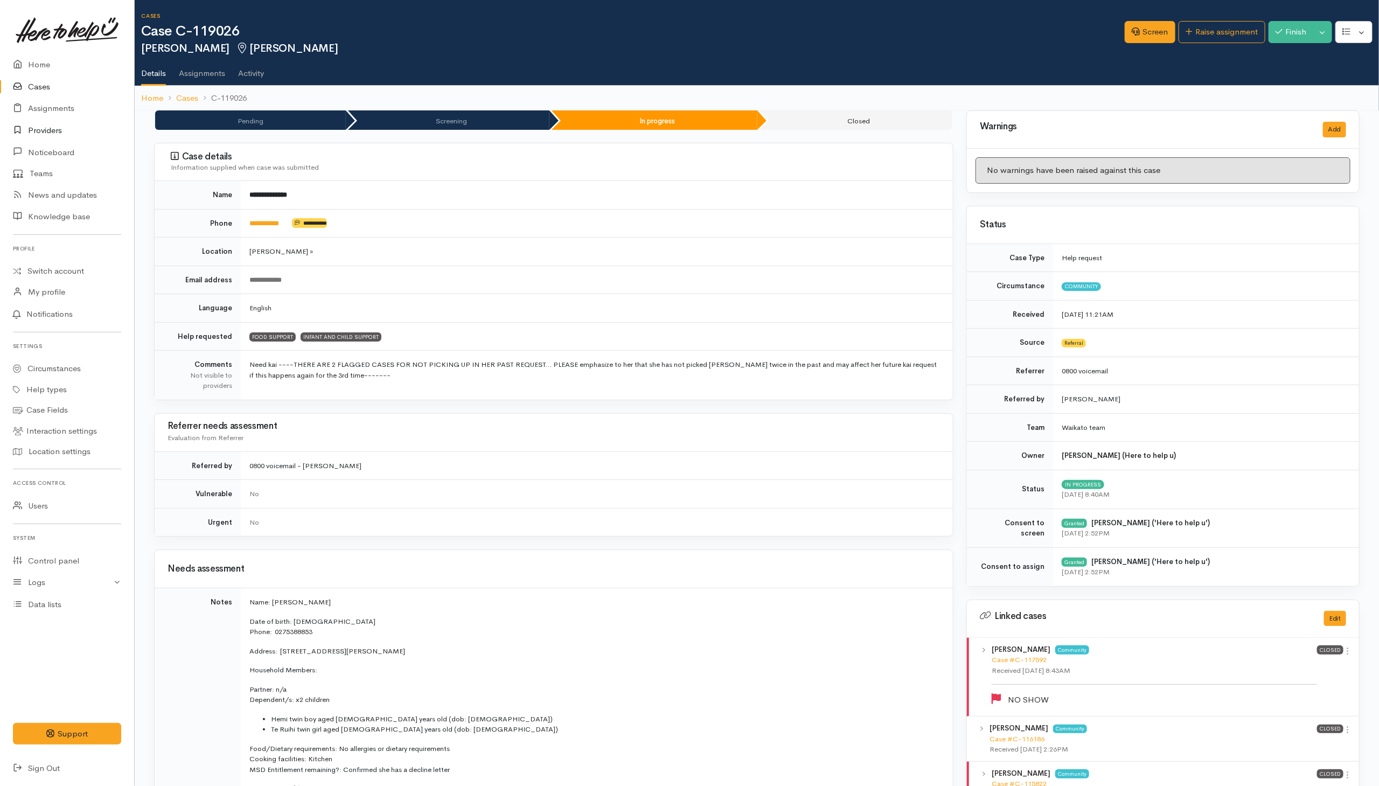
click at [58, 131] on link "Providers" at bounding box center [67, 131] width 134 height 22
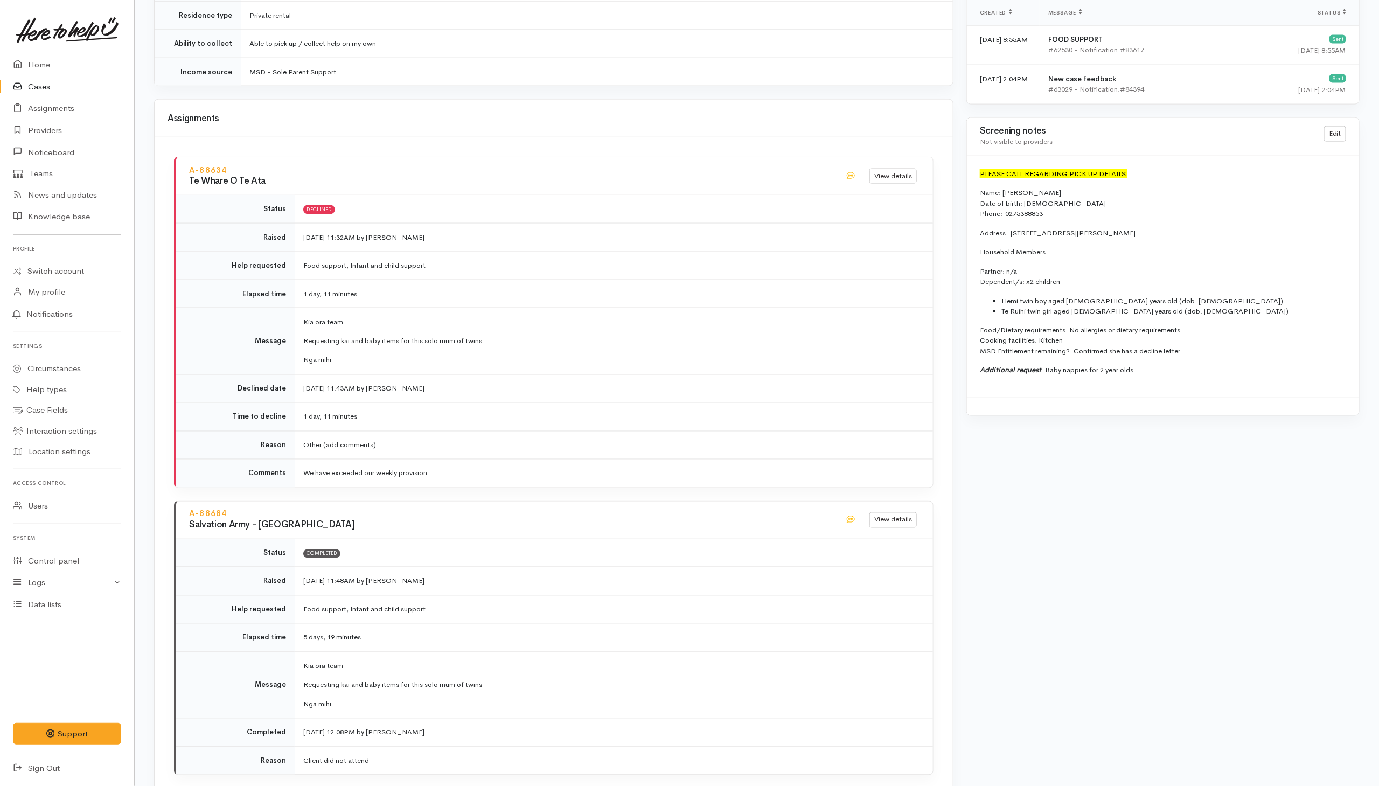
scroll to position [1131, 0]
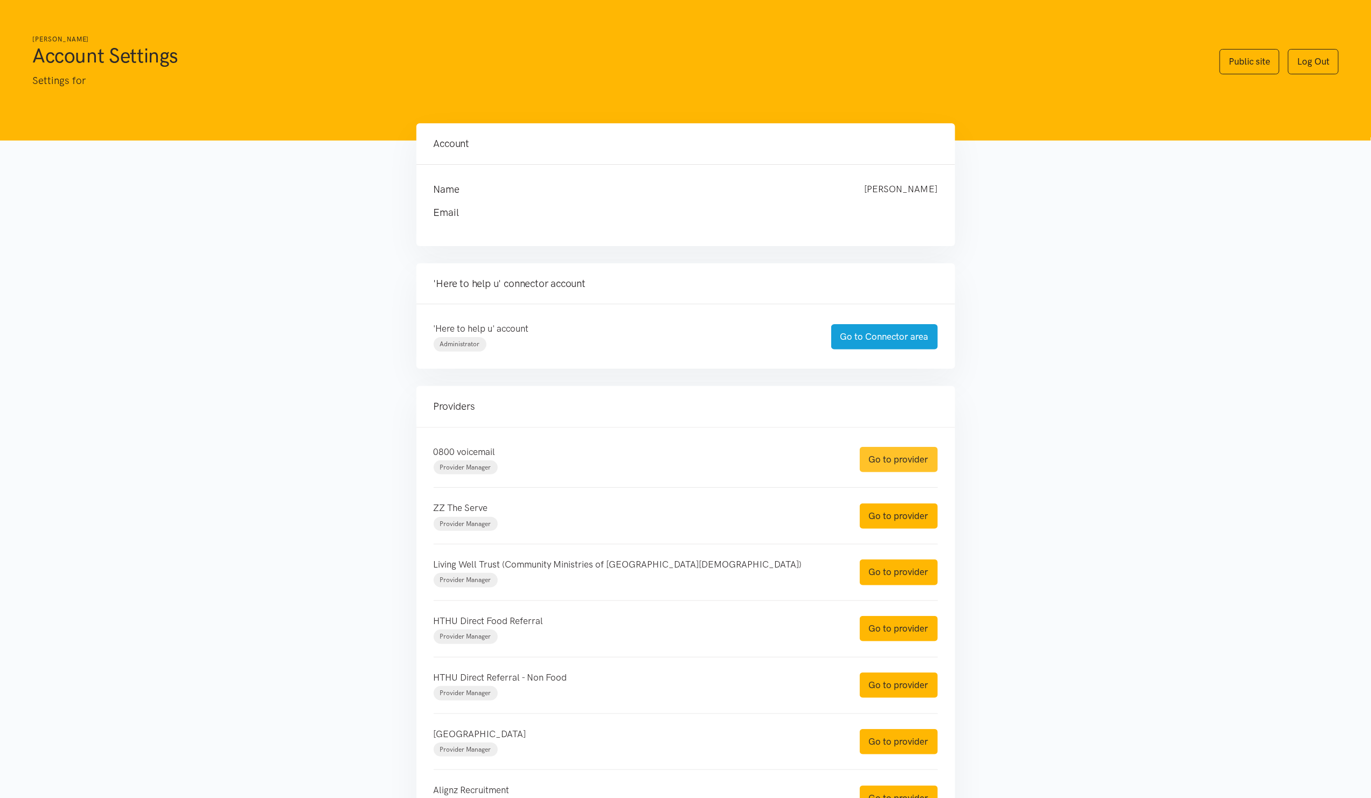
click at [893, 466] on link "Go to provider" at bounding box center [899, 459] width 78 height 25
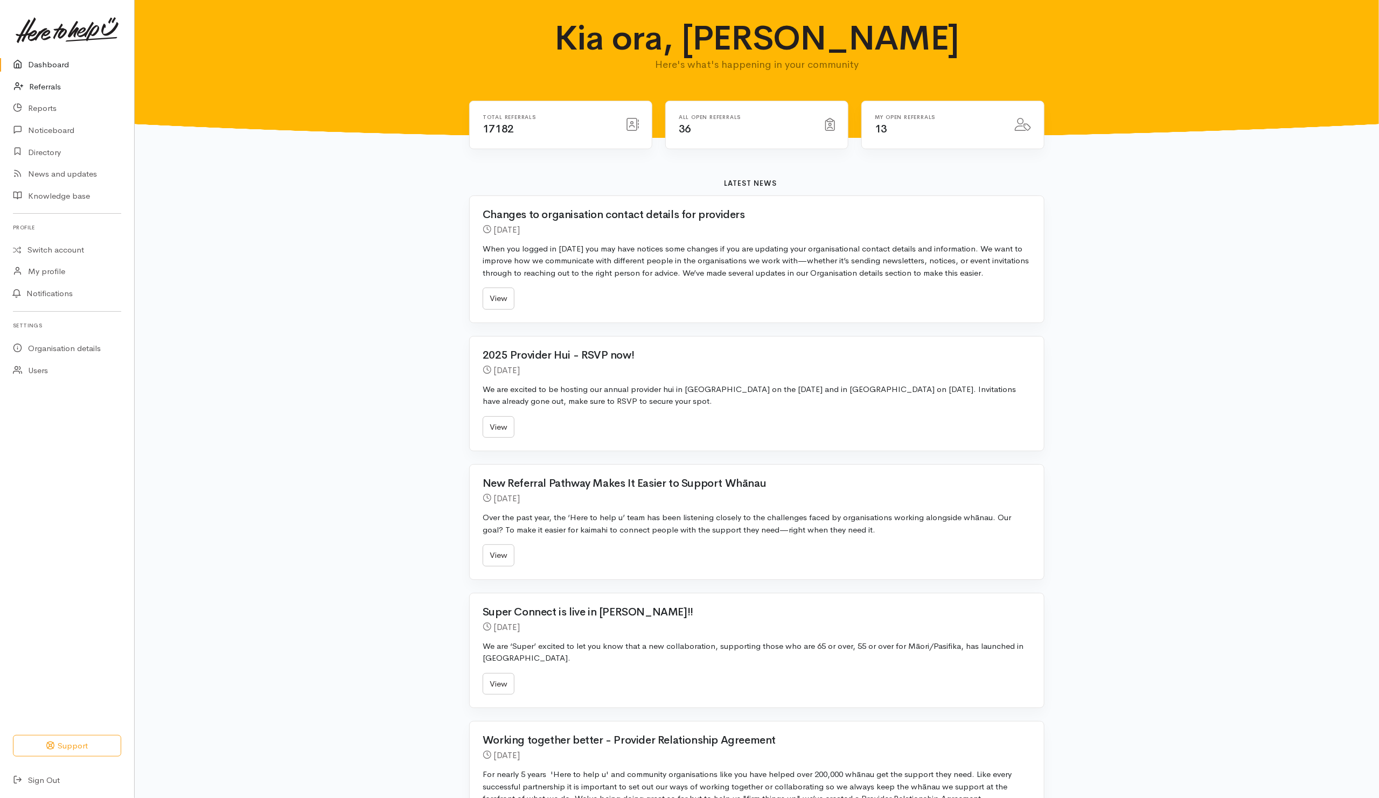
click at [40, 84] on link "Referrals" at bounding box center [67, 87] width 134 height 22
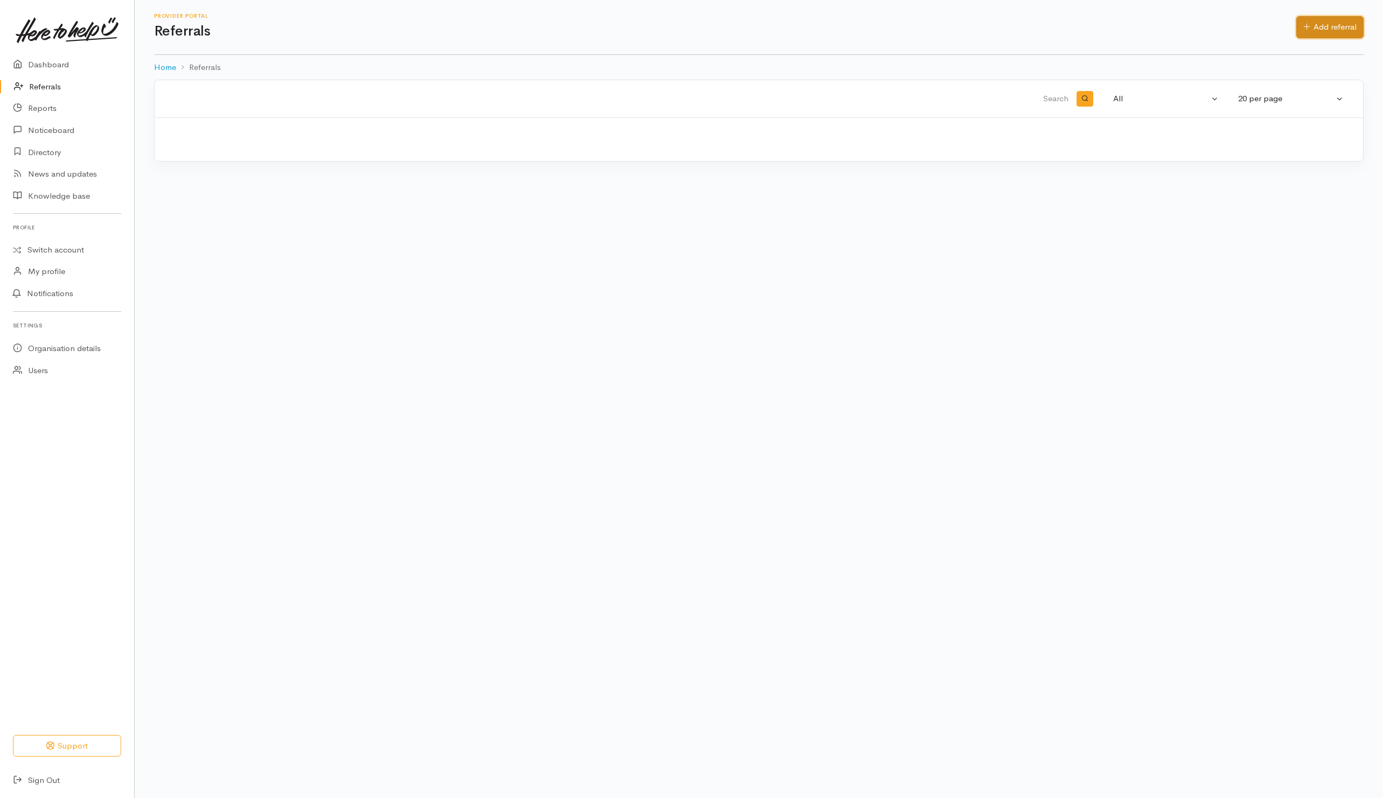
click at [1336, 28] on link "Add referral" at bounding box center [1330, 27] width 67 height 22
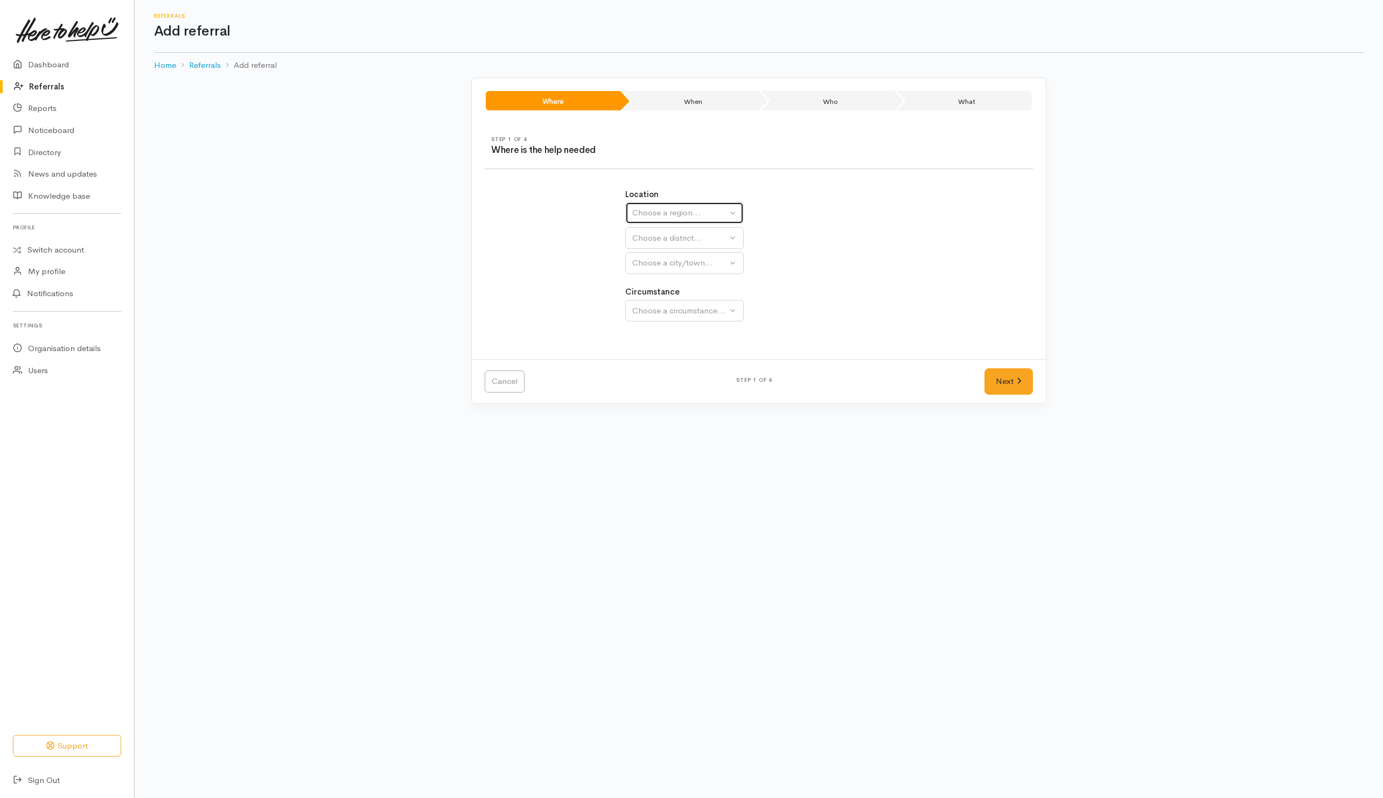
click at [684, 211] on div "Choose a region..." at bounding box center [679, 213] width 95 height 12
click at [666, 282] on span "Waikato" at bounding box center [681, 281] width 85 height 12
select select "3"
select select
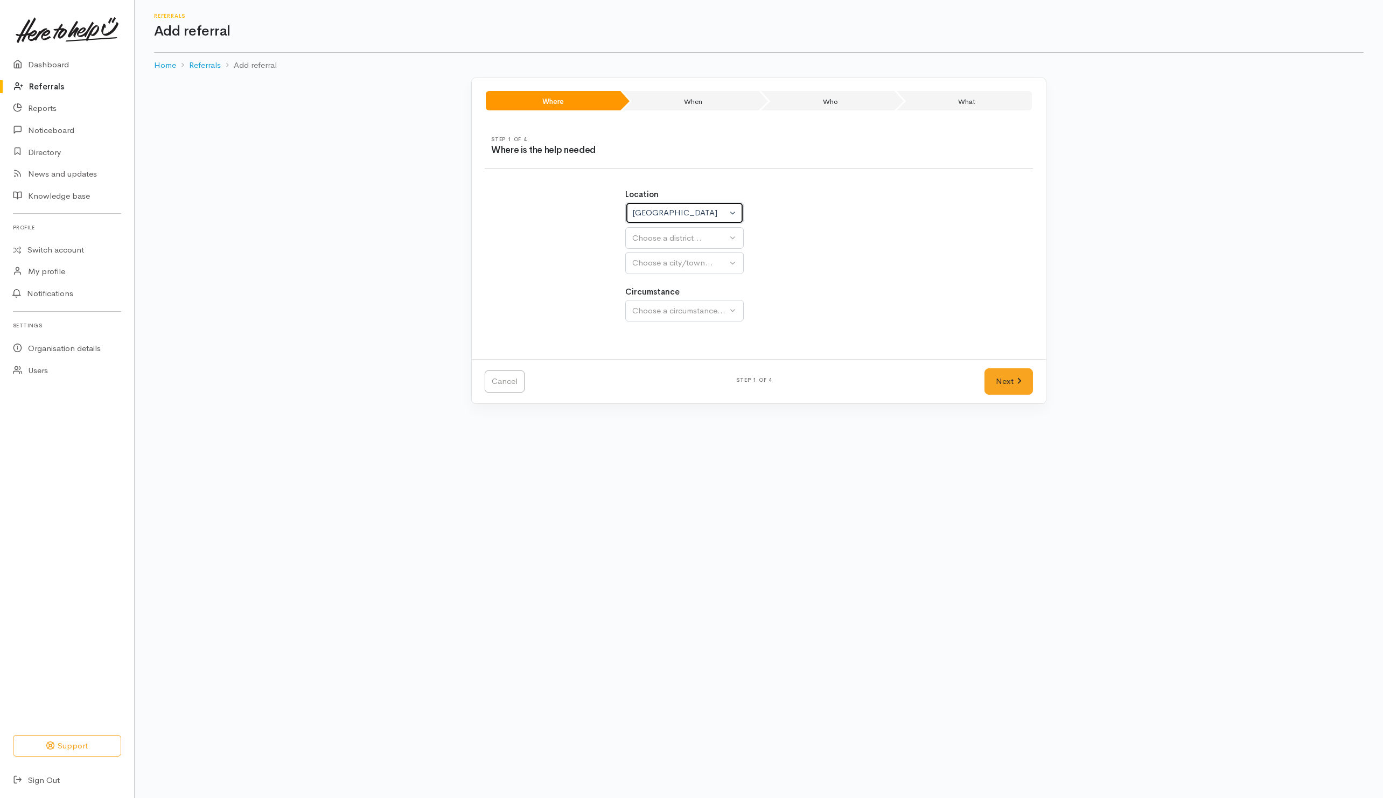
select select
click at [668, 244] on div "Choose a district..." at bounding box center [707, 238] width 151 height 12
click at [652, 333] on link "[PERSON_NAME]" at bounding box center [713, 339] width 174 height 17
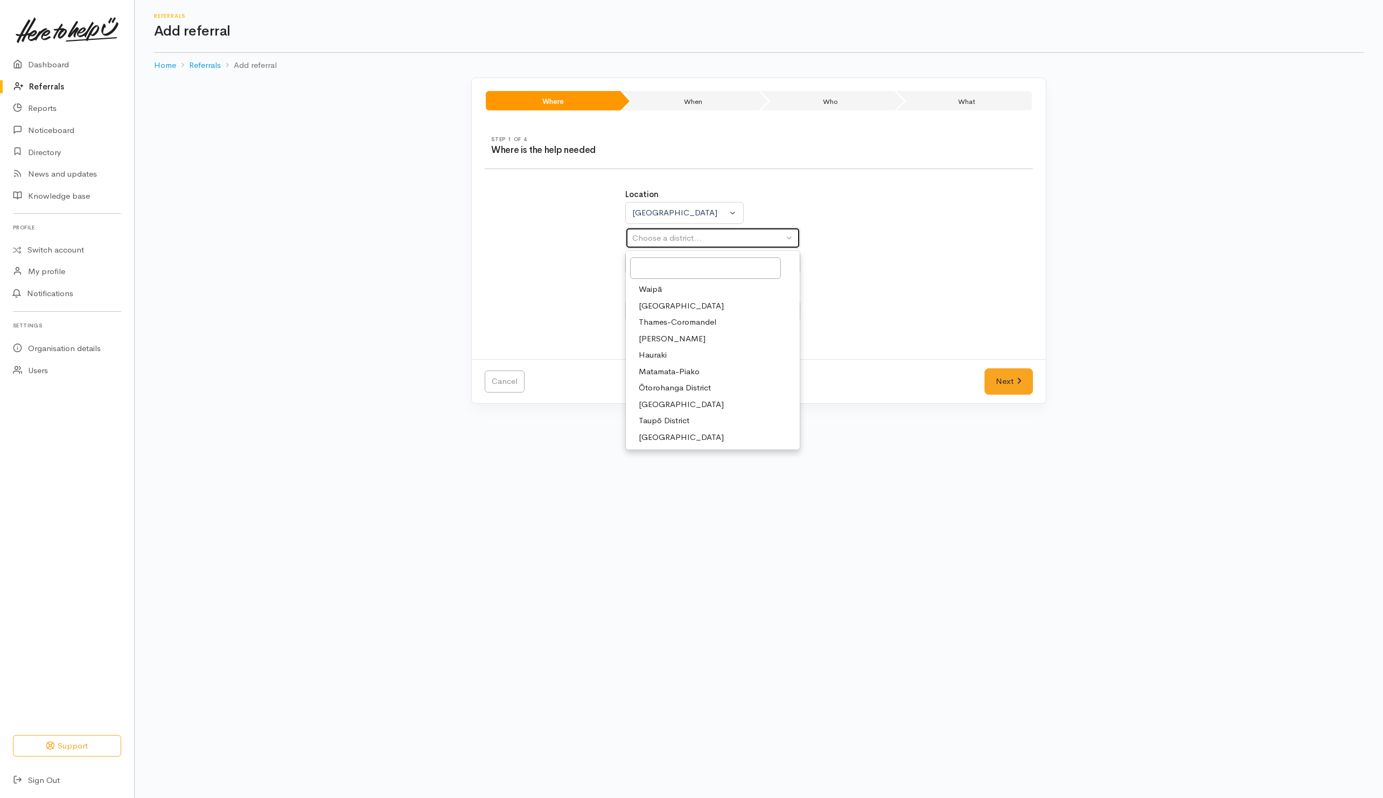
select select "4"
select select
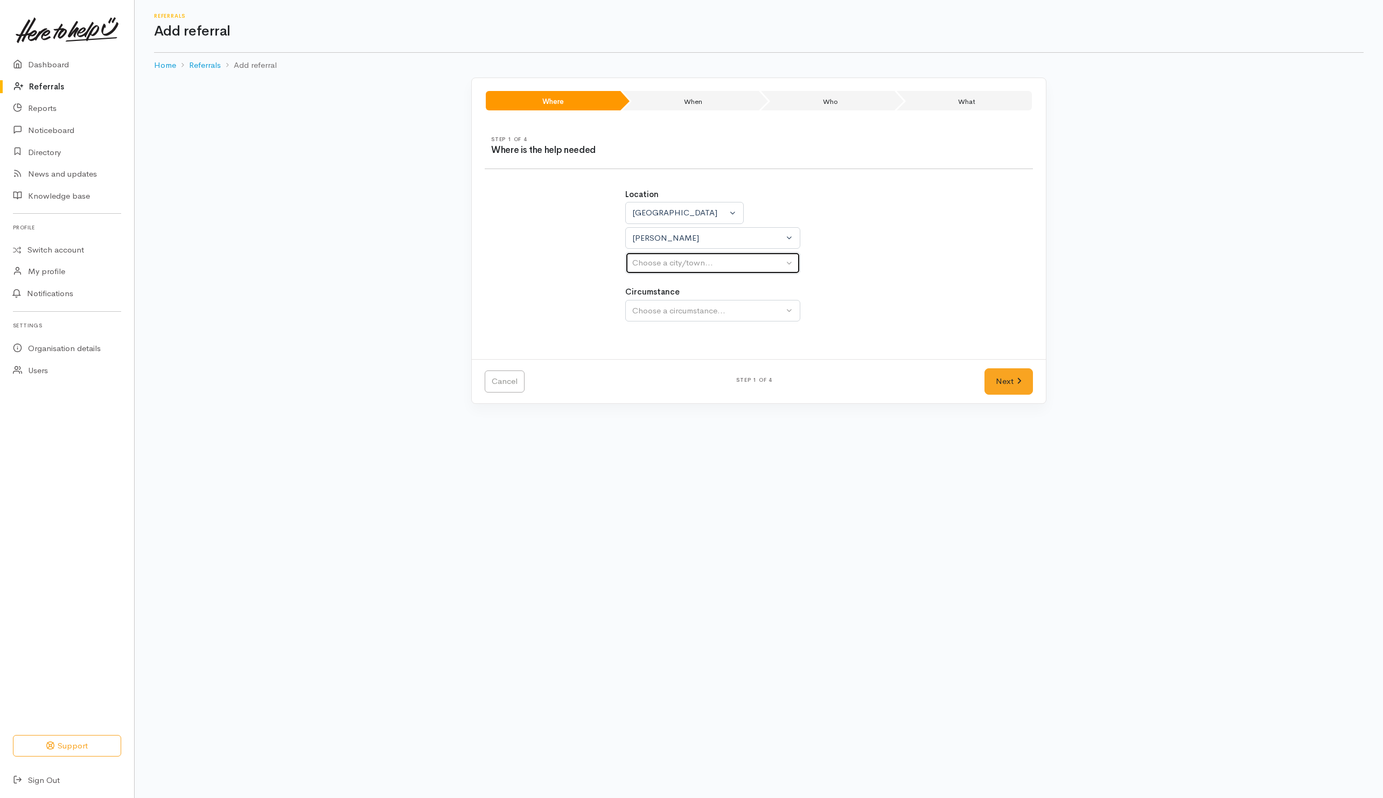
click at [655, 265] on div "Choose a city/town..." at bounding box center [707, 263] width 151 height 12
click at [655, 320] on span "[PERSON_NAME]" at bounding box center [672, 315] width 67 height 12
select select "1"
click at [657, 312] on div "Choose a circumstance..." at bounding box center [707, 311] width 151 height 12
drag, startPoint x: 662, startPoint y: 359, endPoint x: 803, endPoint y: 357, distance: 141.7
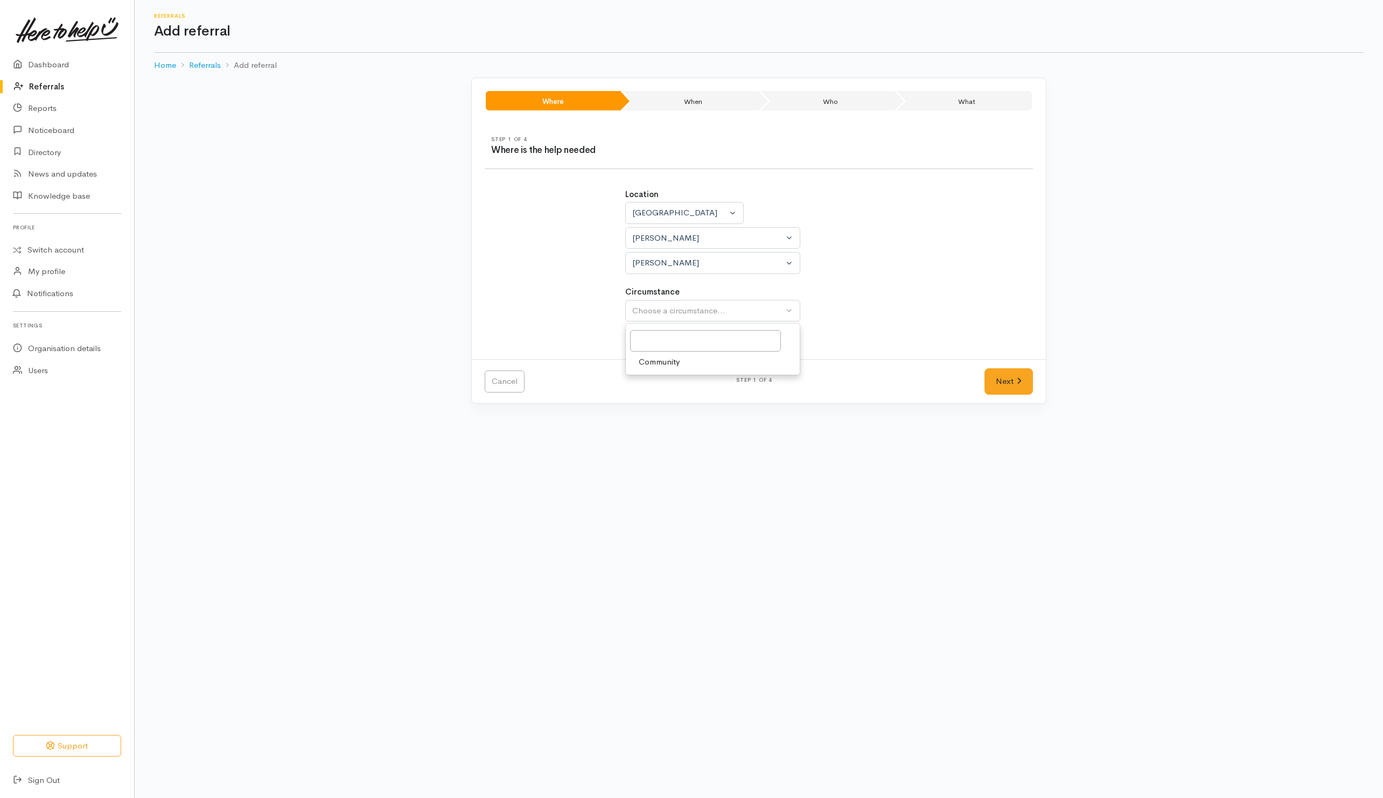
click at [663, 359] on span "Community" at bounding box center [659, 362] width 41 height 12
select select "2"
drag, startPoint x: 1015, startPoint y: 374, endPoint x: 741, endPoint y: 291, distance: 286.3
click at [1015, 375] on link "Next" at bounding box center [1009, 381] width 48 height 26
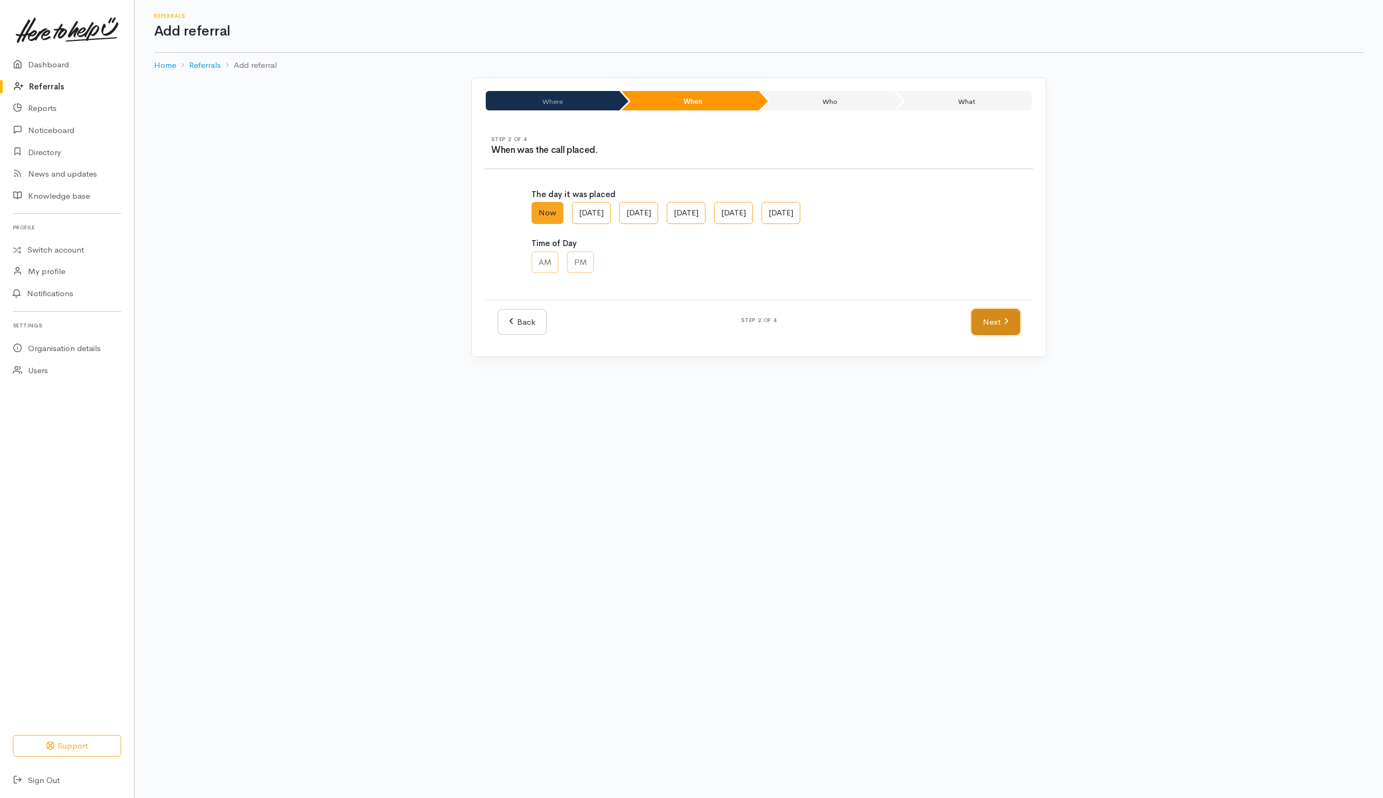
click at [990, 314] on link "Next" at bounding box center [996, 322] width 48 height 26
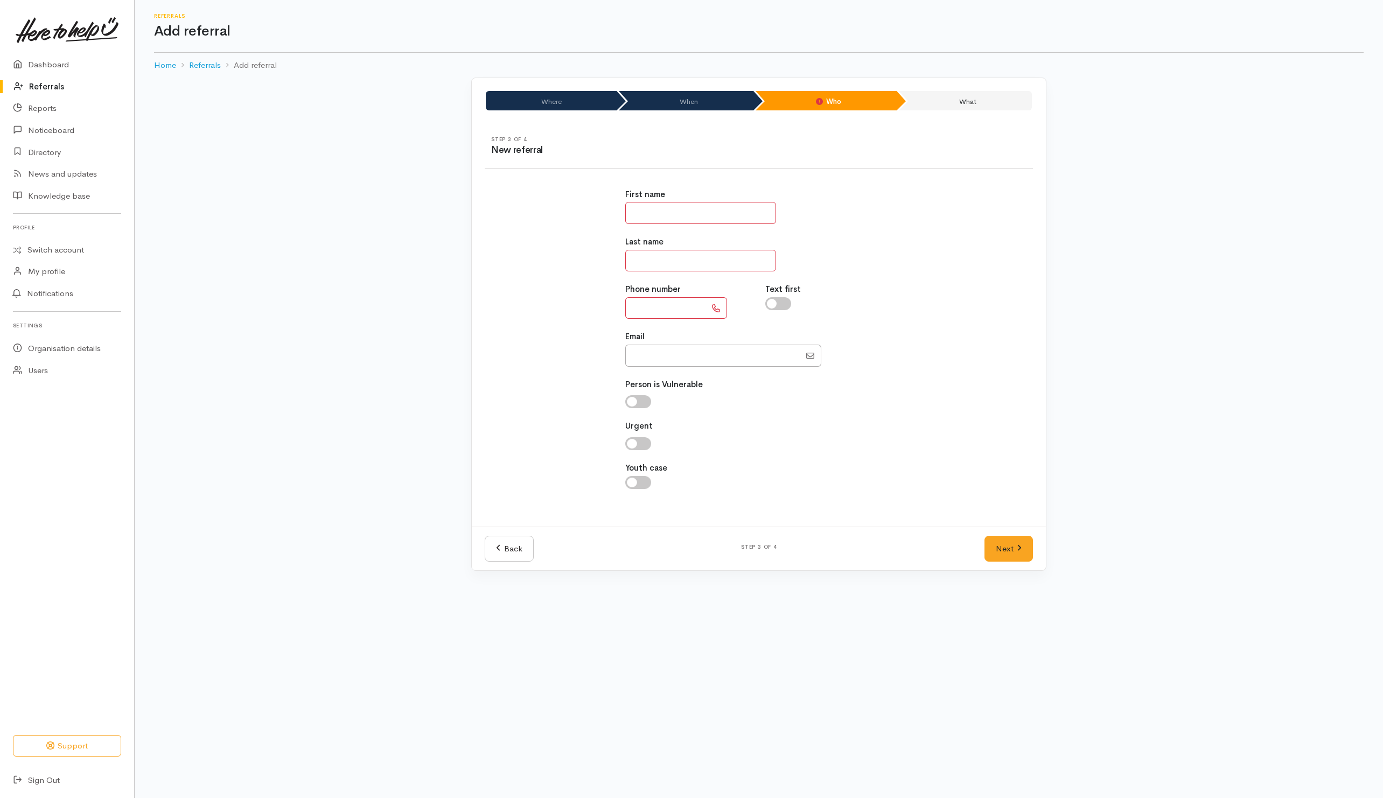
drag, startPoint x: 683, startPoint y: 207, endPoint x: 683, endPoint y: 196, distance: 11.3
click at [683, 203] on input "text" at bounding box center [700, 213] width 151 height 22
type input "********"
type input "*****"
type input "**********"
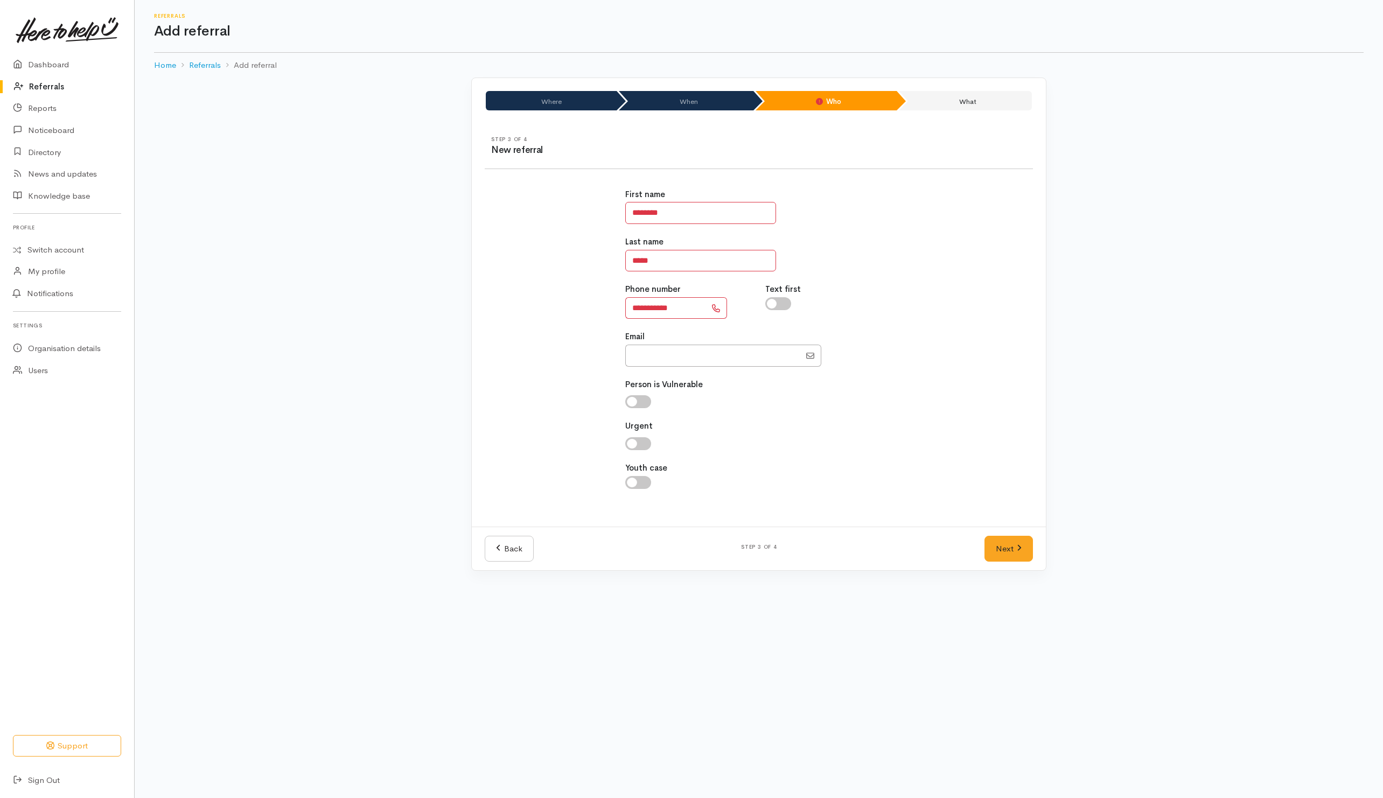
click at [779, 303] on input "checkbox" at bounding box center [778, 303] width 26 height 13
checkbox input "true"
click at [905, 301] on div "**********" at bounding box center [758, 345] width 561 height 338
click at [998, 552] on link "Next" at bounding box center [1009, 549] width 48 height 26
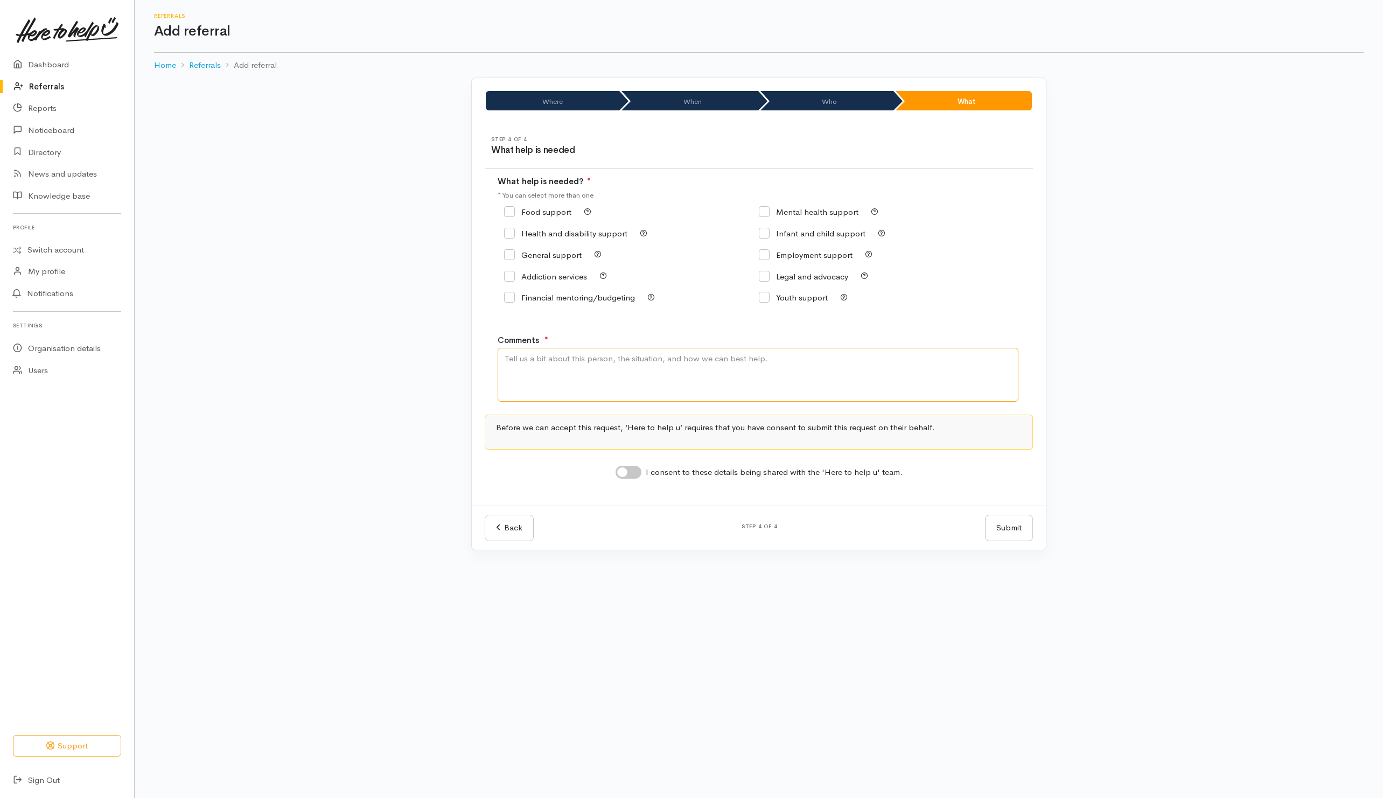
drag, startPoint x: 722, startPoint y: 385, endPoint x: 751, endPoint y: 371, distance: 32.3
click at [751, 371] on textarea "Comments" at bounding box center [758, 375] width 521 height 54
type textarea "Need kai"
click at [532, 206] on div "Food support" at bounding box center [631, 212] width 255 height 15
click at [532, 211] on input "Food support" at bounding box center [537, 212] width 67 height 8
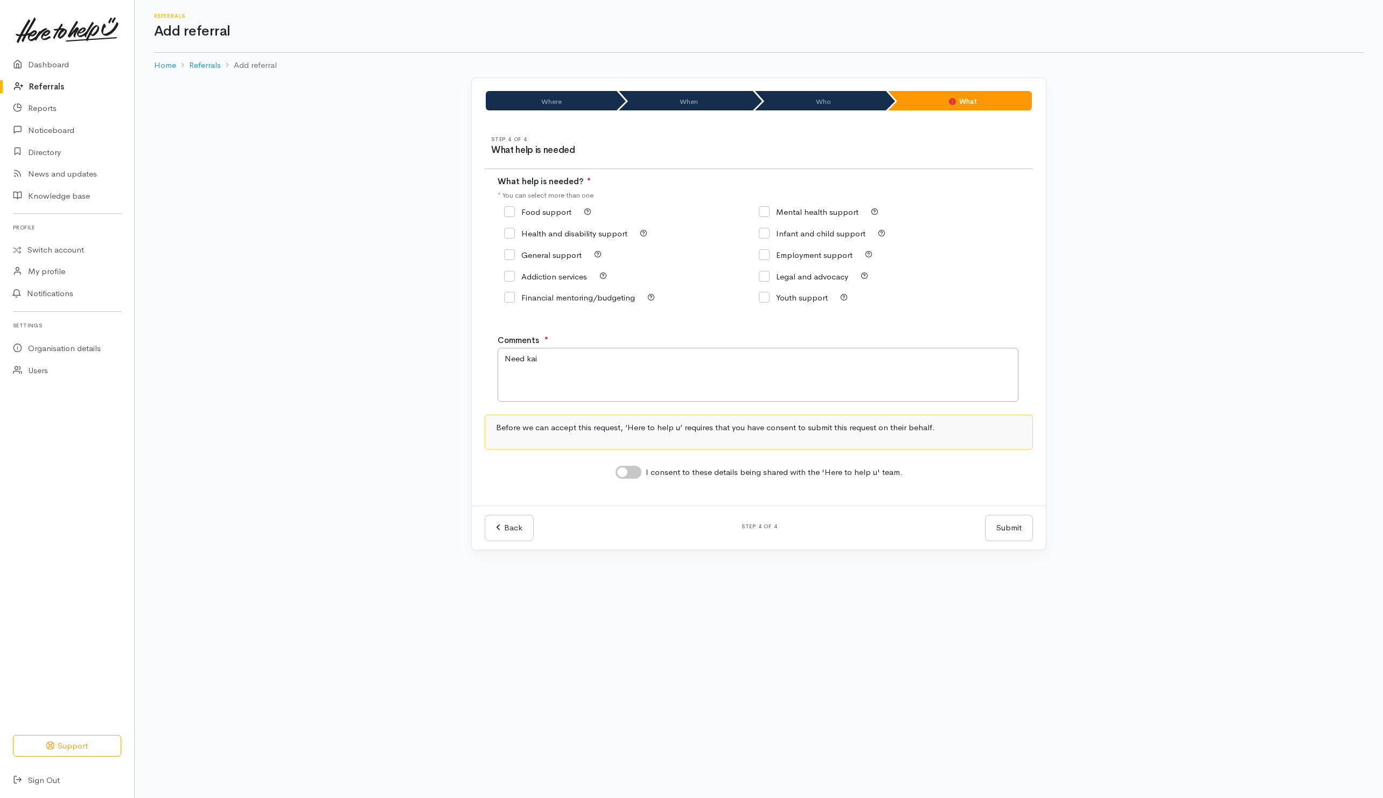
checkbox input "true"
click at [639, 474] on input "I consent to these details being shared with the 'Here to help u' team." at bounding box center [629, 472] width 26 height 13
checkbox input "true"
click at [990, 532] on button "Submit" at bounding box center [1009, 528] width 48 height 26
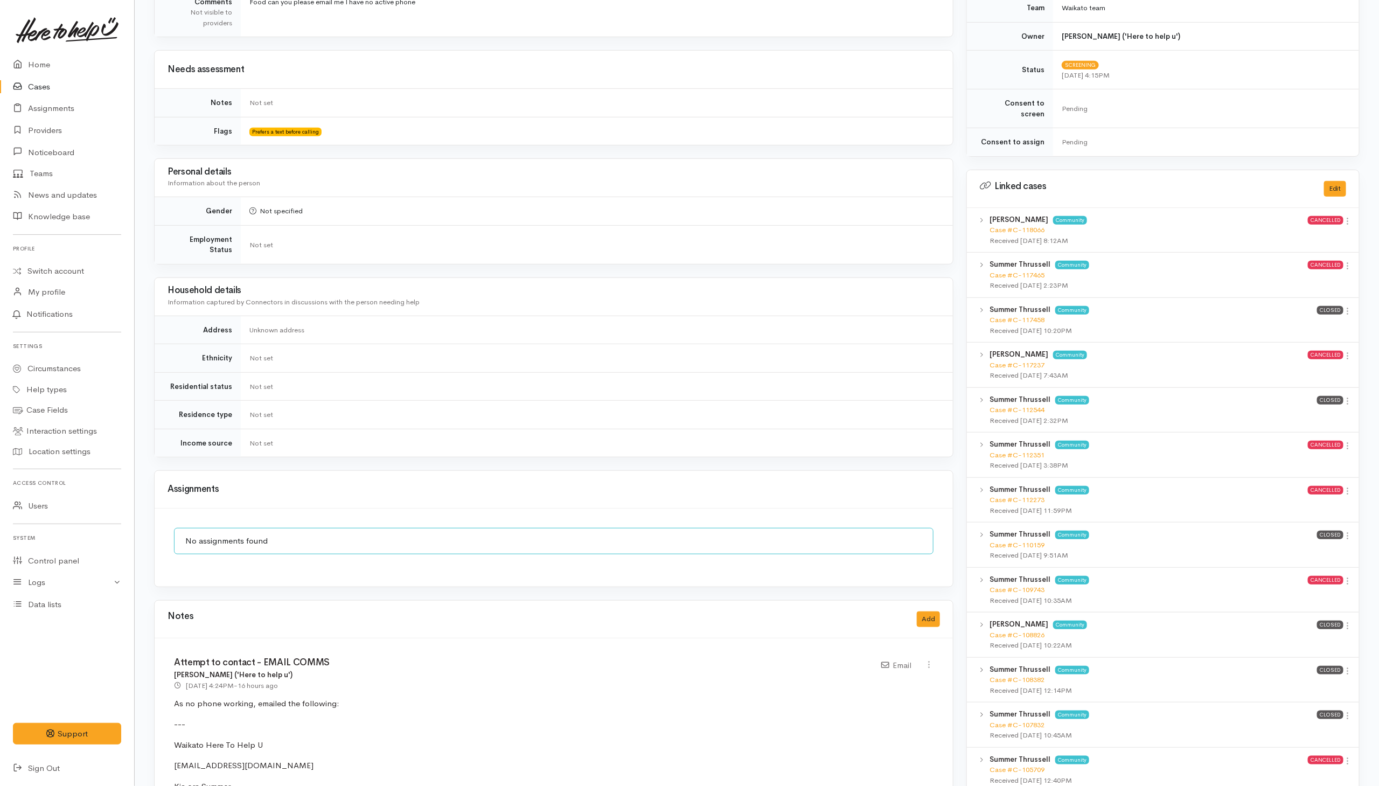
scroll to position [556, 0]
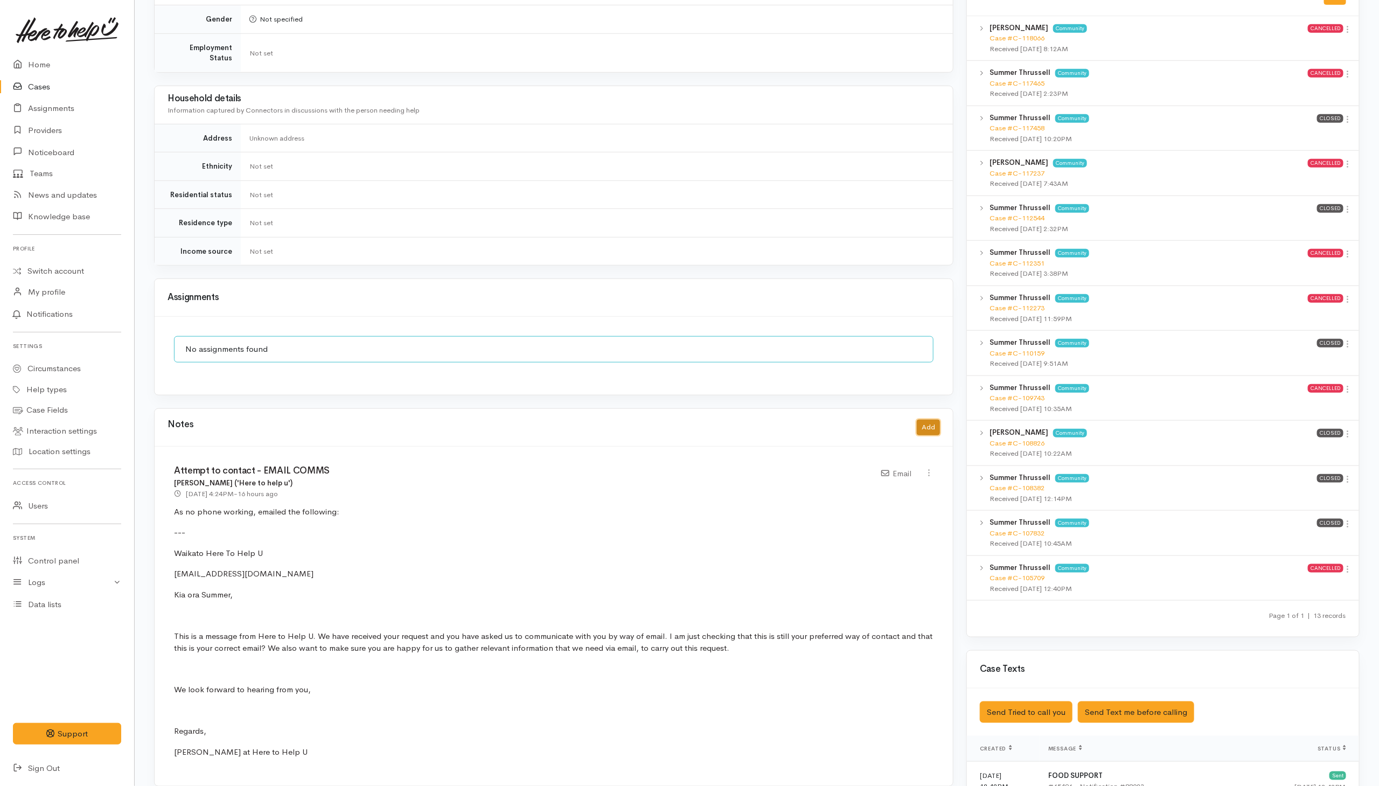
click at [927, 428] on button "Add" at bounding box center [928, 428] width 23 height 16
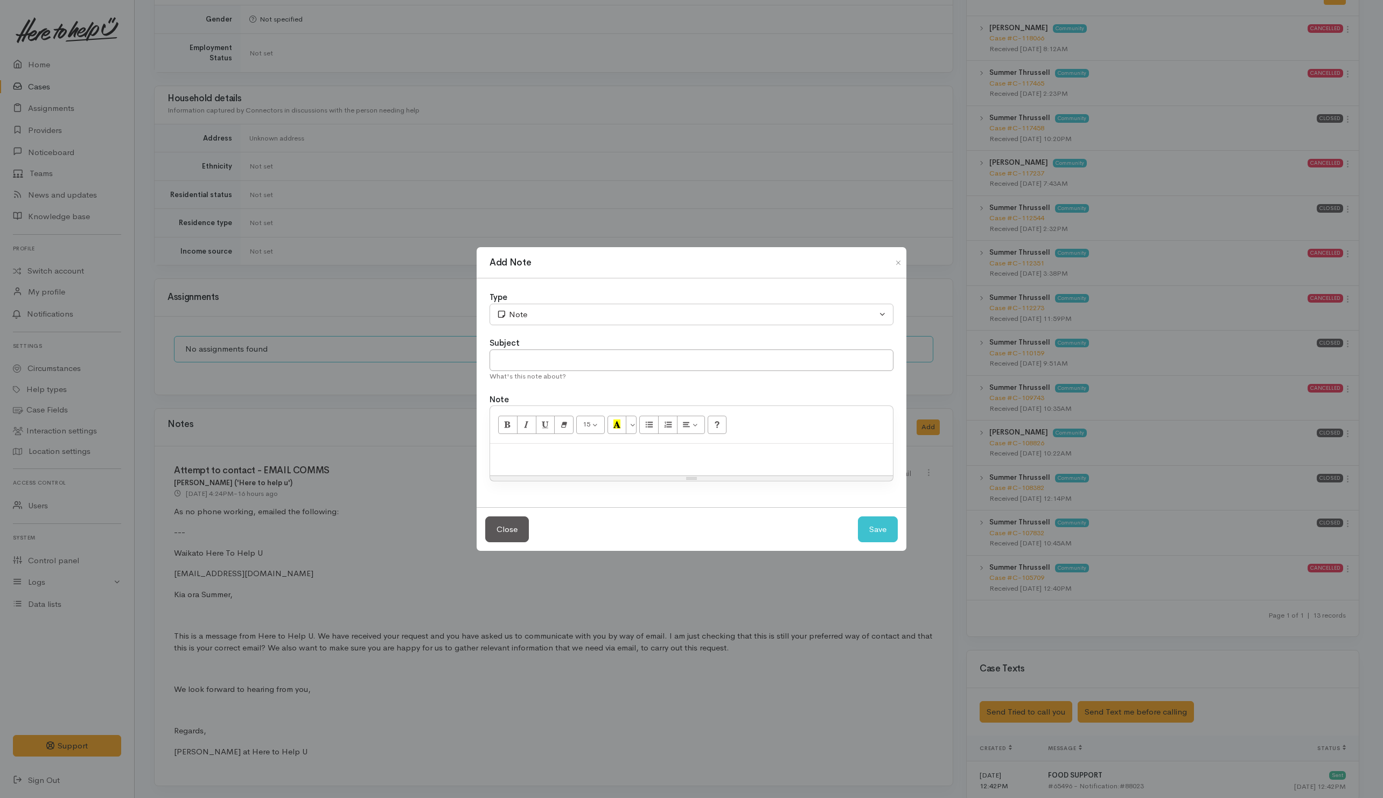
click at [527, 455] on p at bounding box center [692, 455] width 392 height 12
paste div
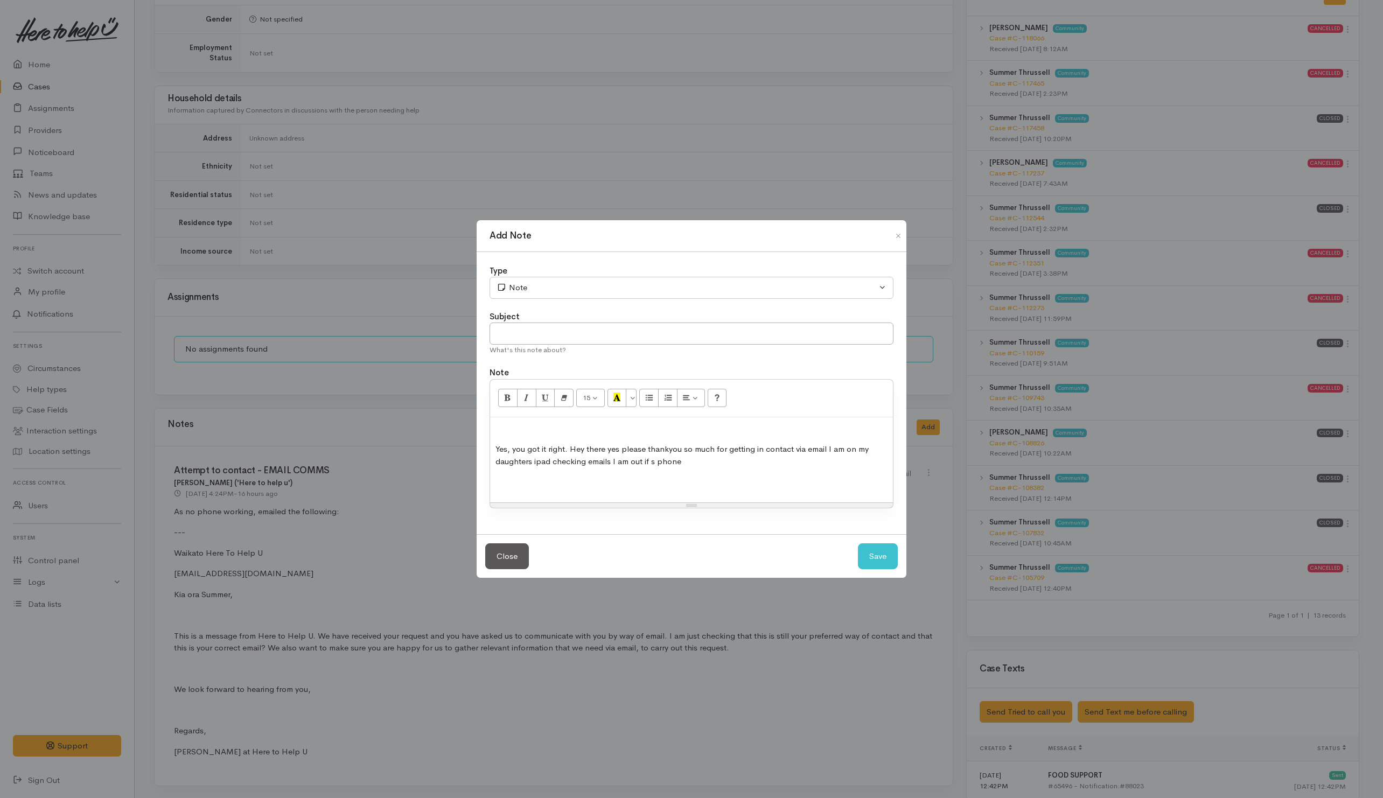
click at [535, 427] on p at bounding box center [692, 429] width 392 height 12
click at [542, 326] on input "text" at bounding box center [692, 334] width 404 height 22
type input "Correspondence"
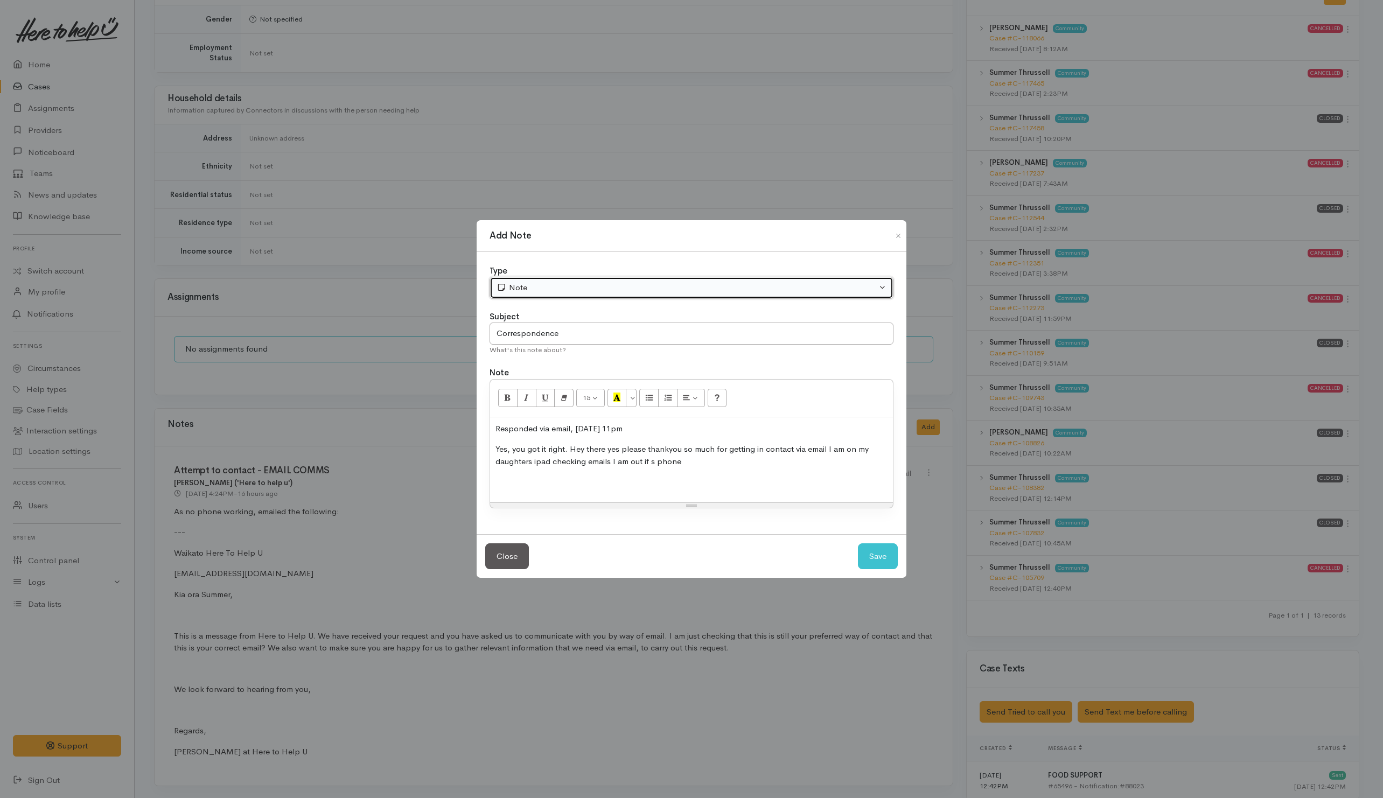
click at [574, 291] on div "Note" at bounding box center [687, 288] width 380 height 12
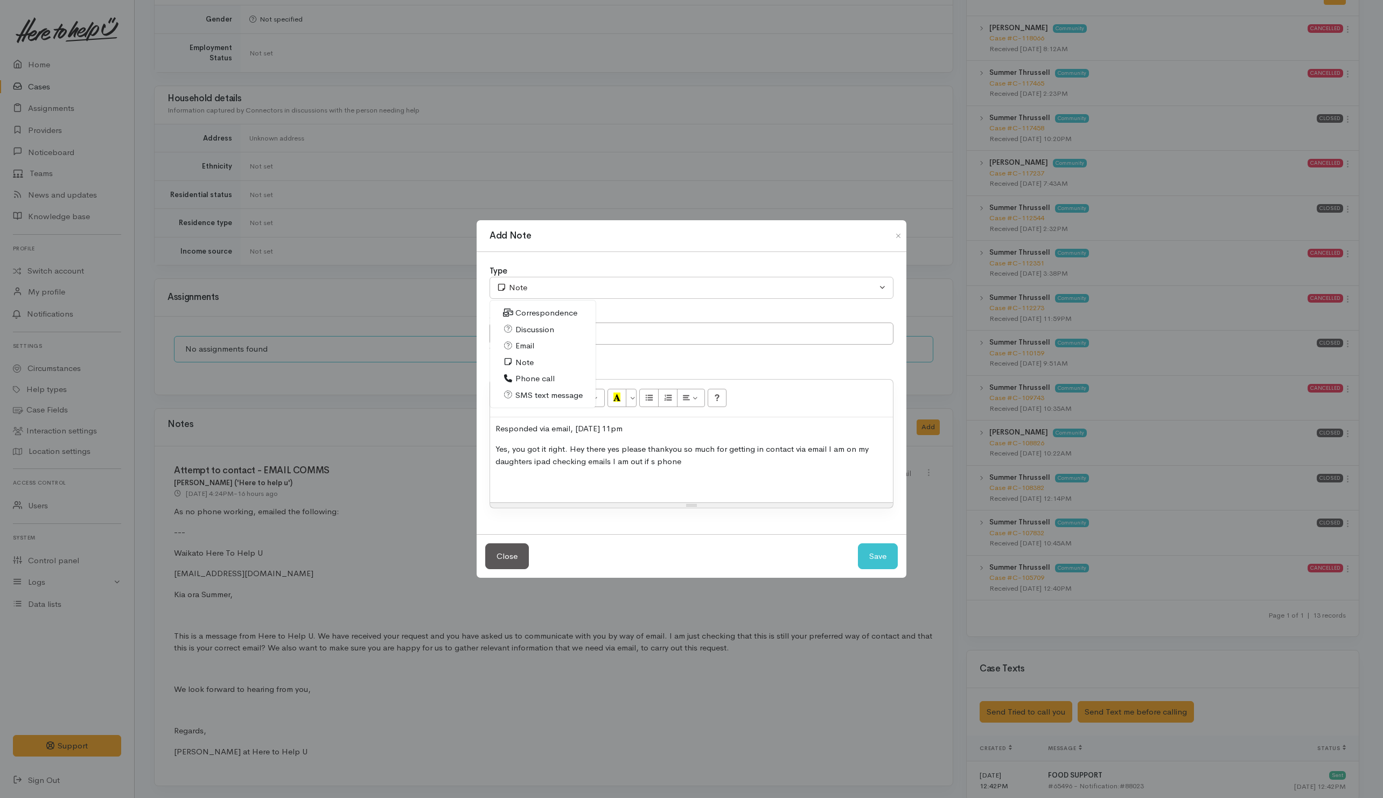
click at [526, 342] on span "Email" at bounding box center [525, 346] width 19 height 12
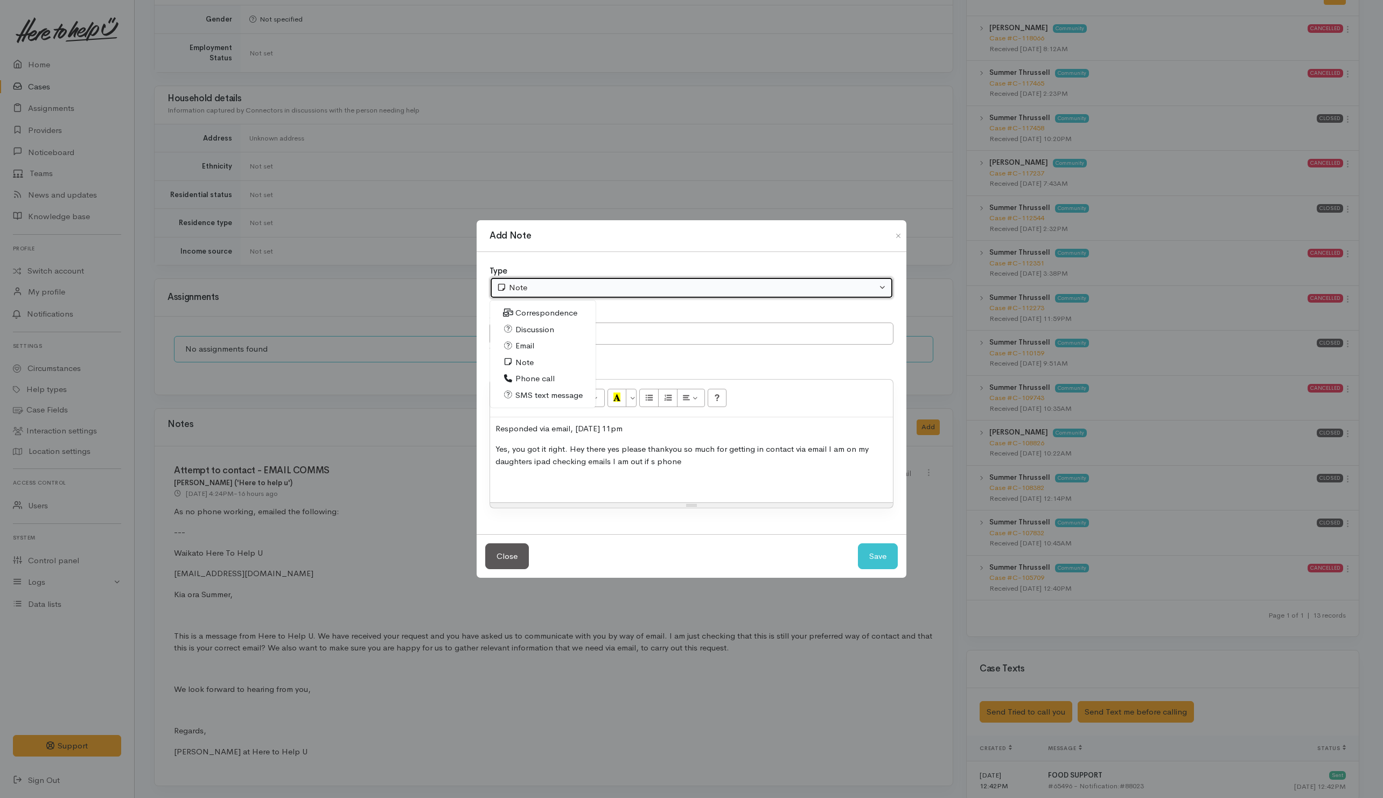
select select "2"
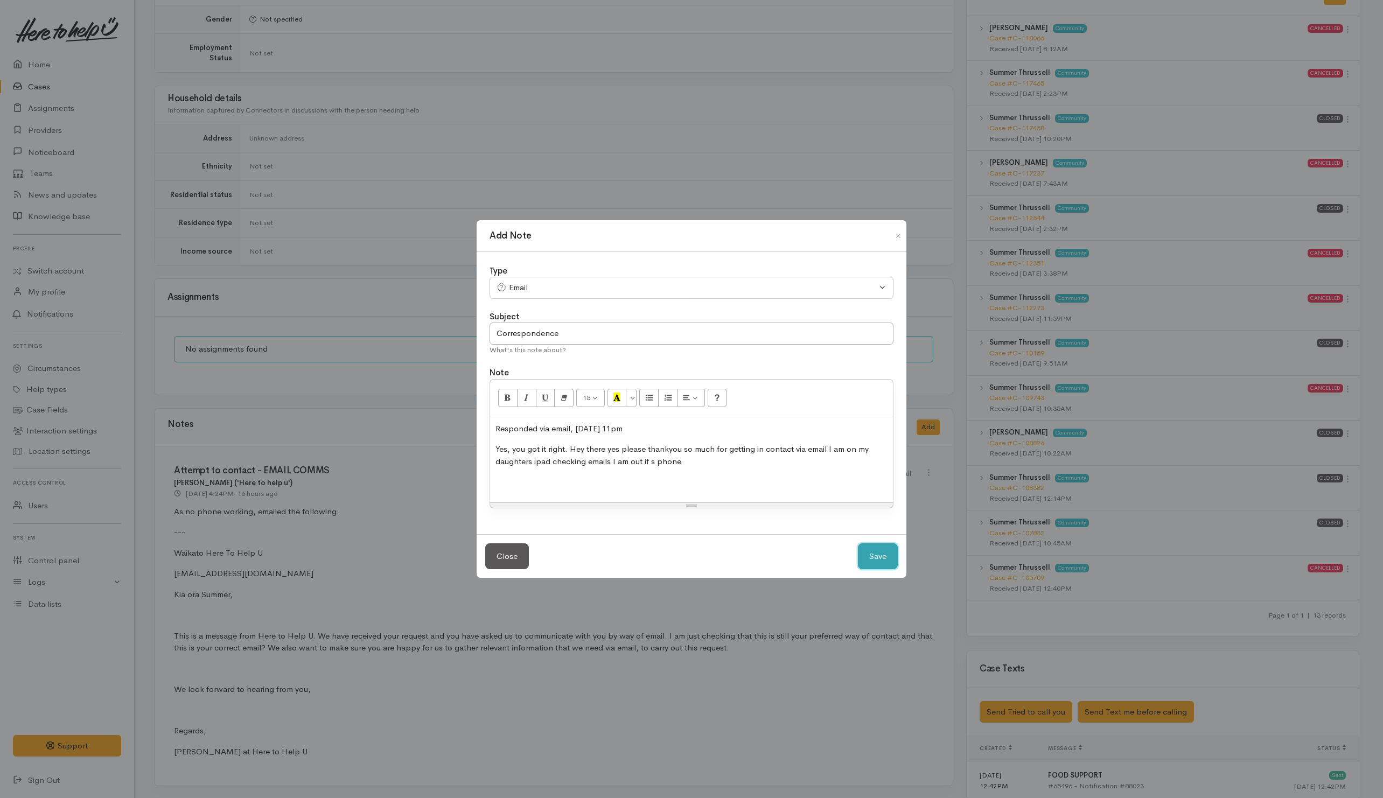
click at [881, 558] on button "Save" at bounding box center [878, 557] width 40 height 26
select select "1"
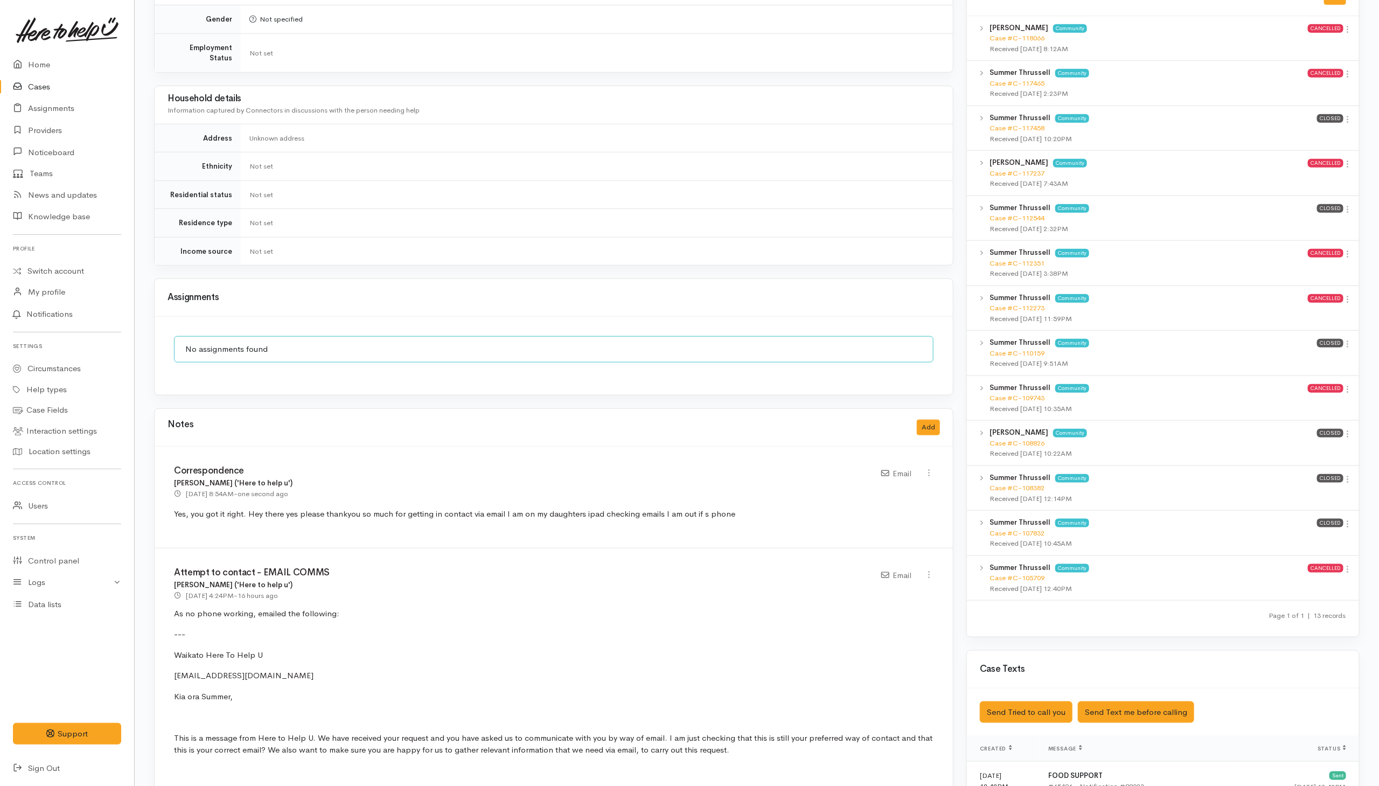
click at [563, 448] on div "Correspondence Helena Kaufononga ('Here to help u') 16 Oct 2025 8:54AM - one se…" at bounding box center [554, 498] width 798 height 102
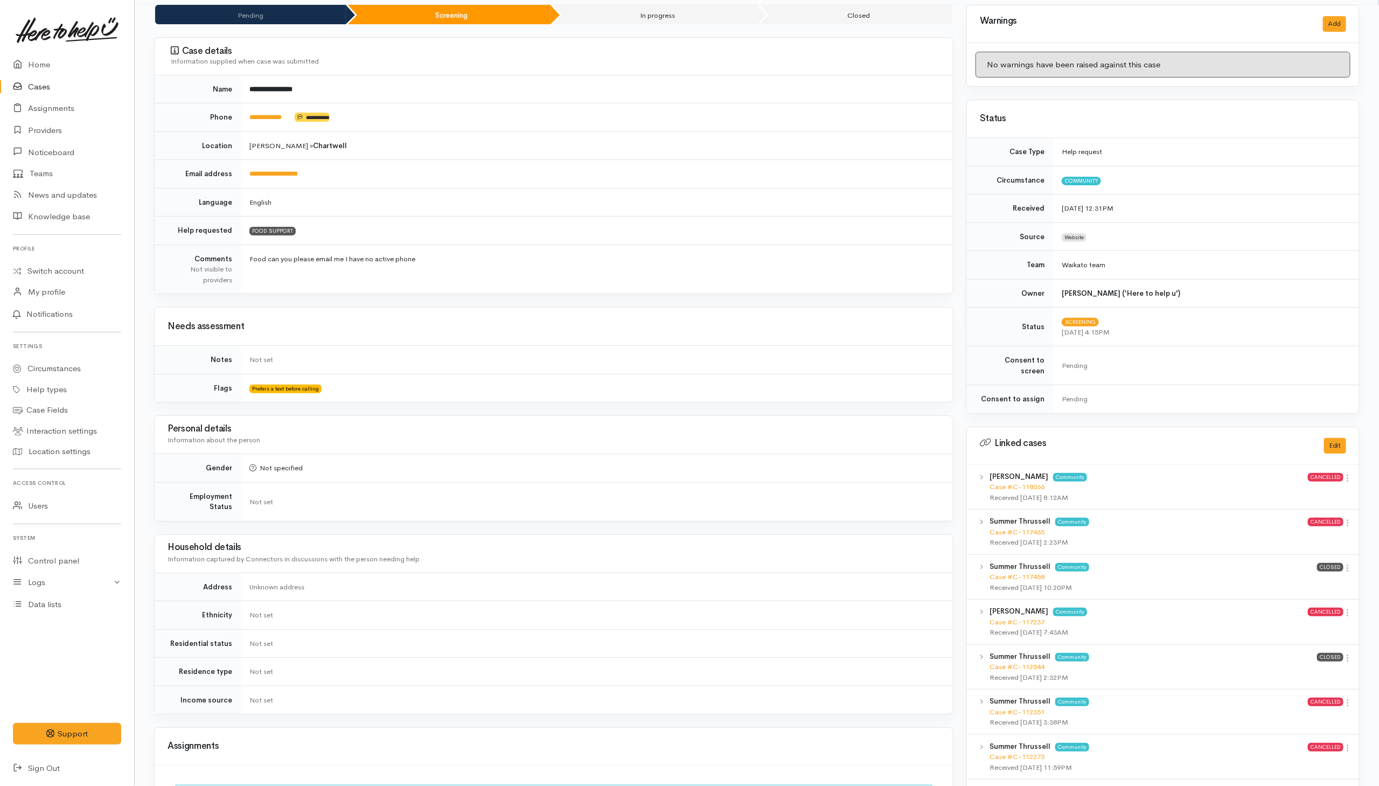
scroll to position [71, 0]
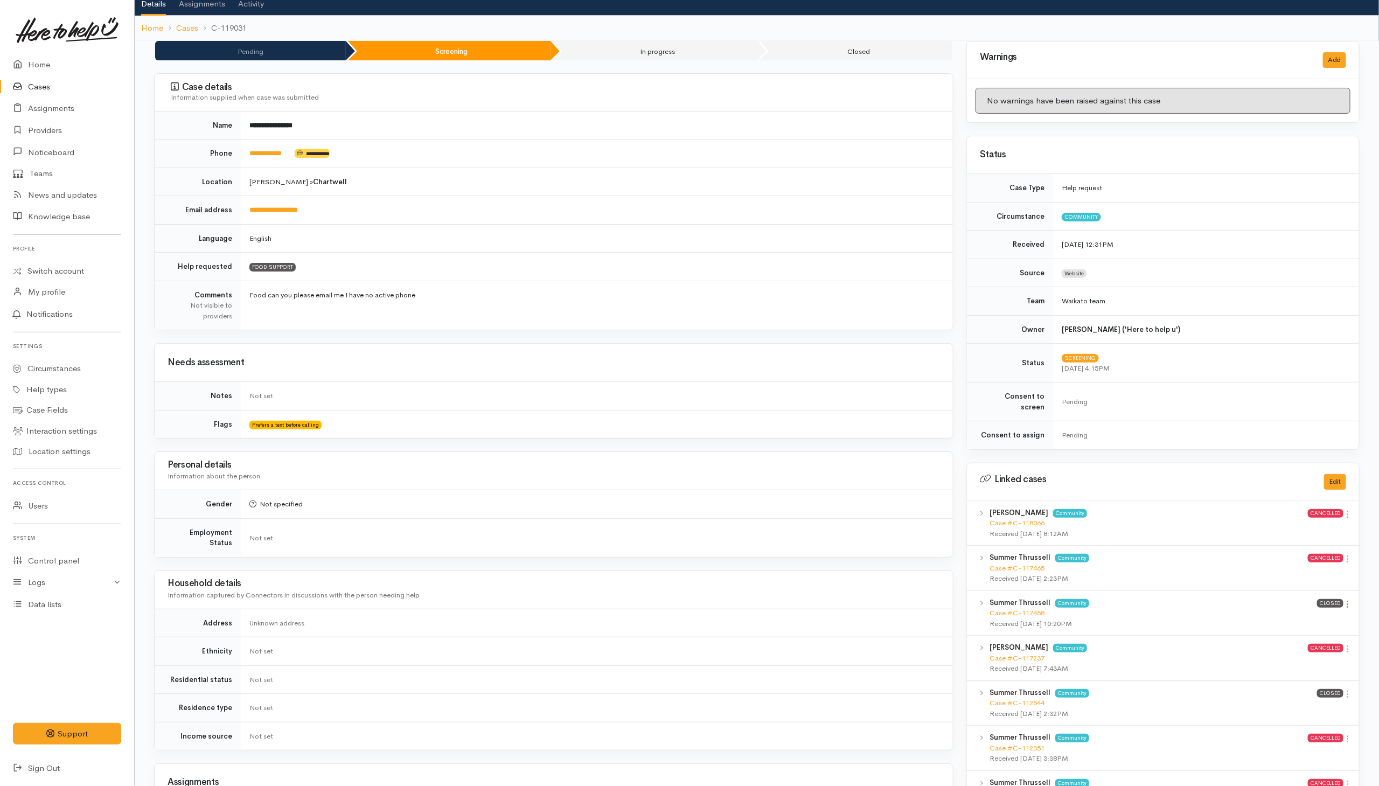
click at [1349, 600] on icon at bounding box center [1347, 604] width 9 height 9
click at [1306, 621] on link "View case" at bounding box center [1310, 624] width 85 height 17
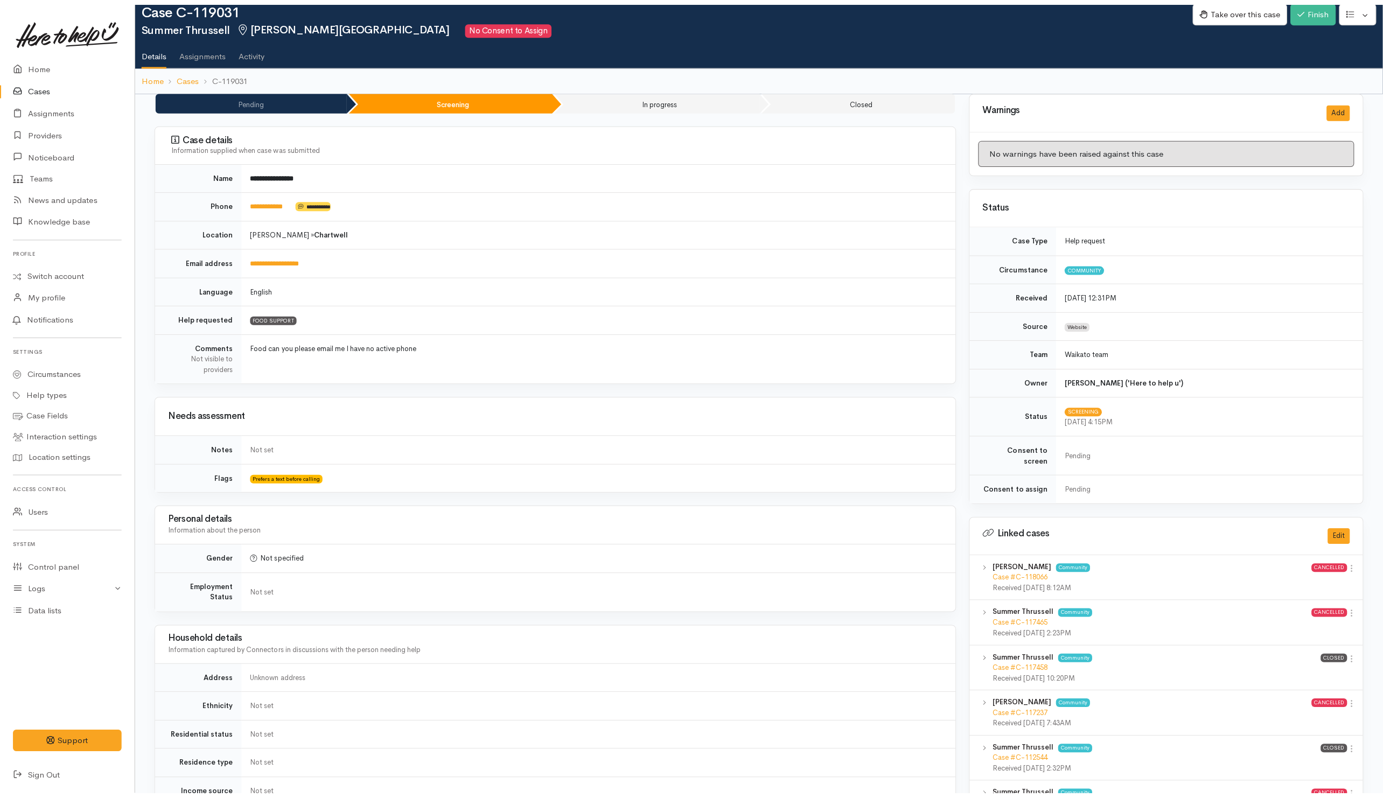
scroll to position [0, 0]
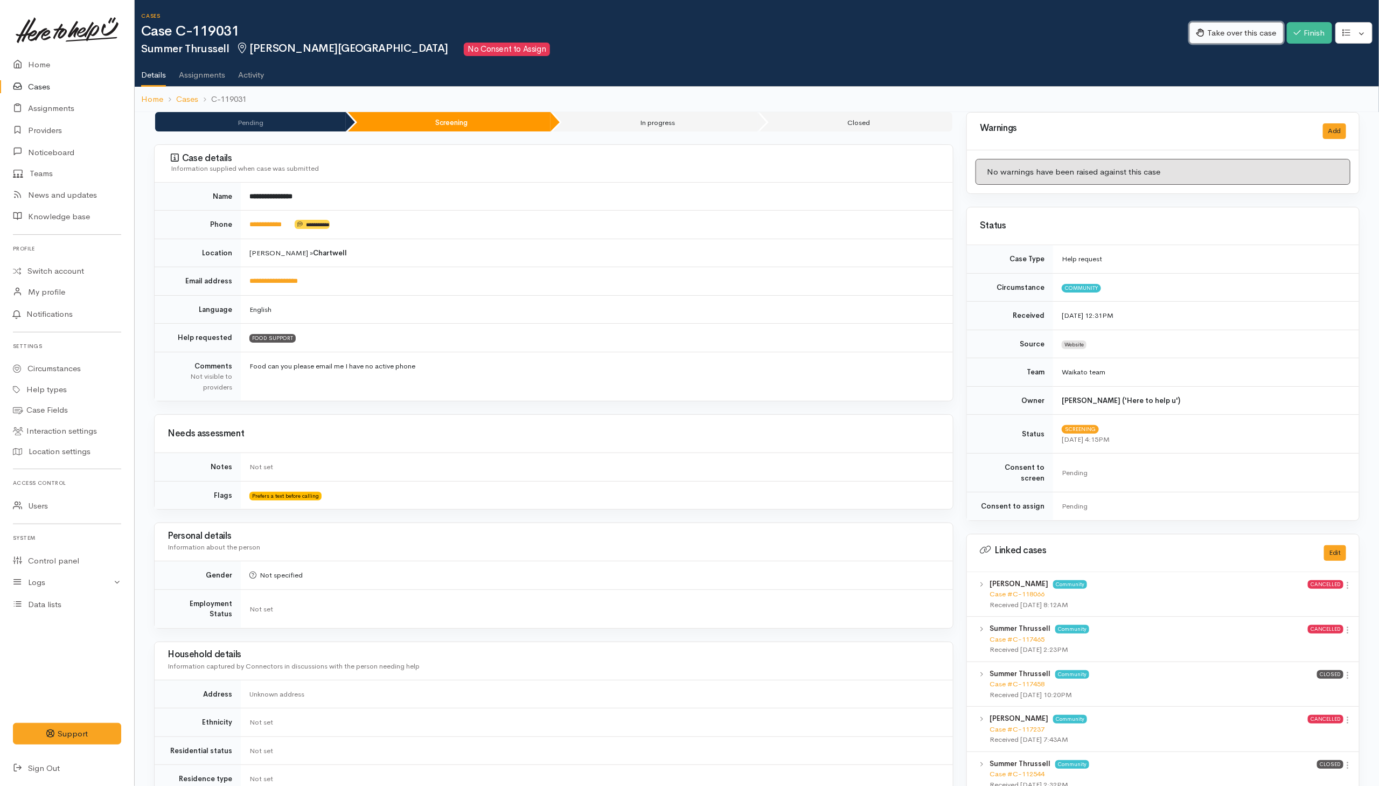
click at [1233, 28] on button "Take over this case" at bounding box center [1236, 33] width 94 height 22
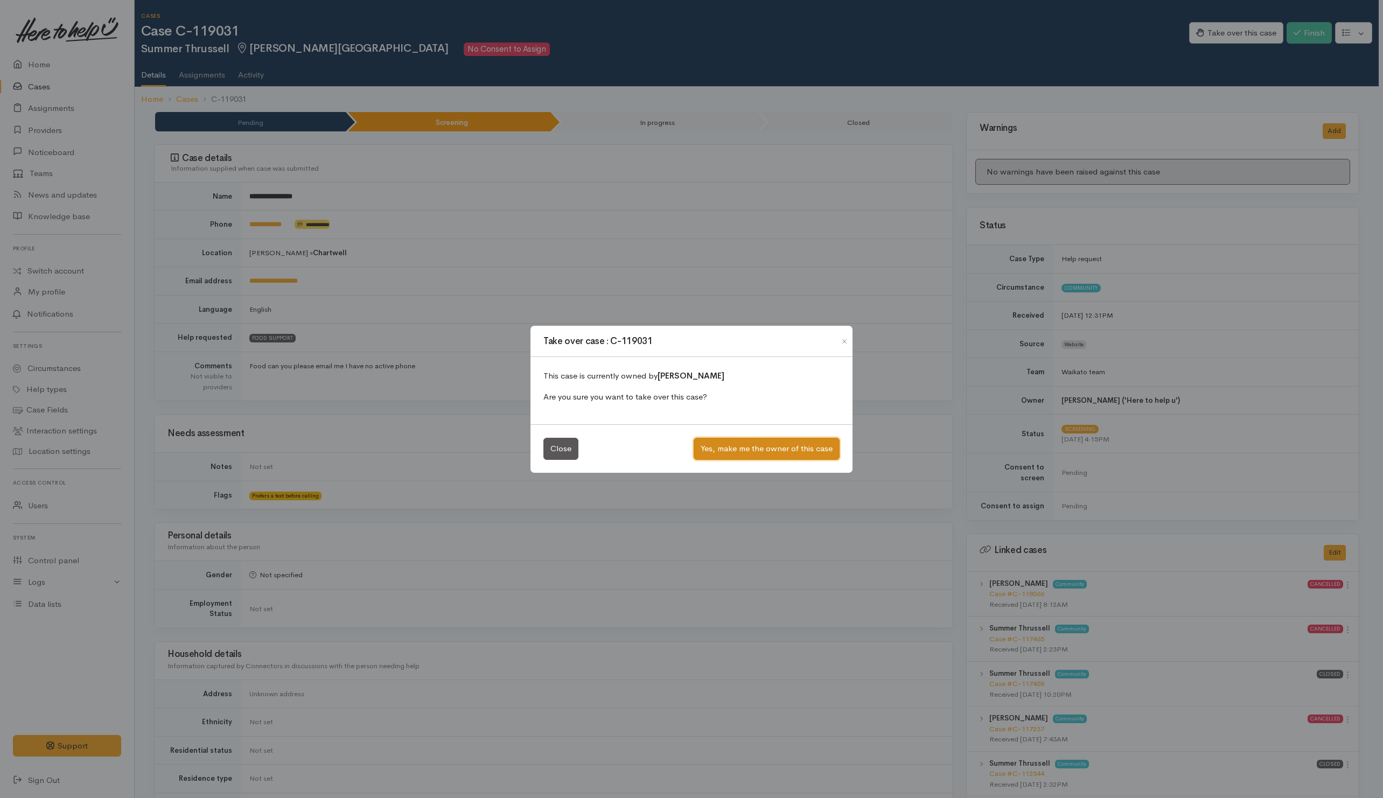
click at [725, 452] on button "Yes, make me the owner of this case" at bounding box center [767, 449] width 146 height 22
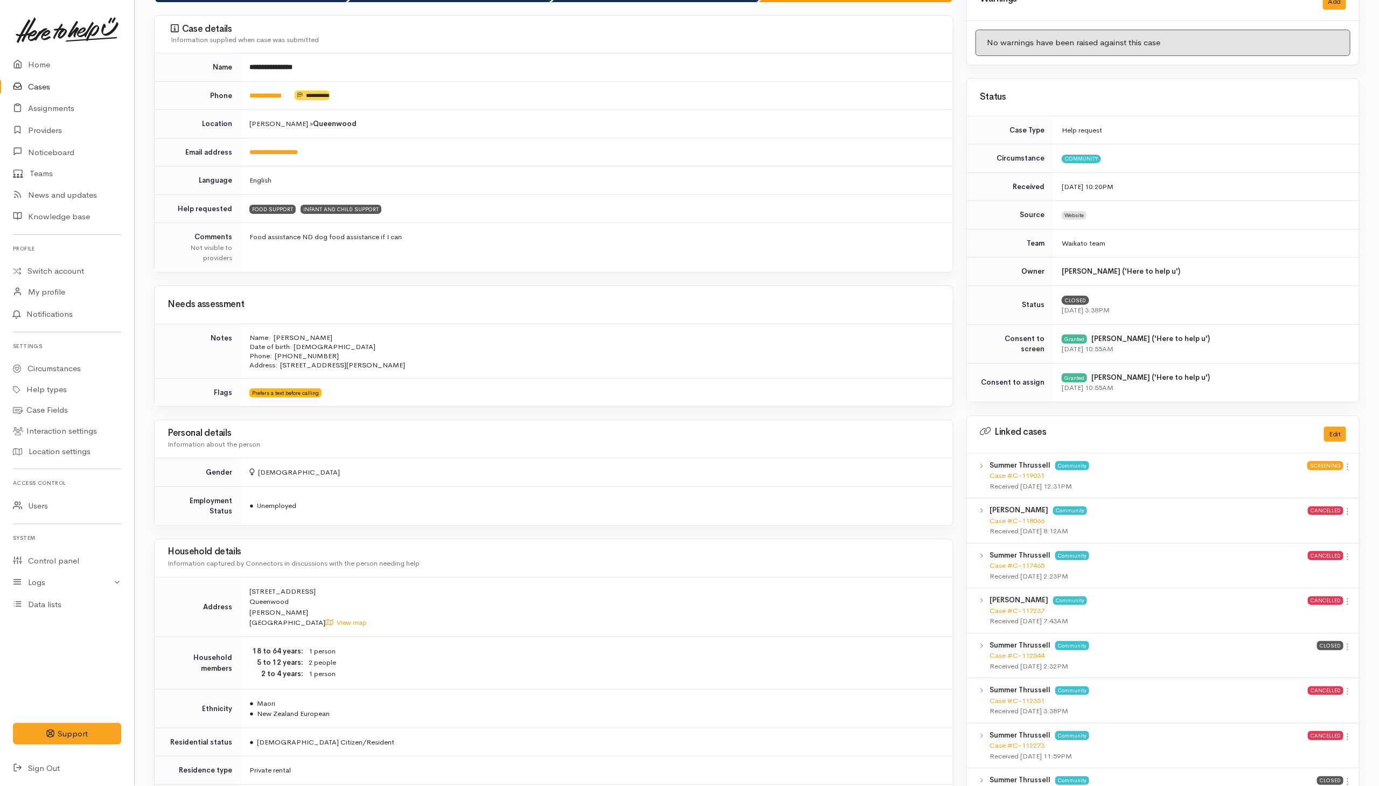
scroll to position [99, 0]
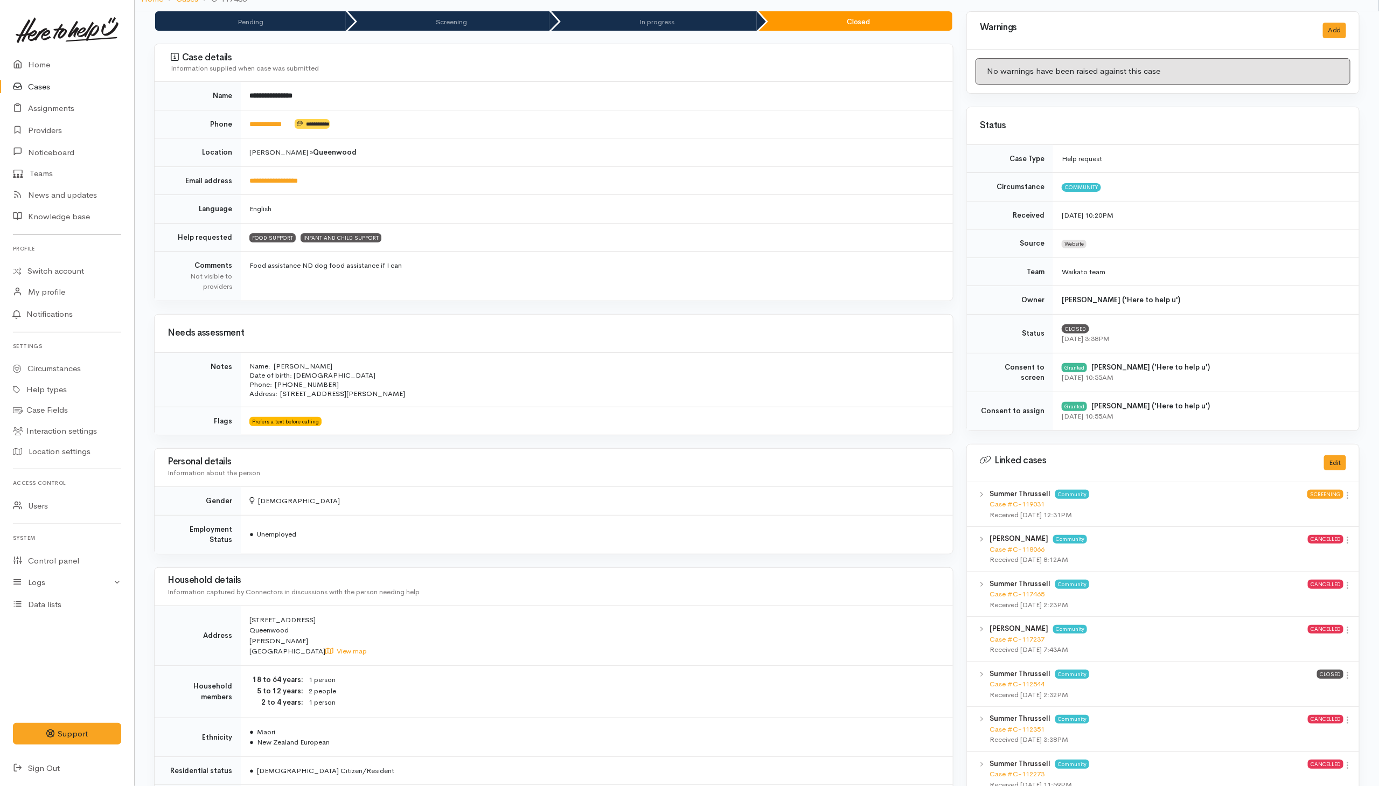
drag, startPoint x: 248, startPoint y: 371, endPoint x: 508, endPoint y: 389, distance: 260.9
click at [508, 390] on td "Name: [PERSON_NAME] Date of birth: [DEMOGRAPHIC_DATA] Phone:  02108045951 Addre…" at bounding box center [597, 379] width 712 height 54
copy td "Name: [PERSON_NAME] Date of birth: [DEMOGRAPHIC_DATA] Phone:  02108045951 Addre…"
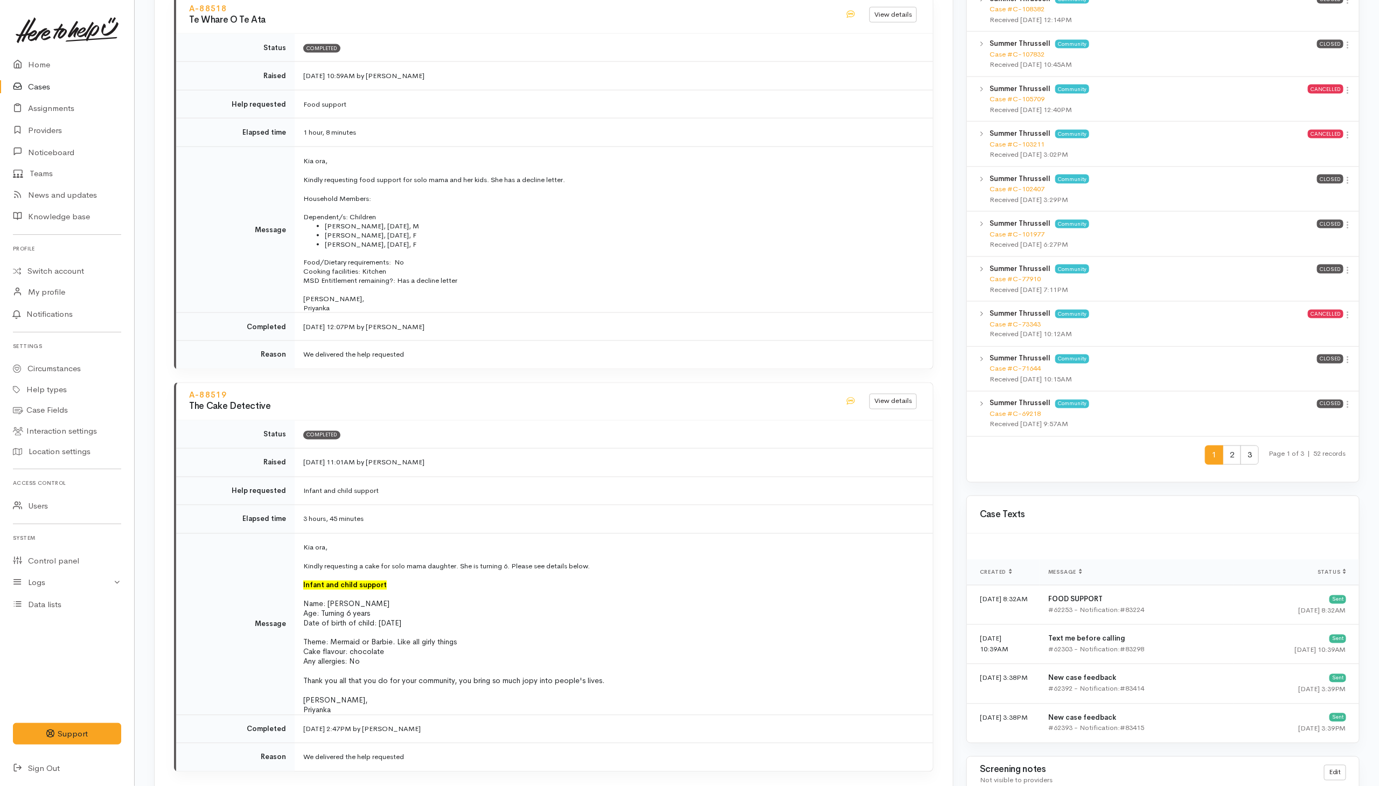
scroll to position [746, 0]
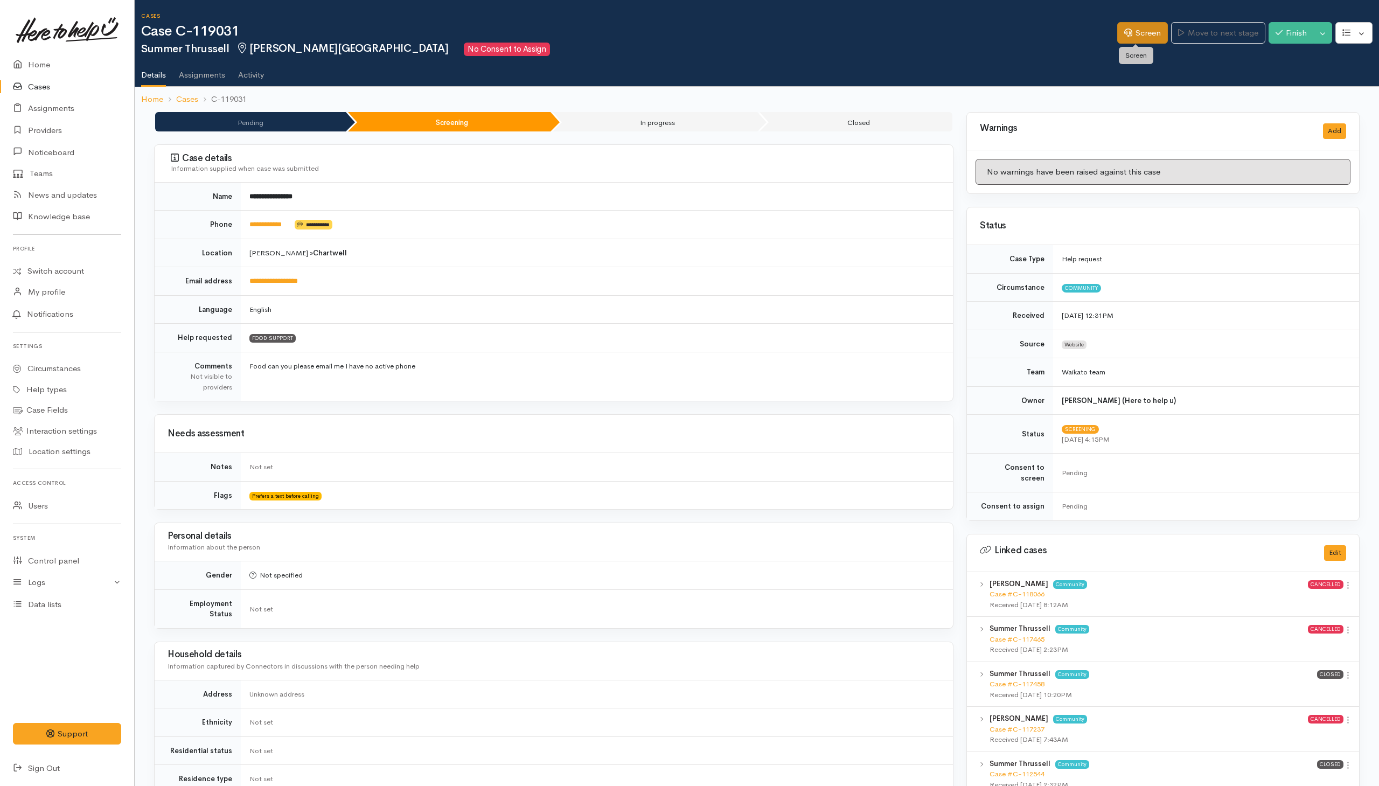
click at [1137, 36] on link "Screen" at bounding box center [1142, 33] width 51 height 22
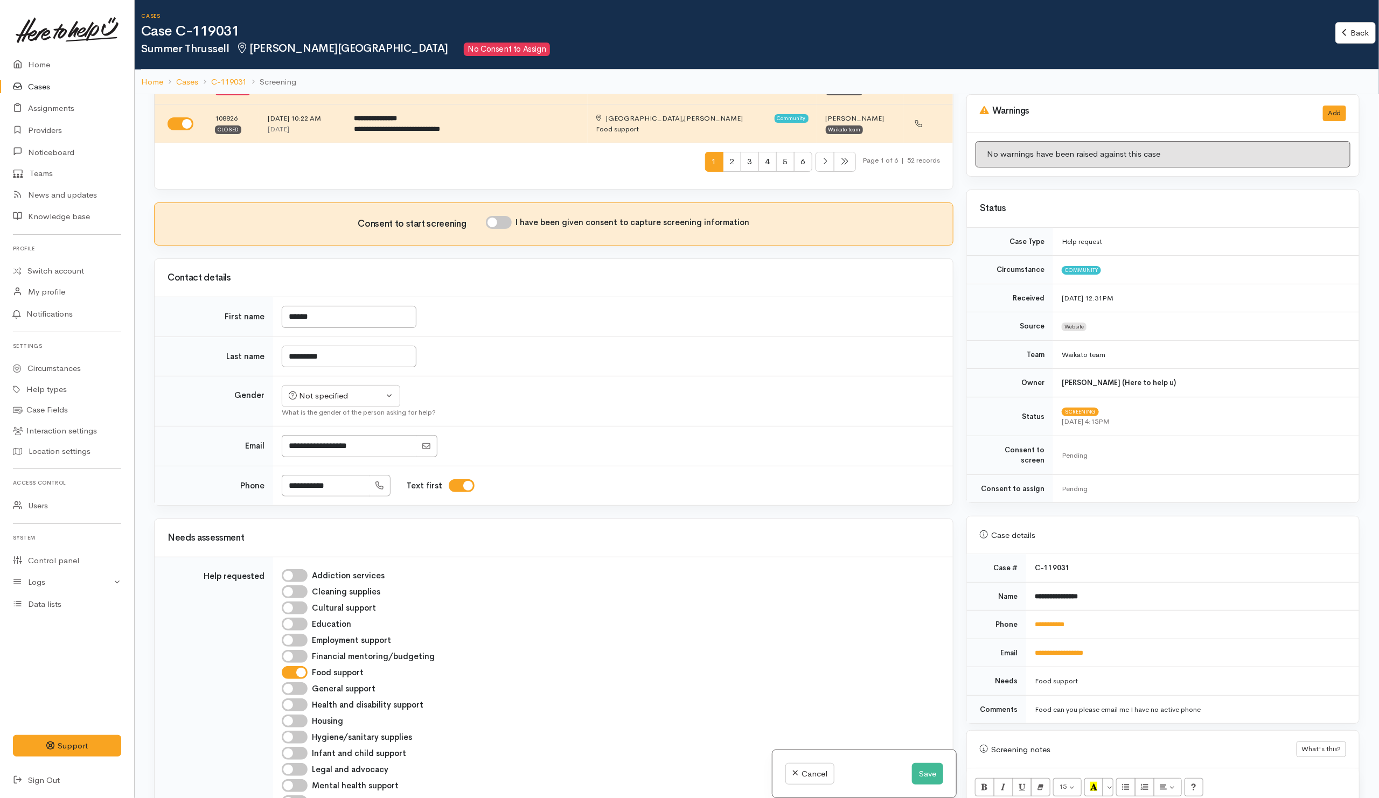
scroll to position [404, 0]
click at [357, 401] on div "Not specified" at bounding box center [336, 395] width 95 height 12
click at [319, 458] on span "[DEMOGRAPHIC_DATA]" at bounding box center [349, 453] width 92 height 12
select select "[DEMOGRAPHIC_DATA]"
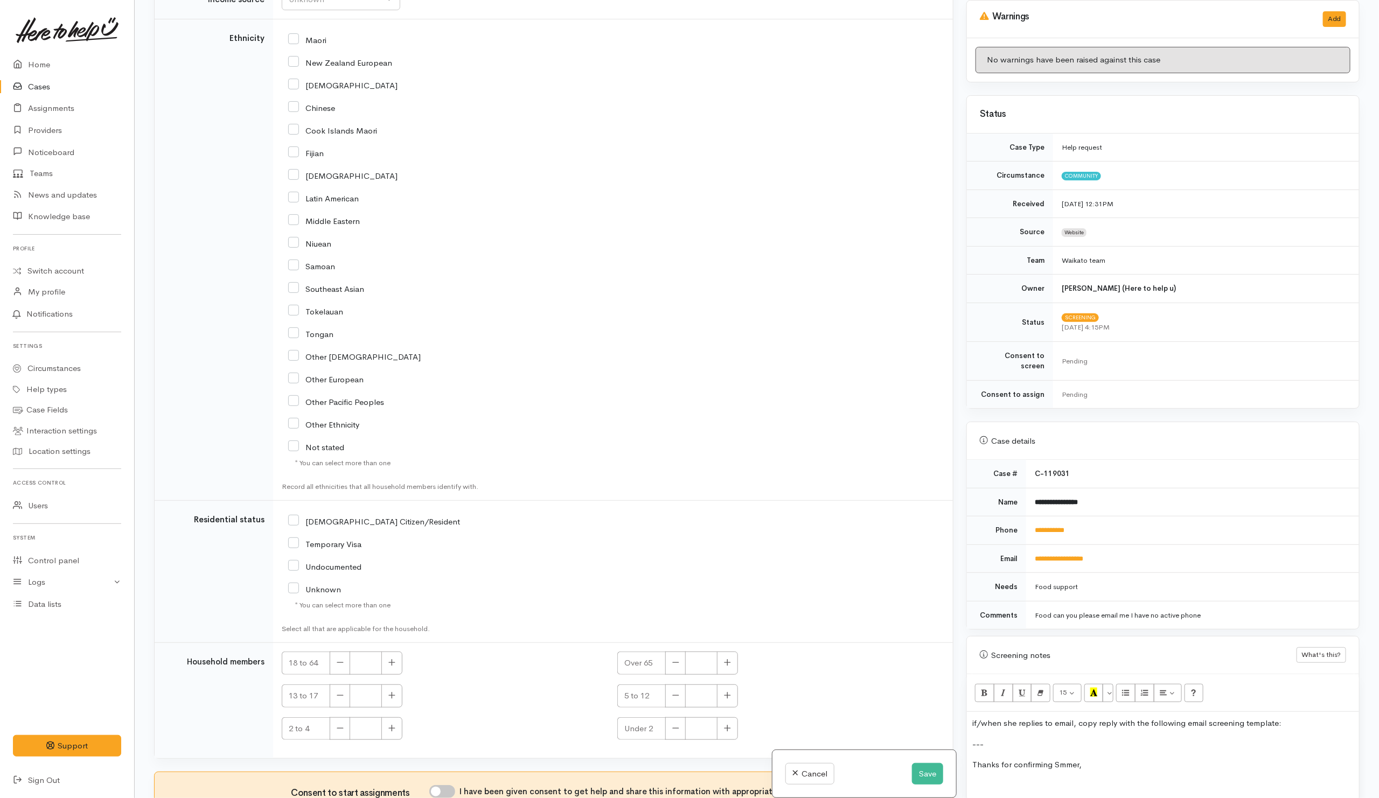
scroll to position [1857, 0]
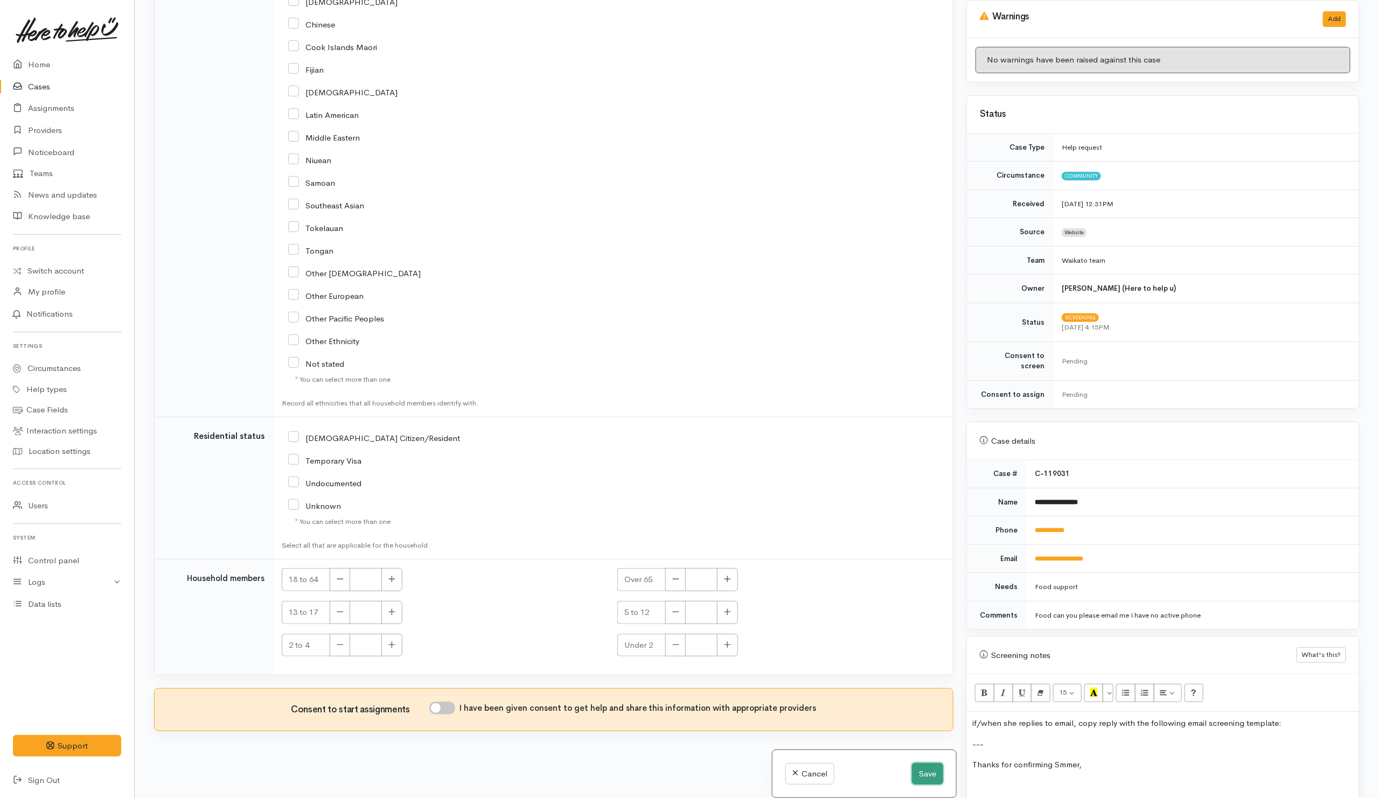
click at [918, 774] on button "Save" at bounding box center [927, 774] width 31 height 22
